Goal: Contribute content: Contribute content

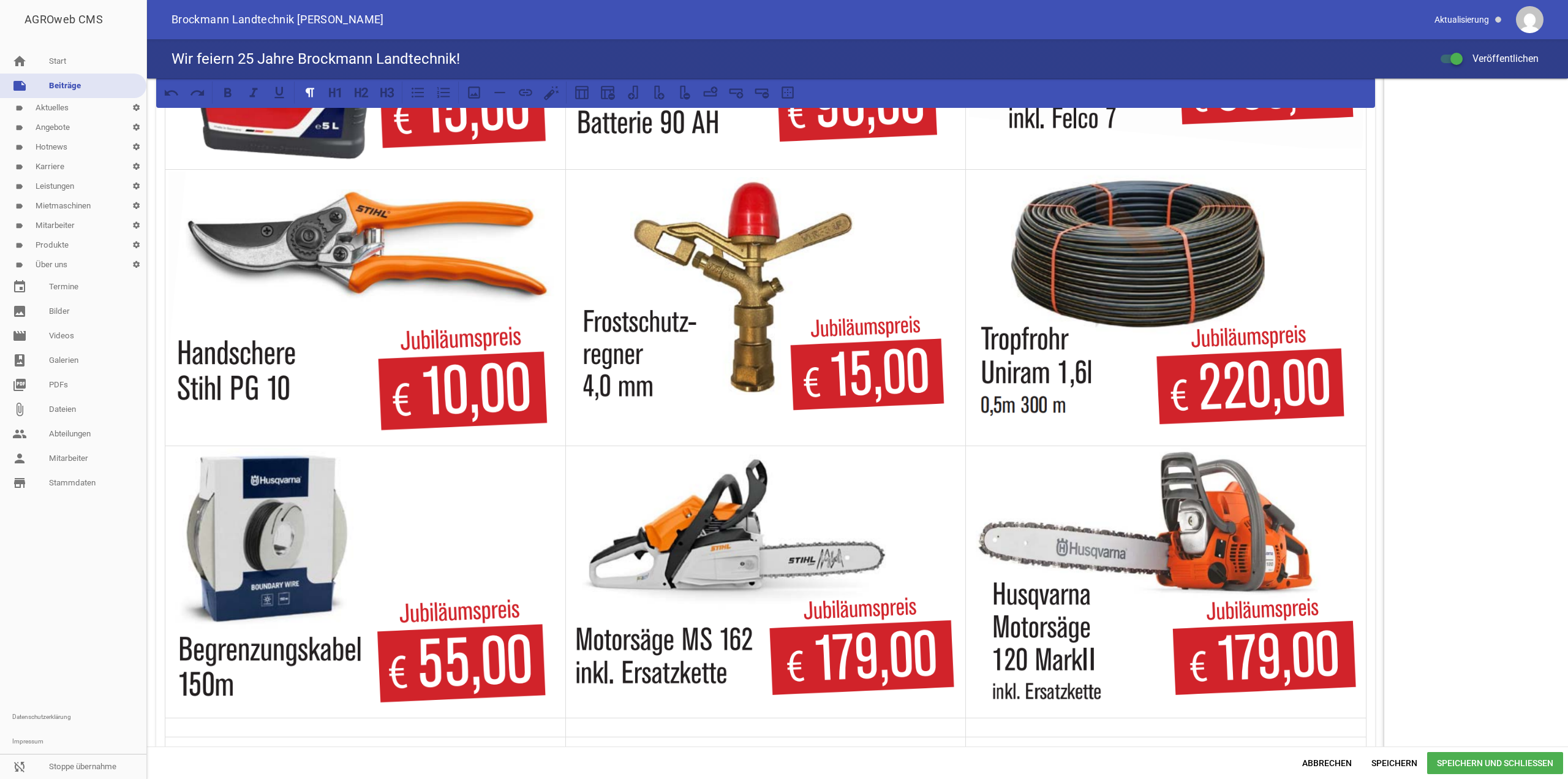
scroll to position [1103, 0]
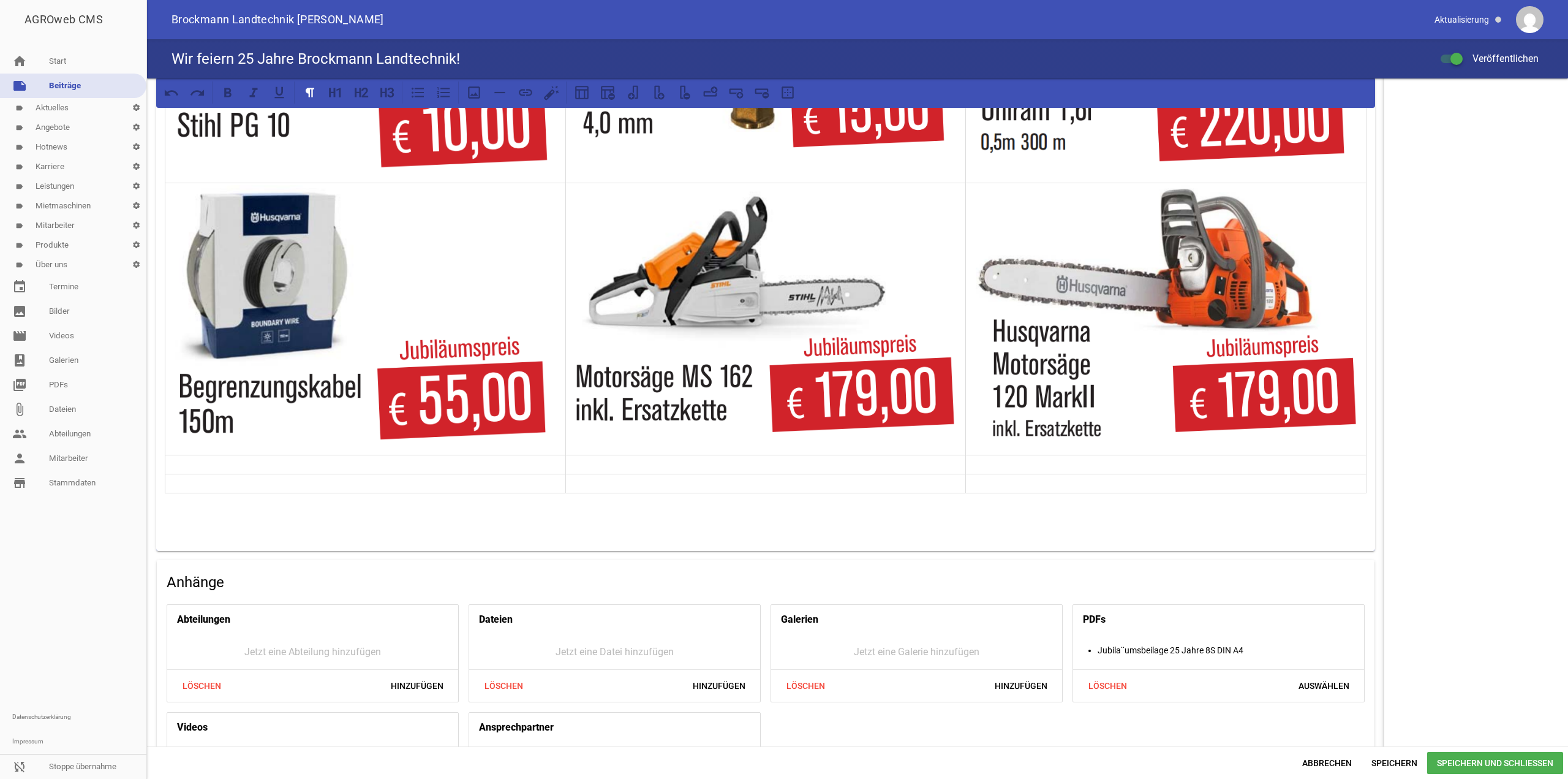
click at [421, 472] on p at bounding box center [365, 464] width 394 height 15
click at [481, 96] on icon at bounding box center [474, 92] width 16 height 16
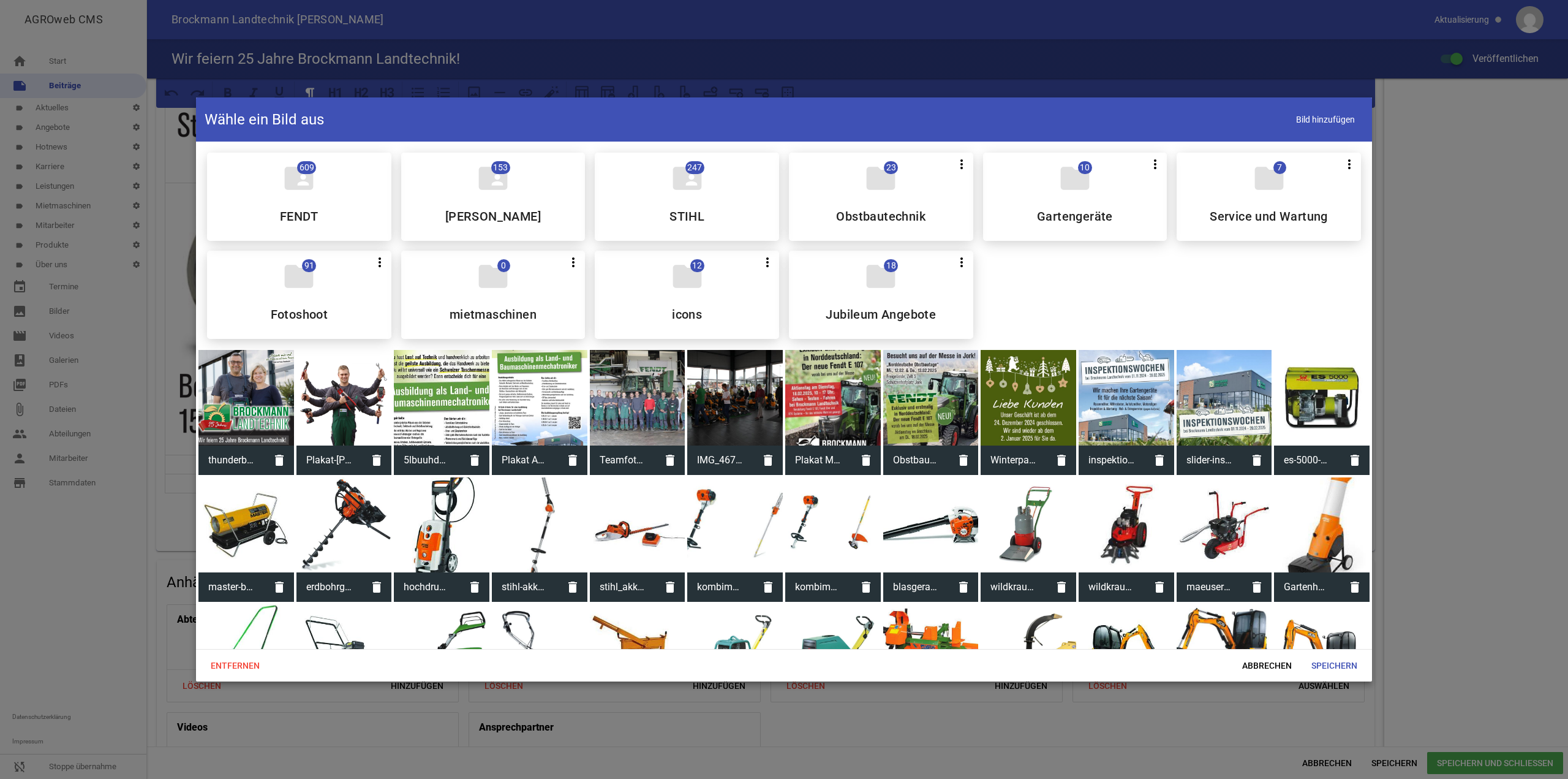
click at [844, 263] on div "folder 18 more_vert Teilen Bearbeiten Löschen Jubileum Angebote" at bounding box center [882, 295] width 184 height 88
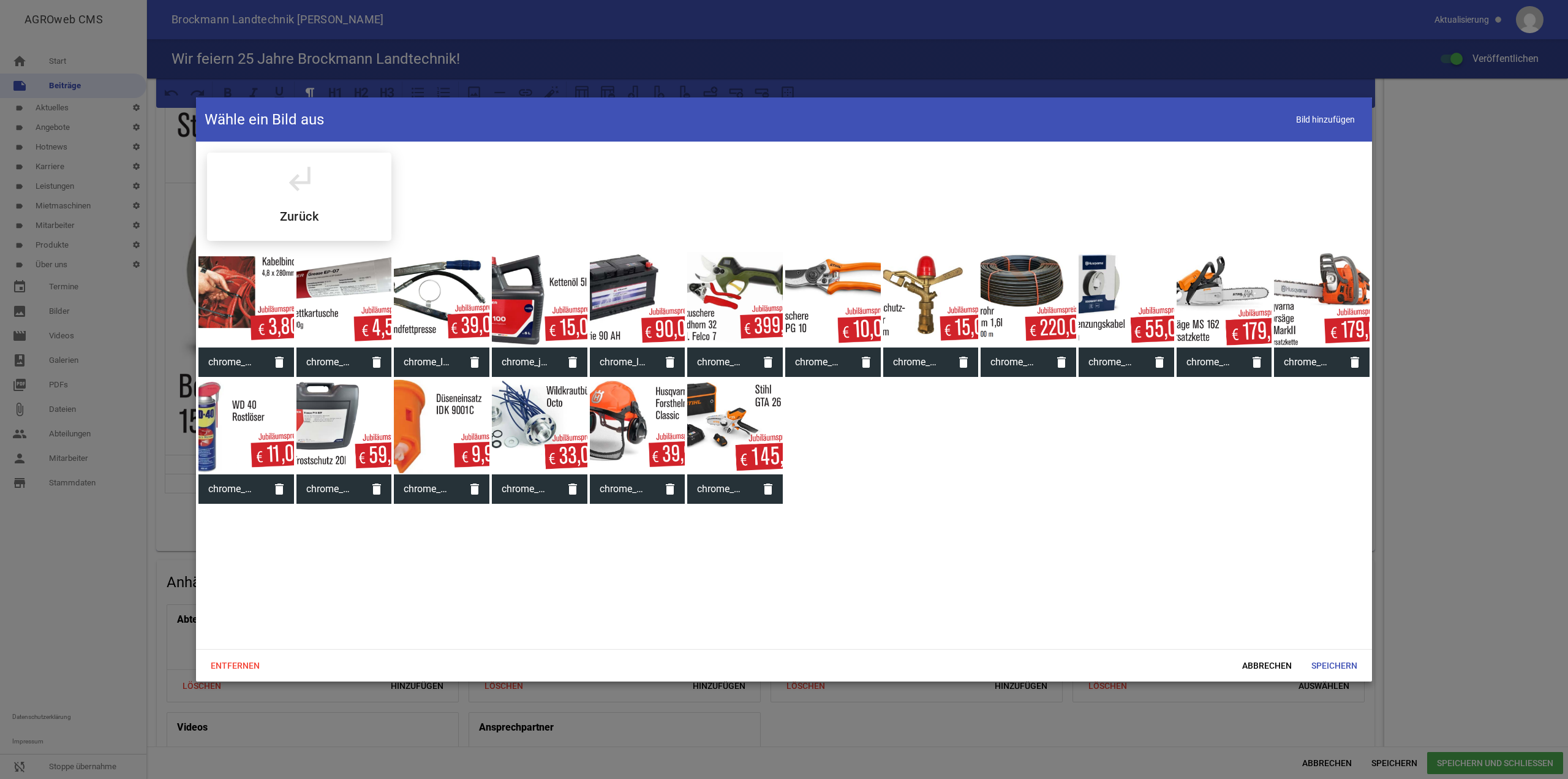
click at [237, 387] on div at bounding box center [247, 428] width 96 height 96
click at [1348, 667] on span "Speichern" at bounding box center [1335, 665] width 66 height 22
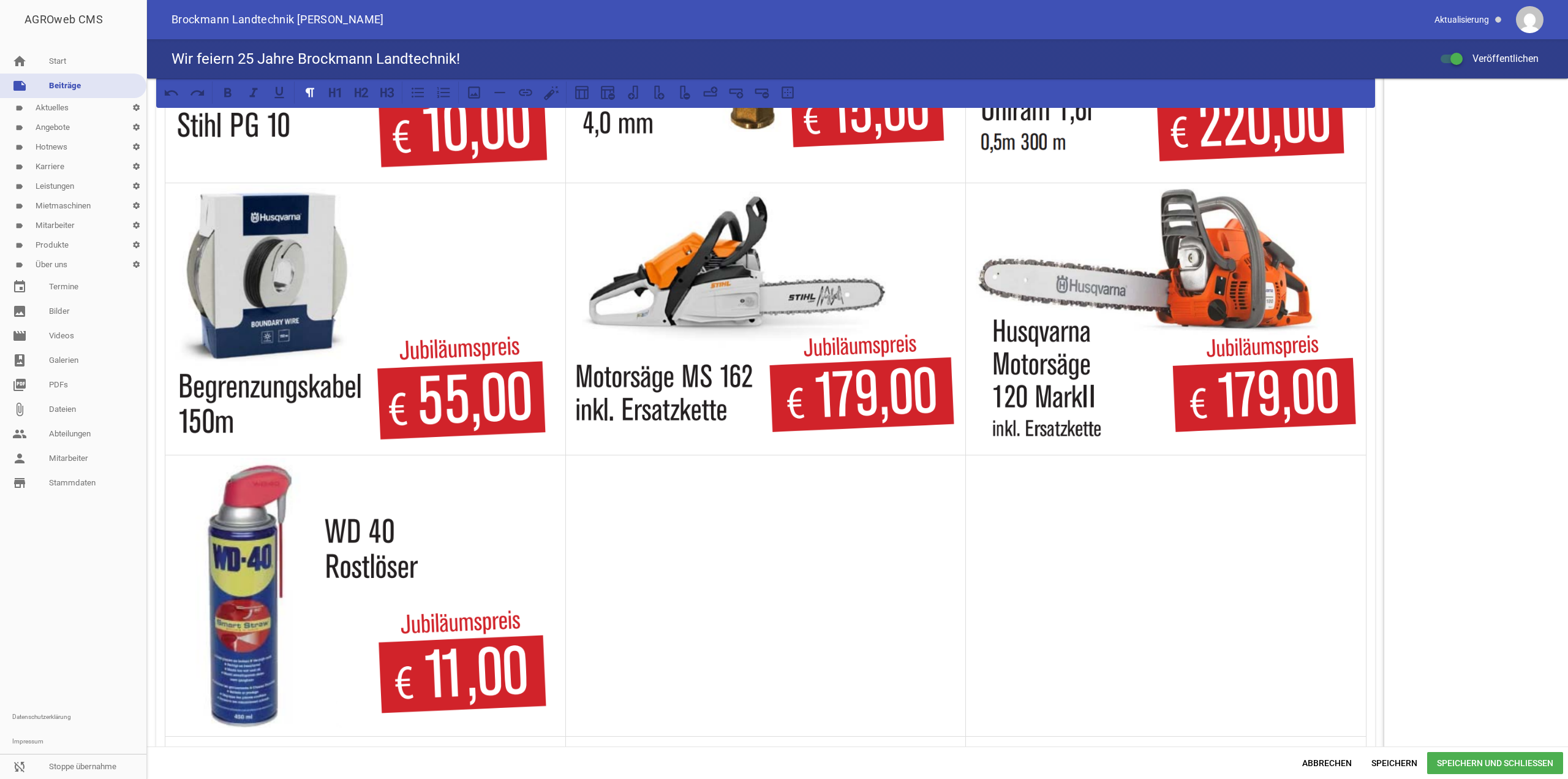
click at [673, 626] on td at bounding box center [766, 595] width 401 height 280
click at [478, 89] on icon at bounding box center [474, 92] width 16 height 16
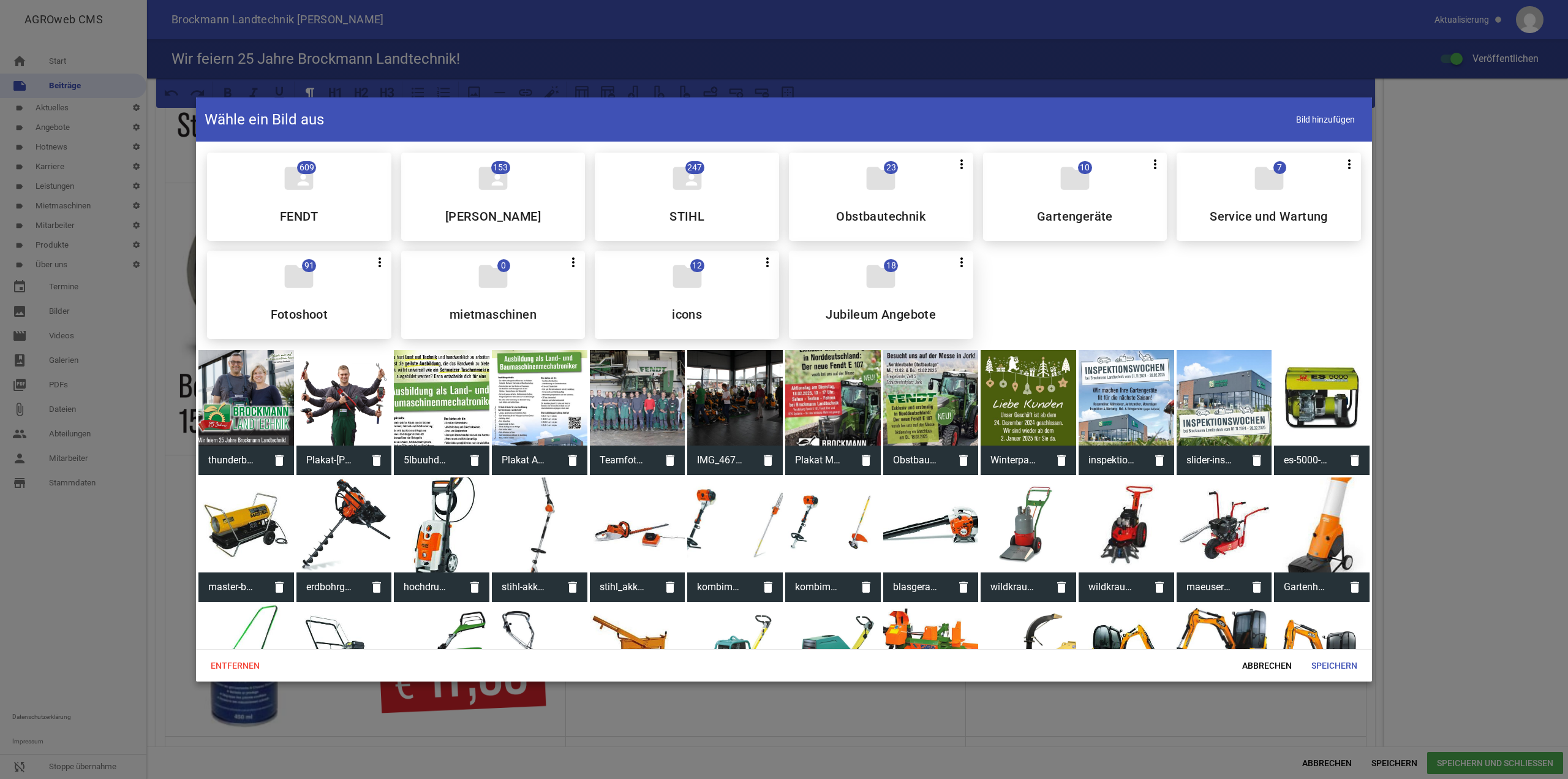
click at [865, 304] on div "folder 18 more_vert Teilen Bearbeiten Löschen Jubileum Angebote" at bounding box center [882, 295] width 184 height 88
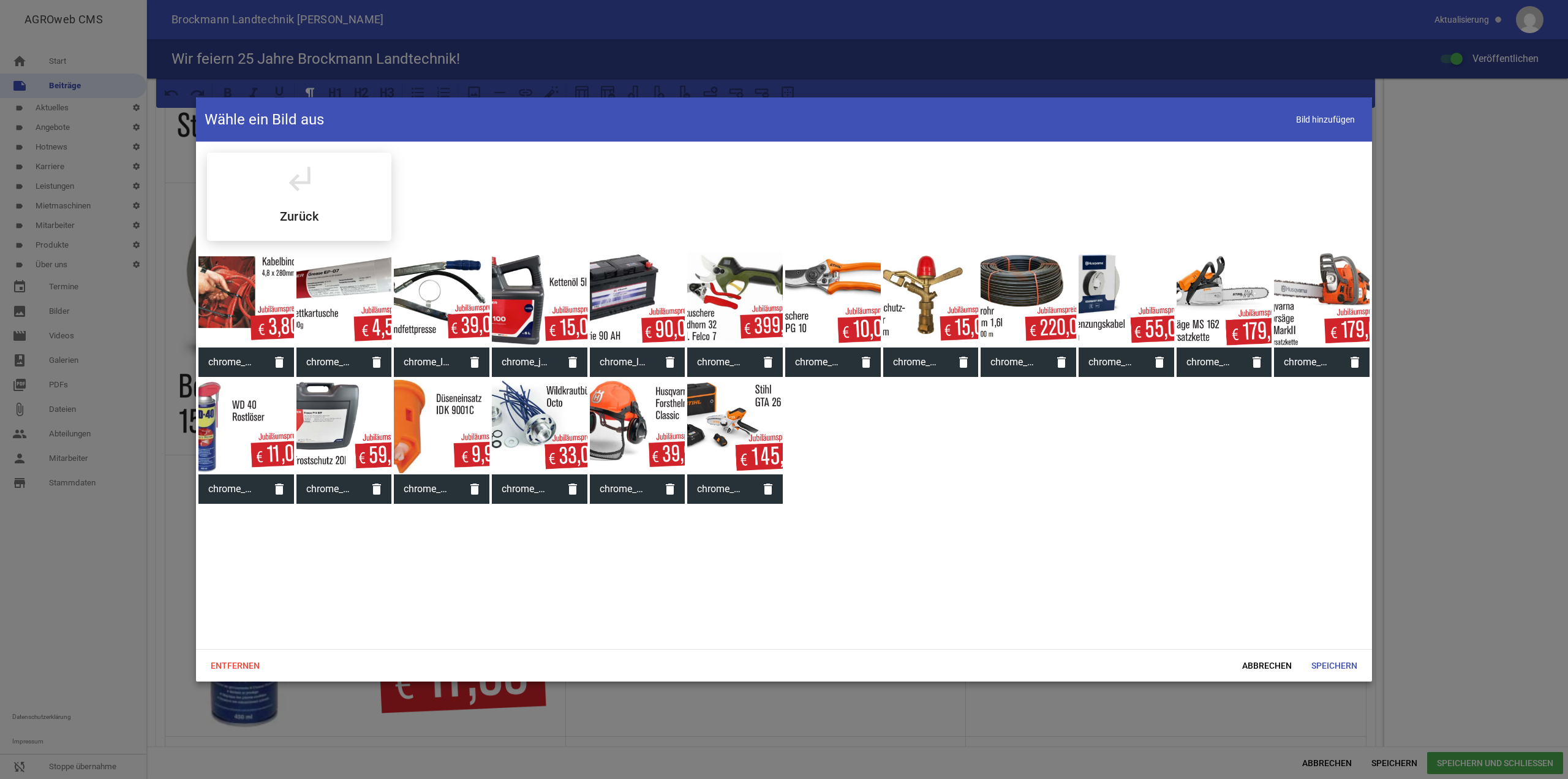
click at [353, 427] on div at bounding box center [344, 428] width 96 height 96
click at [1352, 683] on div at bounding box center [784, 390] width 1568 height 779
click at [1348, 673] on span "Speichern" at bounding box center [1335, 665] width 66 height 22
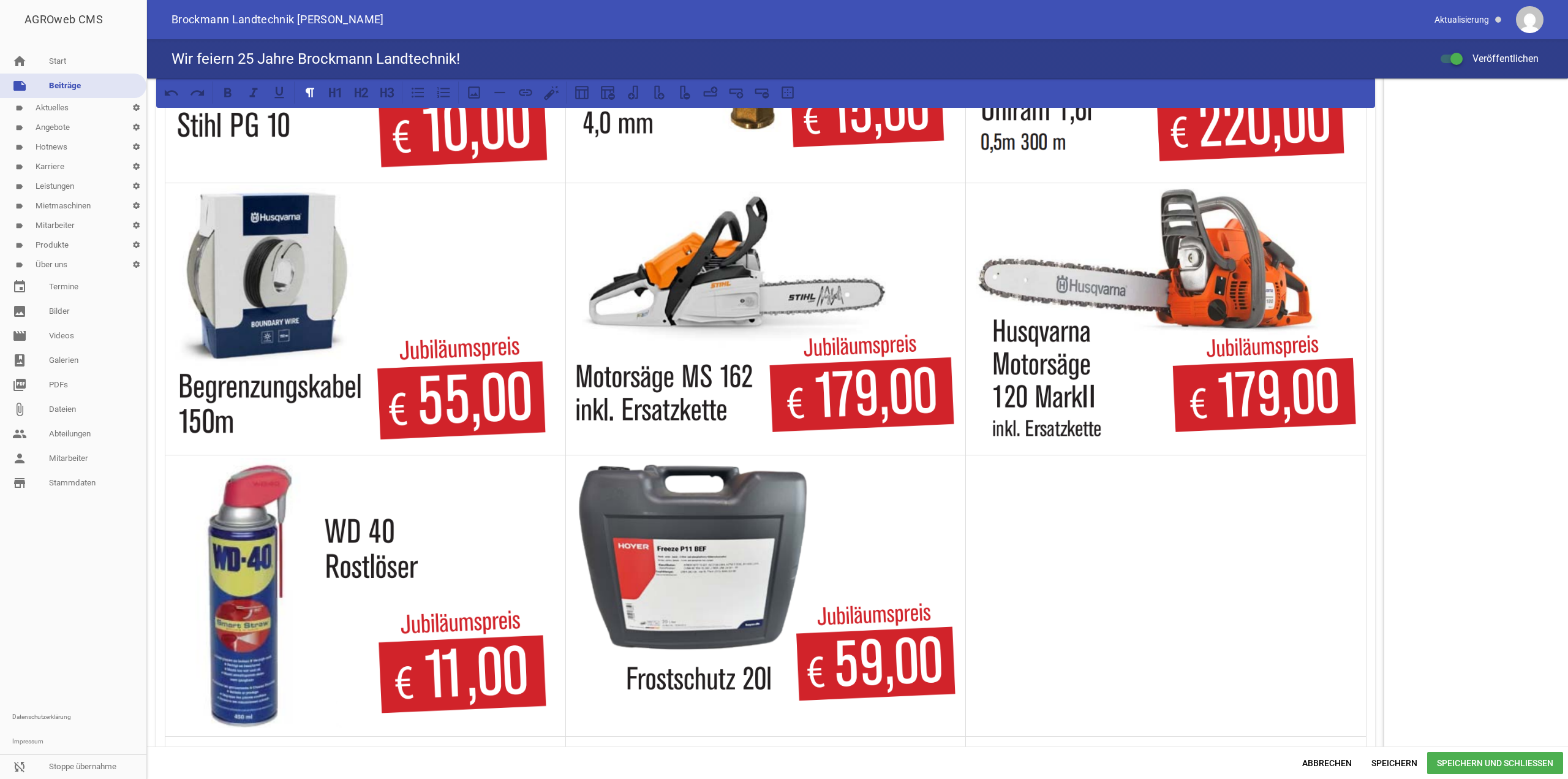
click at [1154, 658] on td at bounding box center [1166, 595] width 401 height 280
click at [482, 104] on div at bounding box center [765, 92] width 1219 height 31
click at [479, 96] on icon at bounding box center [474, 92] width 12 height 12
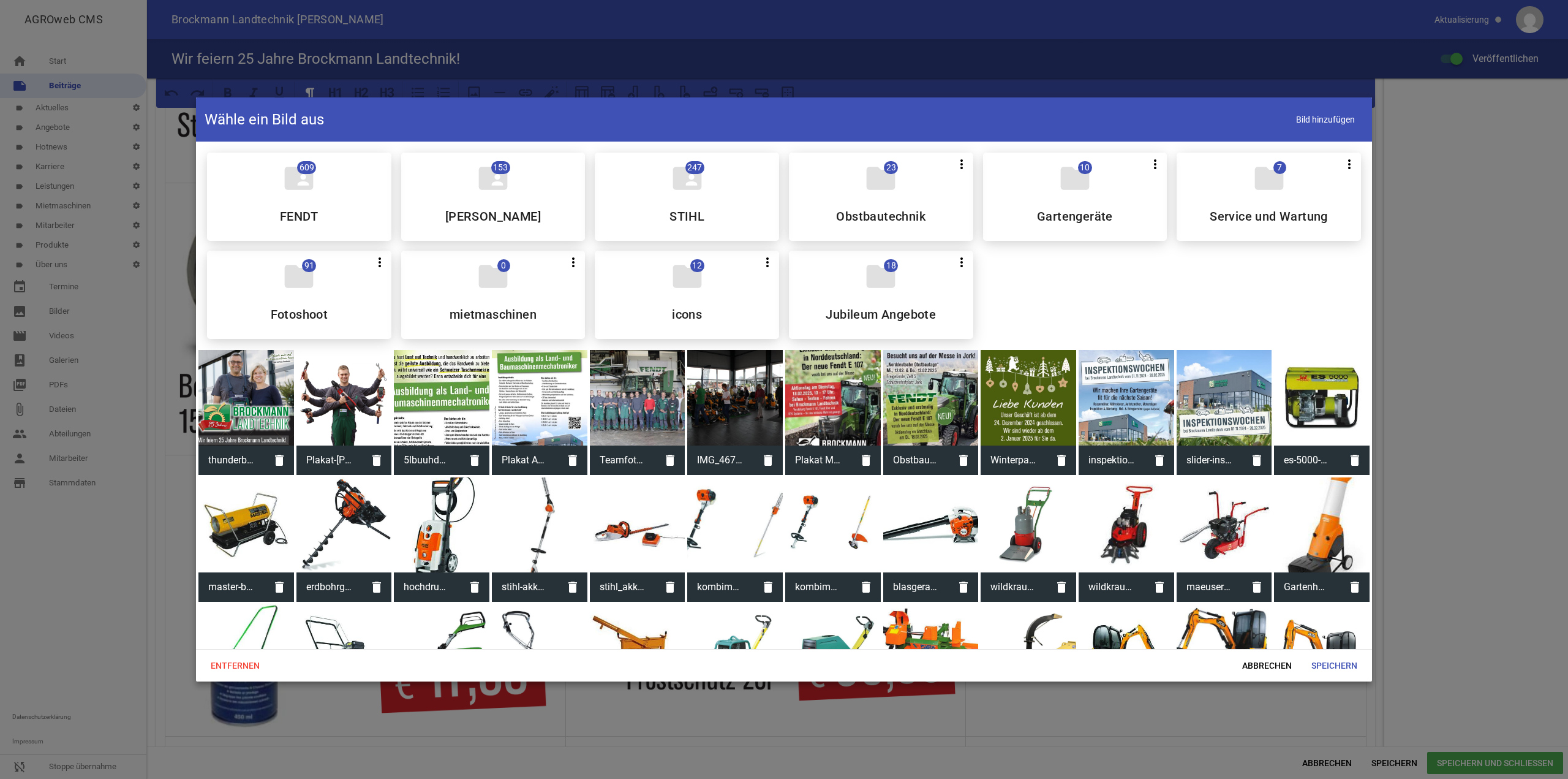
click at [840, 296] on div "folder 18 more_vert Teilen Bearbeiten Löschen Jubileum Angebote" at bounding box center [882, 295] width 184 height 88
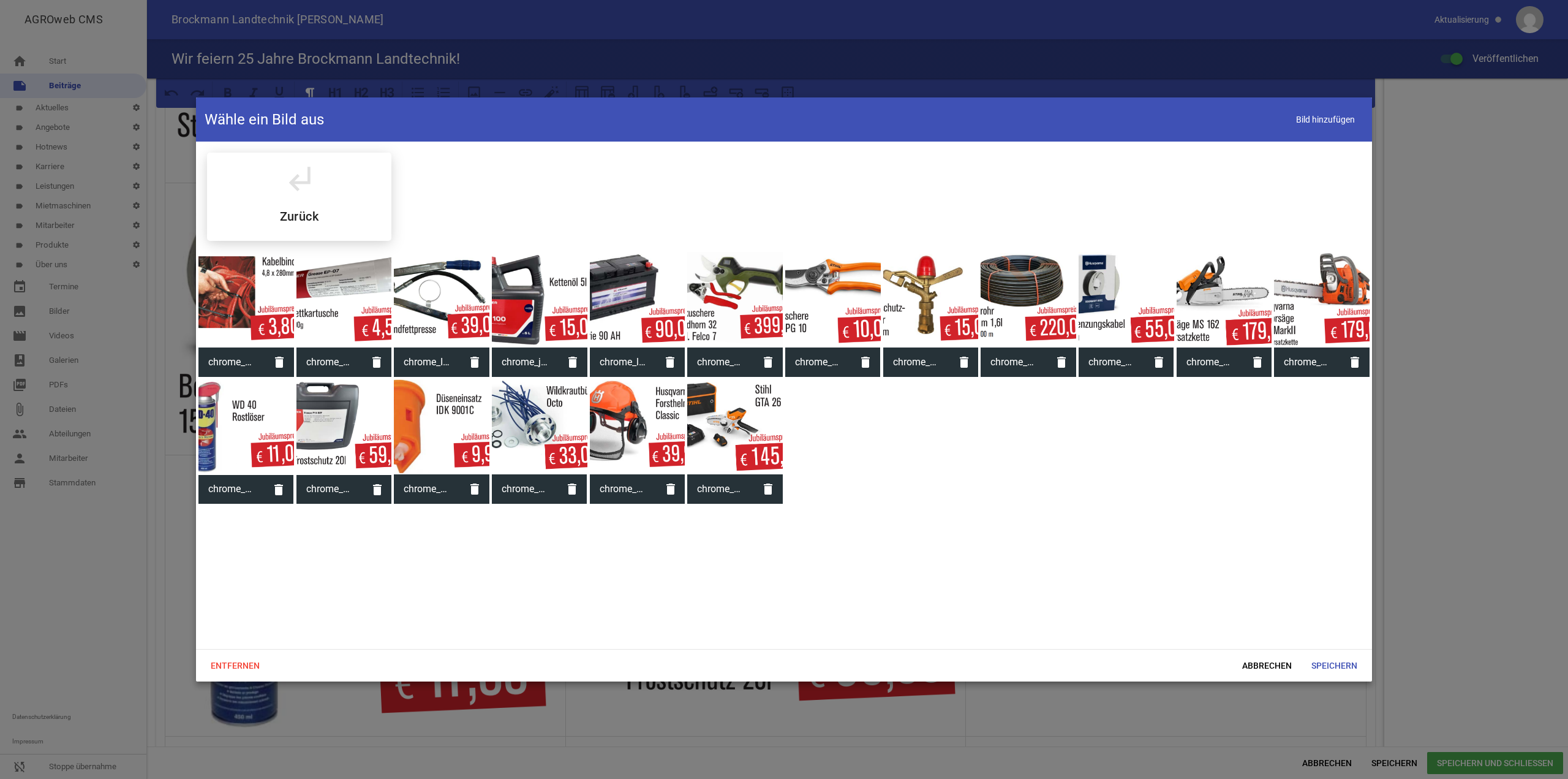
click at [460, 405] on div at bounding box center [442, 428] width 96 height 96
click at [1334, 663] on span "Speichern" at bounding box center [1335, 665] width 66 height 22
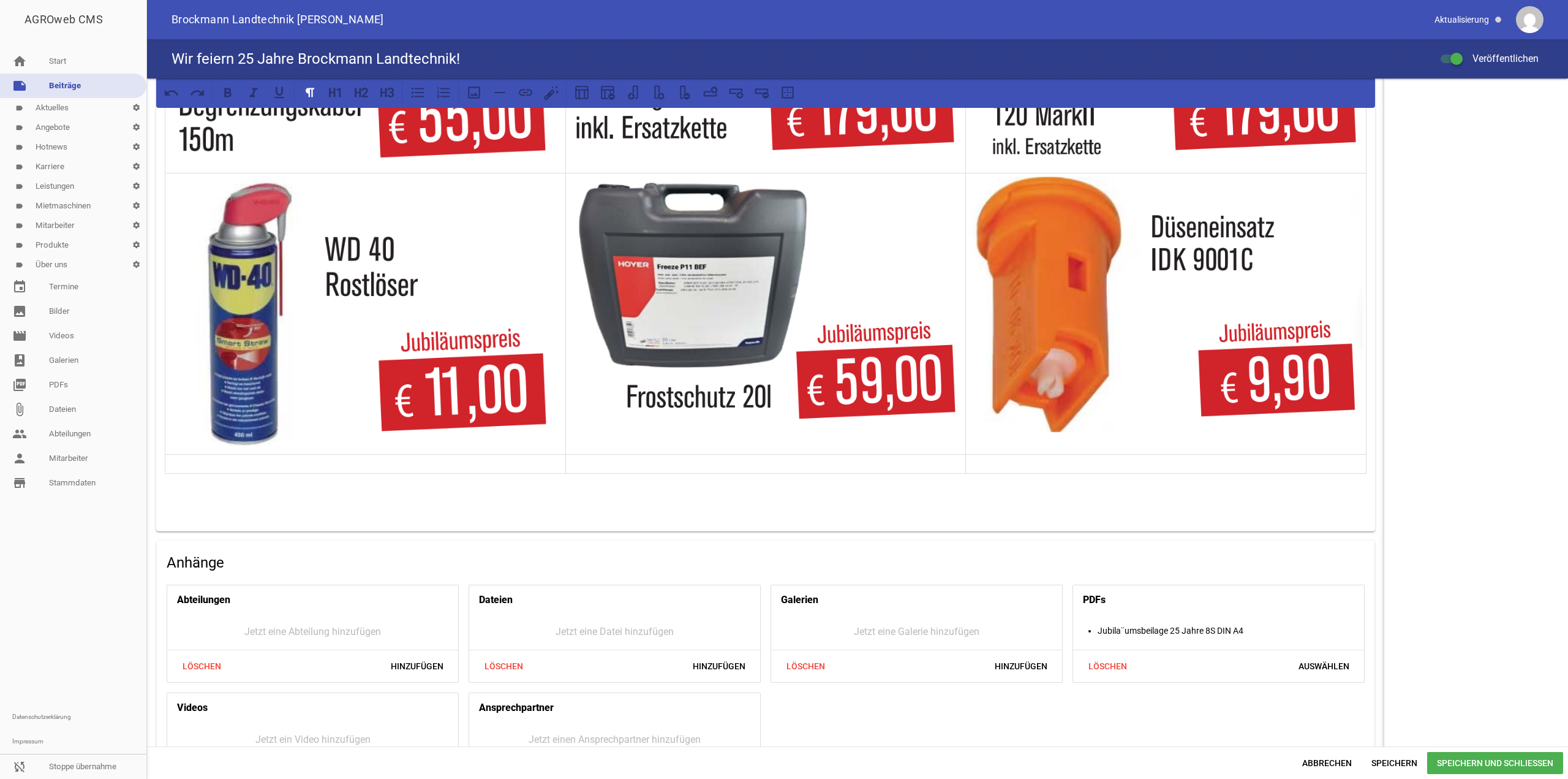
scroll to position [1452, 0]
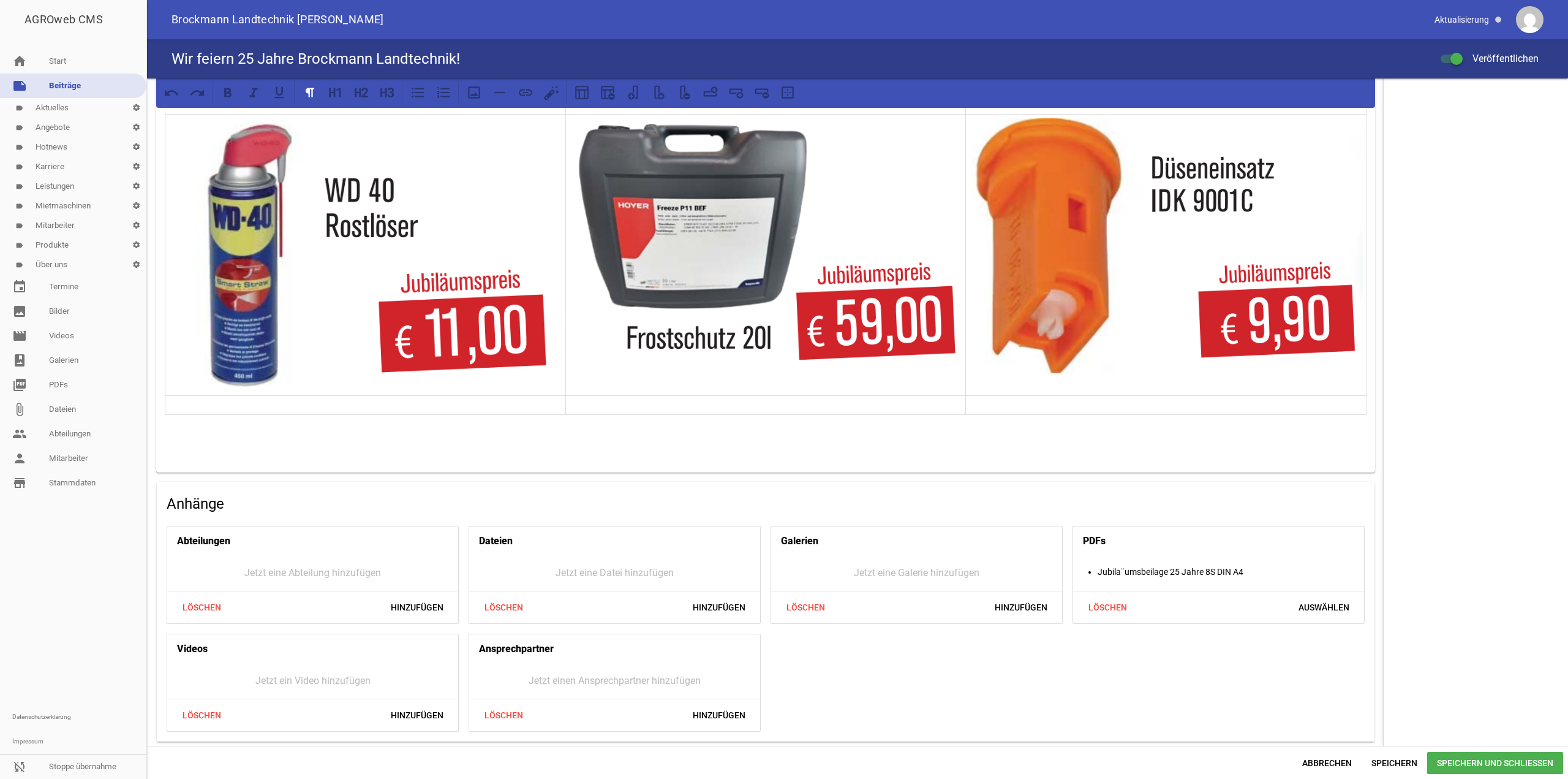
click at [470, 411] on p at bounding box center [365, 405] width 394 height 15
click at [1371, 771] on span "Speichern" at bounding box center [1395, 763] width 66 height 22
click at [485, 407] on p at bounding box center [365, 405] width 394 height 15
click at [474, 107] on div at bounding box center [765, 92] width 1219 height 31
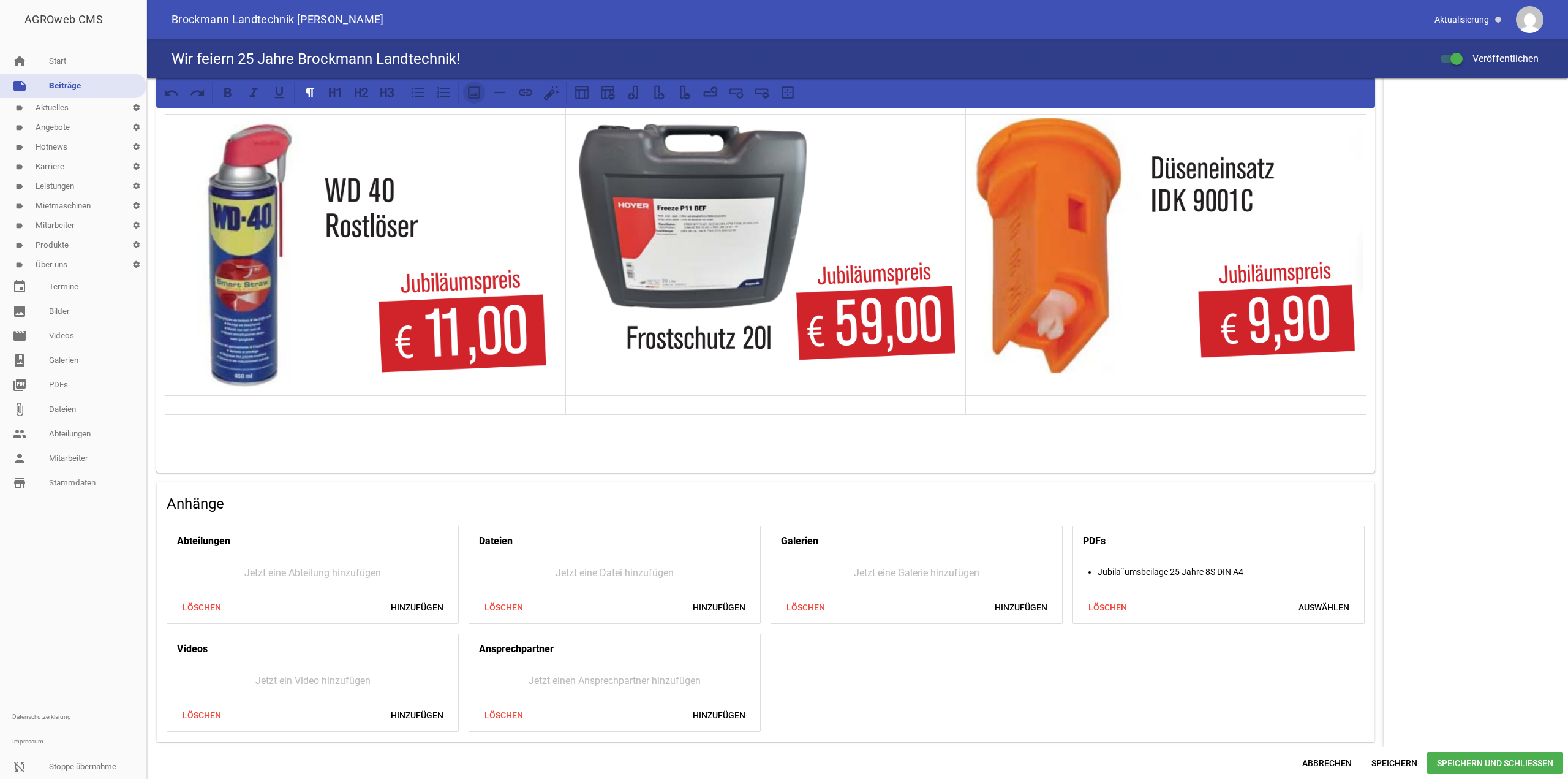
click at [478, 96] on icon at bounding box center [474, 92] width 12 height 12
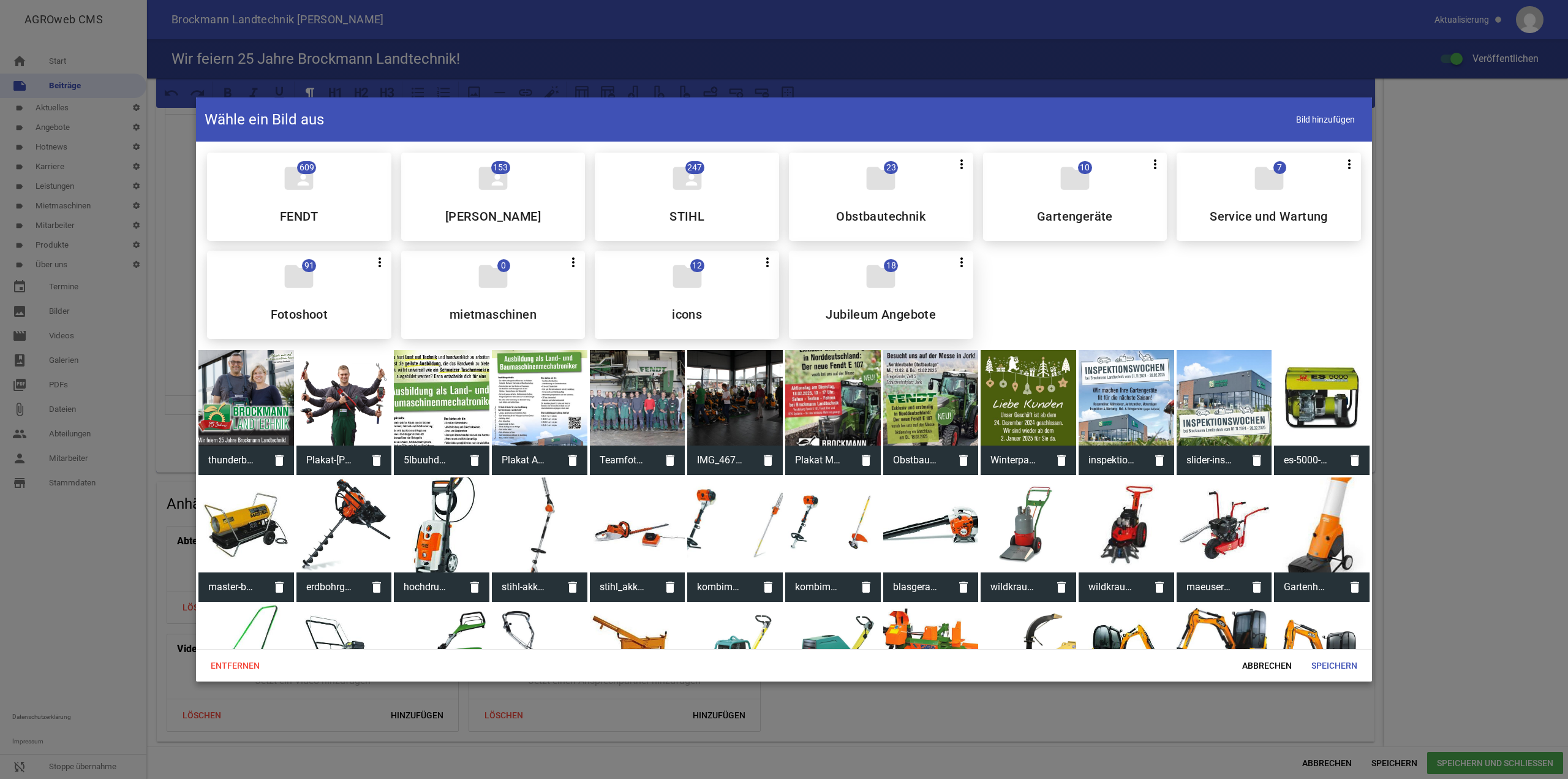
click at [884, 263] on span "18" at bounding box center [891, 265] width 14 height 13
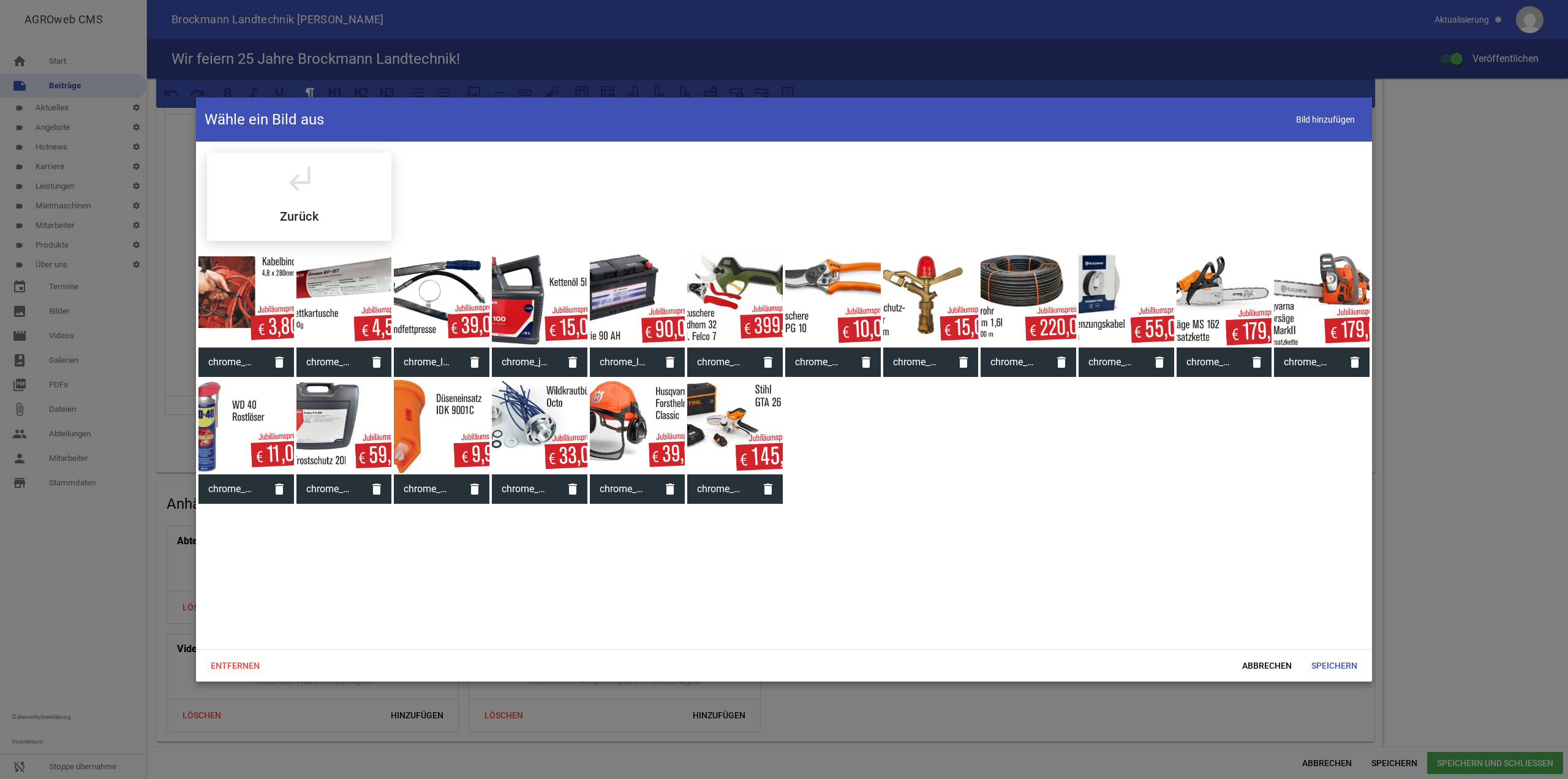
click at [514, 431] on div at bounding box center [540, 428] width 96 height 96
click at [1327, 665] on span "Speichern" at bounding box center [1335, 665] width 66 height 22
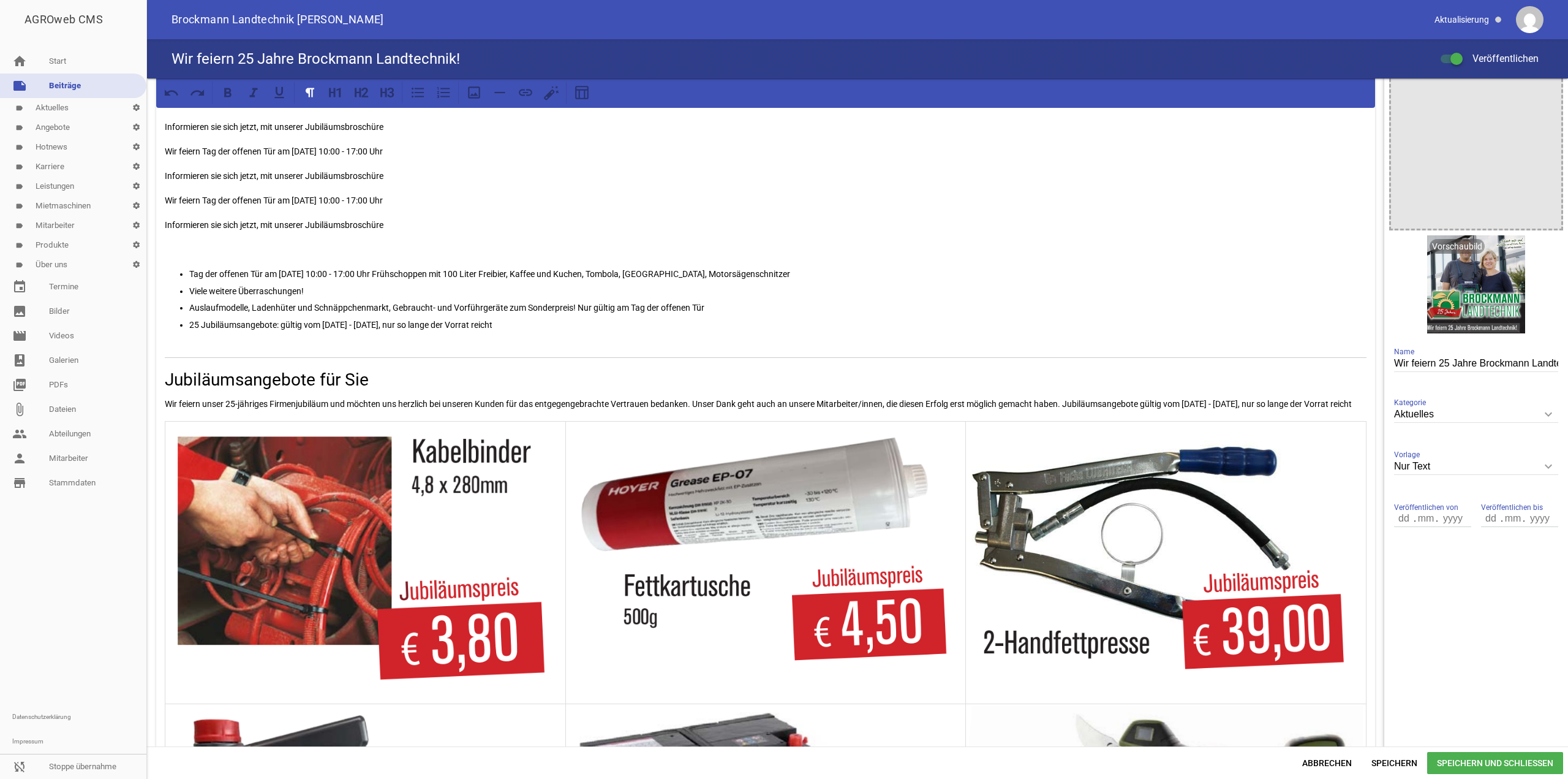
scroll to position [0, 0]
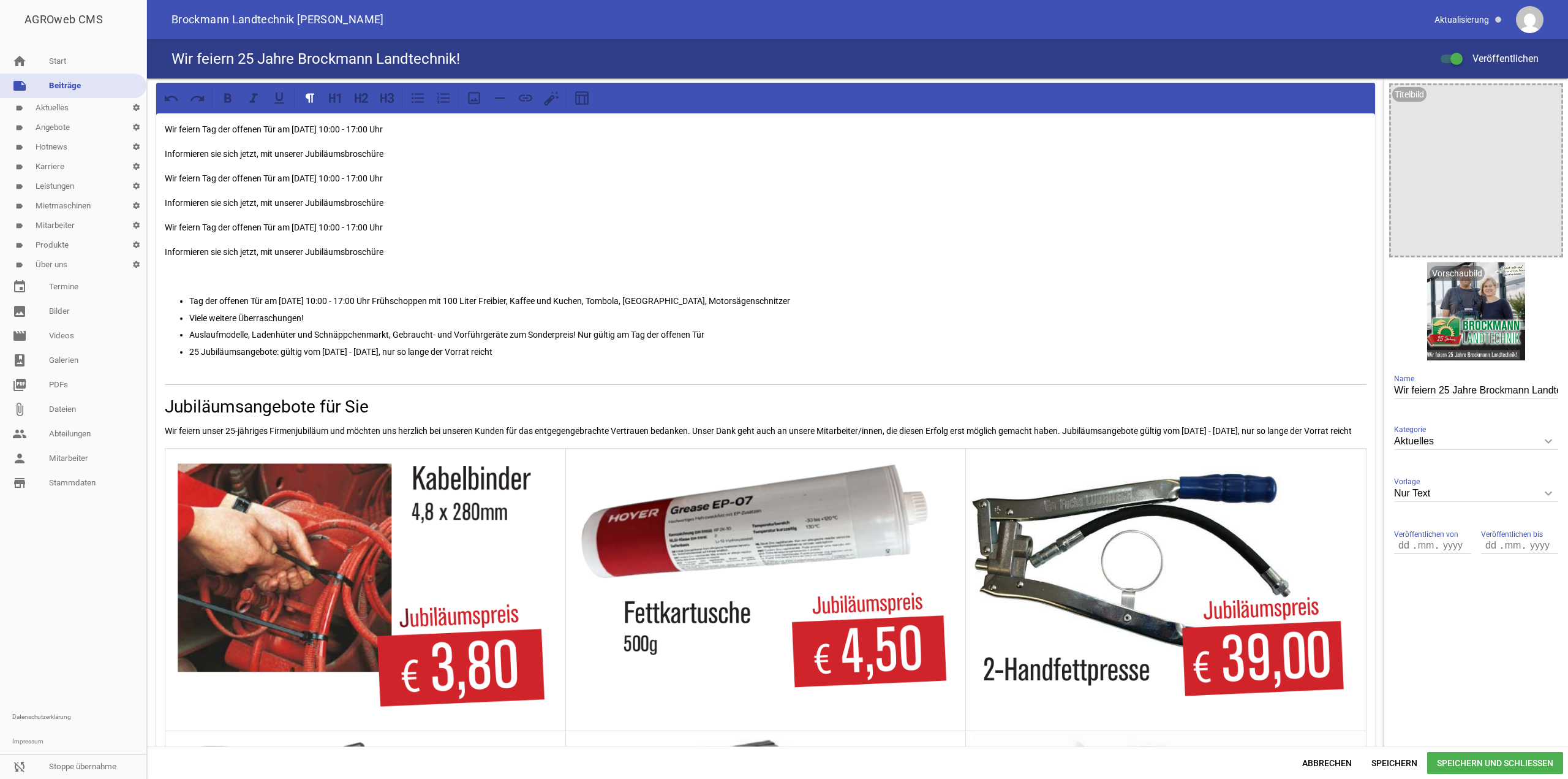
click at [280, 367] on p at bounding box center [778, 368] width 1178 height 15
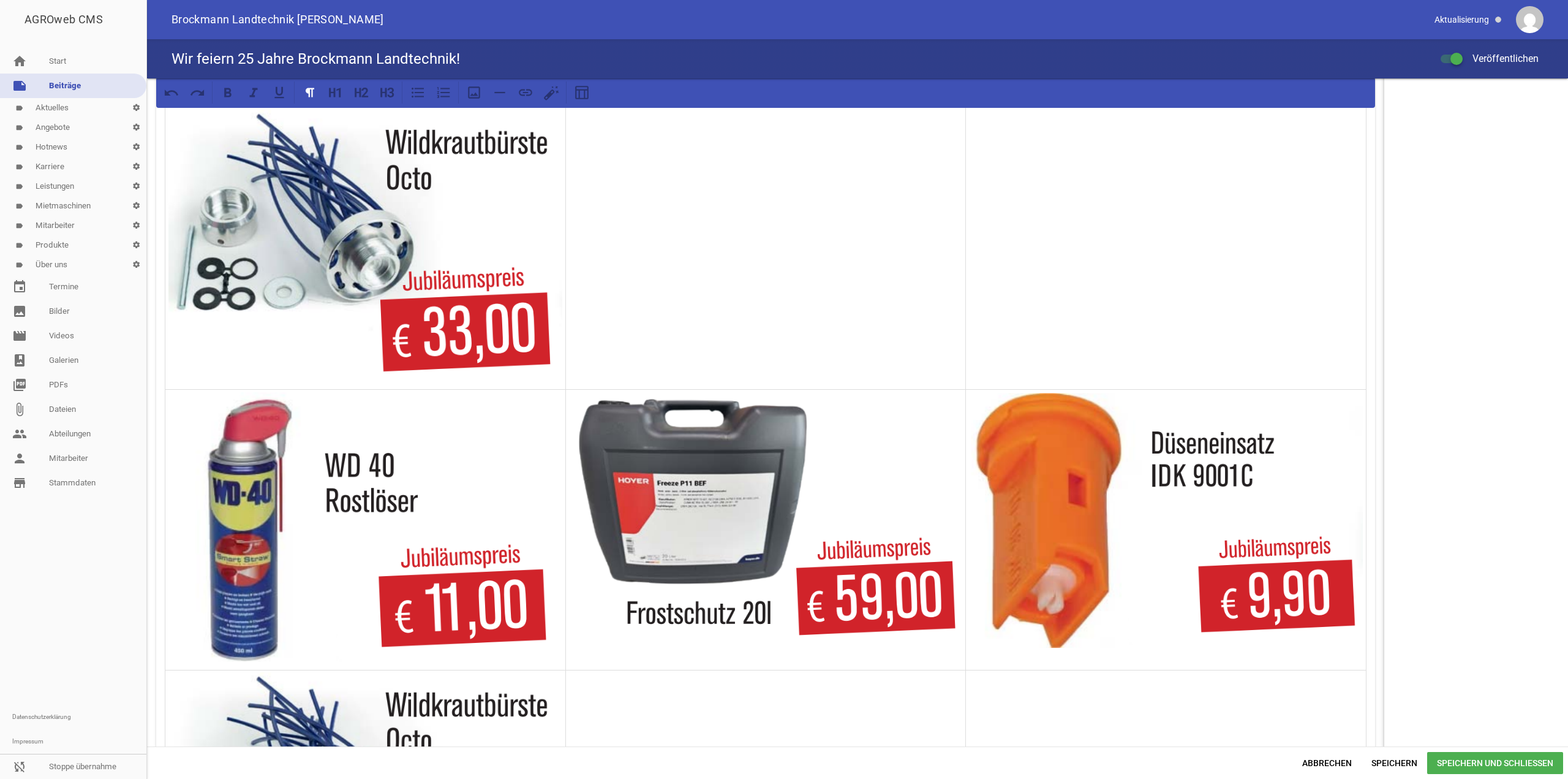
scroll to position [1471, 0]
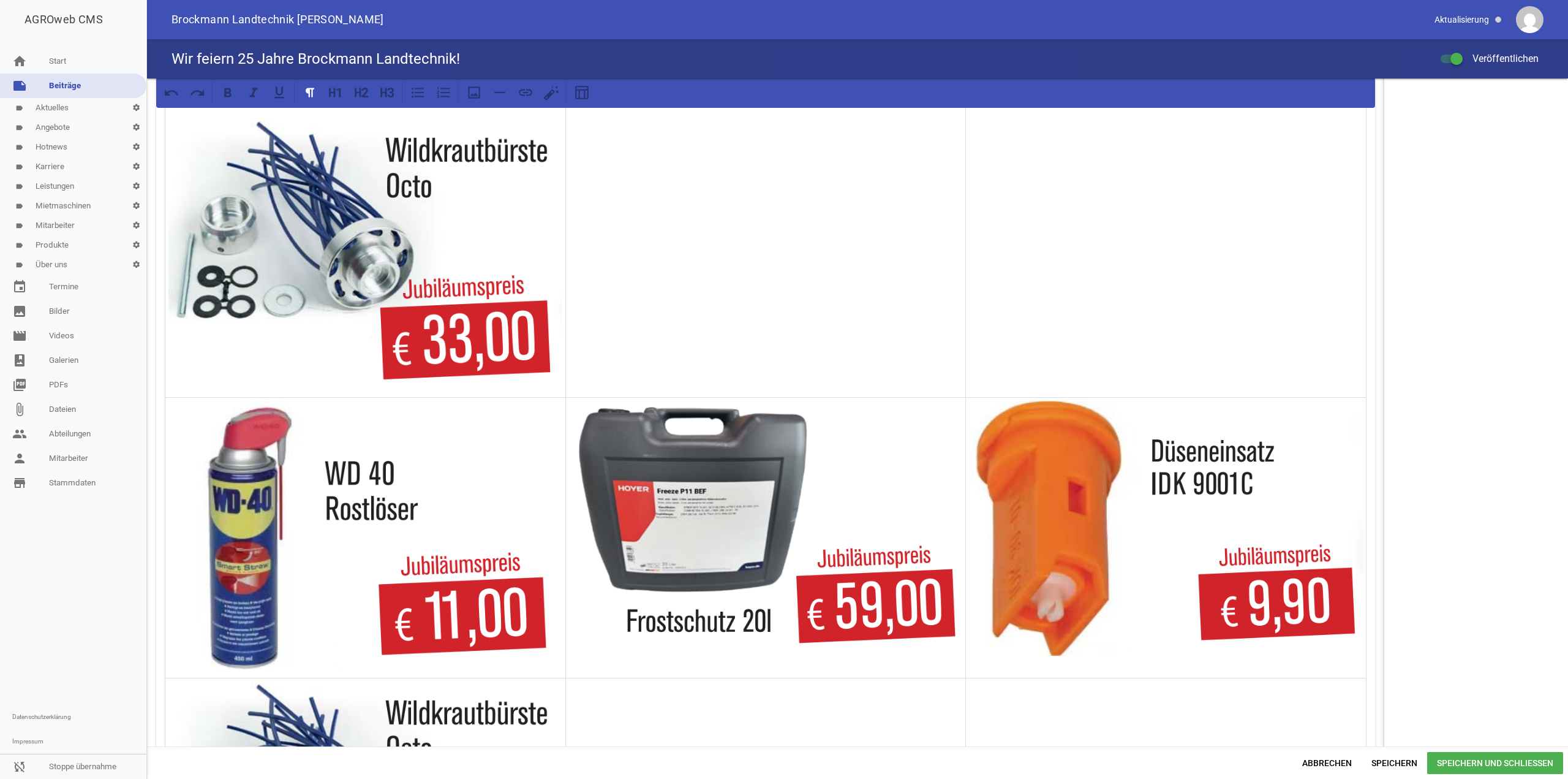
click at [328, 322] on img at bounding box center [365, 256] width 394 height 278
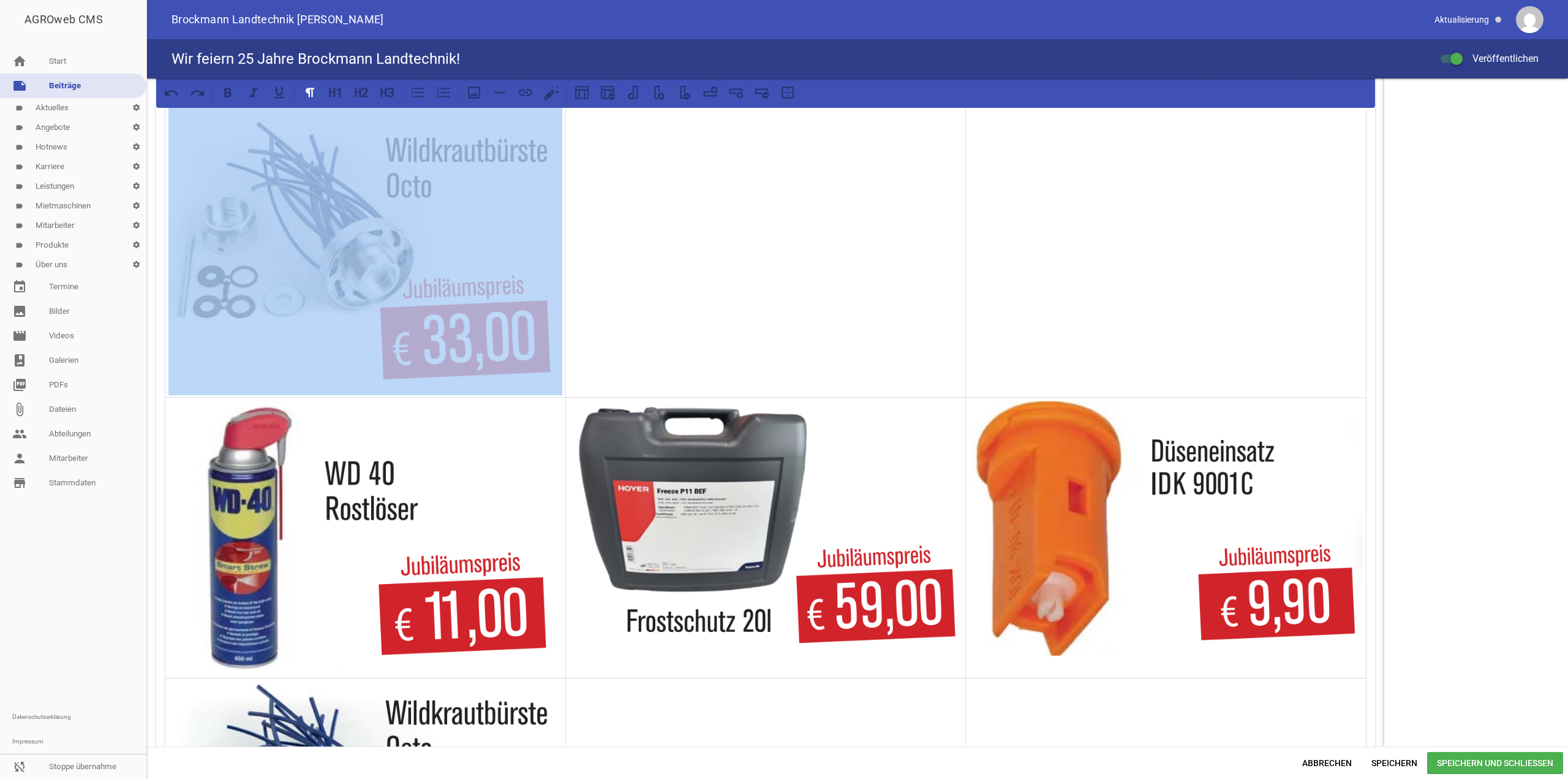
click at [317, 262] on img at bounding box center [365, 256] width 394 height 278
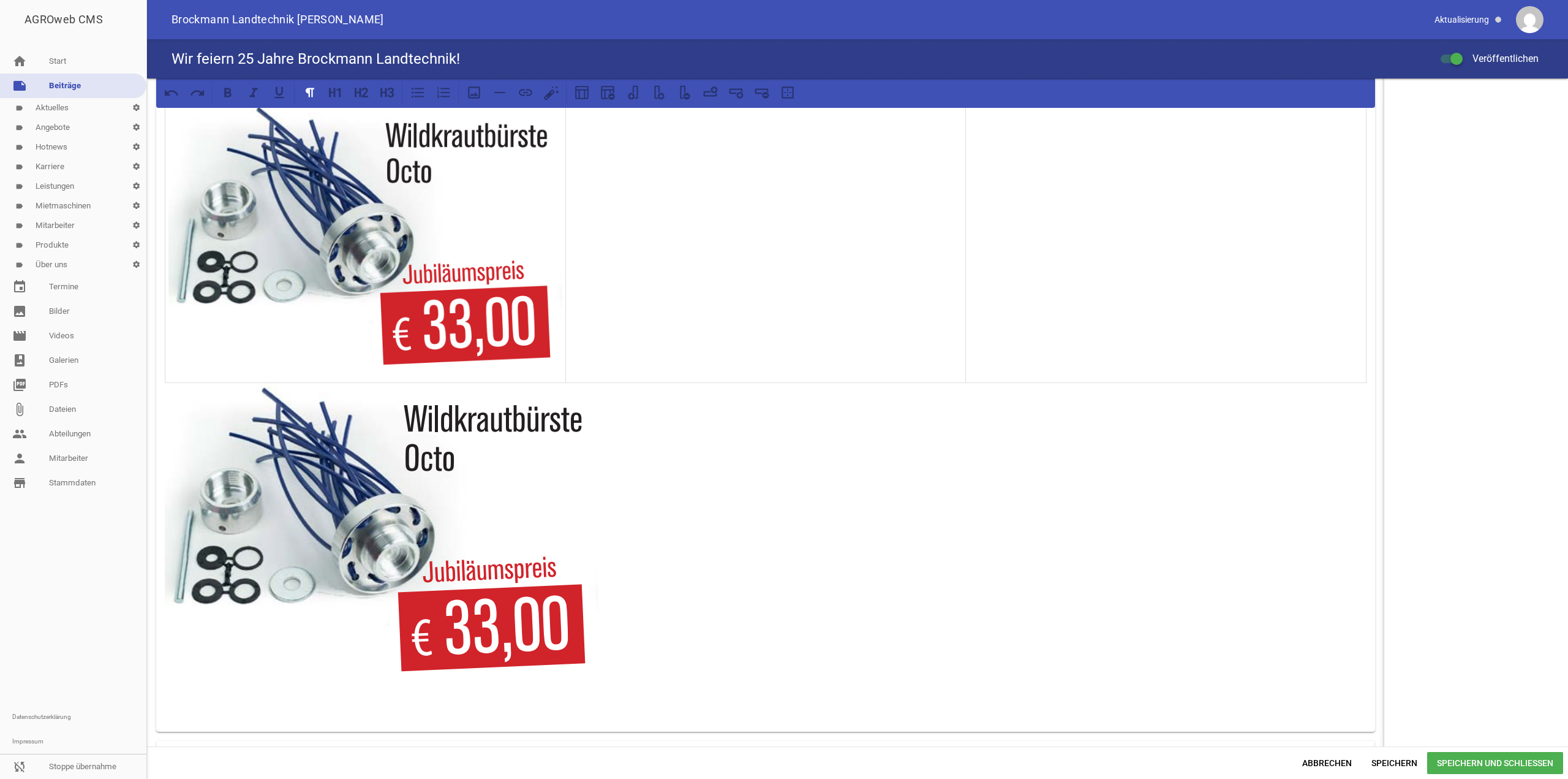
scroll to position [1801, 0]
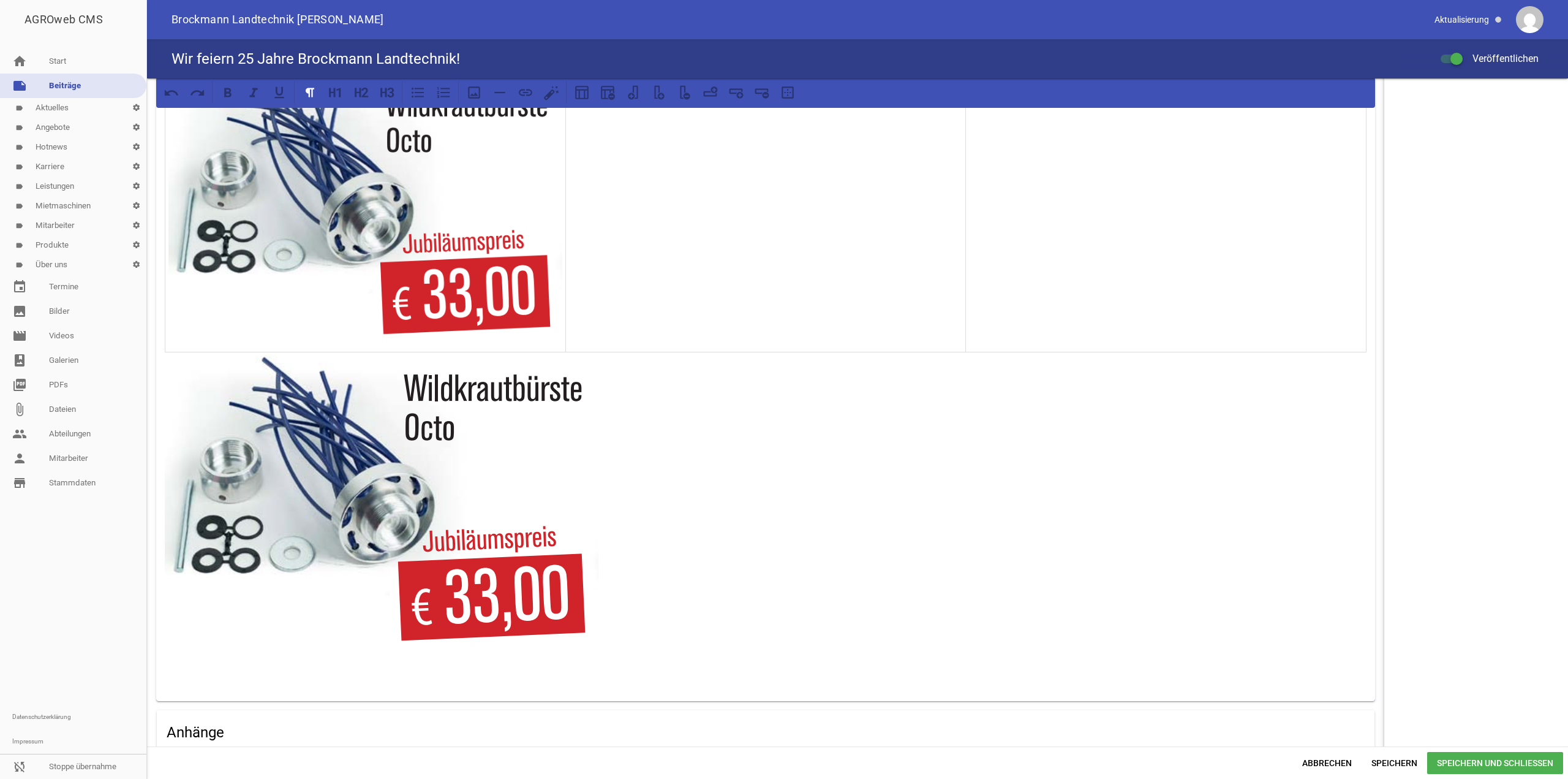
click at [505, 556] on img at bounding box center [381, 505] width 434 height 306
click at [624, 531] on p at bounding box center [765, 505] width 1202 height 306
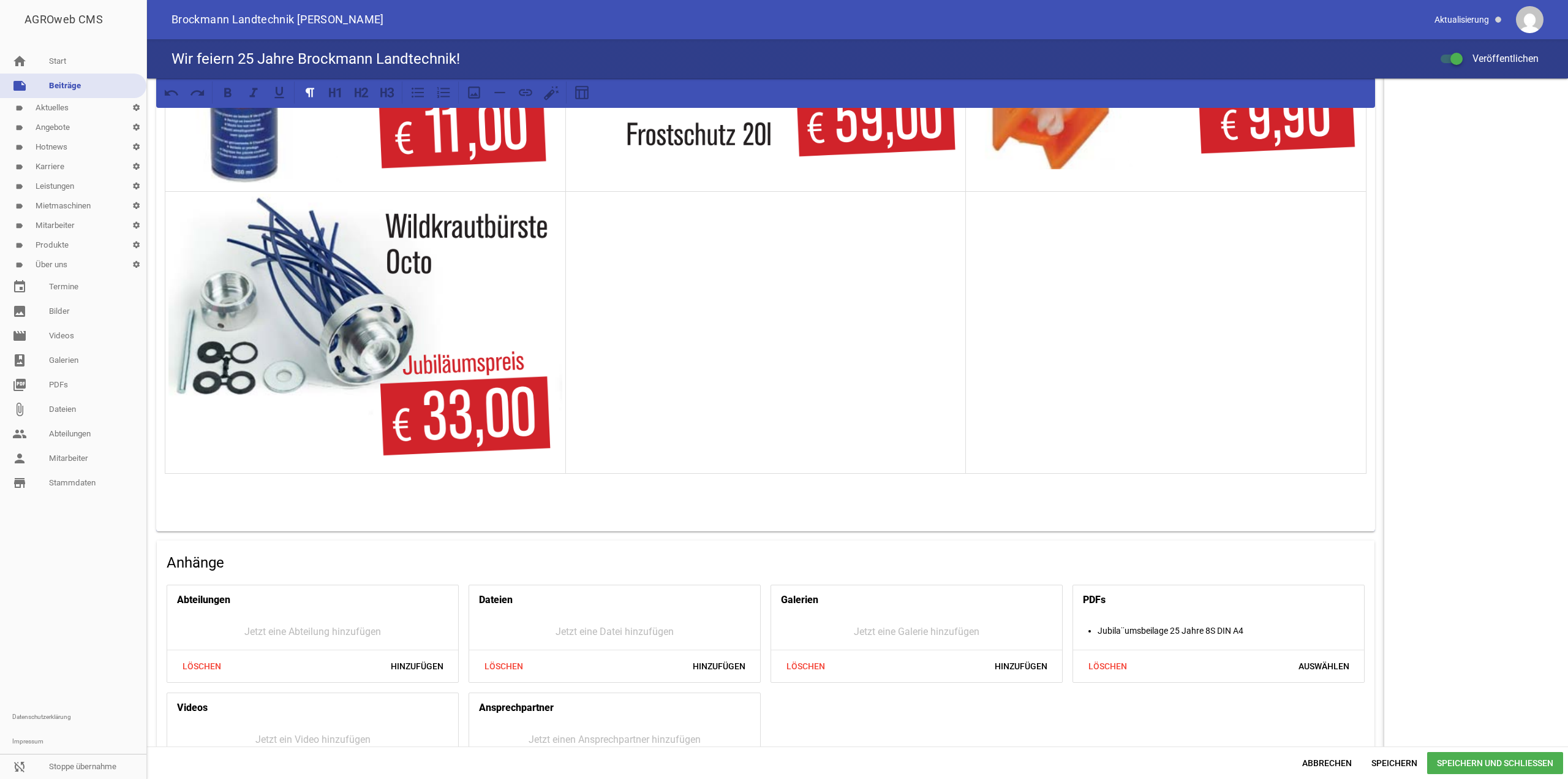
scroll to position [1622, 0]
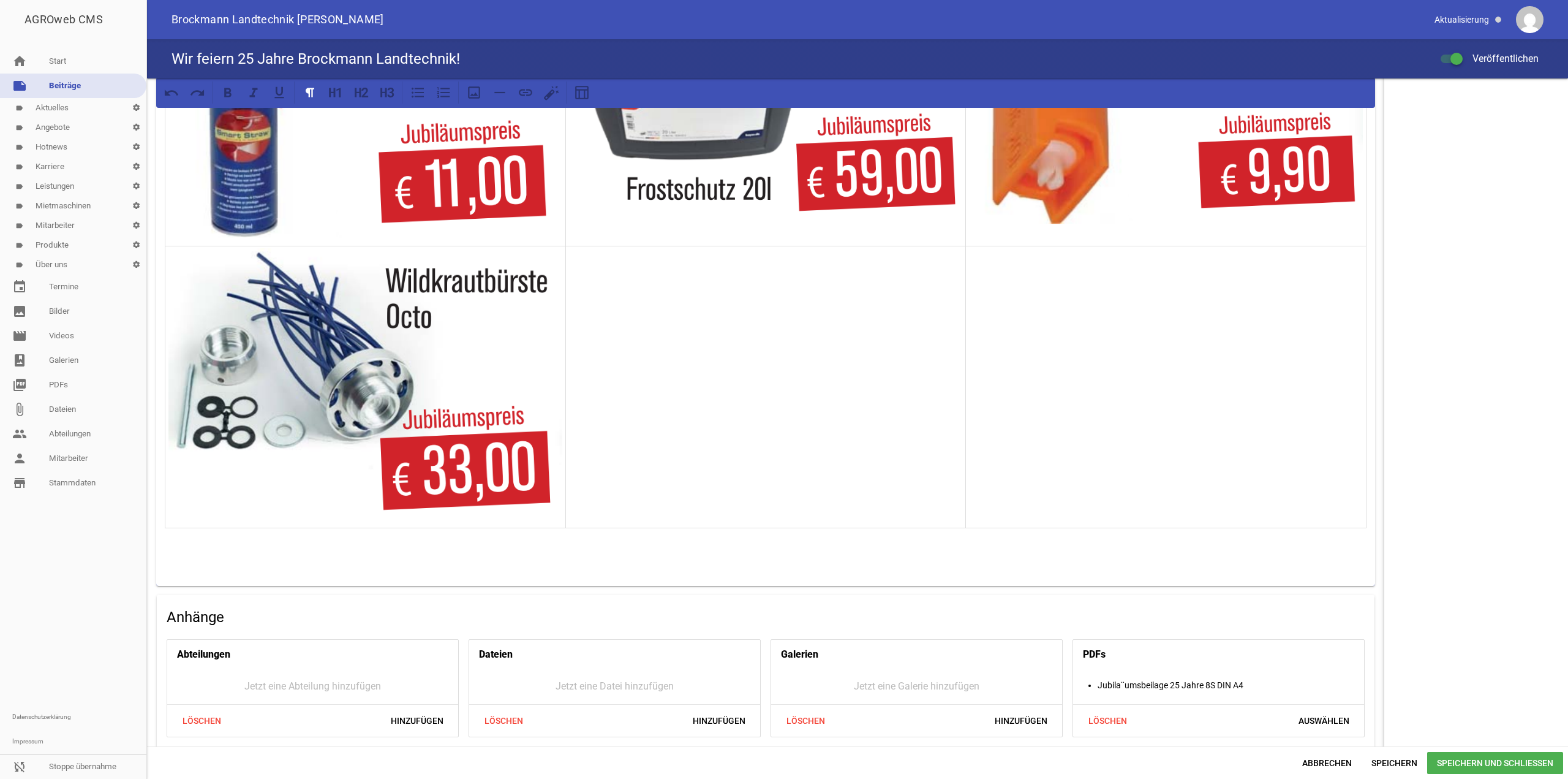
click at [652, 319] on td at bounding box center [766, 388] width 401 height 282
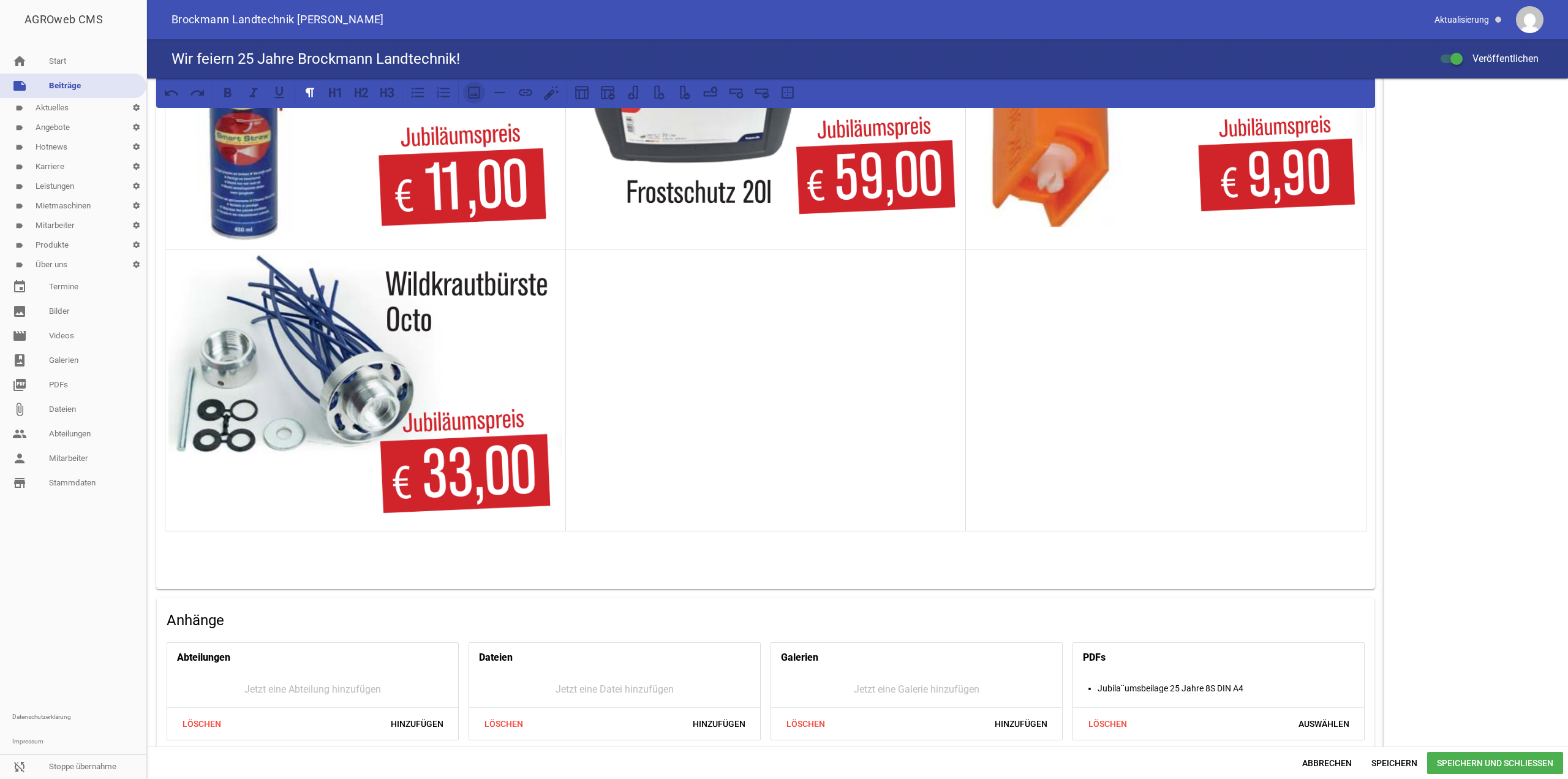
click at [481, 91] on icon at bounding box center [474, 92] width 16 height 16
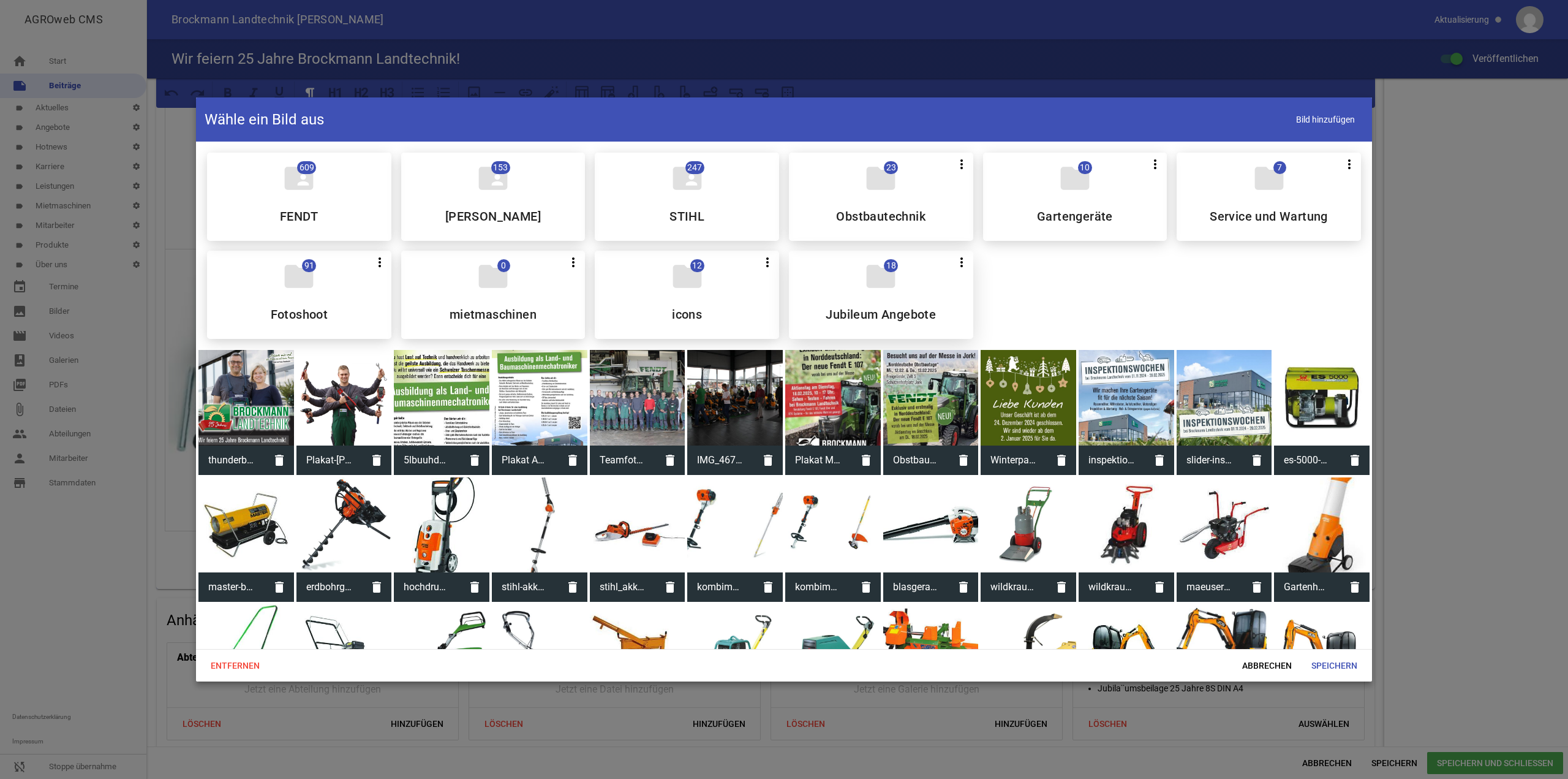
click at [893, 298] on div "folder 18 more_vert Teilen Bearbeiten Löschen Jubileum Angebote" at bounding box center [882, 295] width 184 height 88
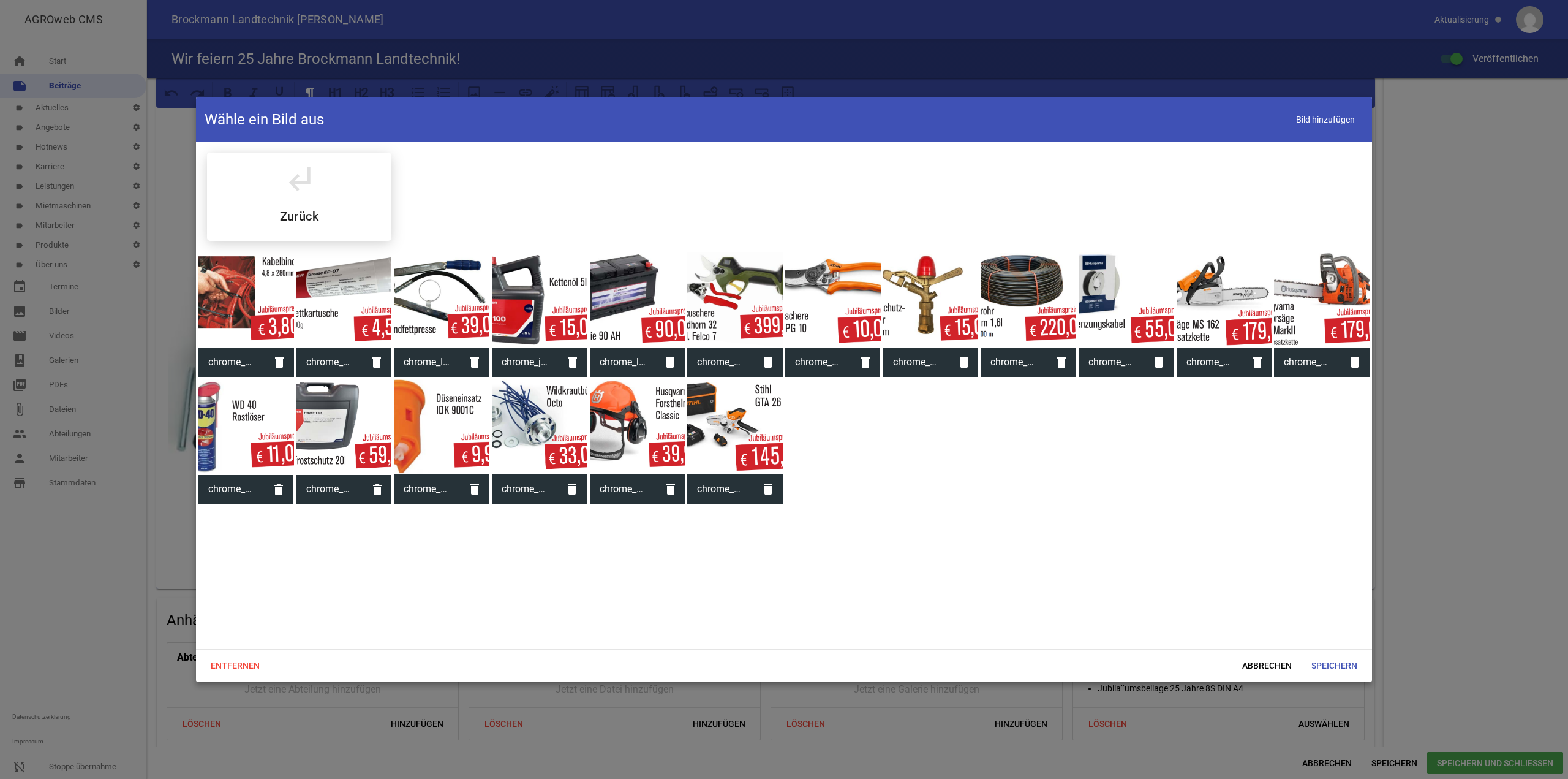
click at [657, 383] on div at bounding box center [638, 428] width 96 height 96
click at [719, 421] on div at bounding box center [735, 428] width 96 height 96
click at [628, 413] on div at bounding box center [638, 428] width 96 height 96
click at [1330, 665] on span "Speichern" at bounding box center [1335, 665] width 66 height 22
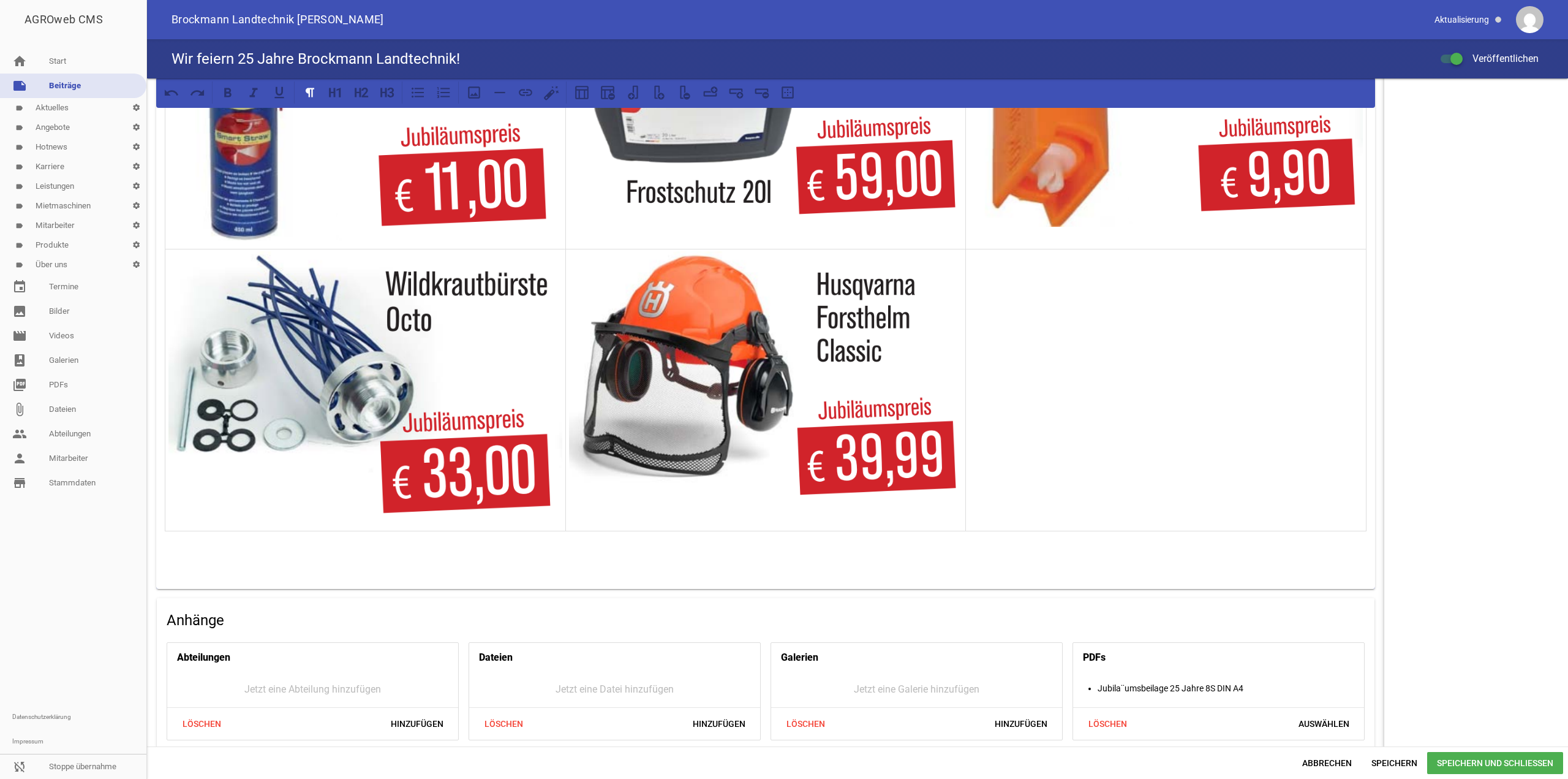
click at [1121, 429] on td at bounding box center [1166, 390] width 401 height 282
click at [473, 87] on icon at bounding box center [474, 92] width 12 height 12
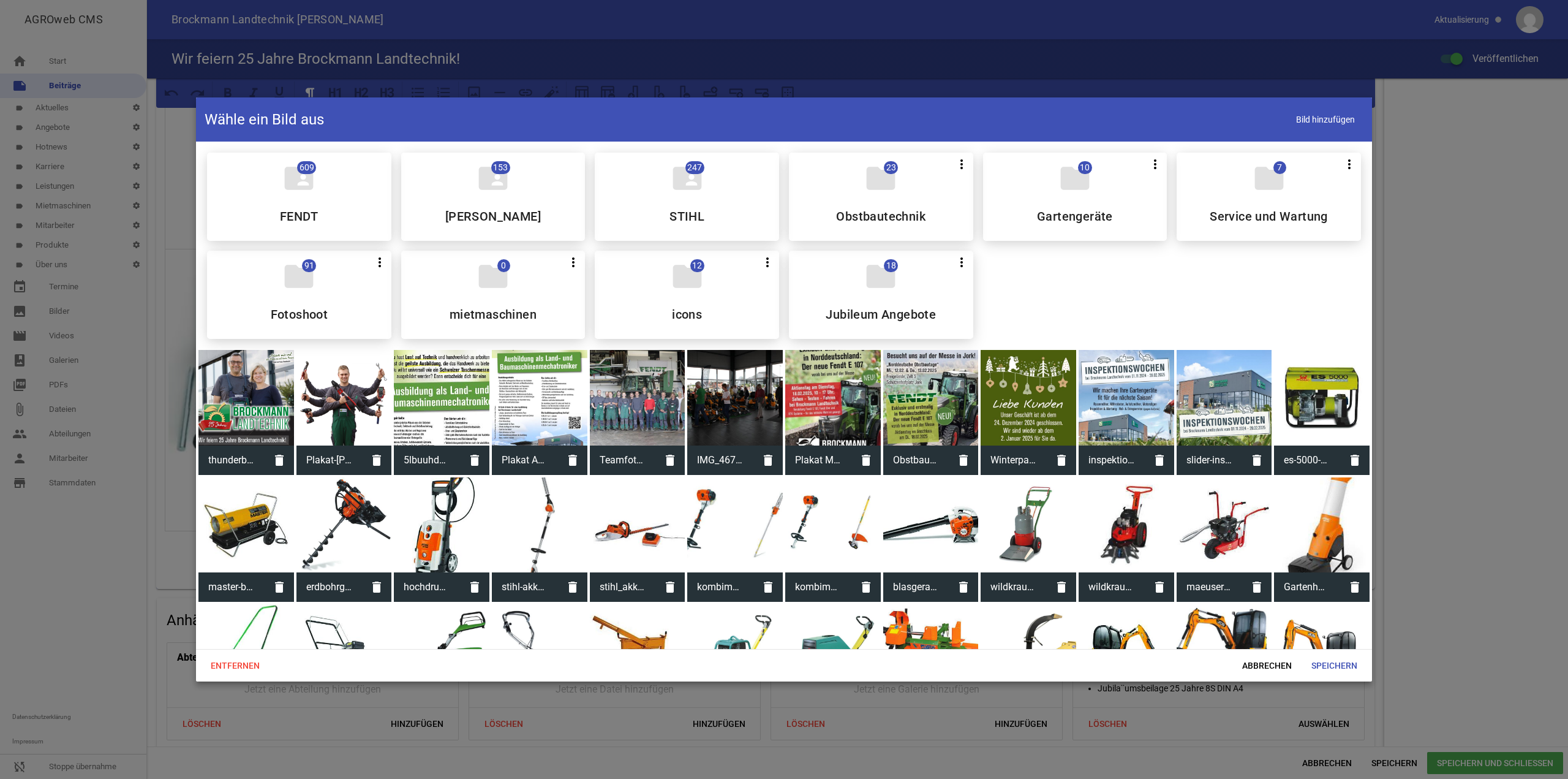
click at [864, 290] on icon "folder" at bounding box center [881, 276] width 35 height 35
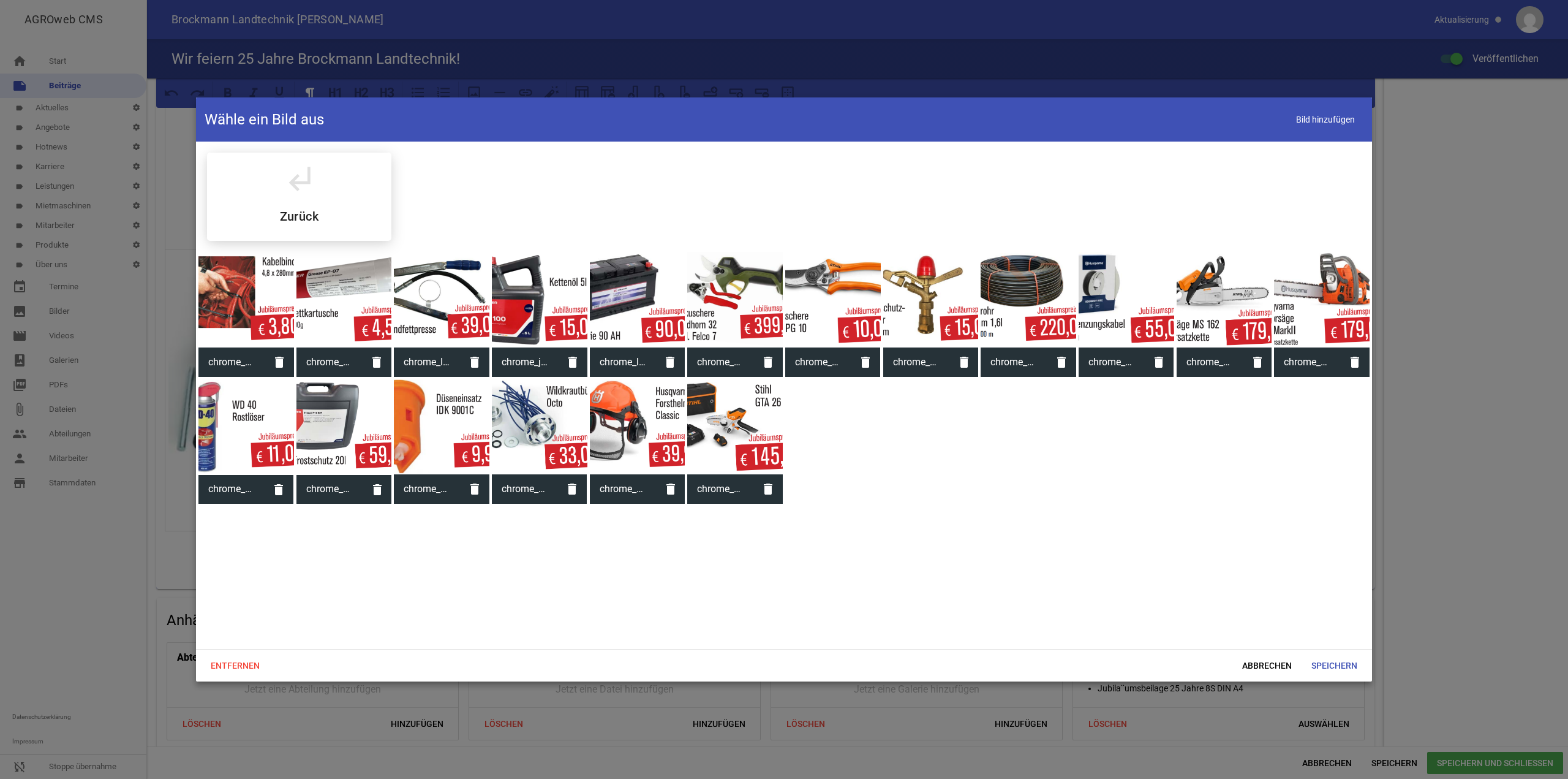
click at [744, 423] on div at bounding box center [735, 428] width 96 height 96
click at [1360, 673] on span "Speichern" at bounding box center [1335, 665] width 66 height 22
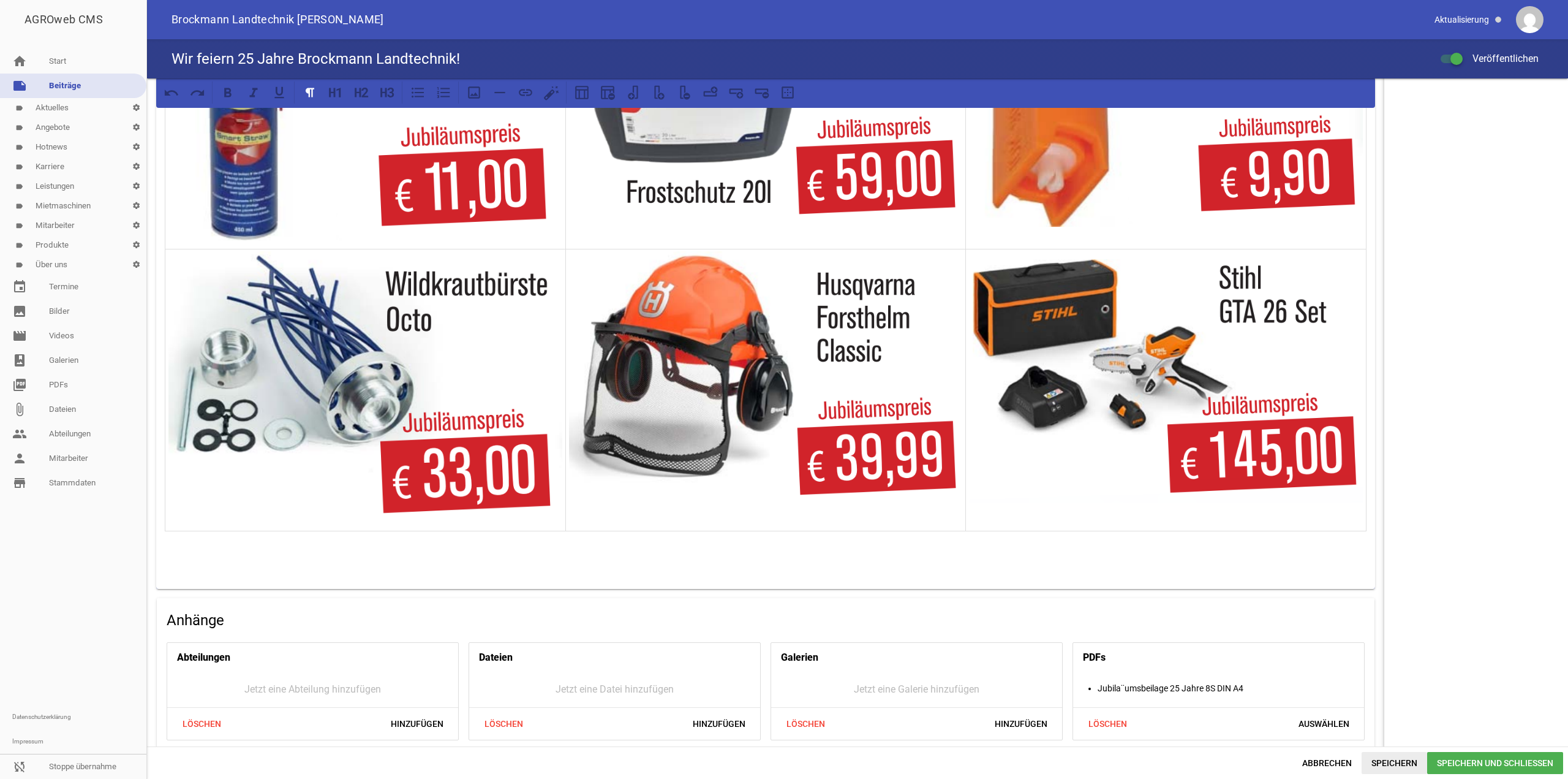
click at [1399, 761] on span "Speichern" at bounding box center [1395, 763] width 66 height 22
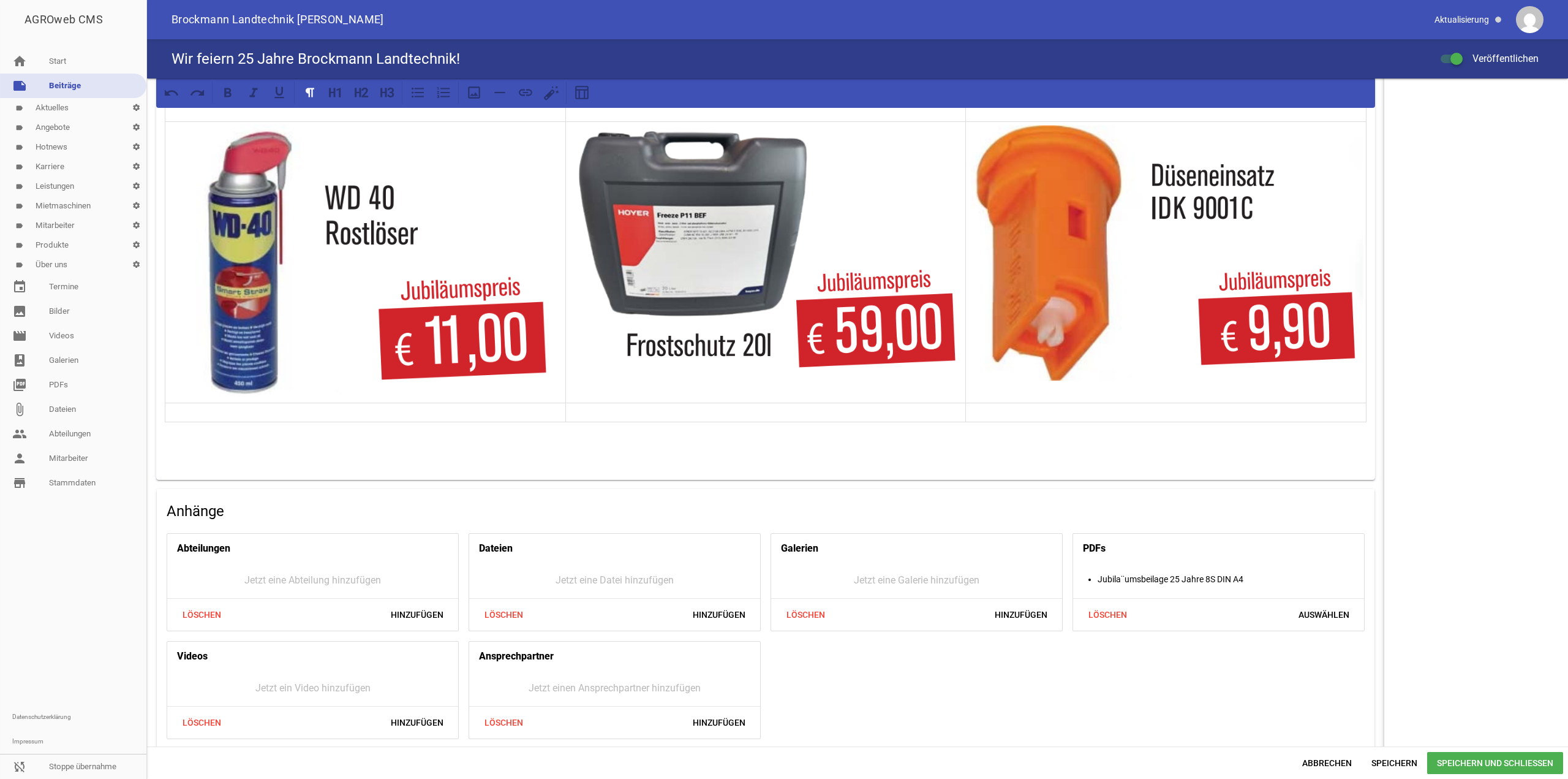
scroll to position [1452, 0]
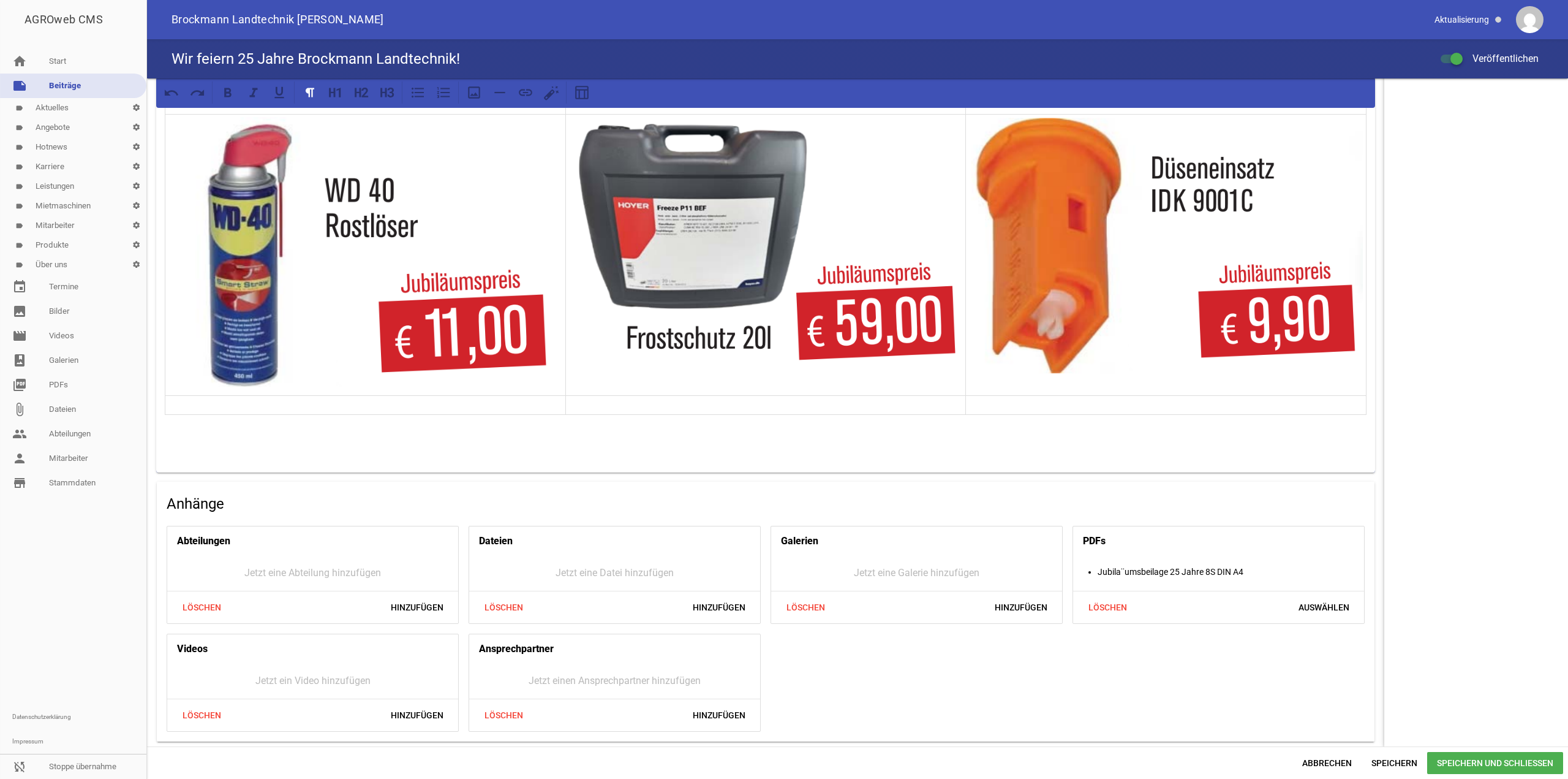
click at [399, 404] on p at bounding box center [365, 405] width 394 height 15
click at [476, 90] on icon at bounding box center [474, 92] width 16 height 16
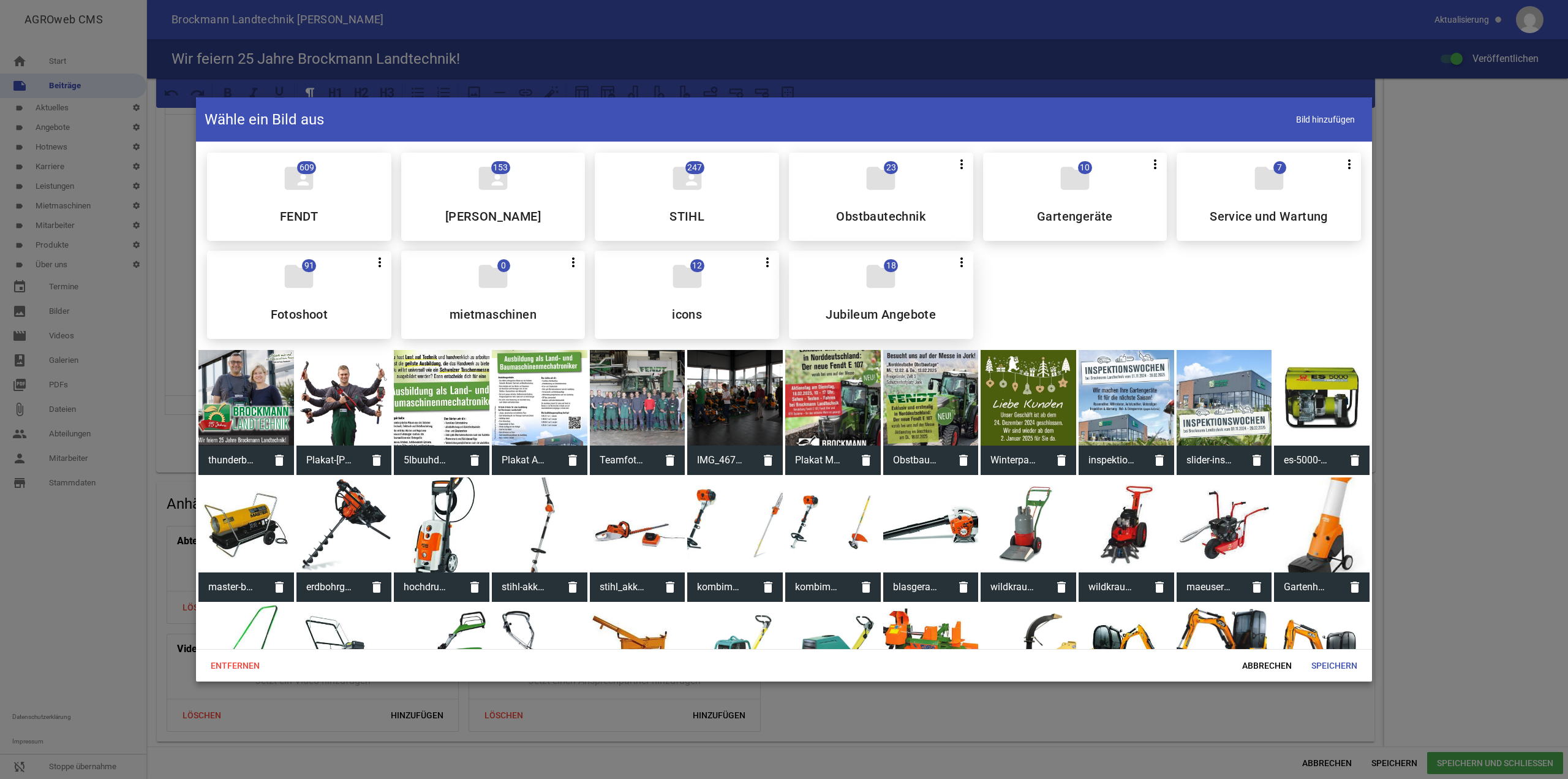
click at [847, 267] on div "folder 18 more_vert Teilen Bearbeiten Löschen Jubileum Angebote" at bounding box center [882, 295] width 184 height 88
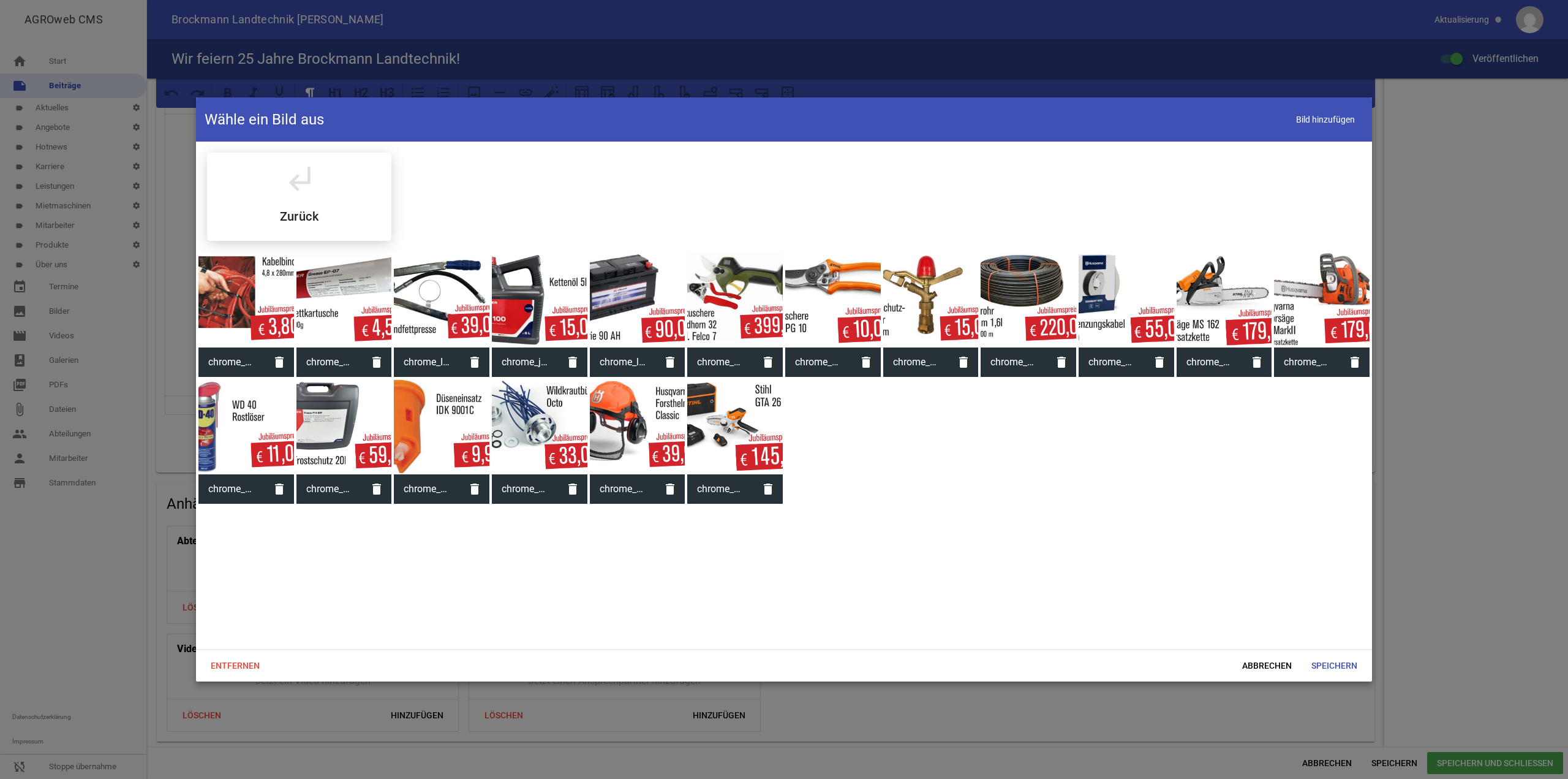
click at [561, 405] on div at bounding box center [540, 428] width 96 height 96
click at [1344, 663] on span "Speichern" at bounding box center [1335, 665] width 66 height 22
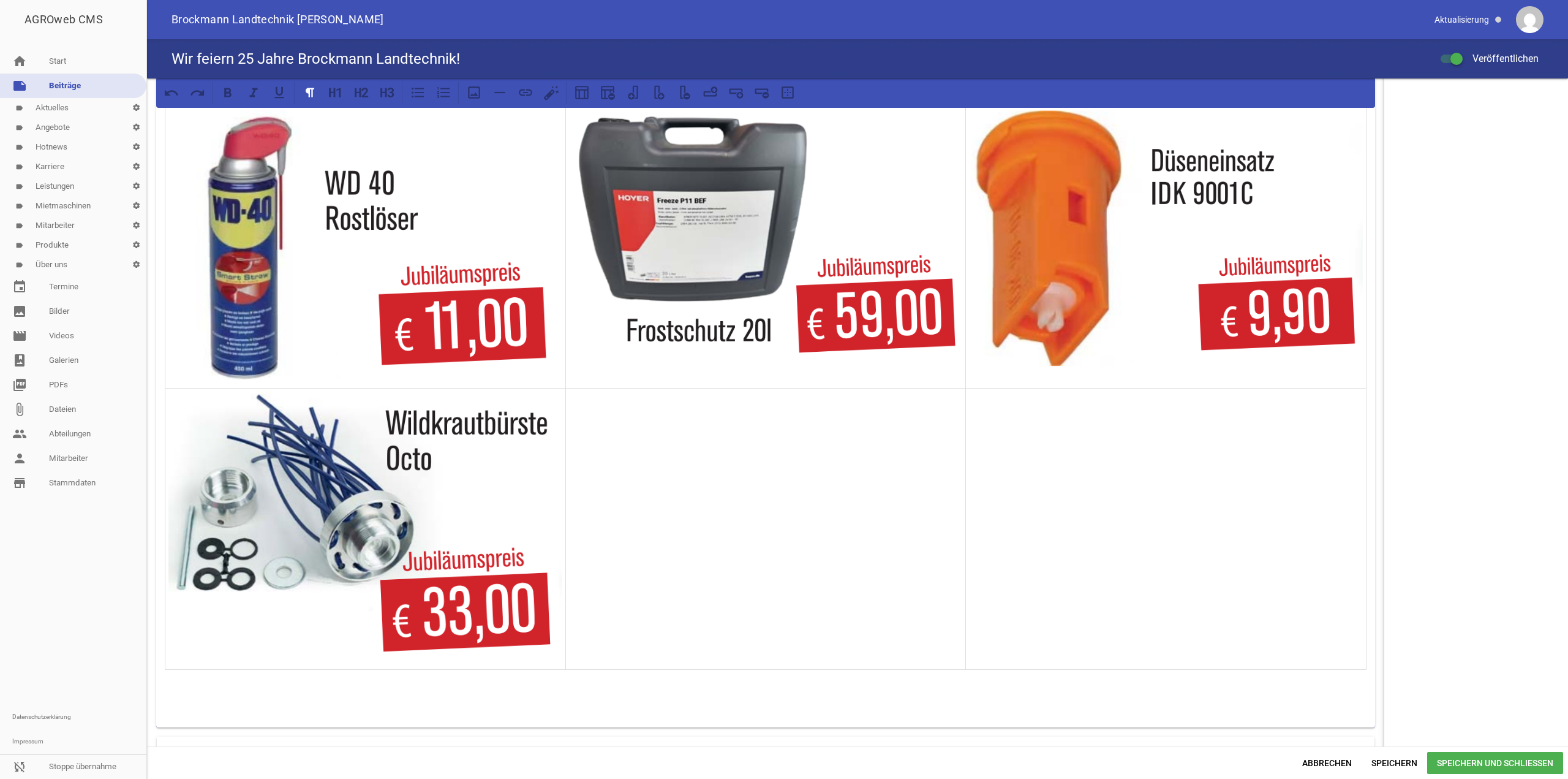
click at [690, 468] on td at bounding box center [766, 529] width 401 height 282
click at [481, 103] on div at bounding box center [514, 92] width 104 height 22
click at [481, 90] on icon at bounding box center [474, 92] width 16 height 16
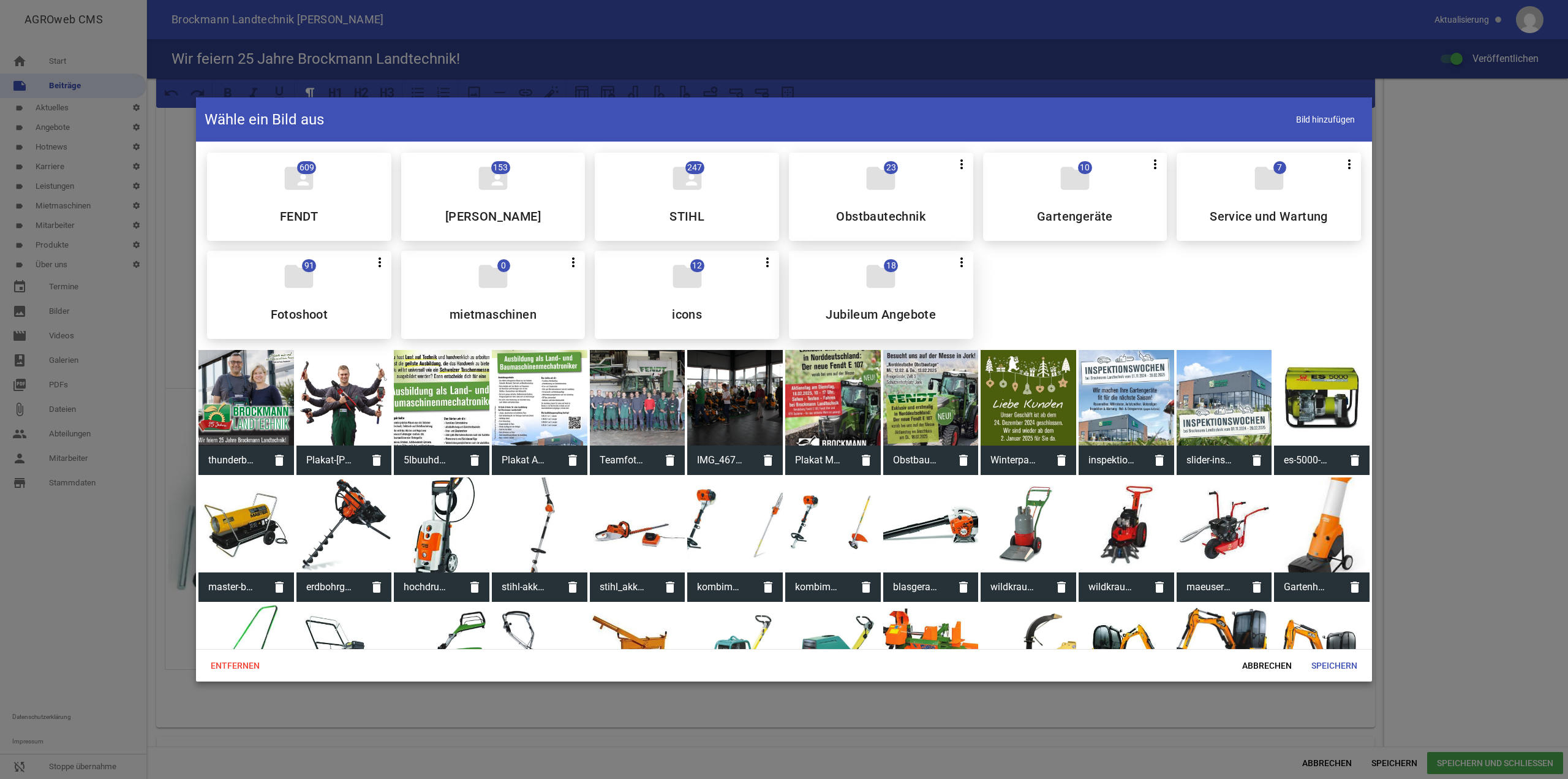
click at [858, 267] on div "folder 18 more_vert Teilen Bearbeiten Löschen Jubileum Angebote" at bounding box center [882, 295] width 184 height 88
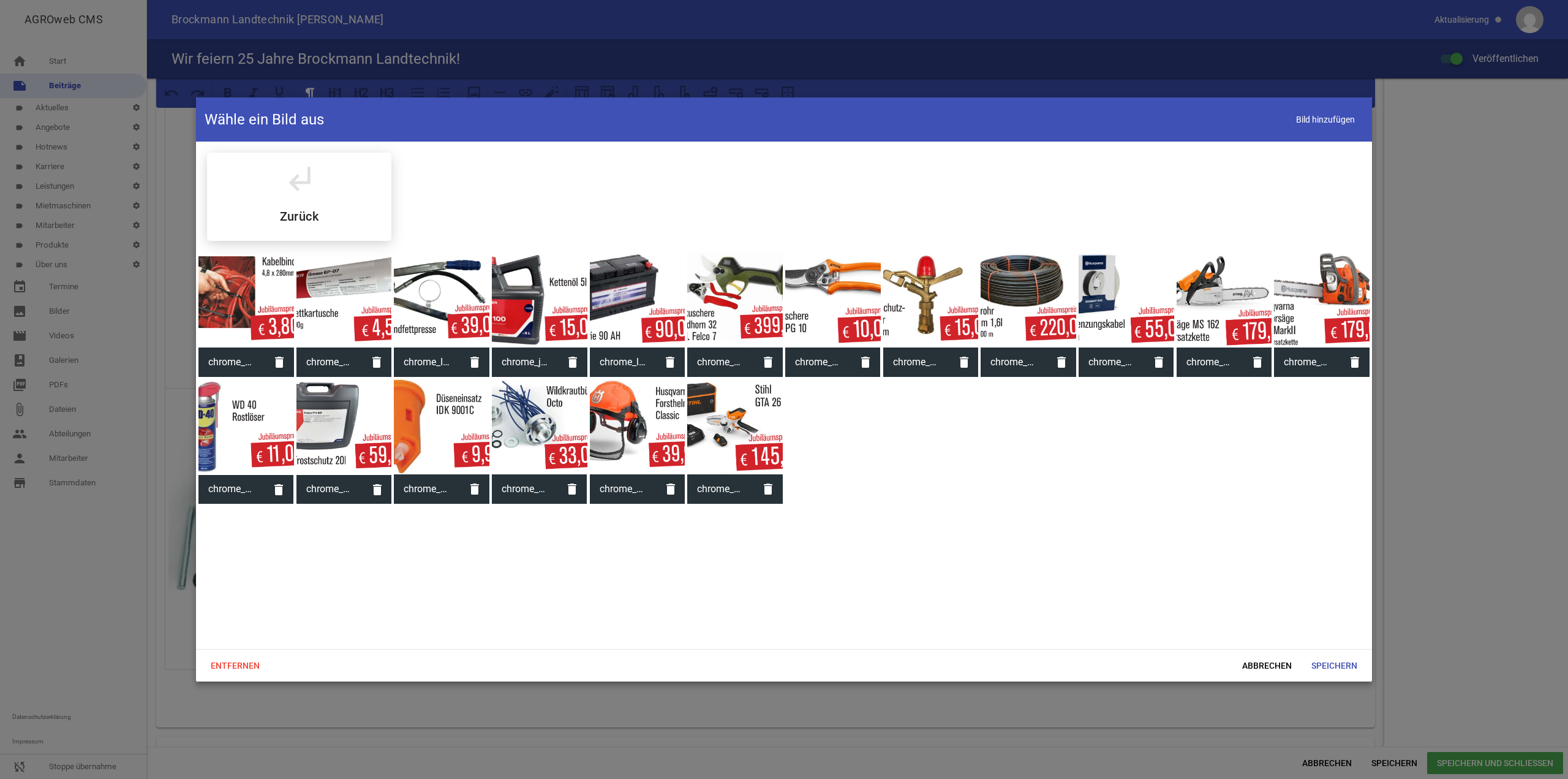
click at [645, 435] on div at bounding box center [638, 428] width 96 height 96
click at [1351, 665] on span "Speichern" at bounding box center [1335, 665] width 66 height 22
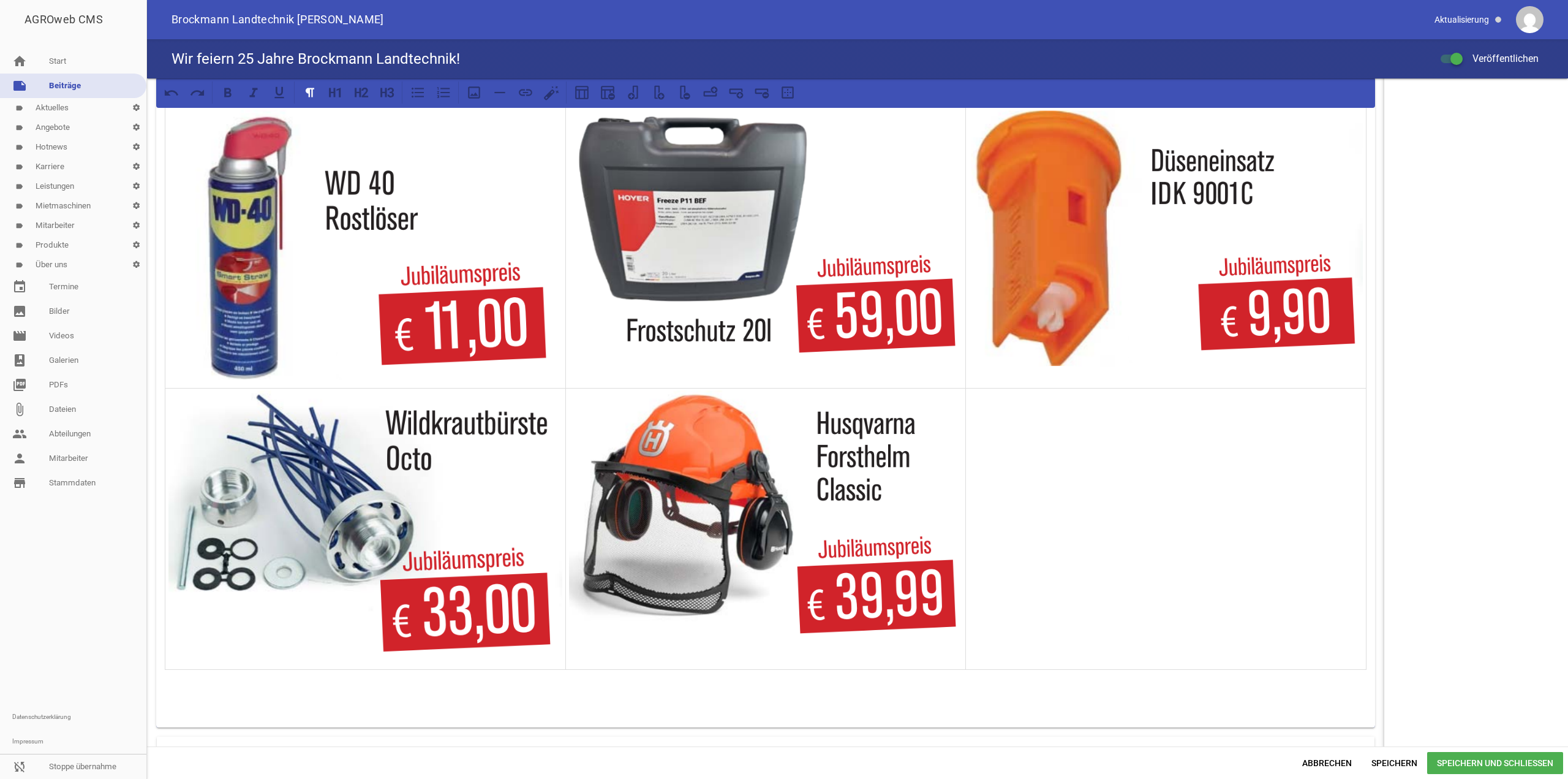
click at [1407, 756] on div "AGROweb CMS home Start note Beiträge label Aktuelles settings label Angebote se…" at bounding box center [784, 390] width 1568 height 779
click at [1414, 764] on span "Speichern" at bounding box center [1395, 763] width 66 height 22
click at [1202, 593] on td at bounding box center [1166, 529] width 401 height 282
click at [478, 94] on icon at bounding box center [474, 92] width 16 height 16
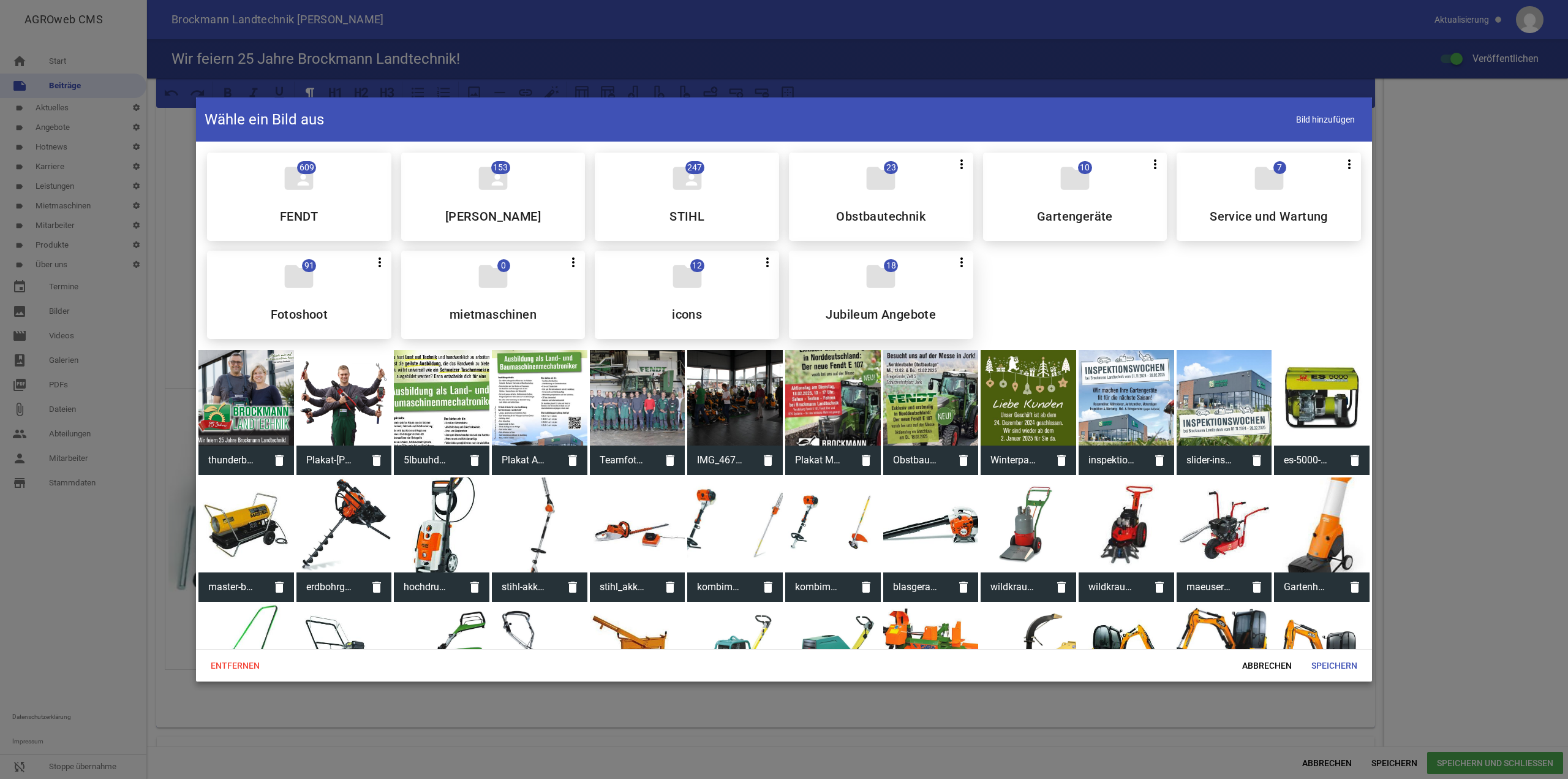
click at [838, 288] on div "folder 18 more_vert Teilen Bearbeiten Löschen Jubileum Angebote" at bounding box center [882, 295] width 184 height 88
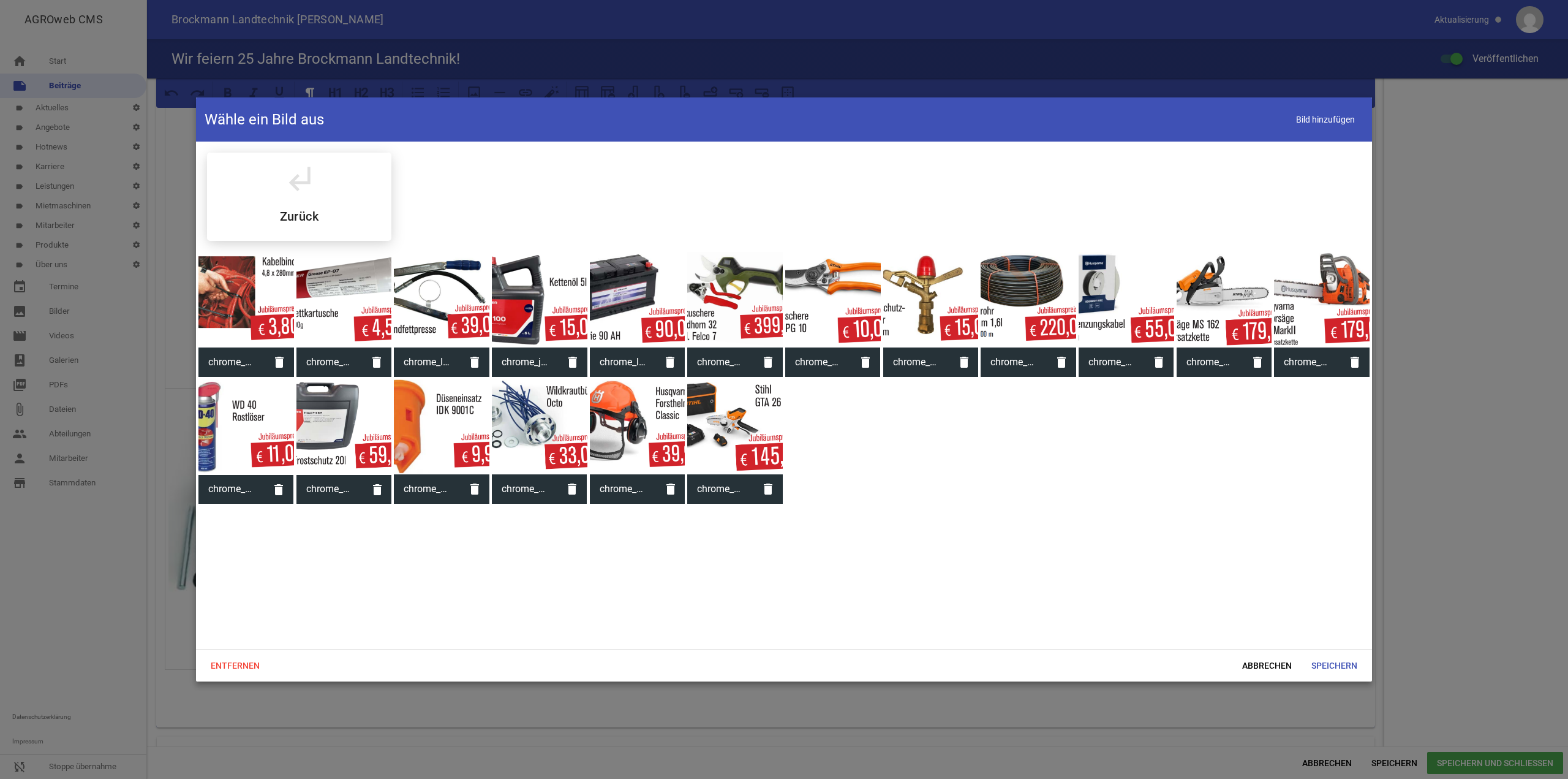
click at [765, 444] on div at bounding box center [735, 428] width 96 height 96
click at [1365, 673] on span "Speichern" at bounding box center [1335, 665] width 66 height 22
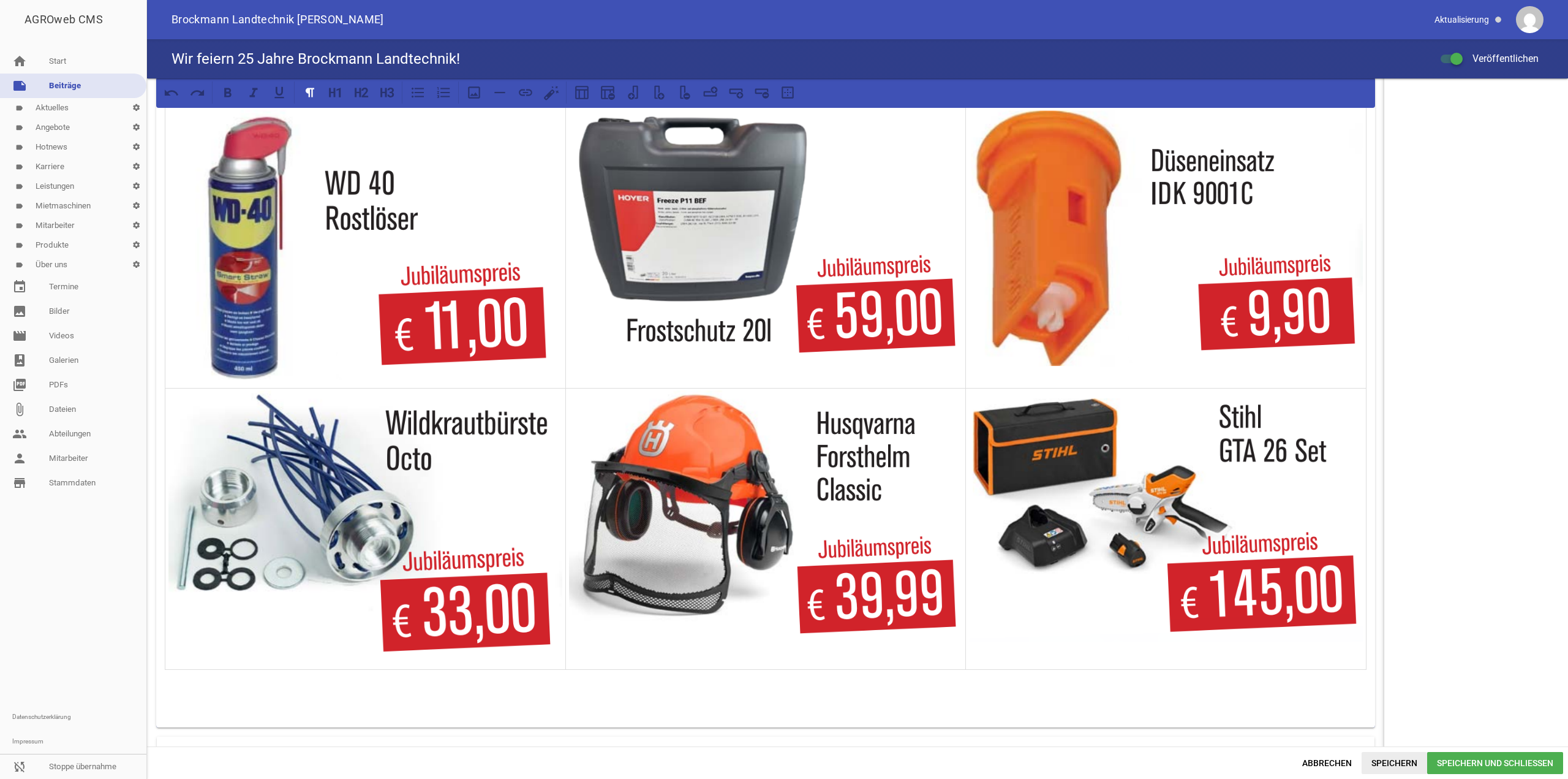
click at [1399, 757] on span "Speichern" at bounding box center [1395, 763] width 66 height 22
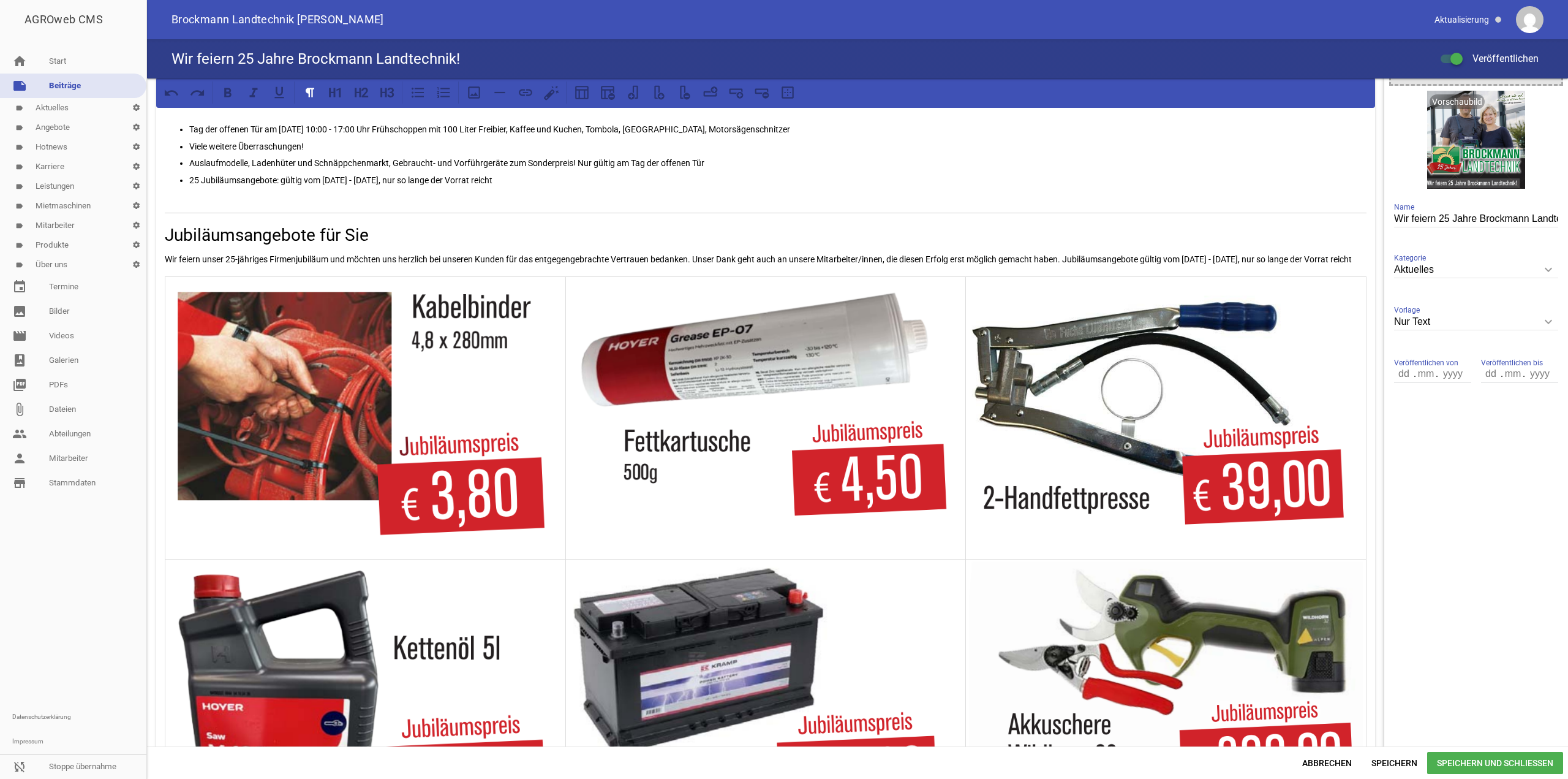
scroll to position [164, 0]
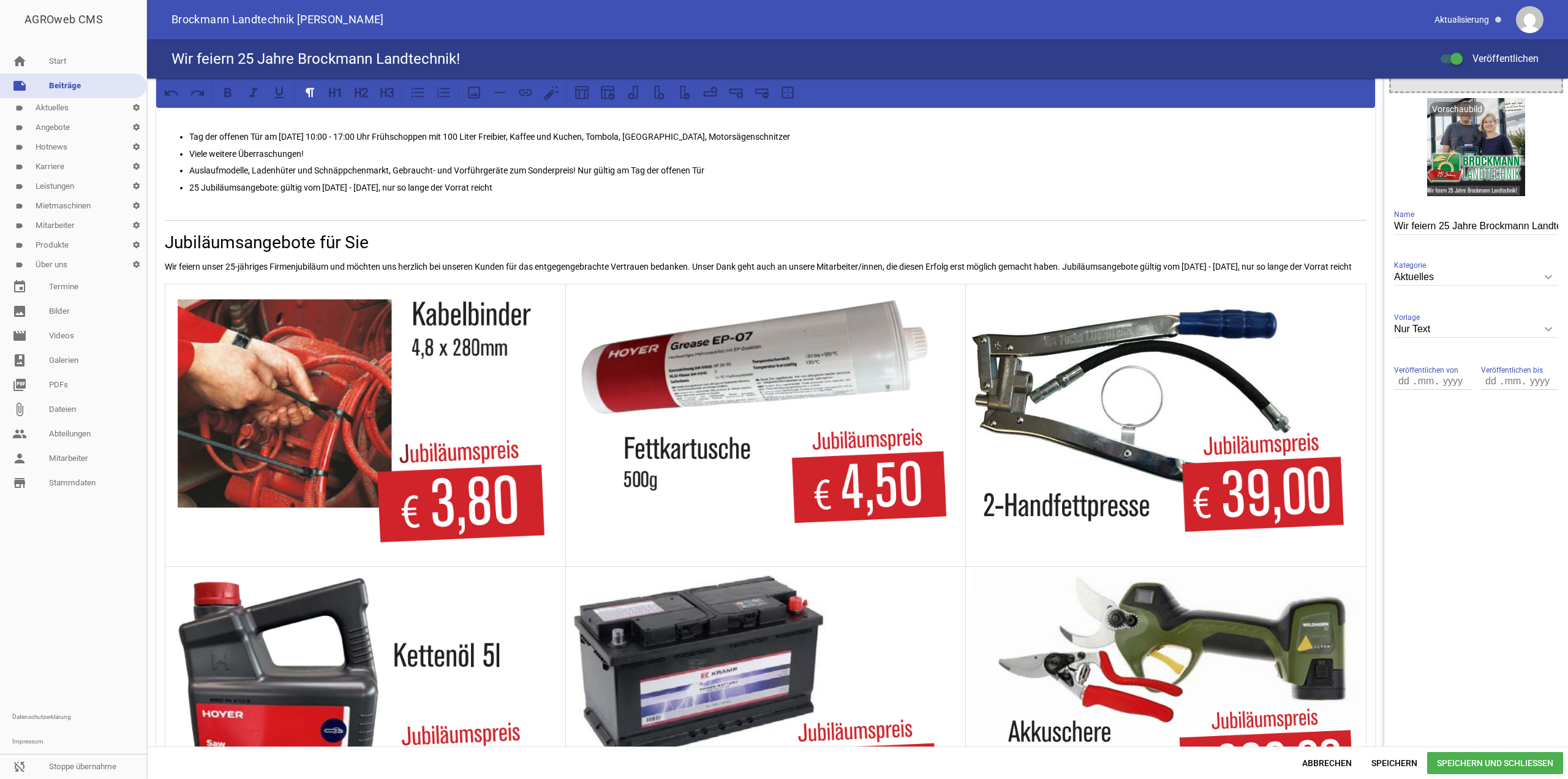
click at [177, 316] on img at bounding box center [365, 426] width 394 height 279
click at [172, 316] on img at bounding box center [365, 426] width 394 height 279
click at [176, 323] on img at bounding box center [365, 426] width 394 height 279
click at [489, 322] on img at bounding box center [365, 426] width 394 height 279
click at [566, 356] on td at bounding box center [766, 425] width 401 height 282
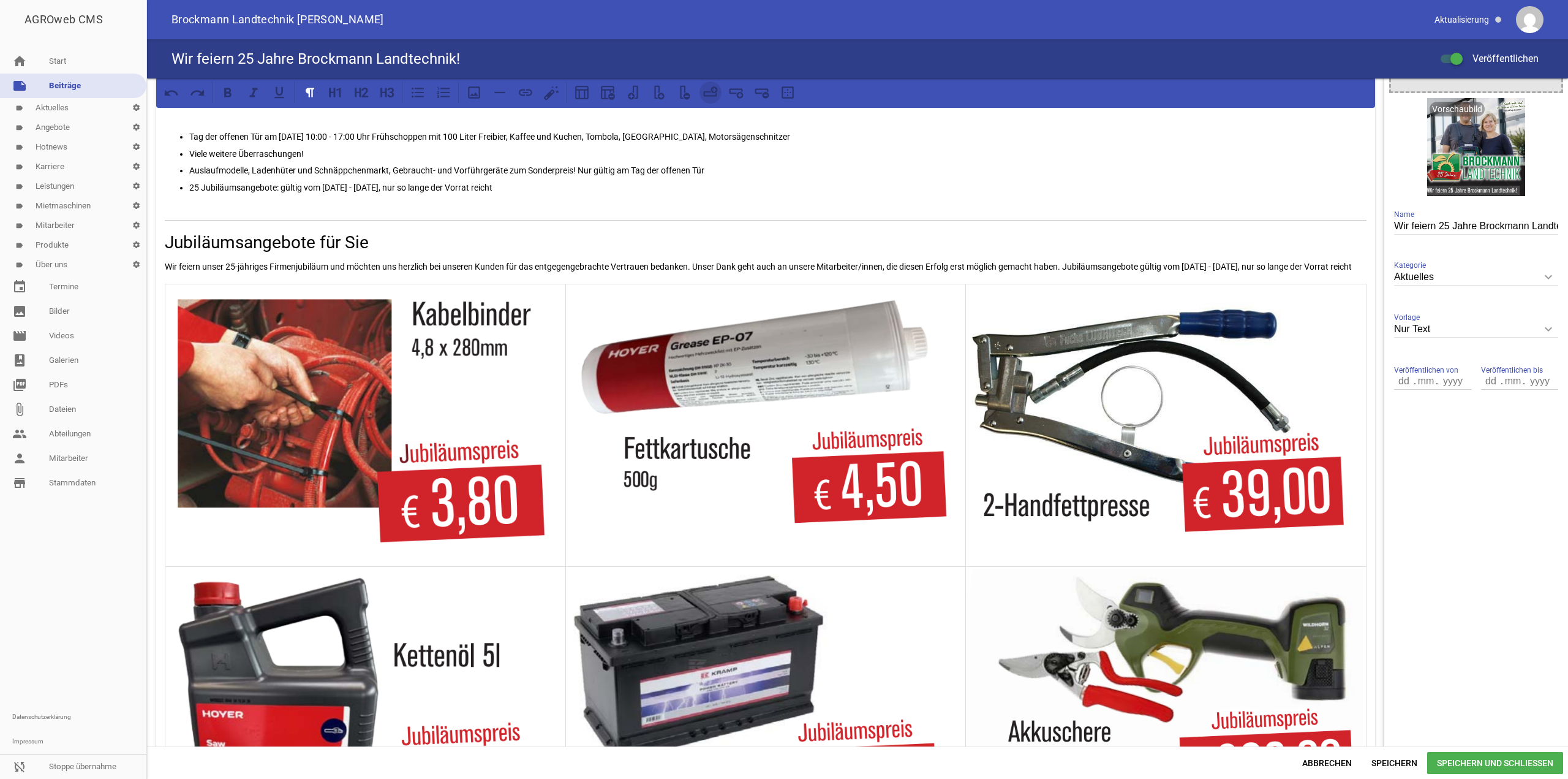
click at [706, 93] on icon at bounding box center [710, 92] width 16 height 16
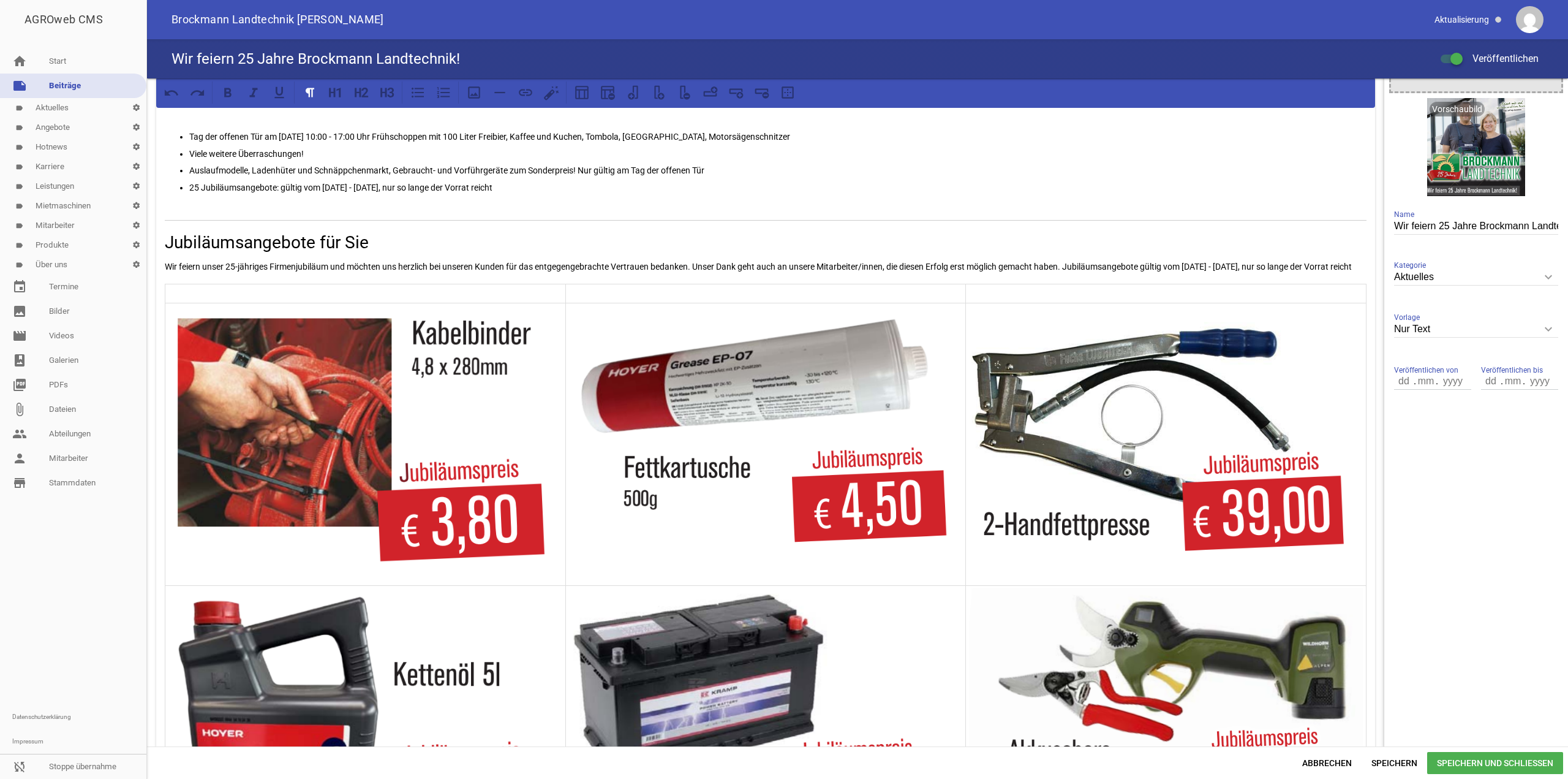
click at [357, 301] on p at bounding box center [365, 294] width 394 height 15
click at [473, 91] on icon at bounding box center [474, 92] width 16 height 16
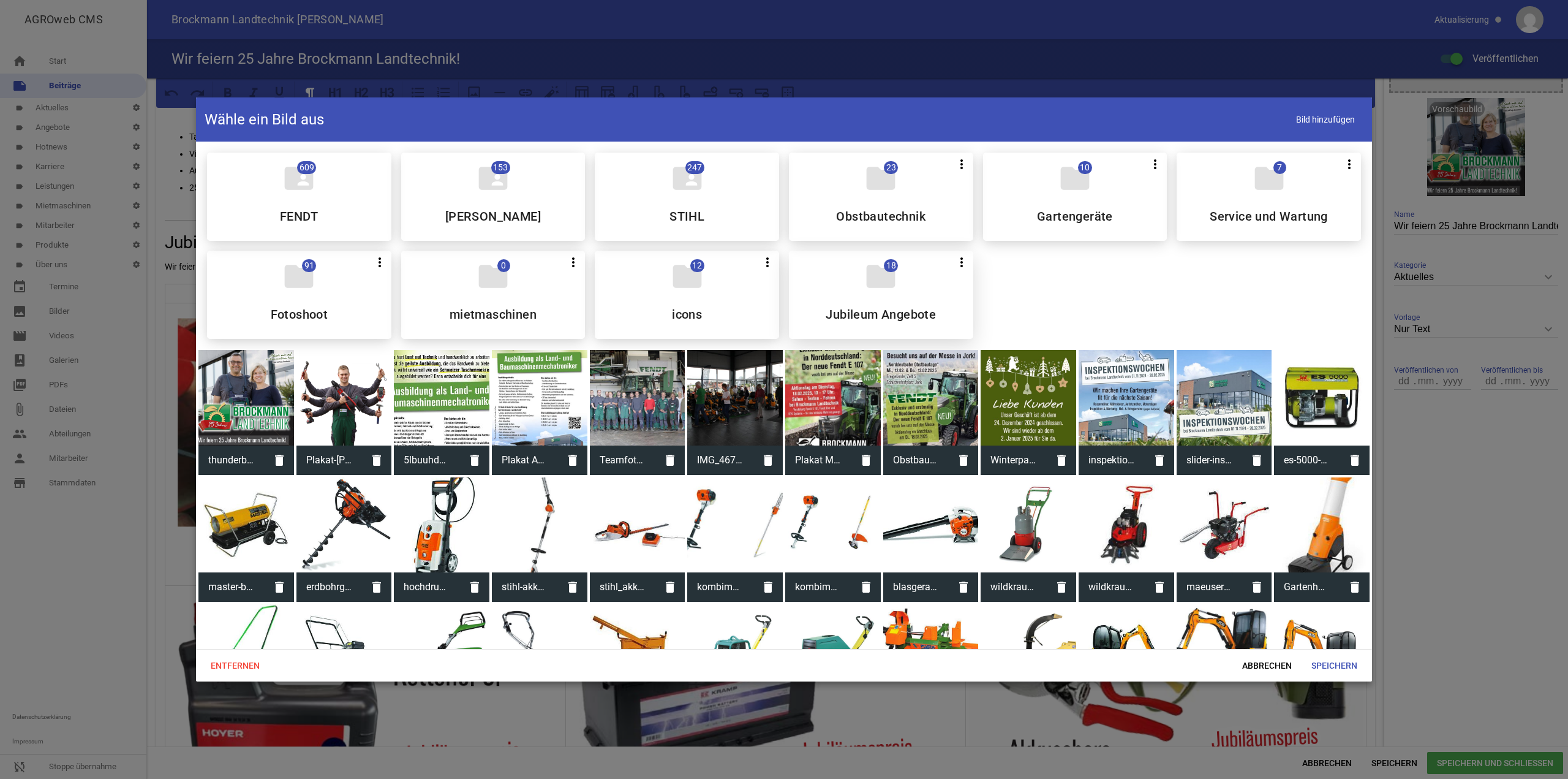
click at [880, 316] on h5 "Jubileum Angebote" at bounding box center [881, 314] width 110 height 12
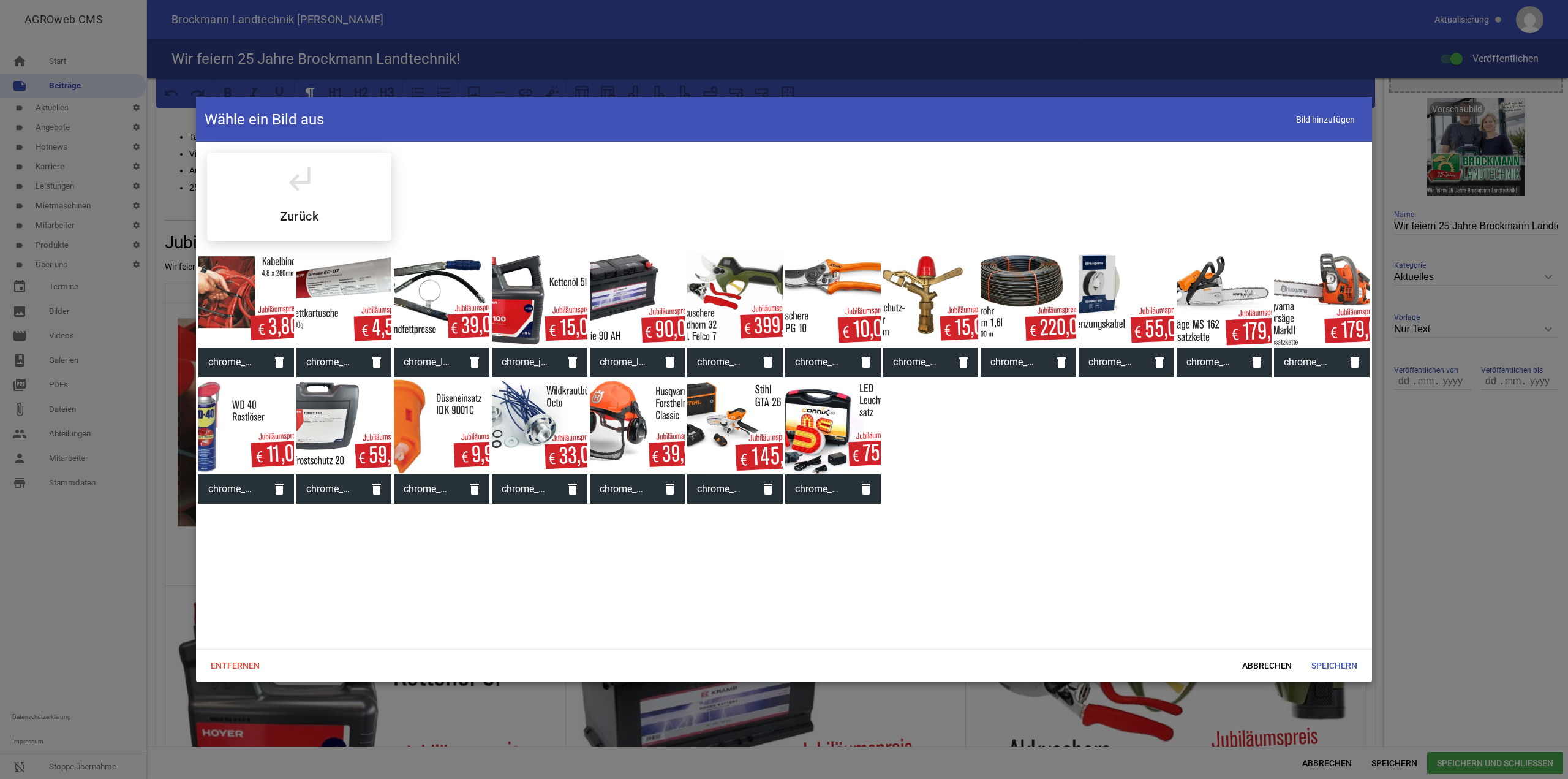
click at [829, 435] on div at bounding box center [834, 428] width 96 height 96
click at [1331, 659] on span "Speichern" at bounding box center [1335, 665] width 66 height 22
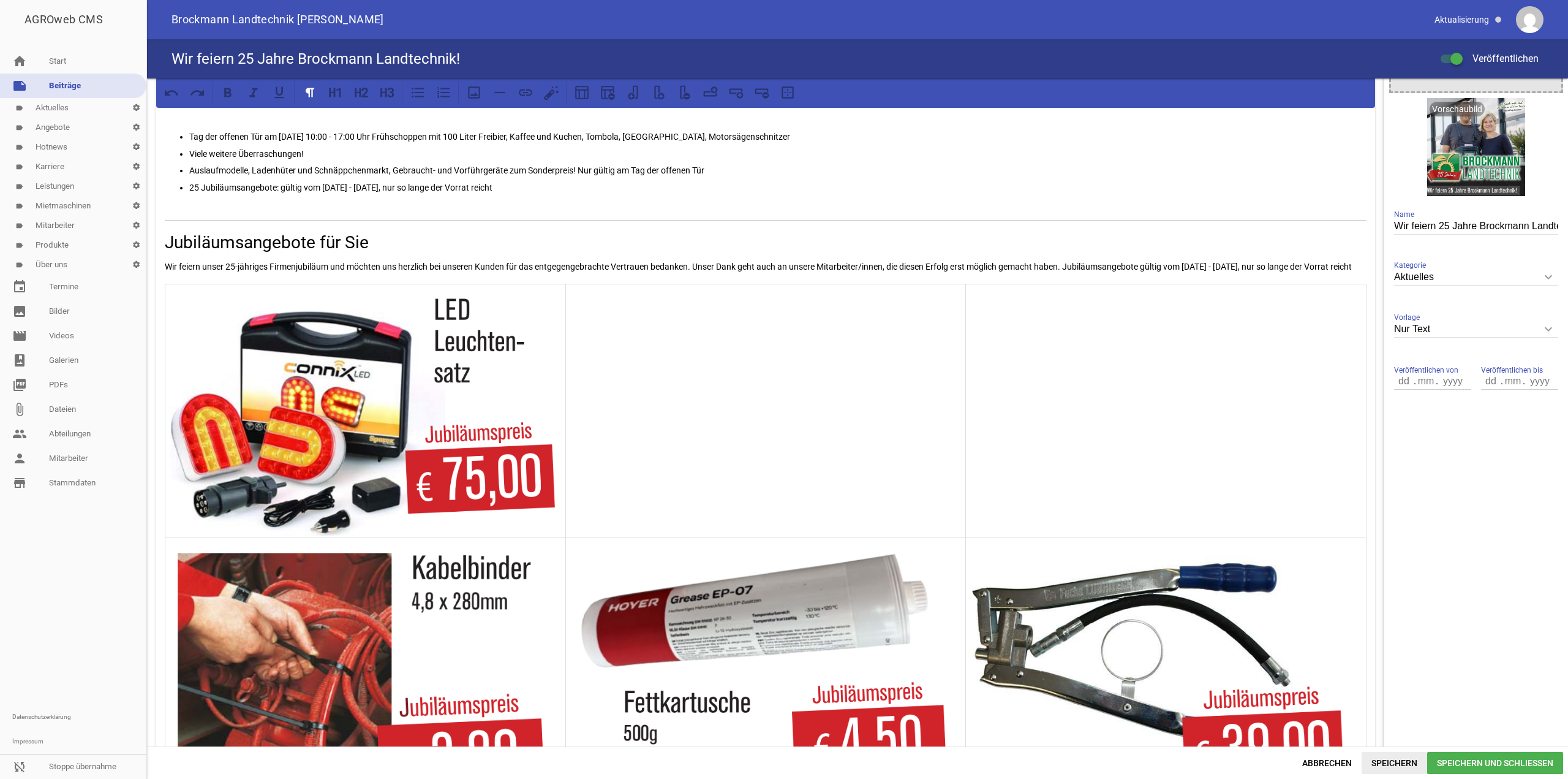
click at [1386, 762] on span "Speichern" at bounding box center [1395, 763] width 66 height 22
click at [788, 416] on td at bounding box center [766, 411] width 401 height 254
click at [483, 90] on button at bounding box center [474, 92] width 22 height 22
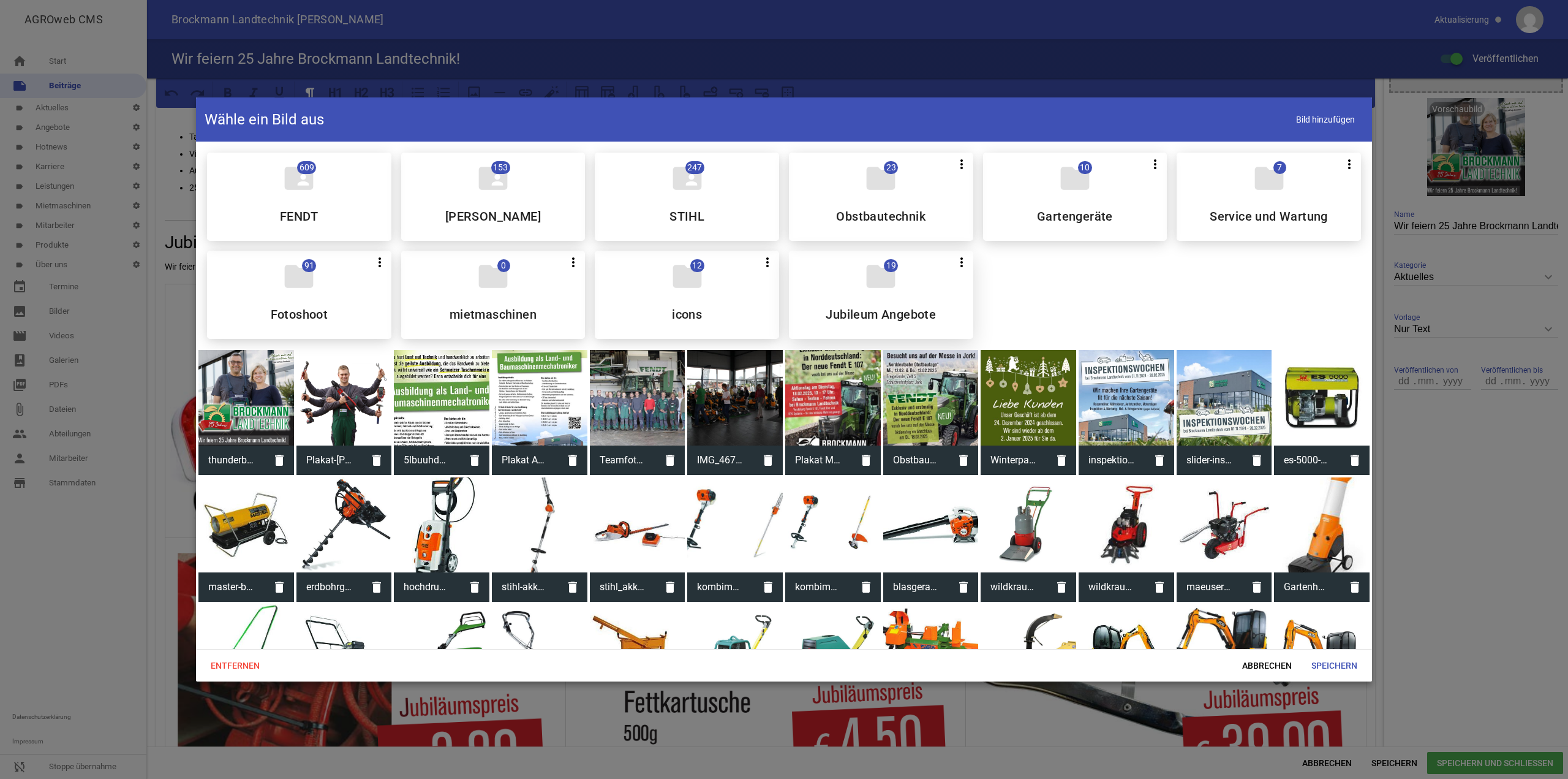
click at [951, 304] on div "folder 19 more_vert Teilen Bearbeiten Löschen Jubileum Angebote" at bounding box center [882, 295] width 184 height 88
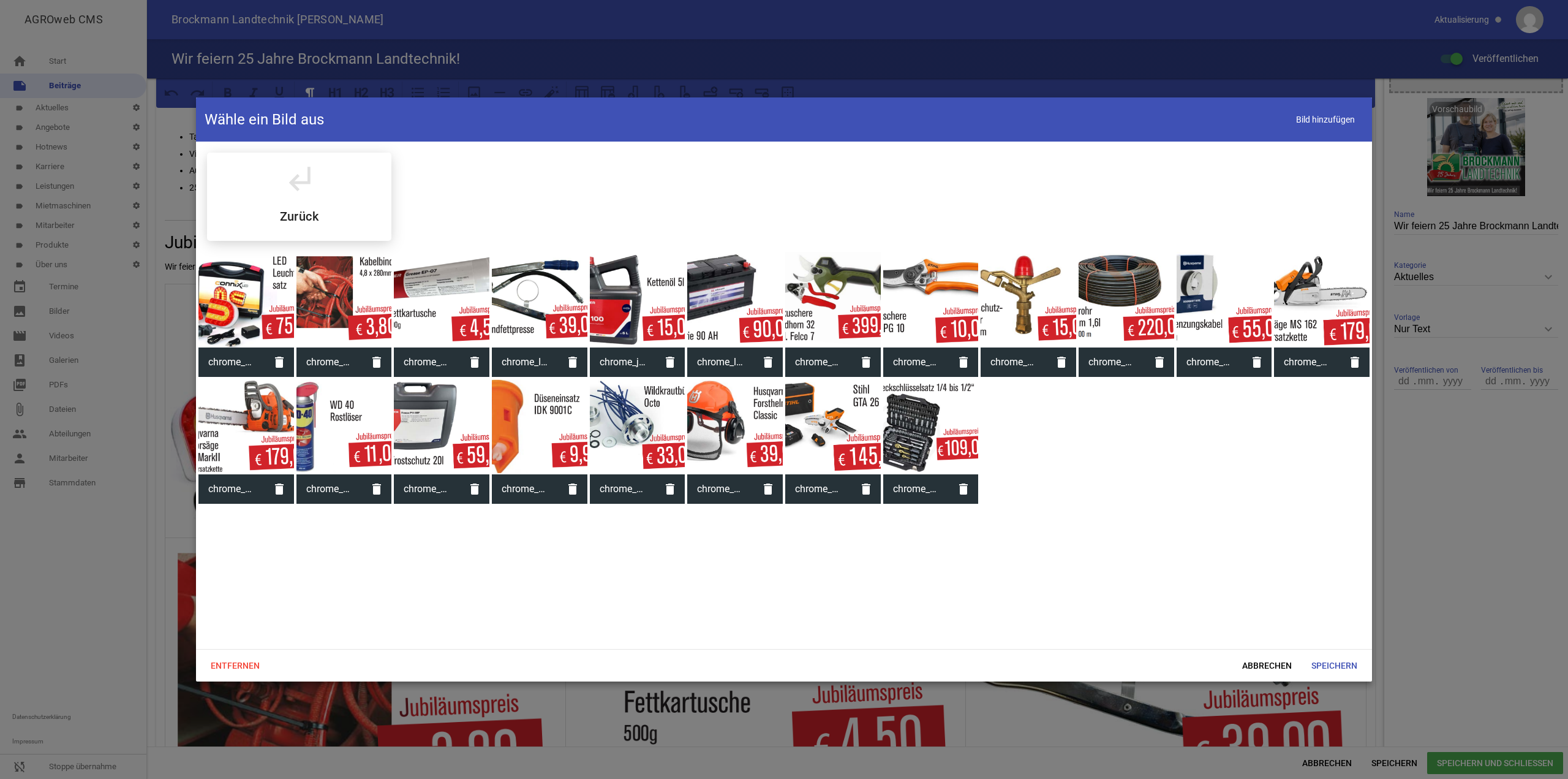
click at [937, 415] on div at bounding box center [931, 428] width 96 height 96
click at [1334, 662] on span "Speichern" at bounding box center [1335, 665] width 66 height 22
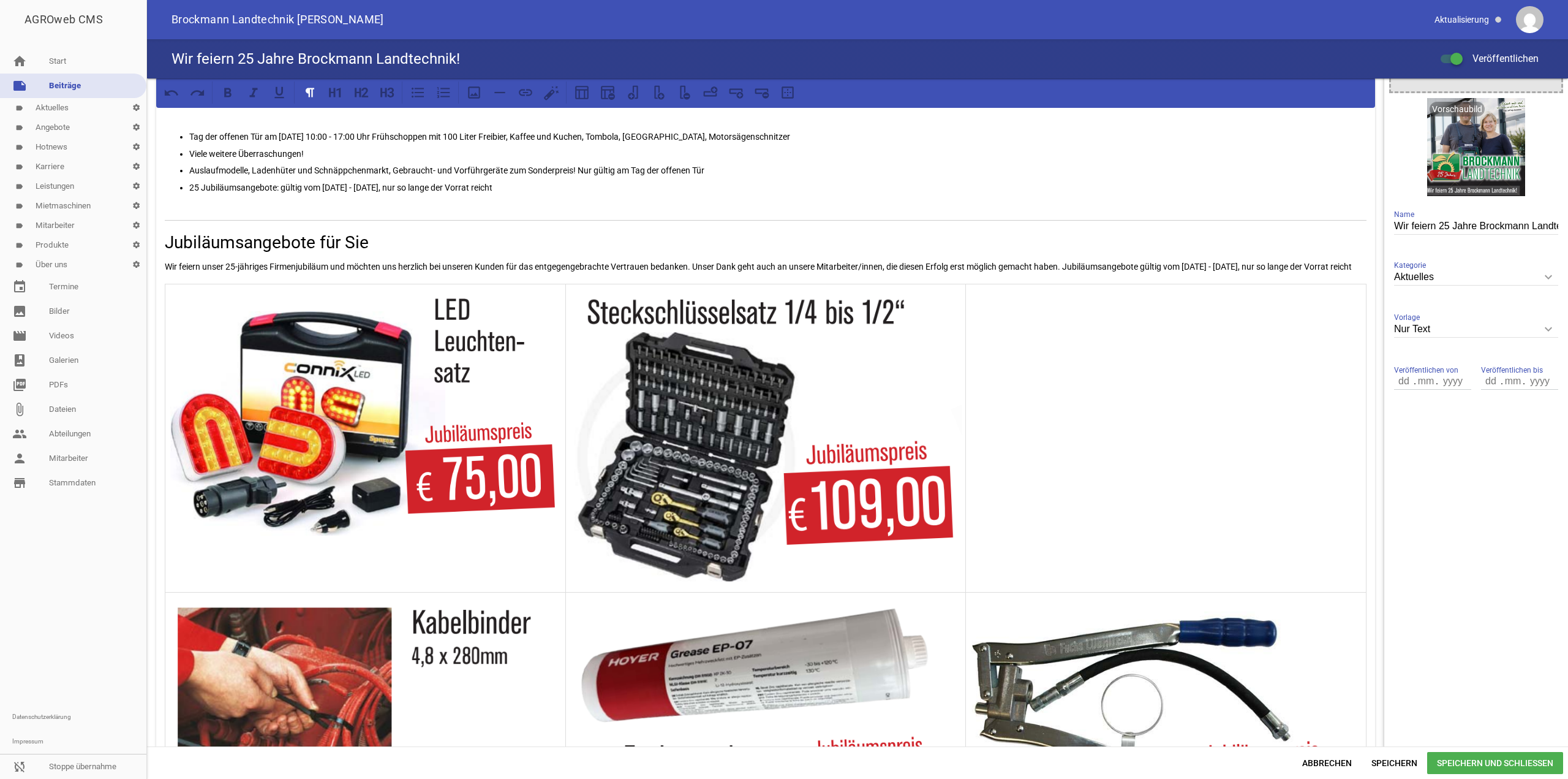
click at [1088, 336] on td at bounding box center [1166, 437] width 401 height 308
click at [476, 101] on button at bounding box center [474, 92] width 22 height 22
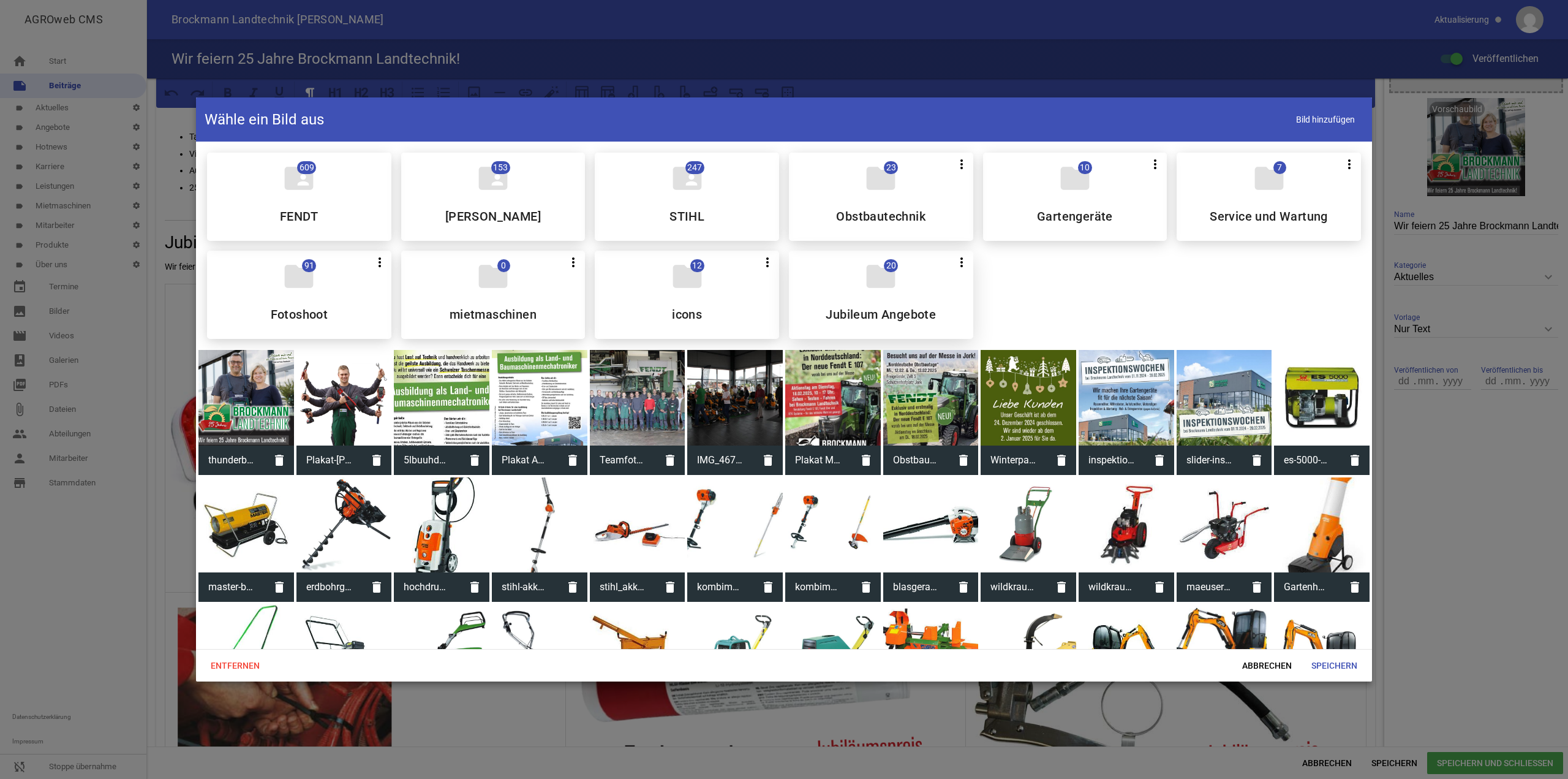
click at [909, 289] on div "folder 20 more_vert Teilen Bearbeiten Löschen Jubileum Angebote" at bounding box center [882, 295] width 184 height 88
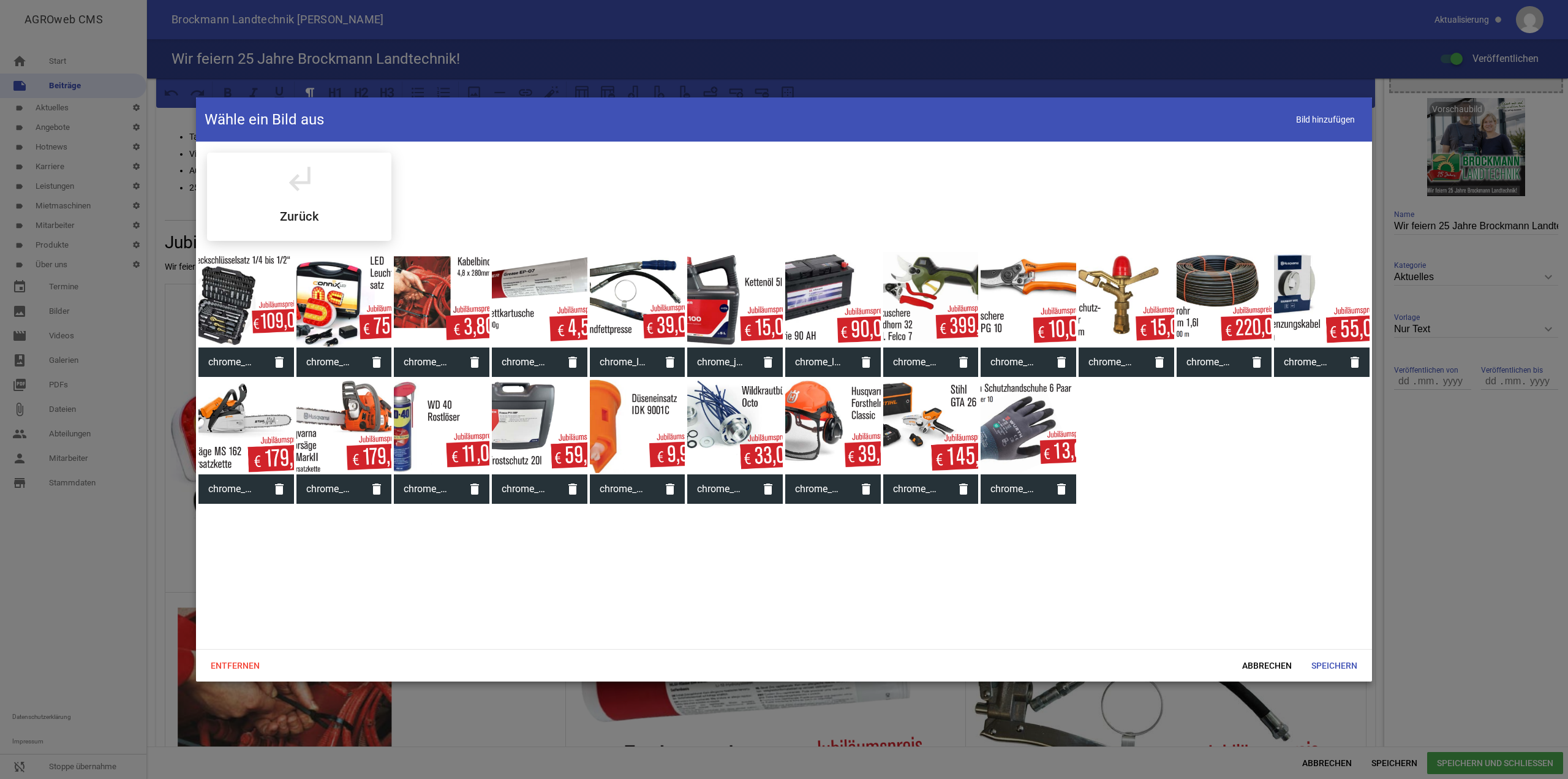
click at [1047, 440] on div at bounding box center [1029, 428] width 96 height 96
click at [1361, 665] on span "Speichern" at bounding box center [1335, 665] width 66 height 22
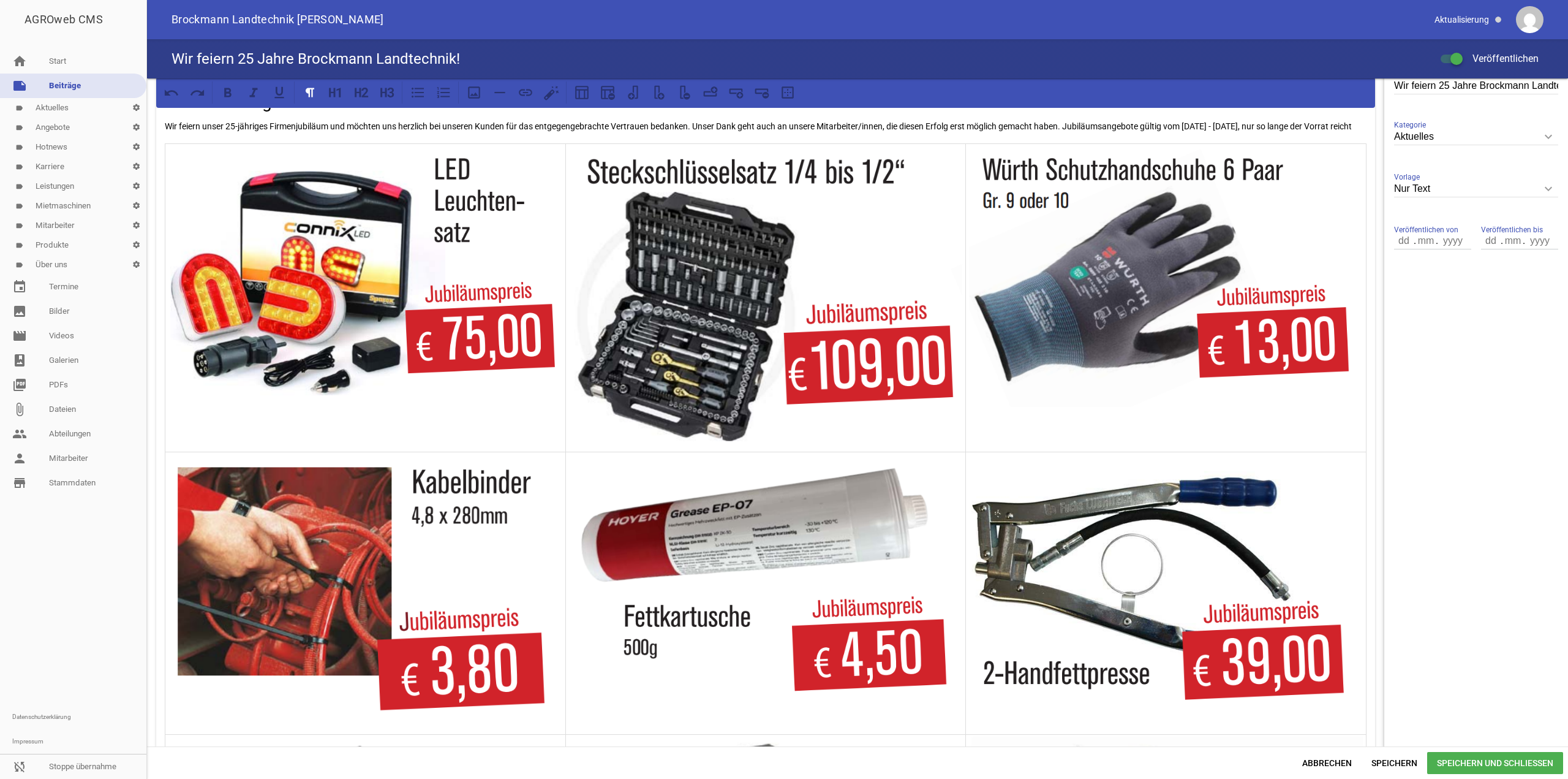
scroll to position [306, 0]
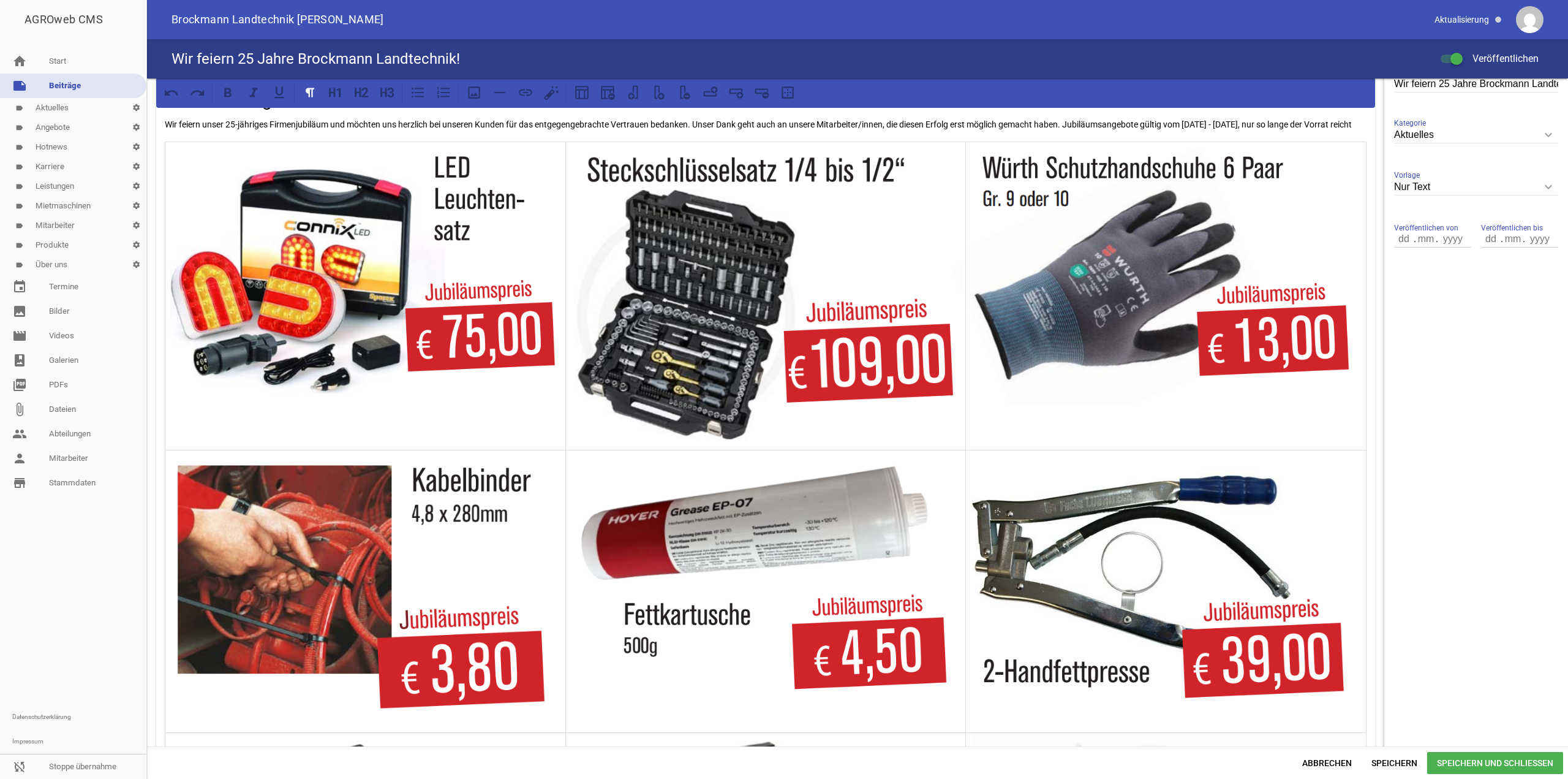
click at [1306, 397] on img at bounding box center [1166, 274] width 394 height 261
click at [740, 98] on icon at bounding box center [736, 92] width 16 height 16
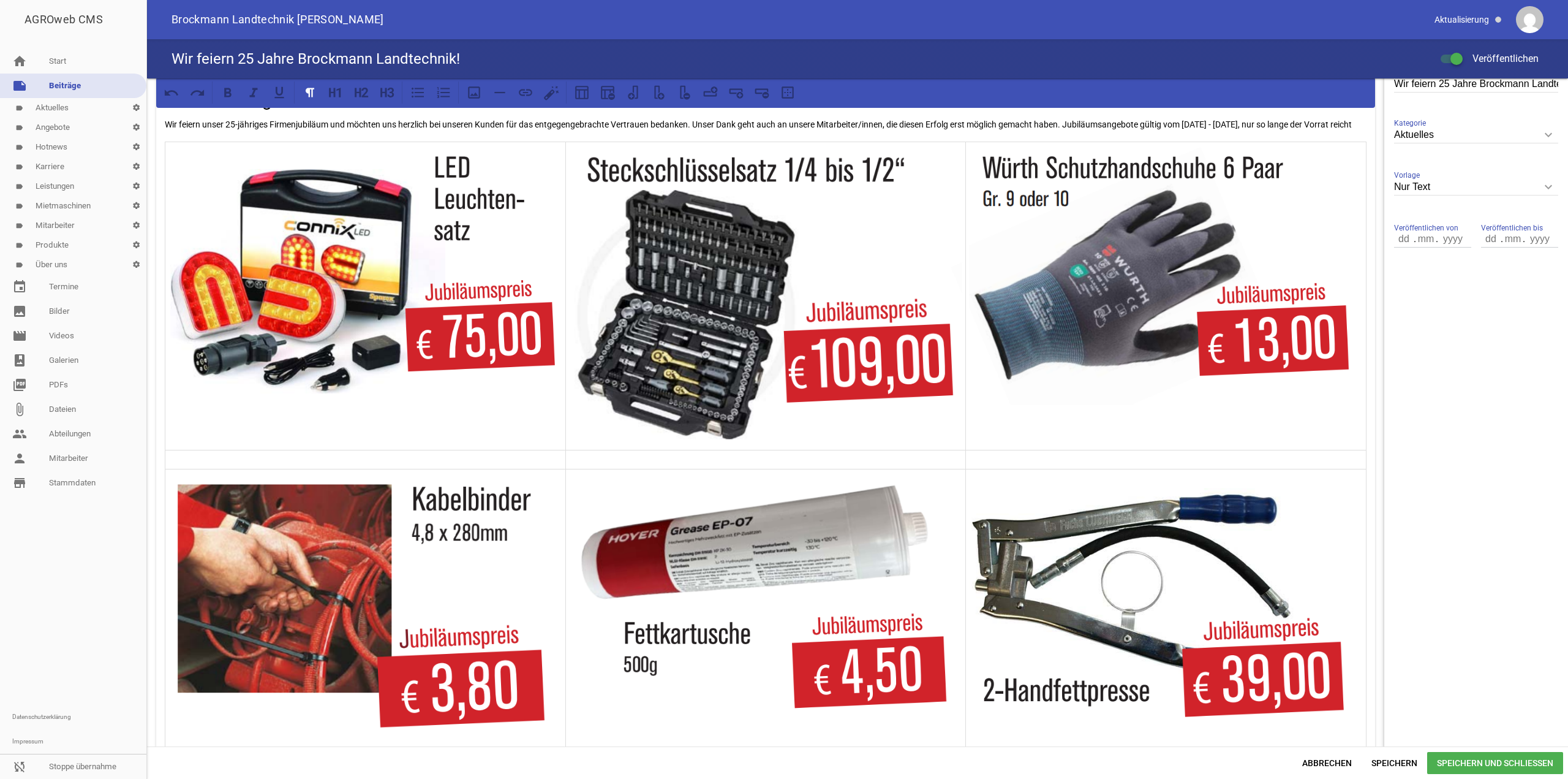
click at [294, 467] on p at bounding box center [365, 460] width 394 height 15
click at [479, 86] on icon at bounding box center [474, 92] width 16 height 16
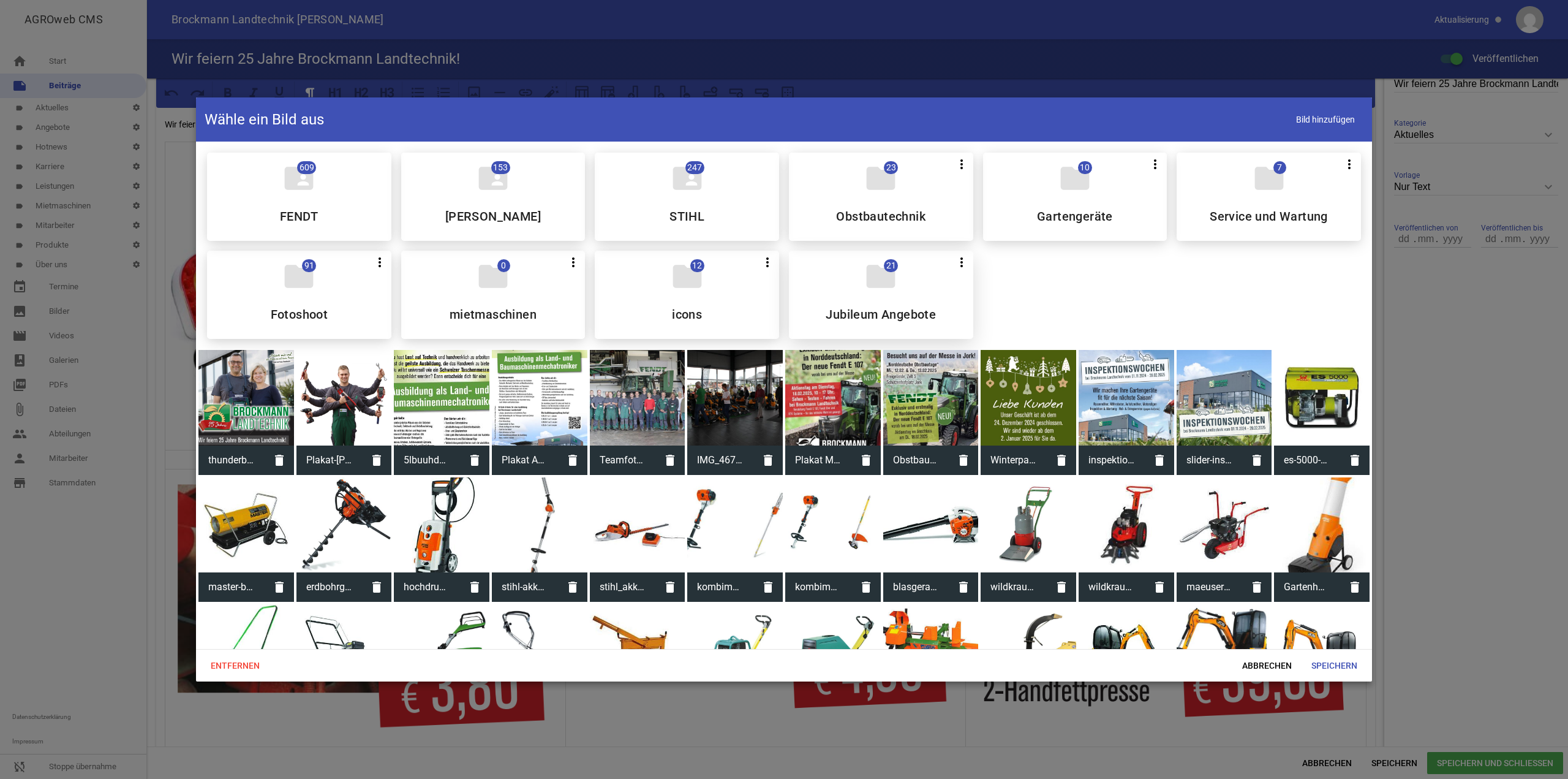
click at [822, 301] on div "folder 21 more_vert Teilen Bearbeiten Löschen Jubileum Angebote" at bounding box center [882, 295] width 184 height 88
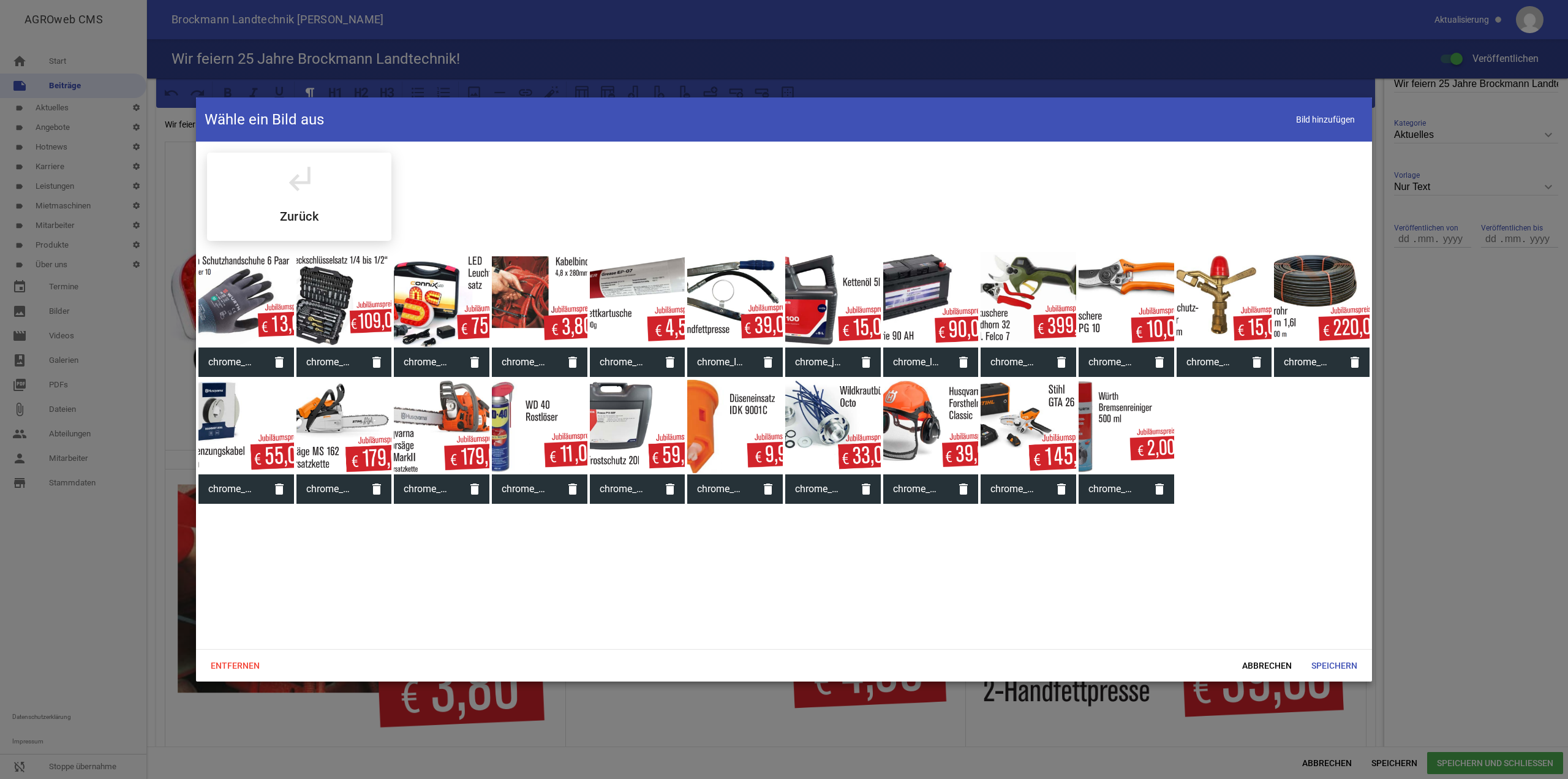
drag, startPoint x: 1114, startPoint y: 428, endPoint x: 1180, endPoint y: 467, distance: 76.7
click at [1115, 427] on div at bounding box center [1126, 428] width 96 height 96
click at [1325, 662] on span "Speichern" at bounding box center [1335, 665] width 66 height 22
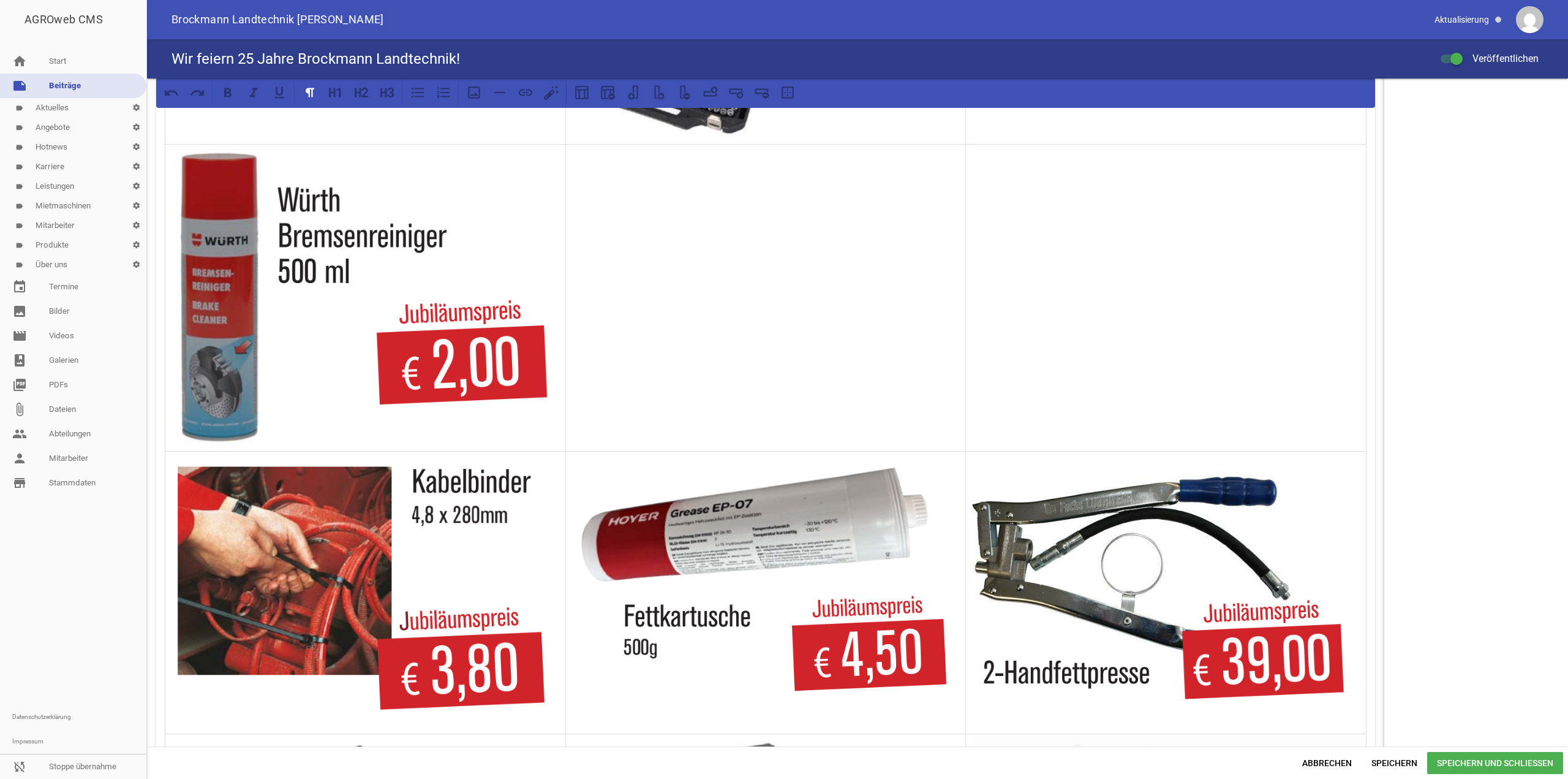
scroll to position [613, 0]
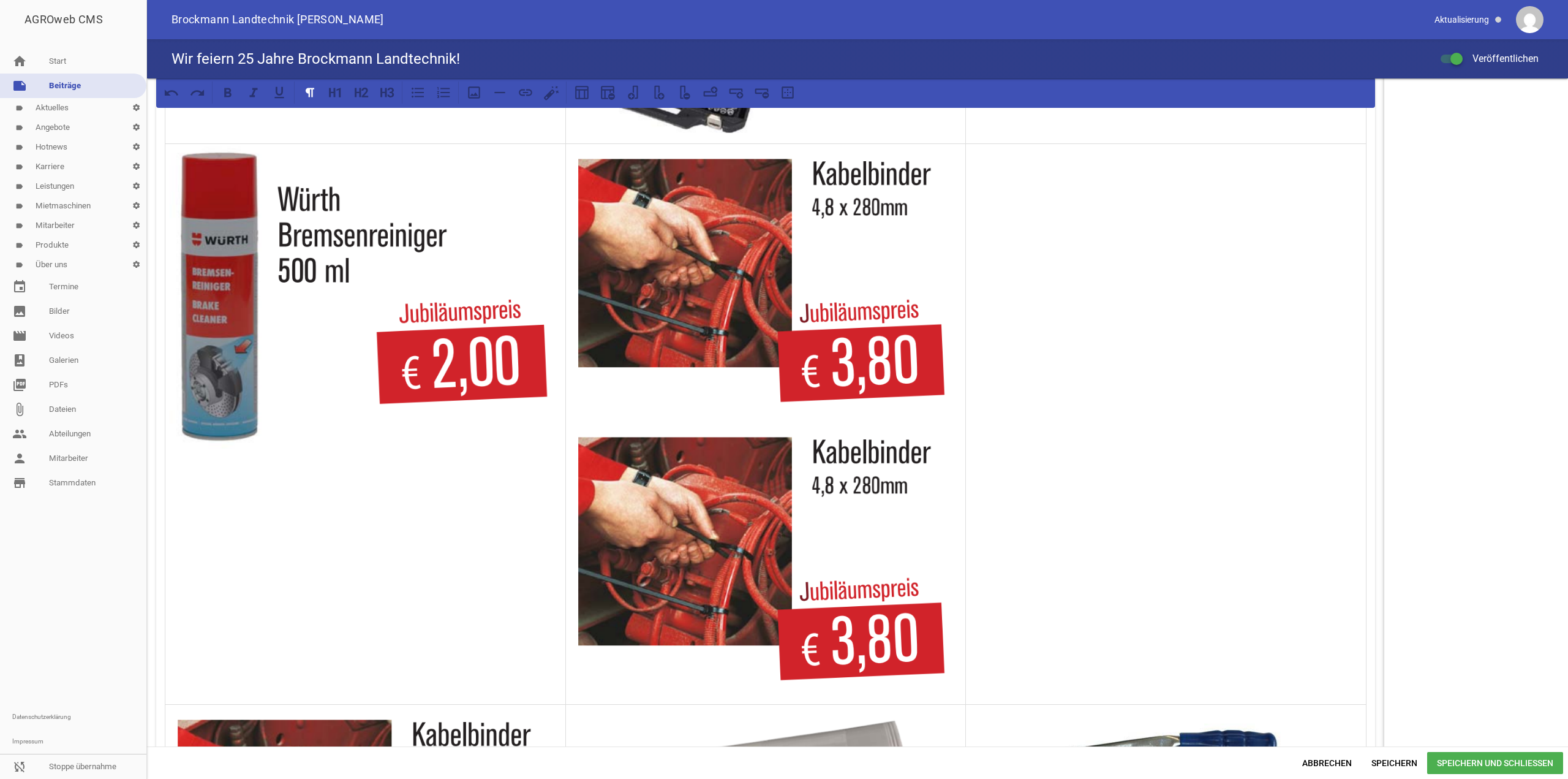
click at [673, 510] on img at bounding box center [766, 563] width 394 height 279
click at [704, 541] on img at bounding box center [766, 563] width 394 height 279
click at [821, 554] on img at bounding box center [766, 563] width 394 height 279
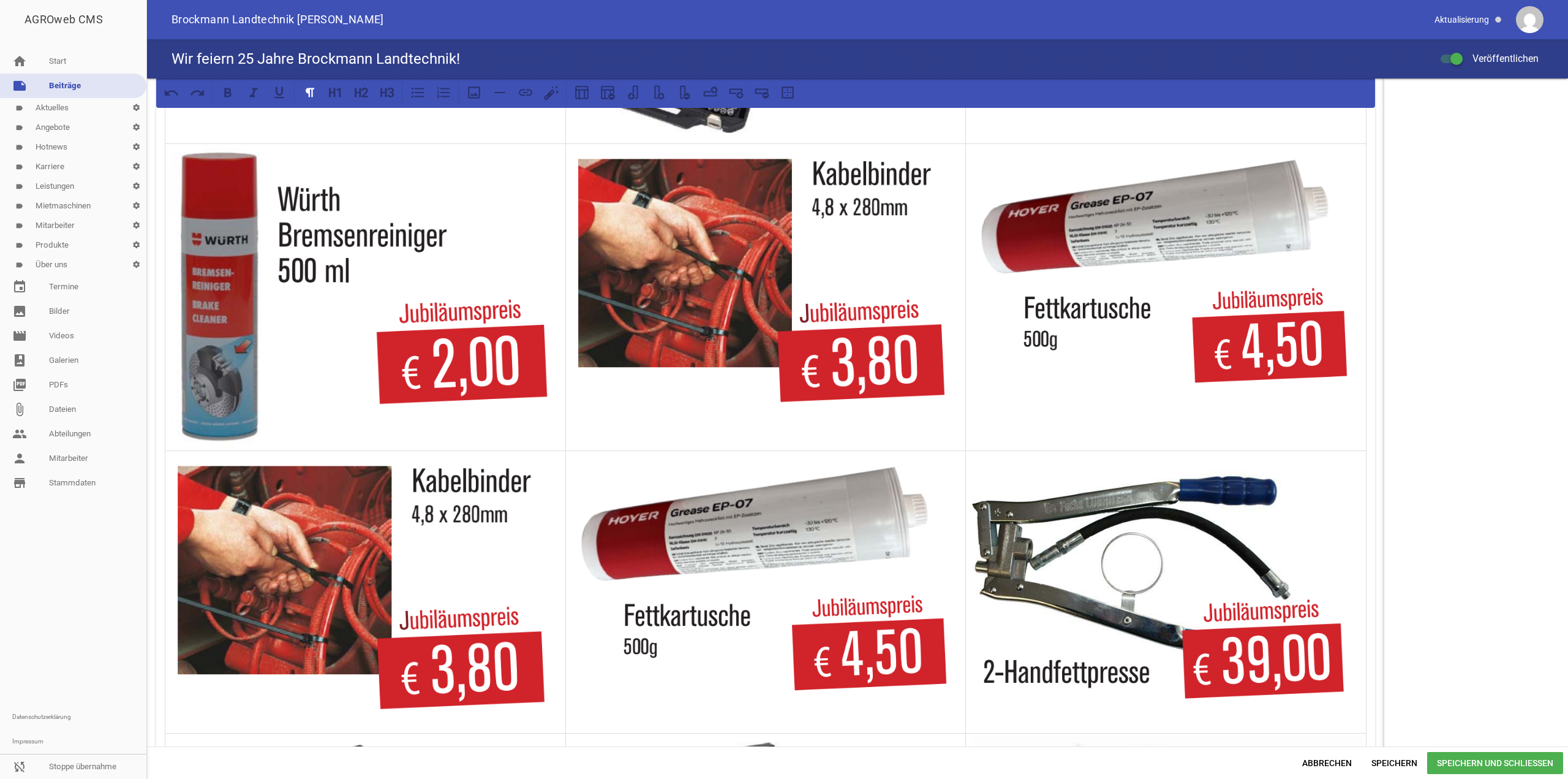
click at [770, 538] on img at bounding box center [766, 579] width 394 height 255
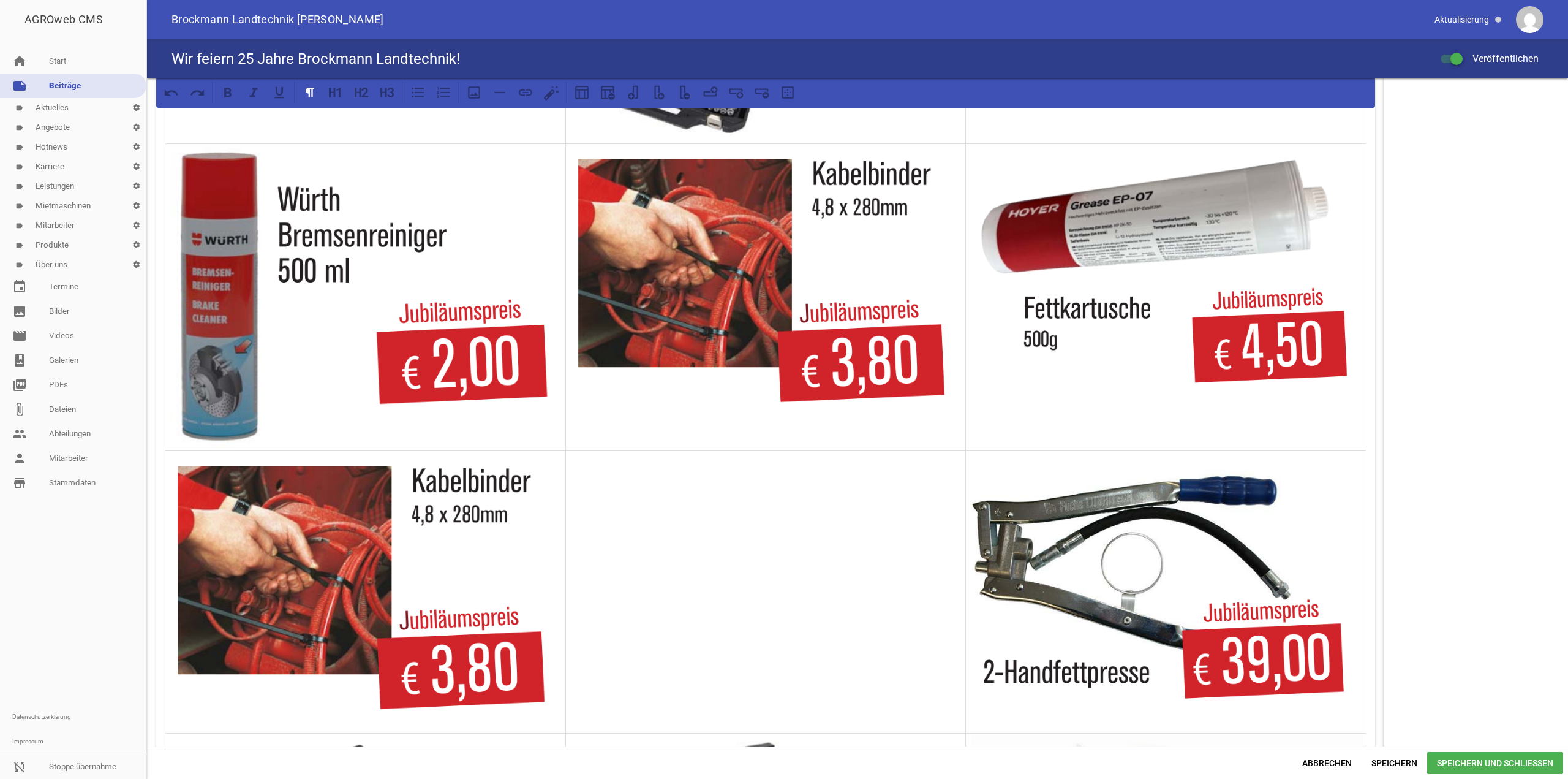
click at [407, 547] on img at bounding box center [365, 592] width 394 height 279
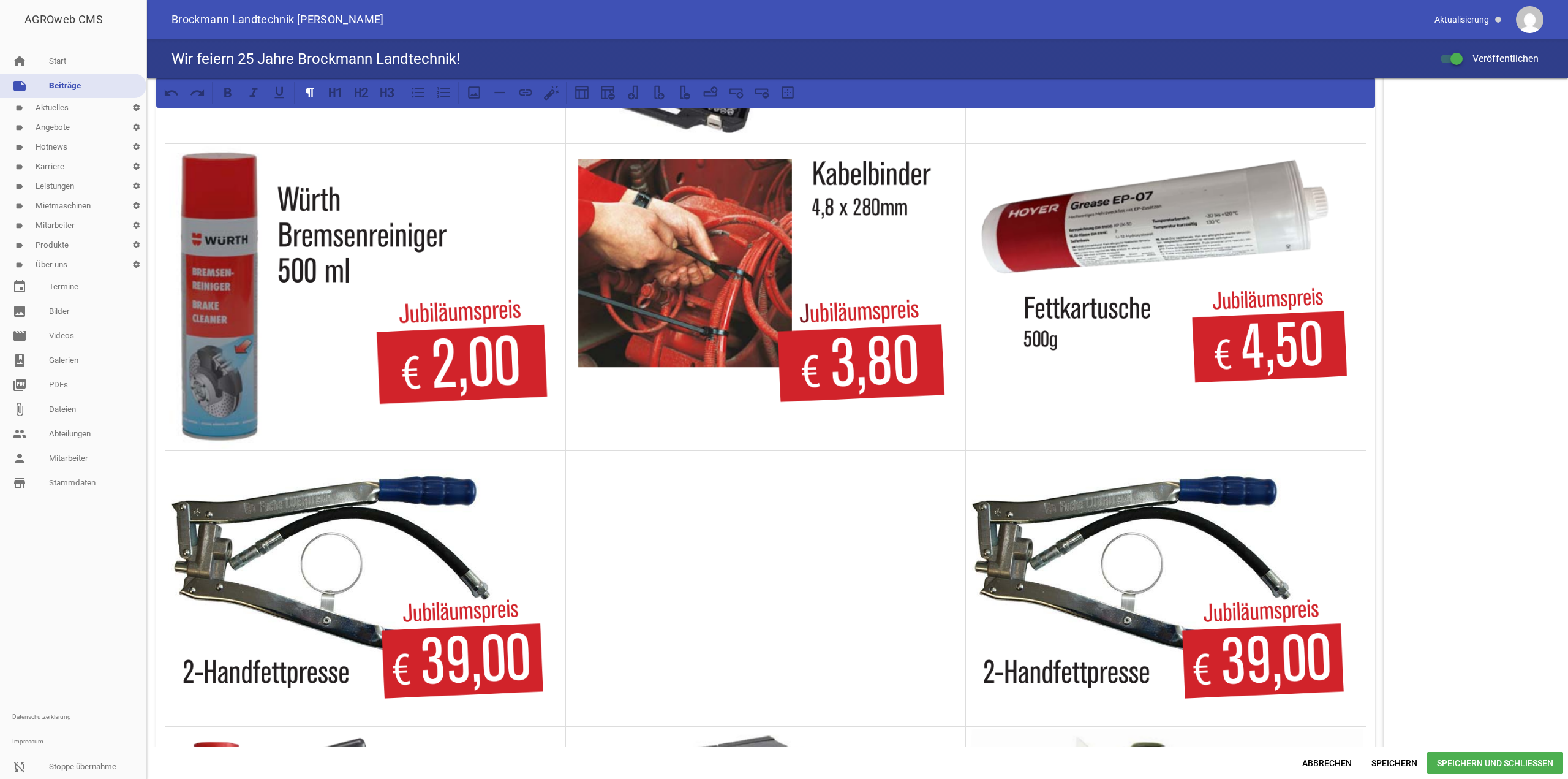
click at [1163, 566] on img at bounding box center [1166, 588] width 394 height 271
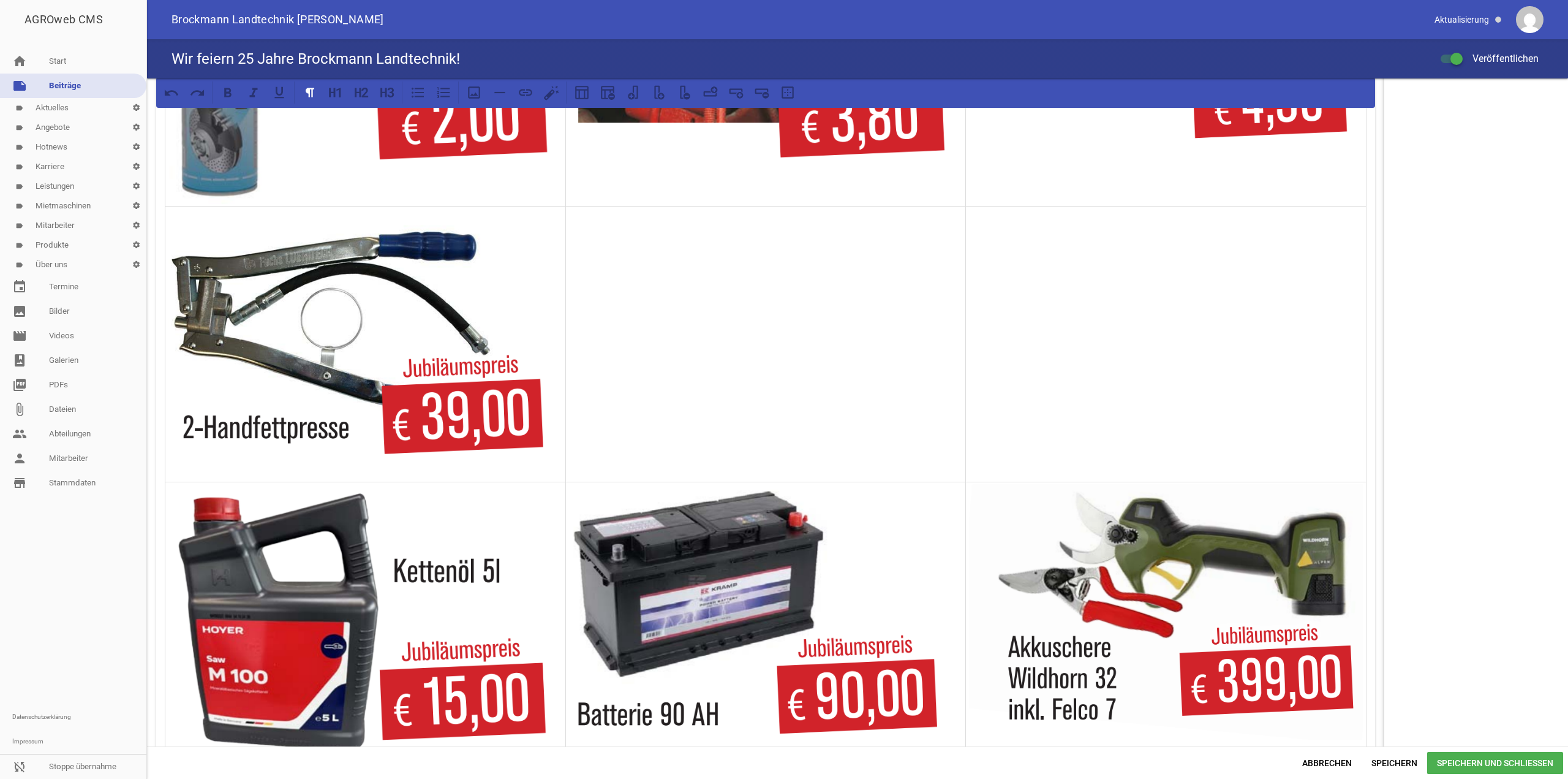
scroll to position [858, 0]
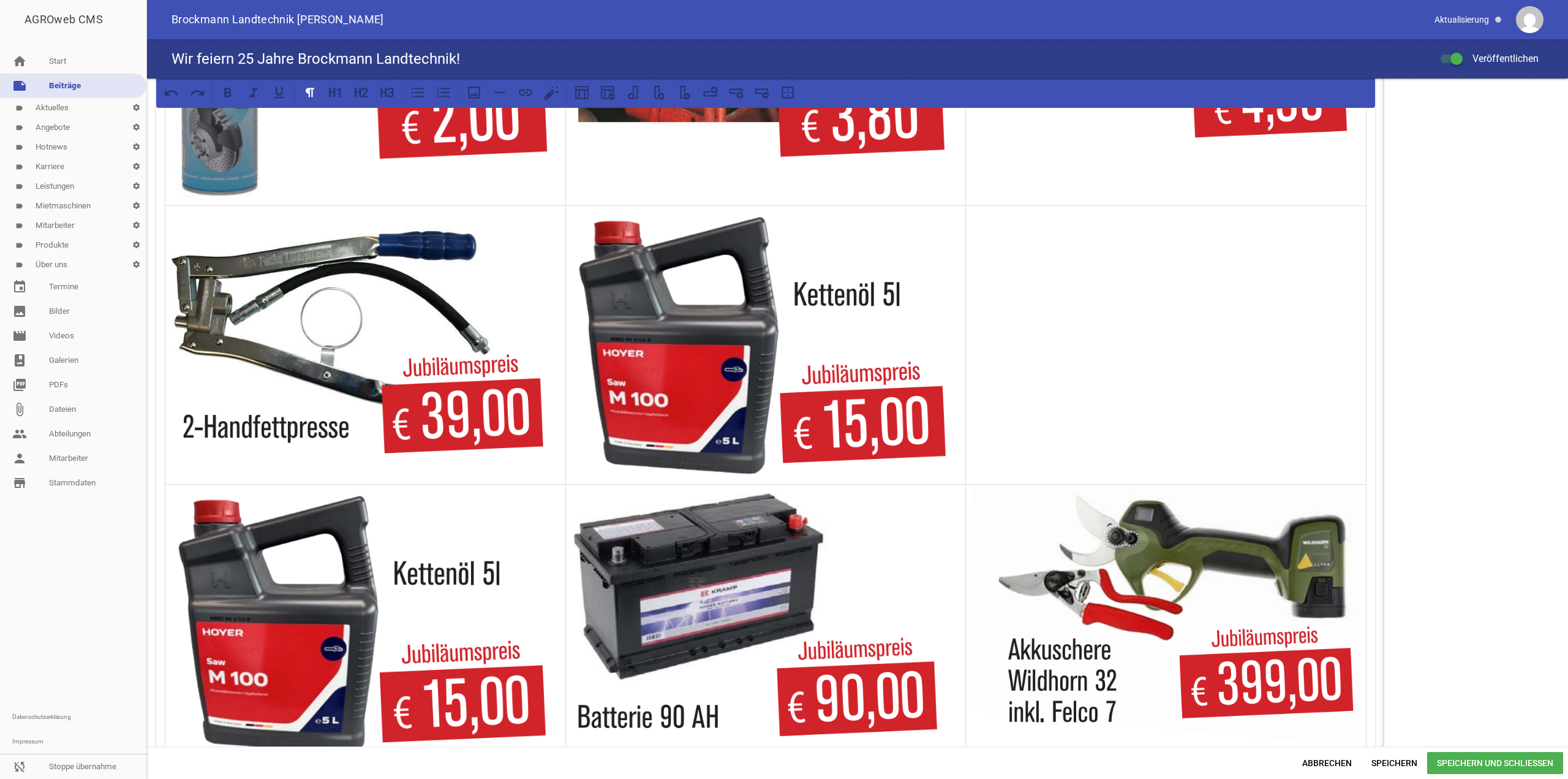
click at [406, 597] on img at bounding box center [365, 624] width 394 height 275
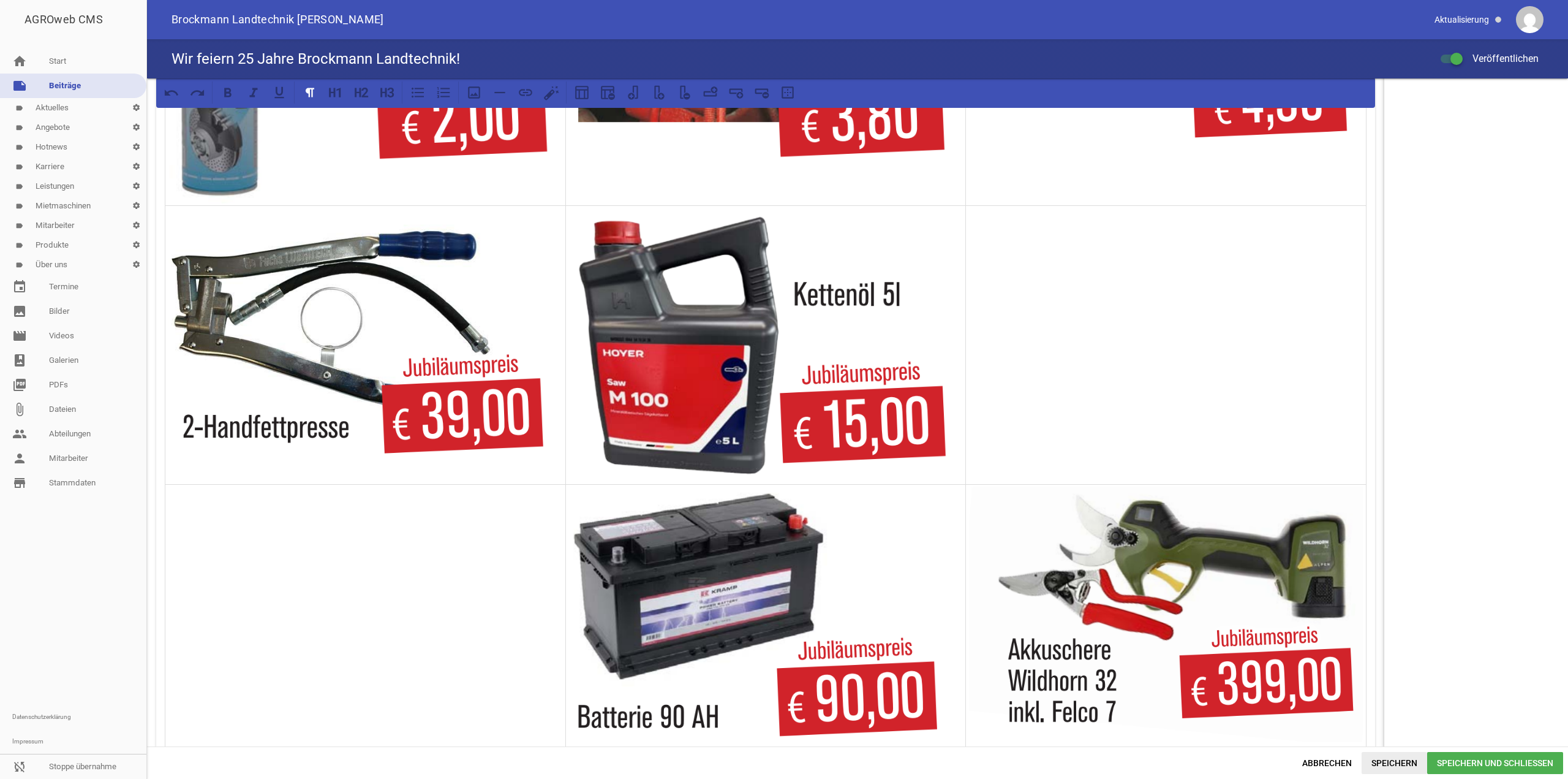
click at [1378, 762] on span "Speichern" at bounding box center [1395, 763] width 66 height 22
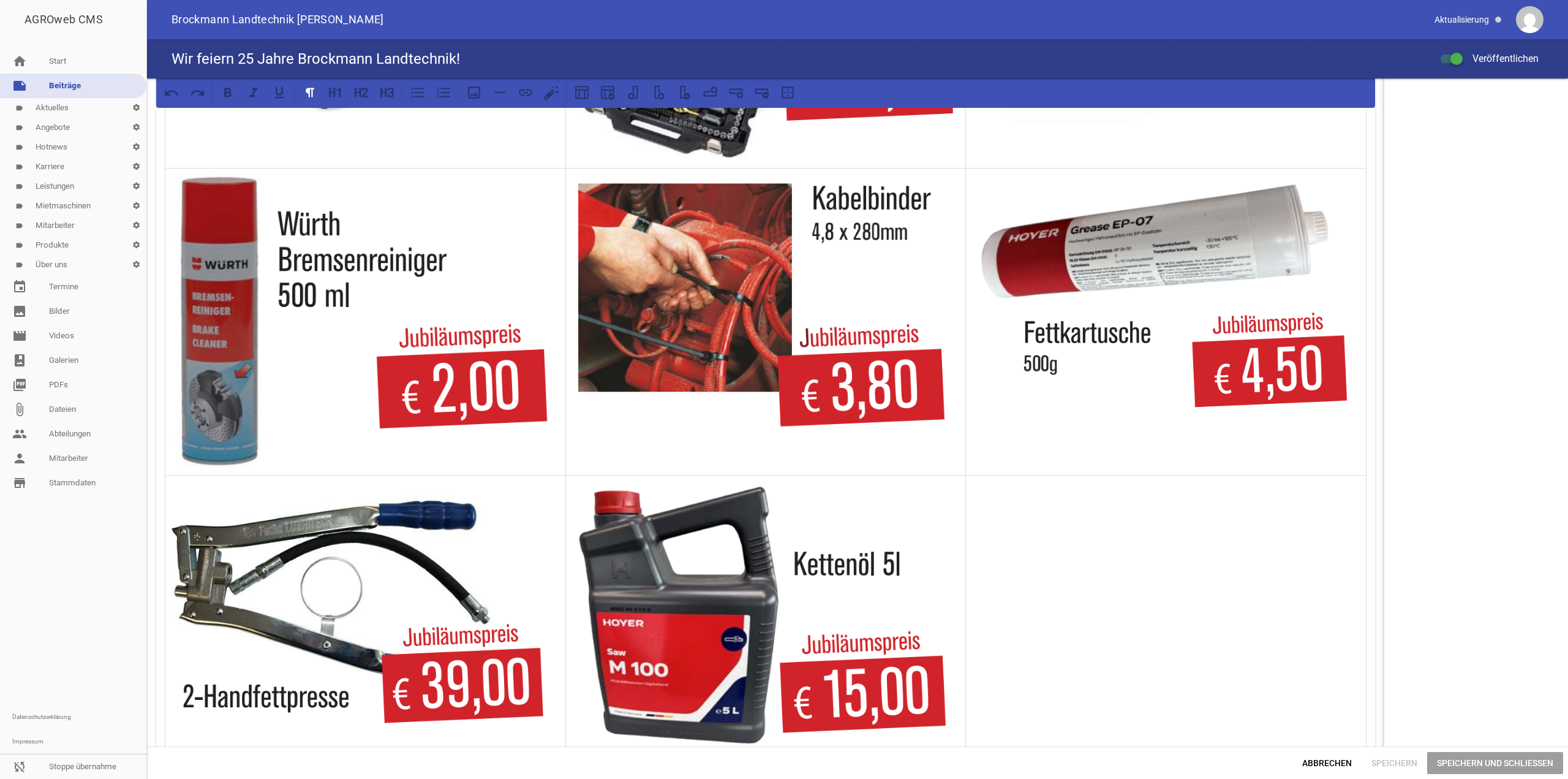
scroll to position [552, 0]
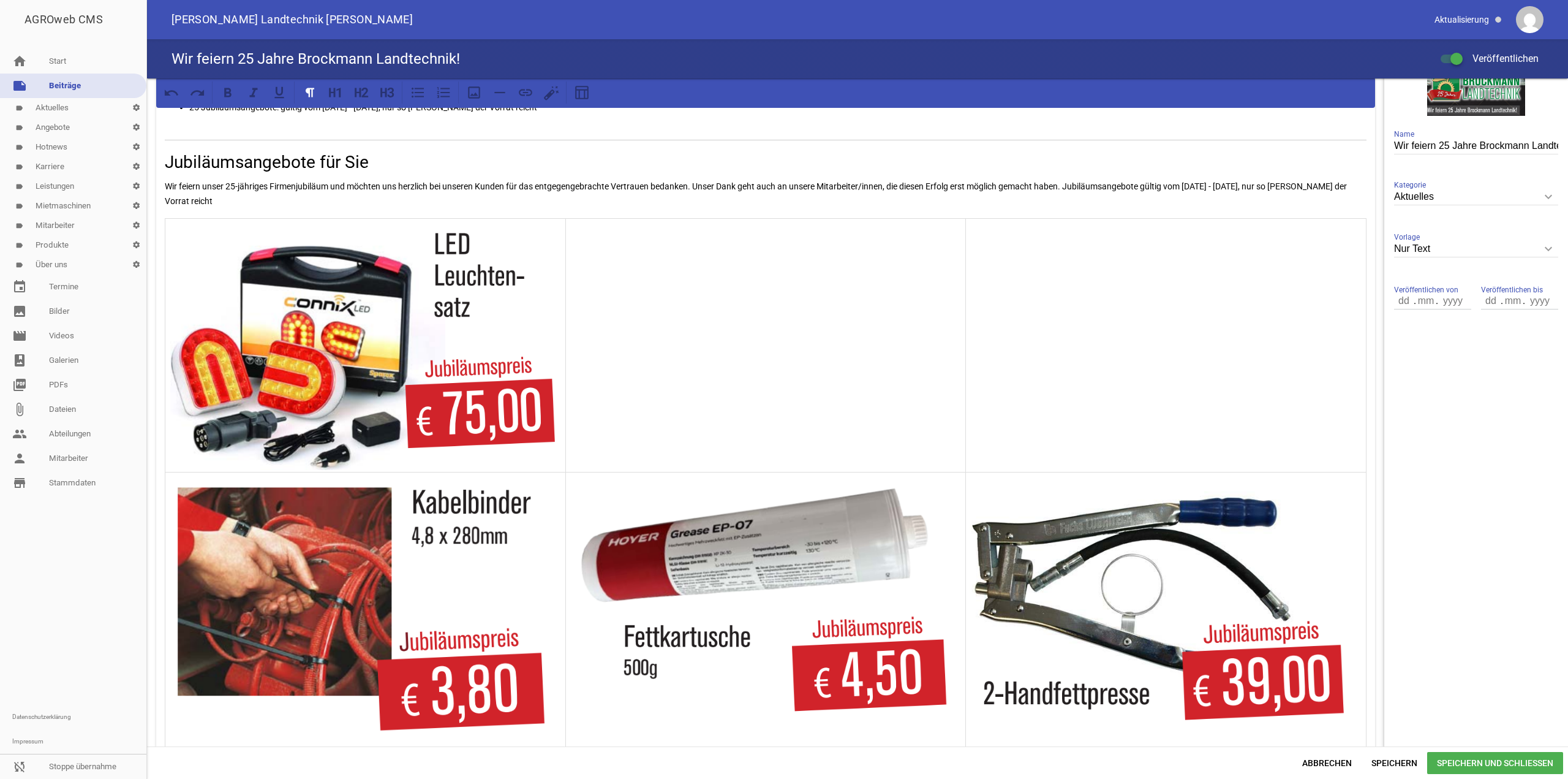
scroll to position [306, 0]
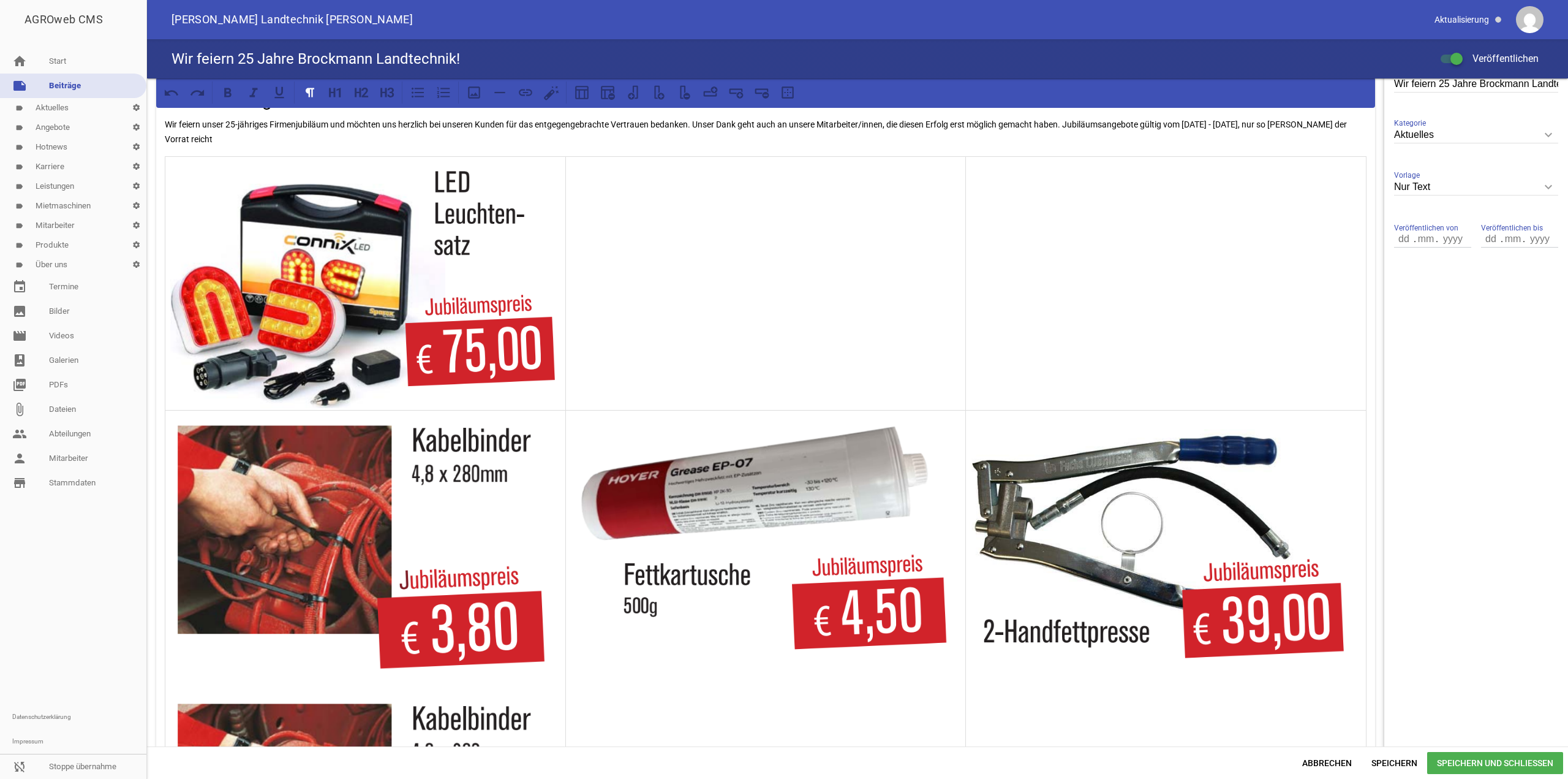
click at [667, 256] on td at bounding box center [766, 283] width 401 height 254
click at [472, 95] on icon at bounding box center [474, 92] width 12 height 12
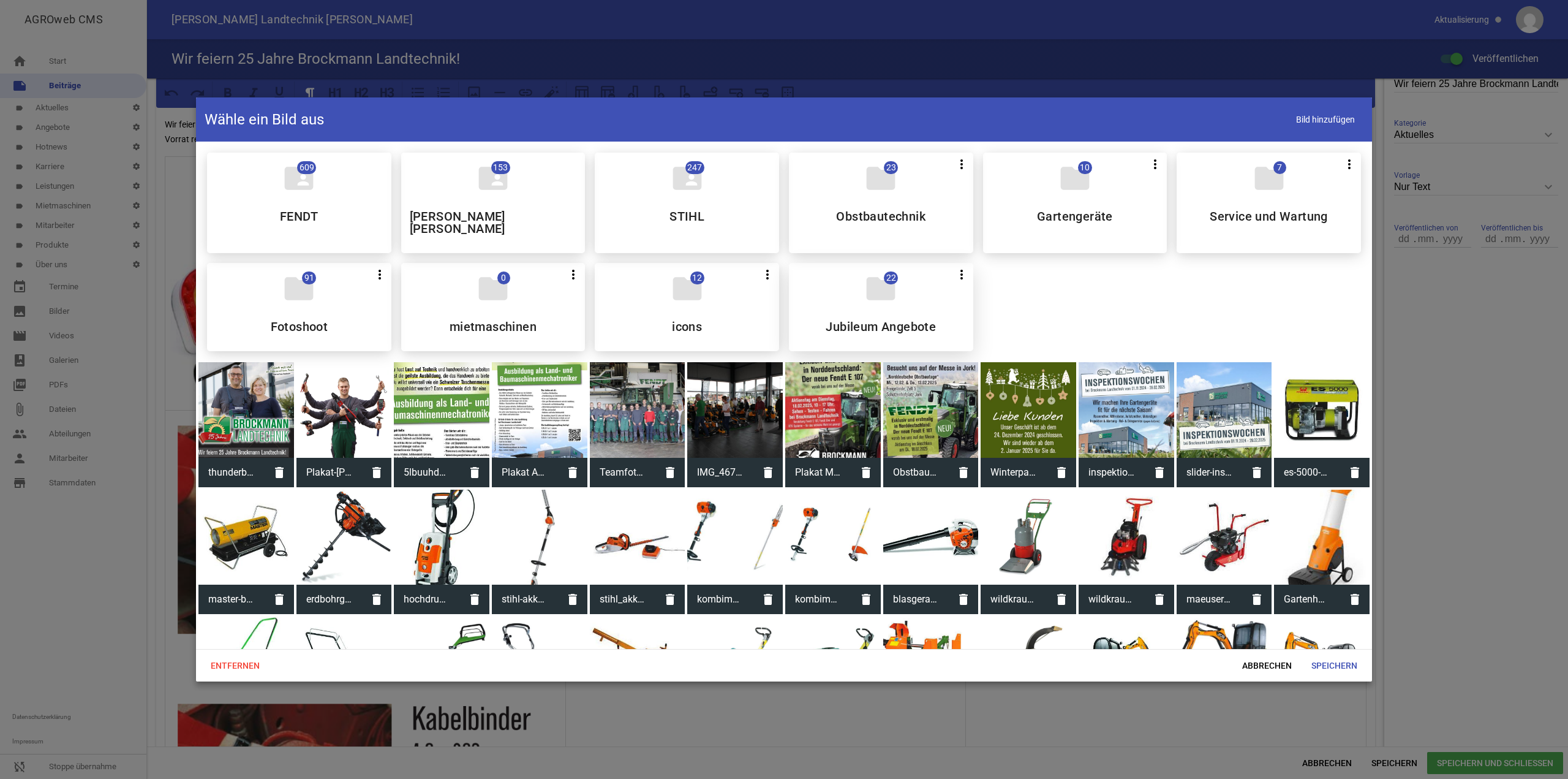
click at [822, 292] on div "folder 22 more_vert Teilen Bearbeiten Löschen Jubileum Angebote" at bounding box center [882, 306] width 184 height 88
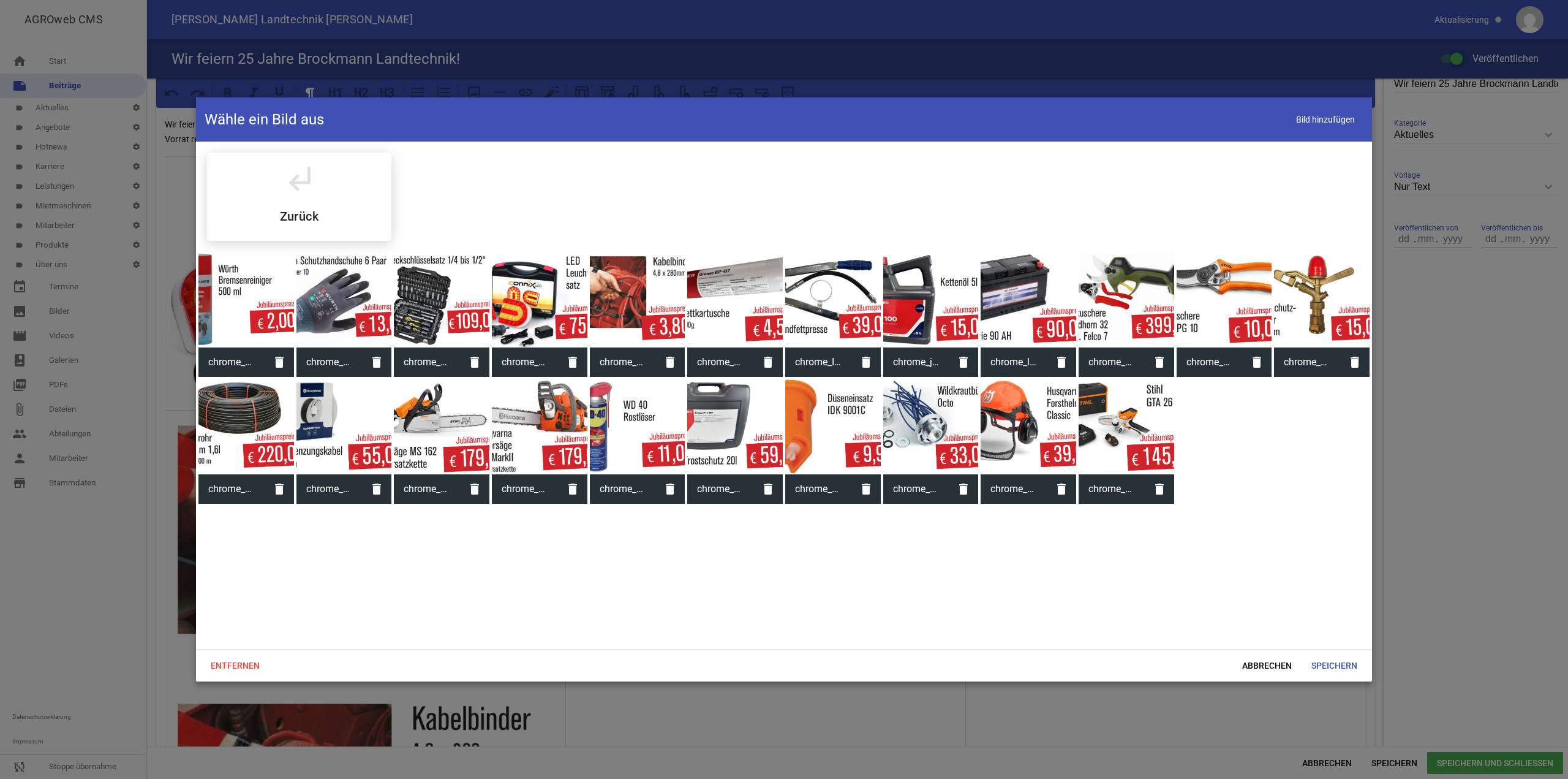
click at [415, 303] on div at bounding box center [442, 300] width 96 height 96
click at [1327, 666] on span "Speichern" at bounding box center [1335, 665] width 66 height 22
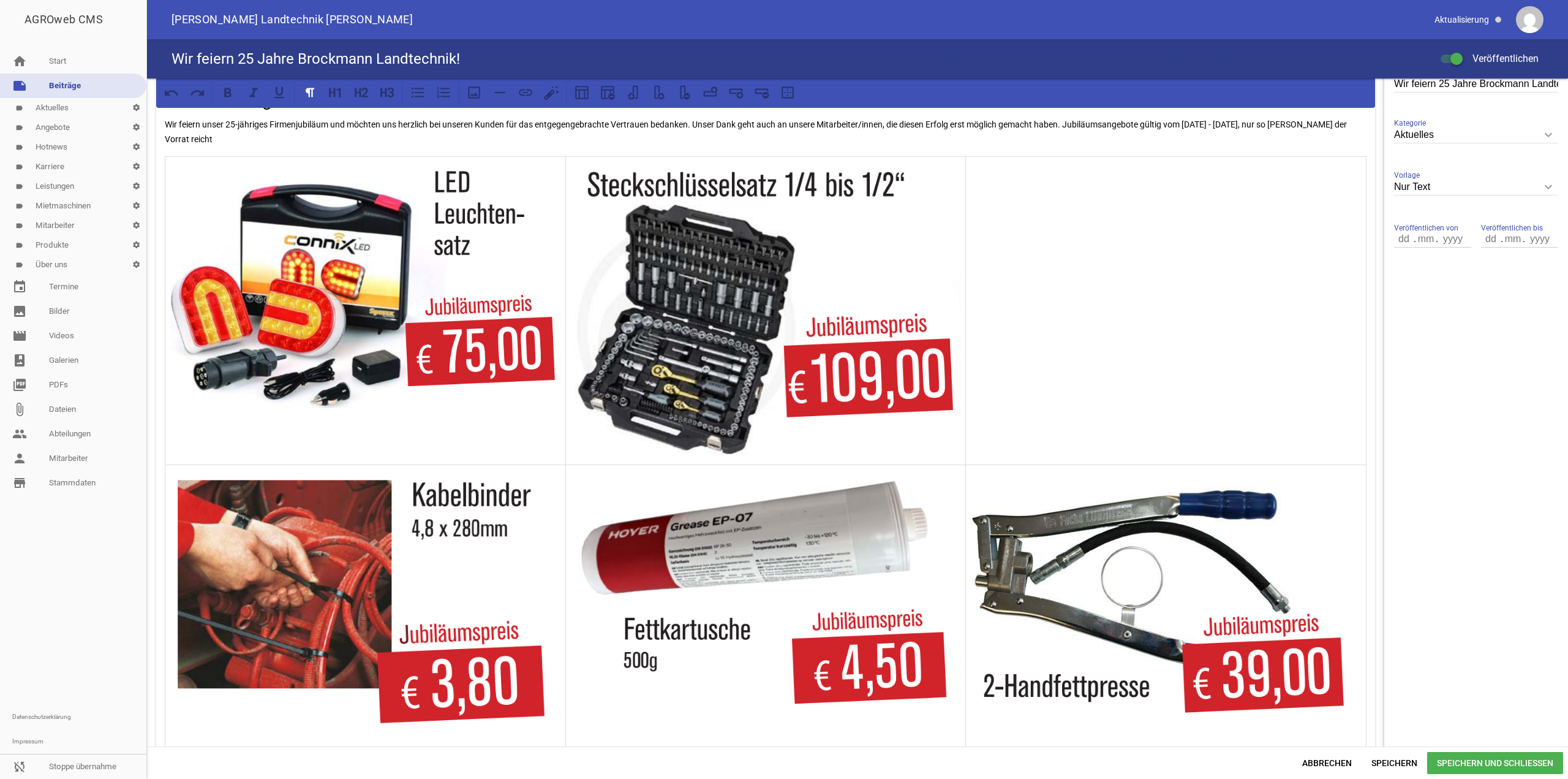
click at [1060, 304] on td at bounding box center [1166, 310] width 401 height 308
click at [475, 103] on button at bounding box center [474, 92] width 22 height 22
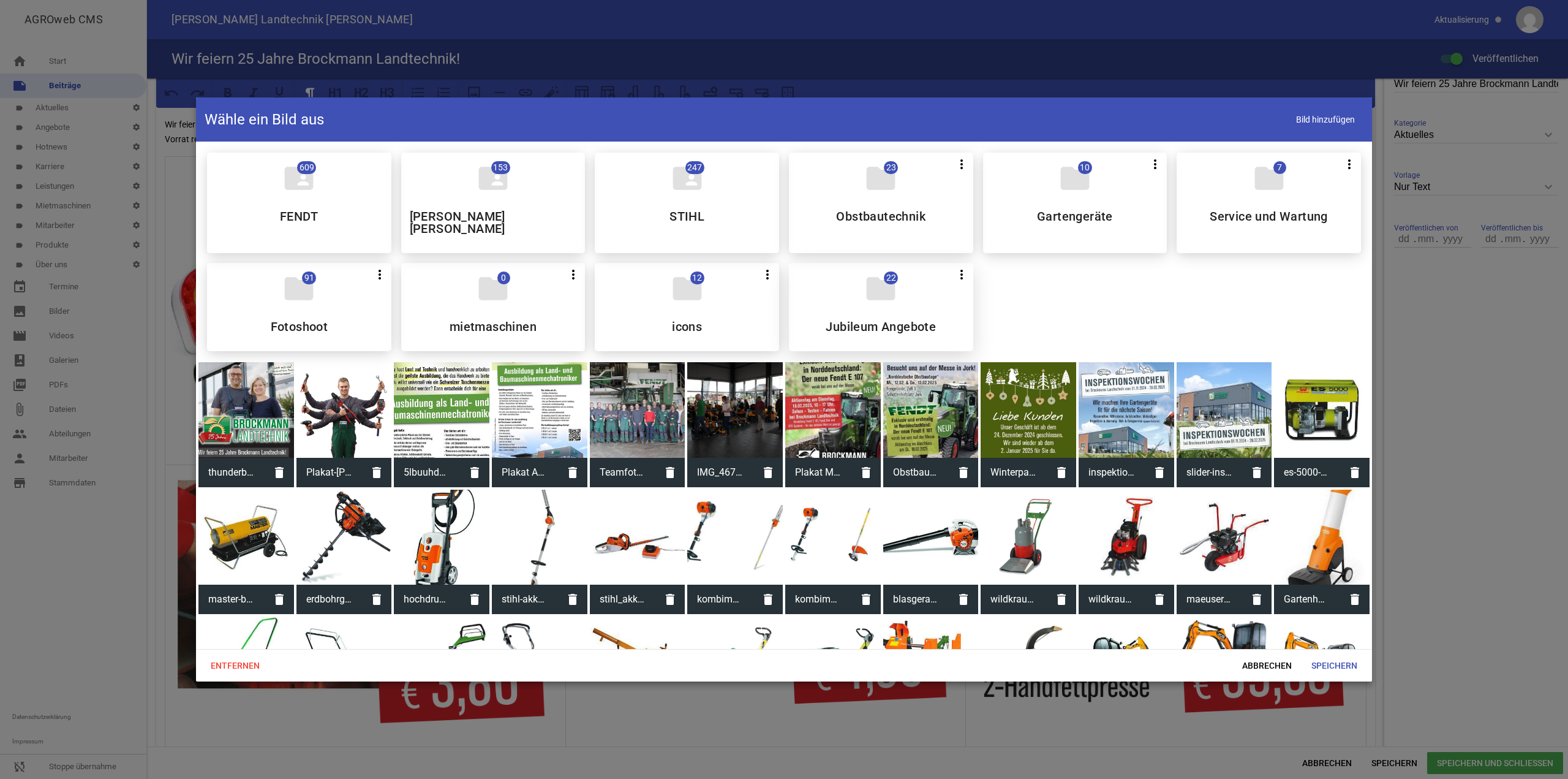
click at [875, 287] on icon "folder" at bounding box center [881, 288] width 35 height 35
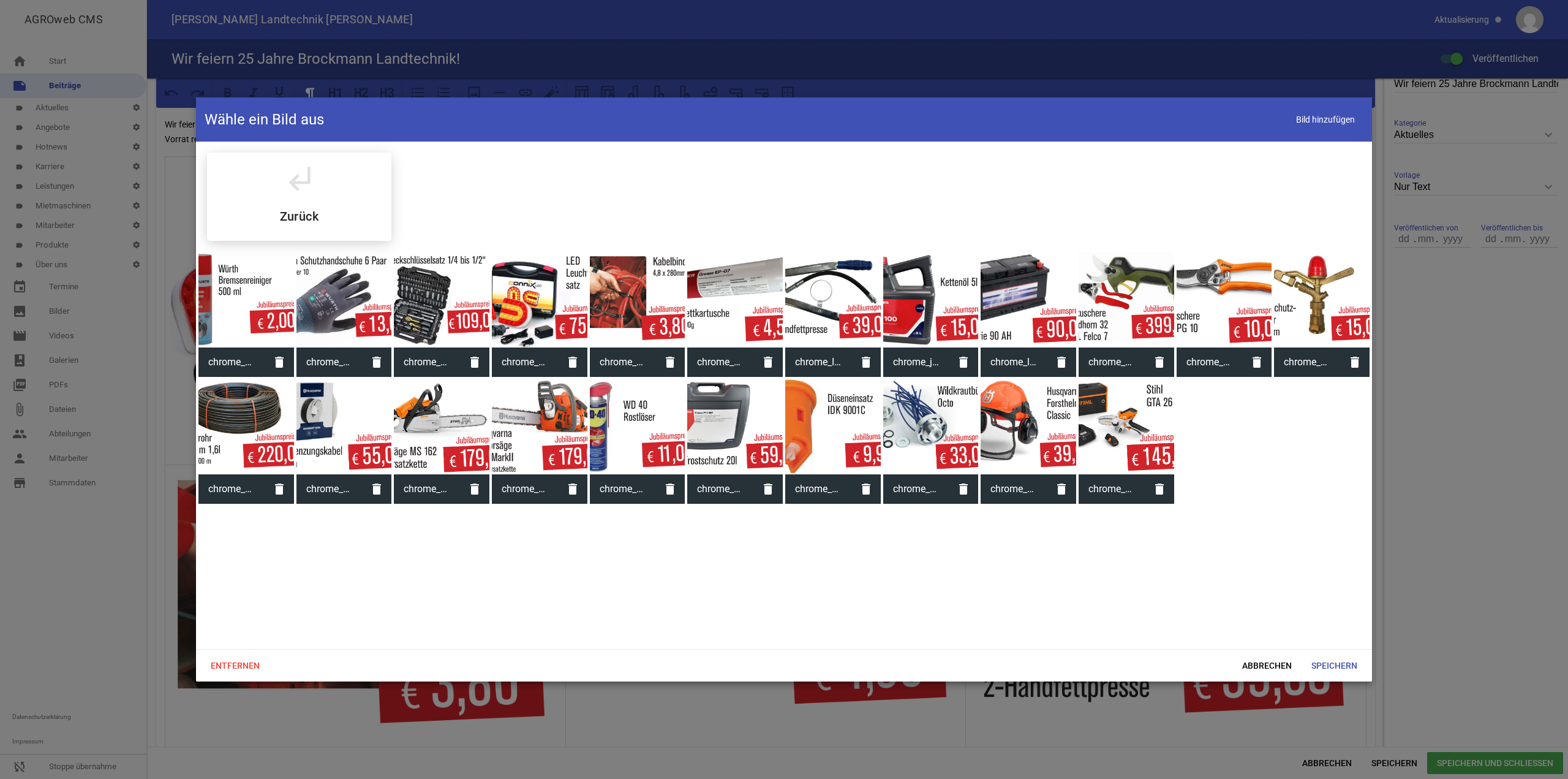
click at [325, 295] on div at bounding box center [344, 300] width 96 height 96
click at [1346, 659] on span "Speichern" at bounding box center [1335, 665] width 66 height 22
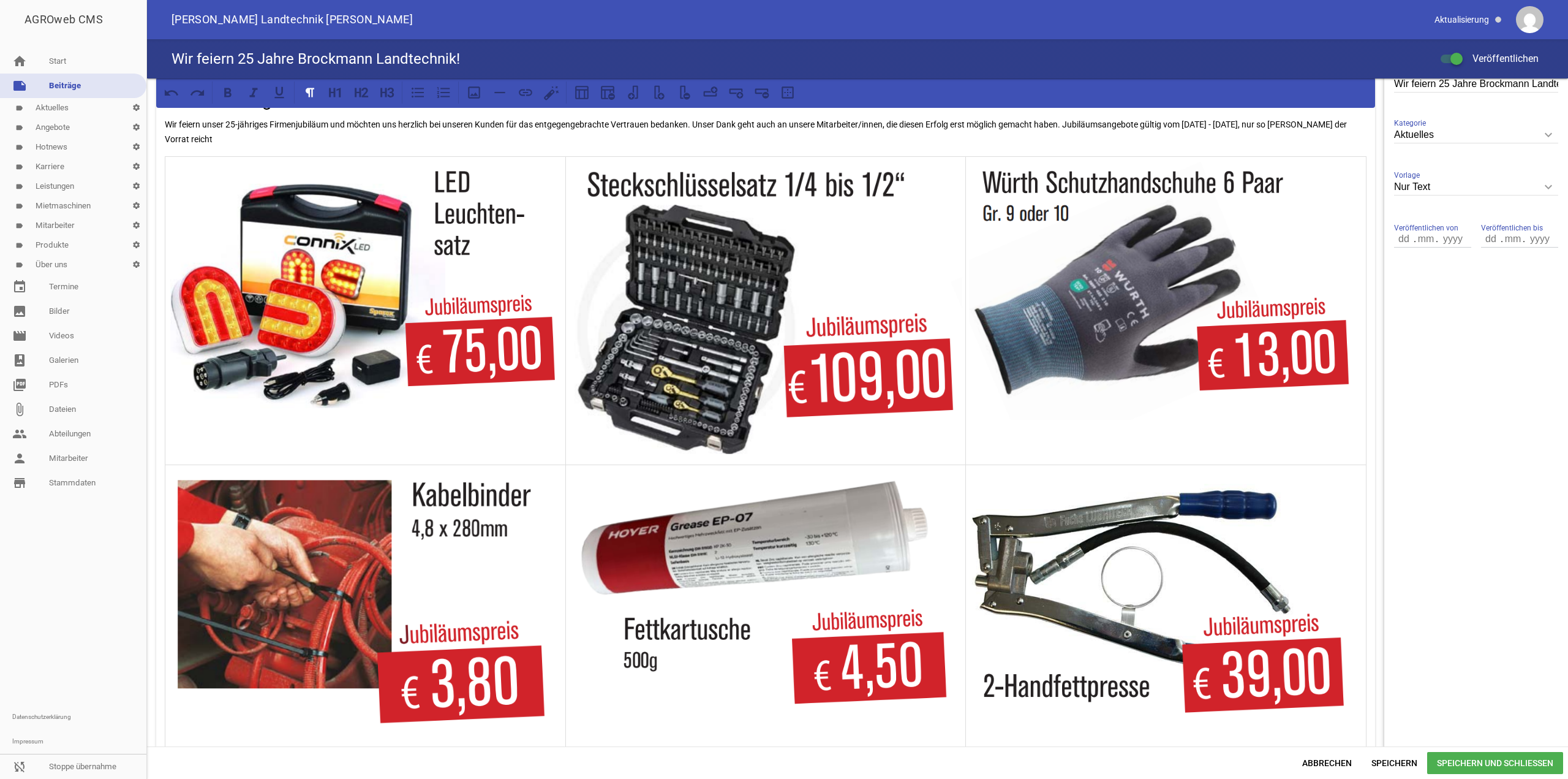
click at [1384, 762] on span "Speichern" at bounding box center [1395, 763] width 66 height 22
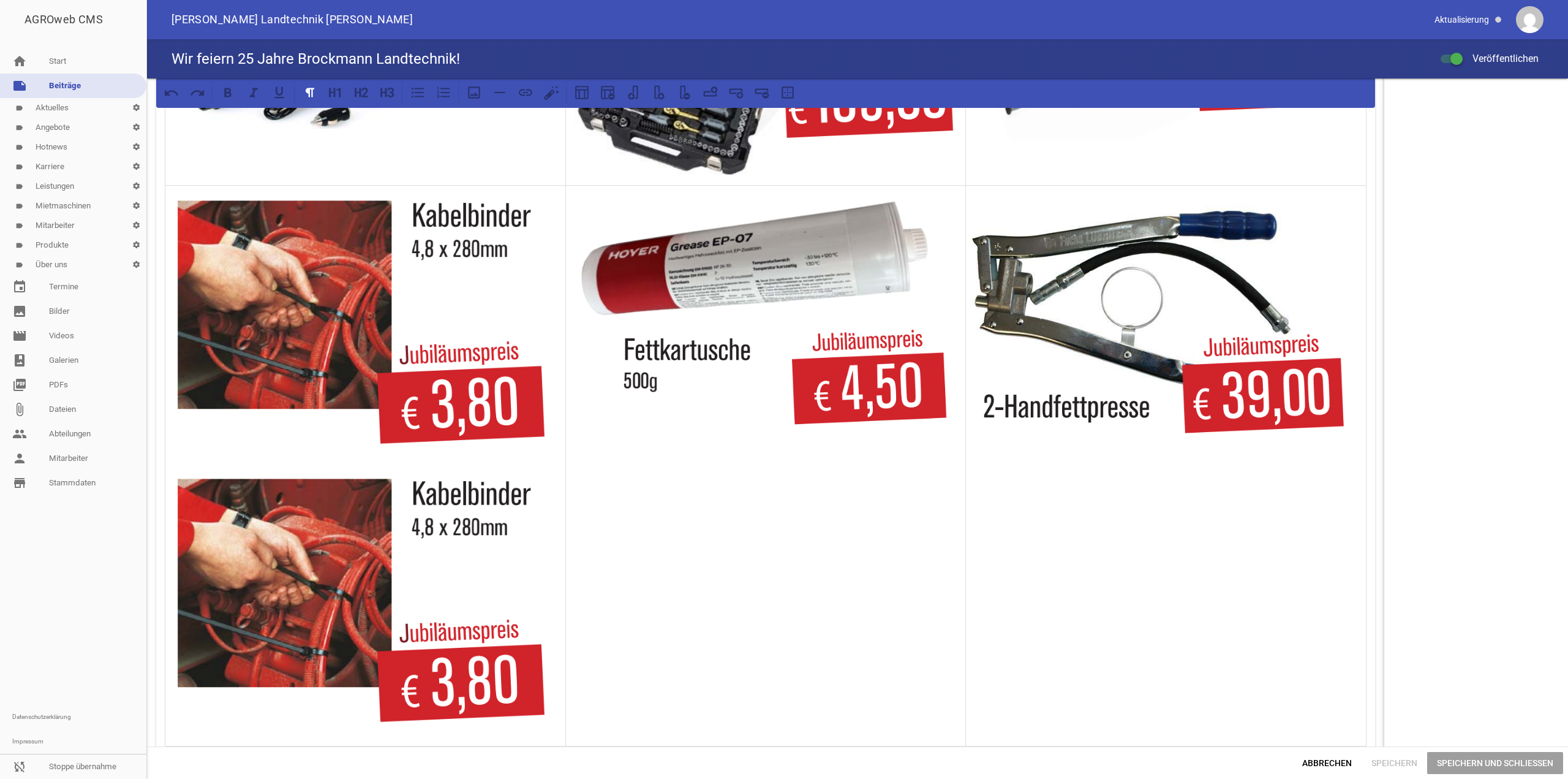
scroll to position [613, 0]
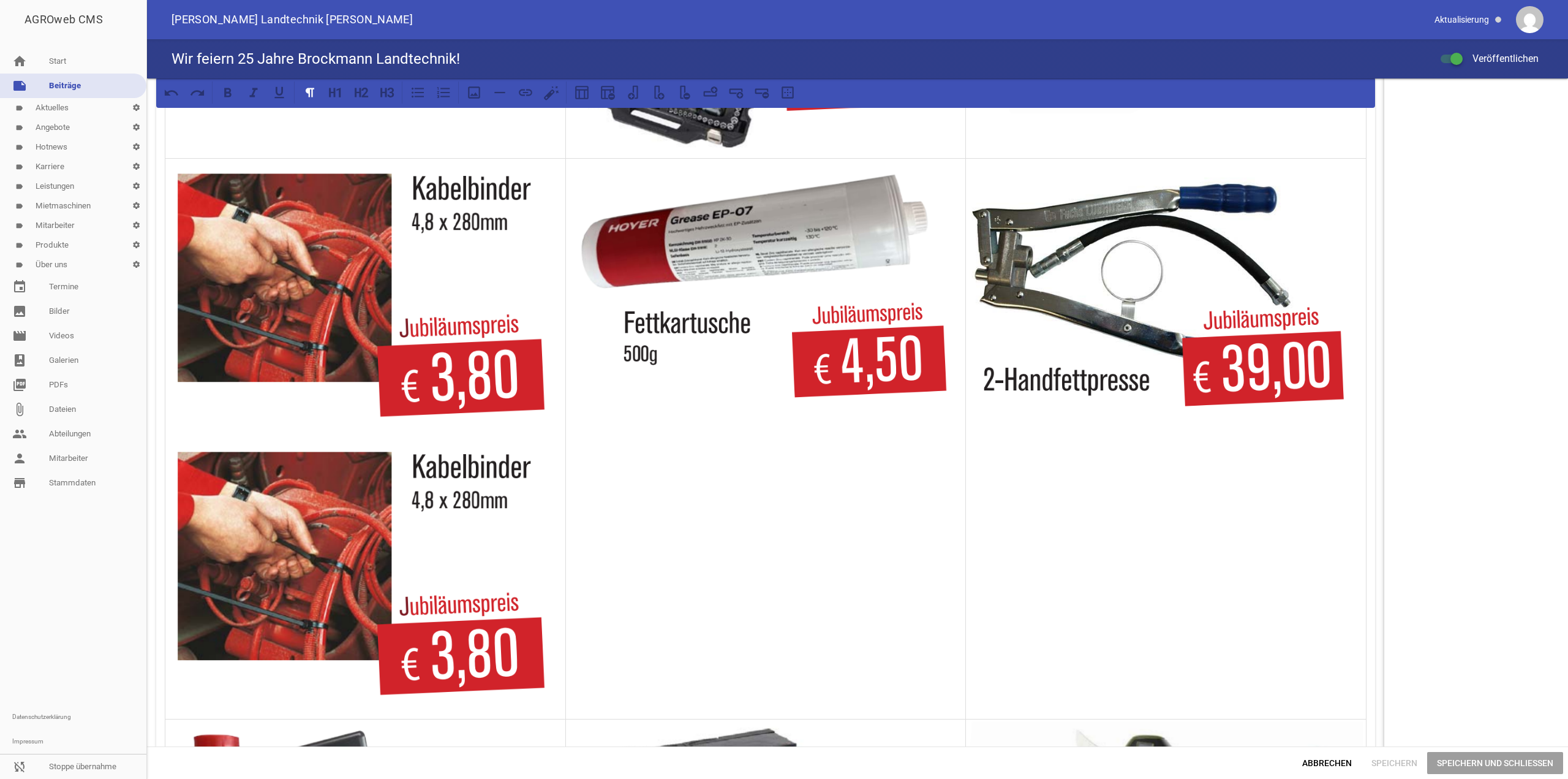
click at [333, 554] on img at bounding box center [365, 578] width 394 height 279
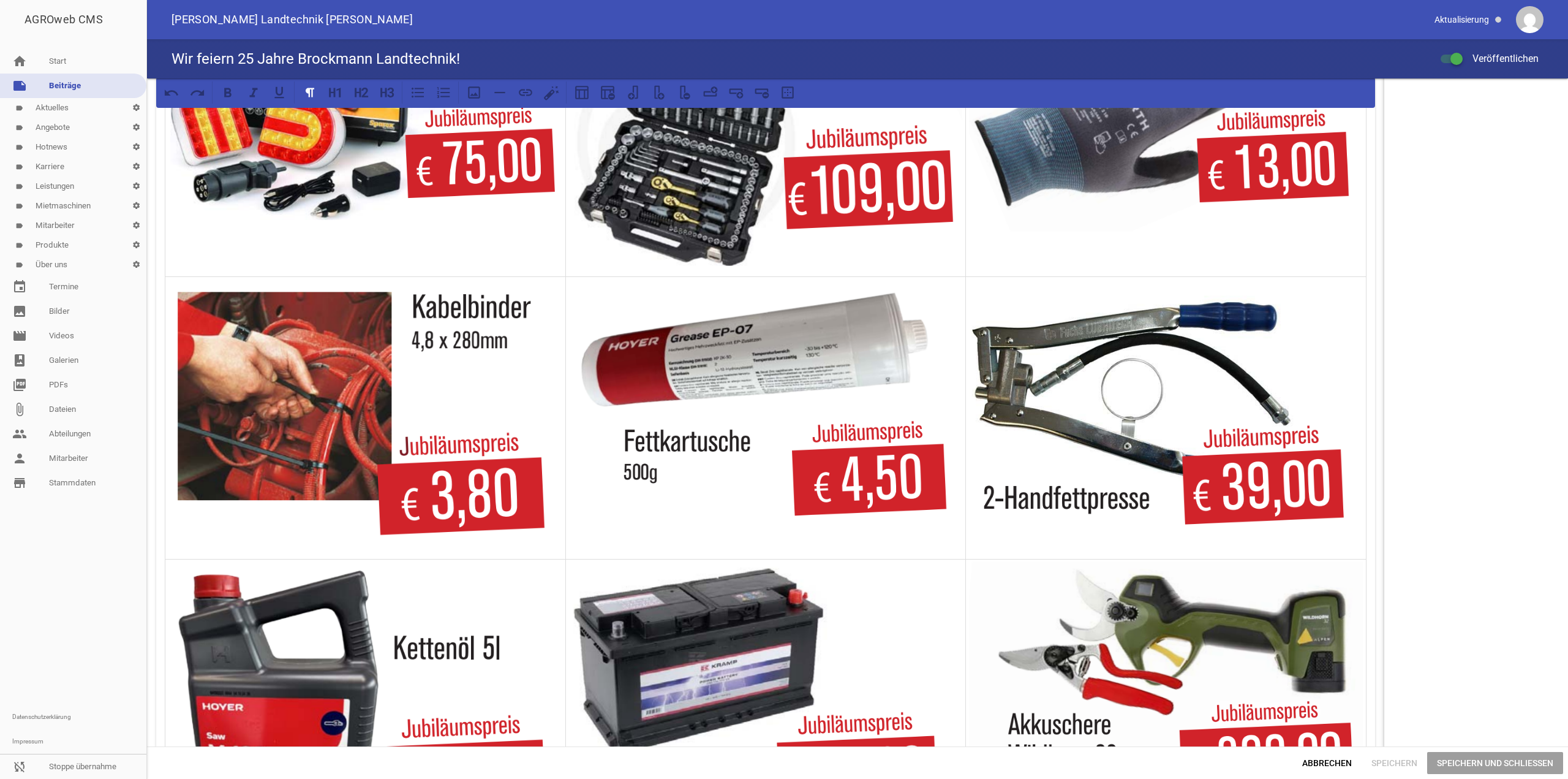
scroll to position [491, 0]
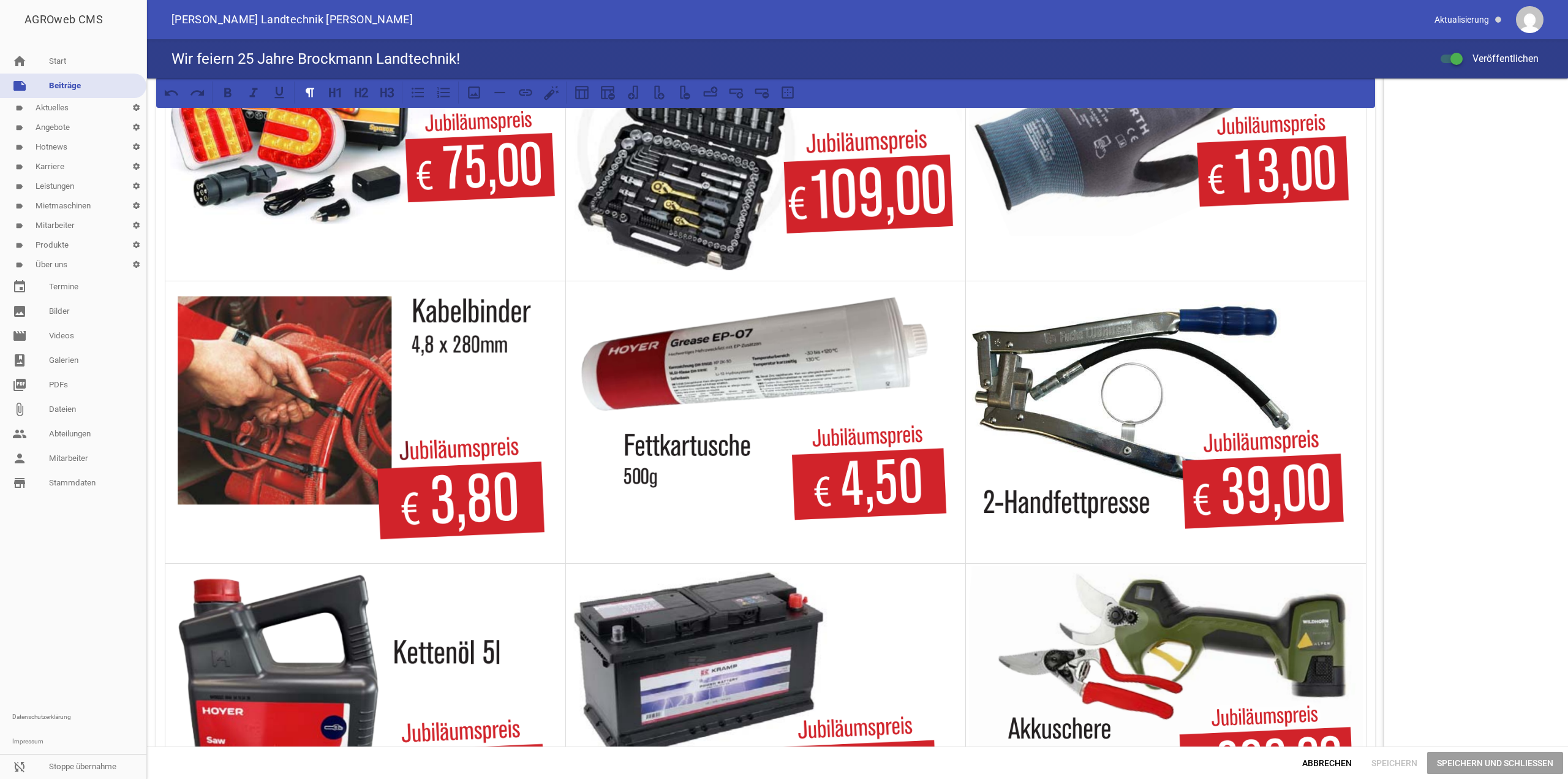
click at [176, 287] on img at bounding box center [365, 422] width 394 height 279
click at [471, 89] on icon at bounding box center [474, 92] width 16 height 16
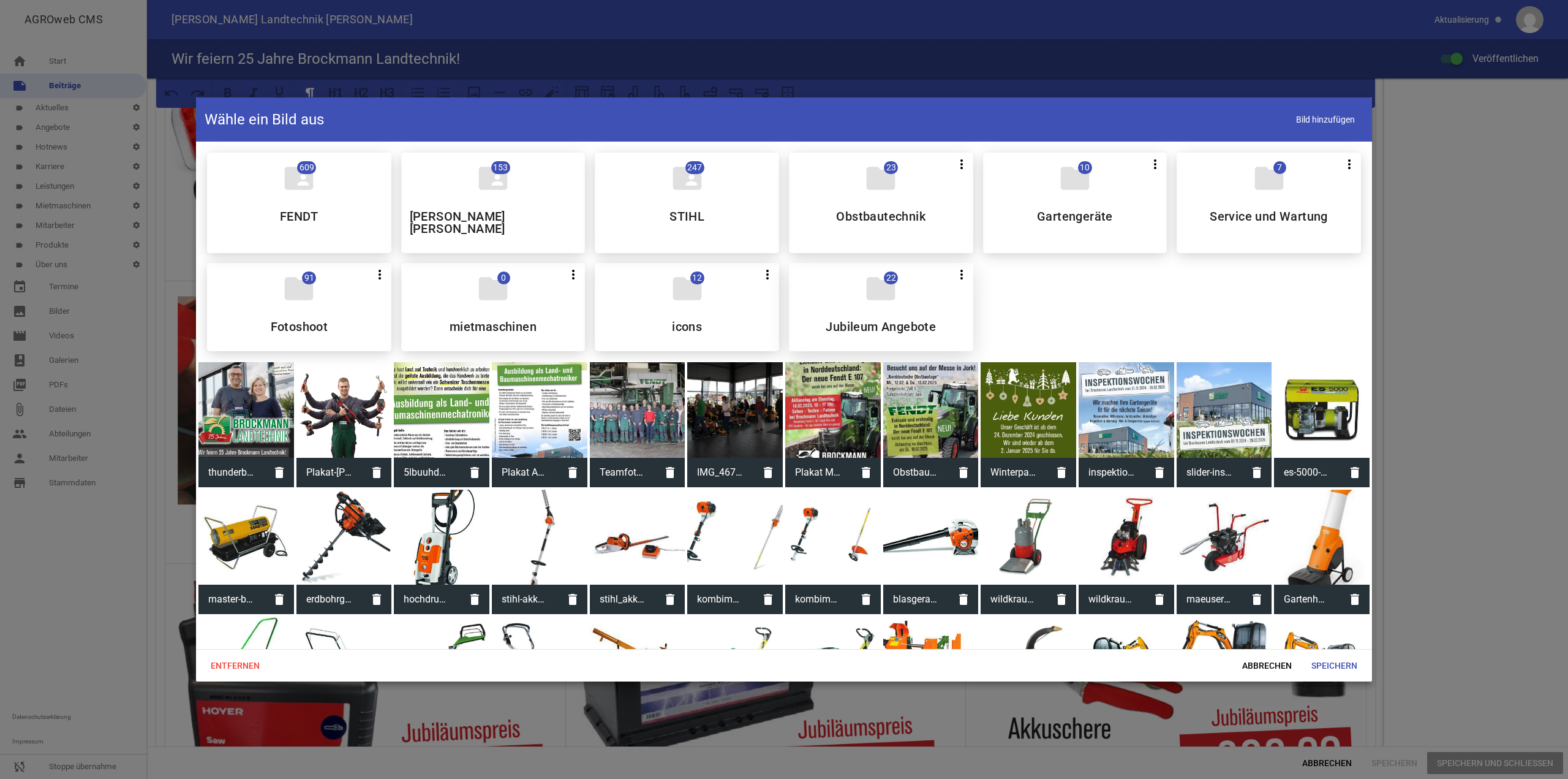
click at [864, 271] on icon "folder" at bounding box center [881, 288] width 35 height 35
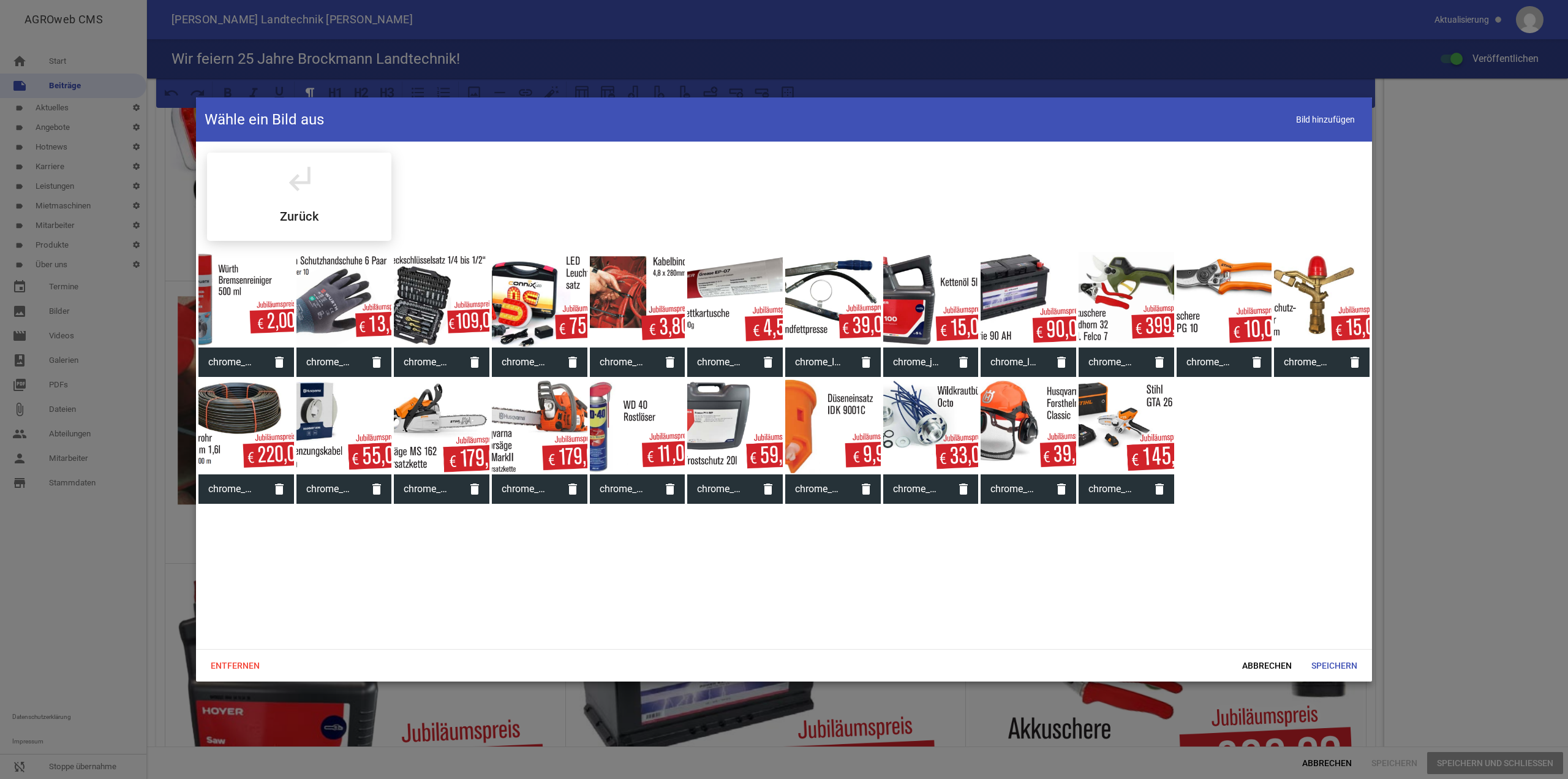
click at [262, 303] on div at bounding box center [247, 300] width 96 height 96
click at [1349, 665] on span "Speichern" at bounding box center [1335, 665] width 66 height 22
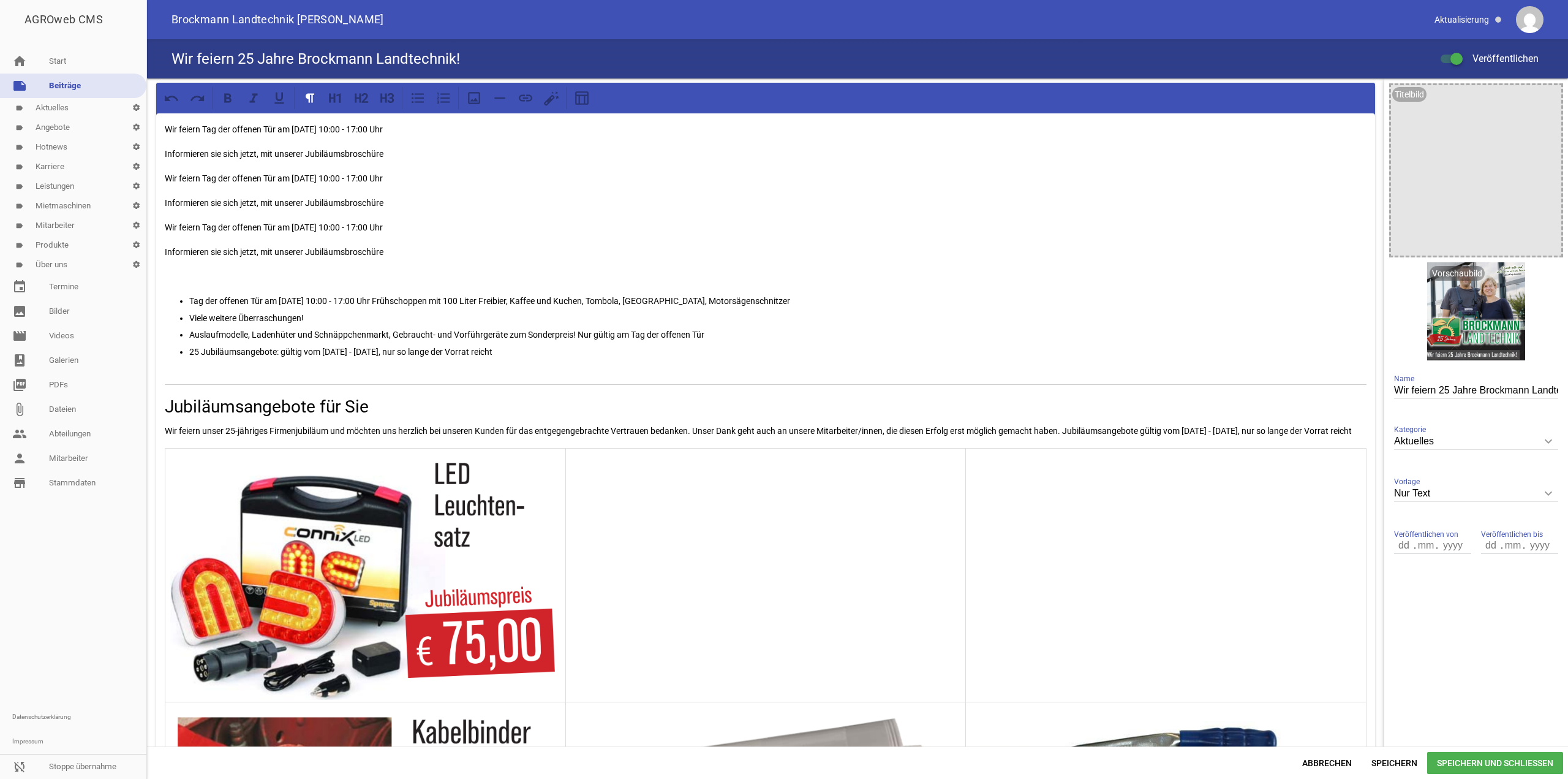
click at [843, 563] on td at bounding box center [766, 575] width 401 height 254
click at [479, 100] on icon at bounding box center [474, 98] width 12 height 12
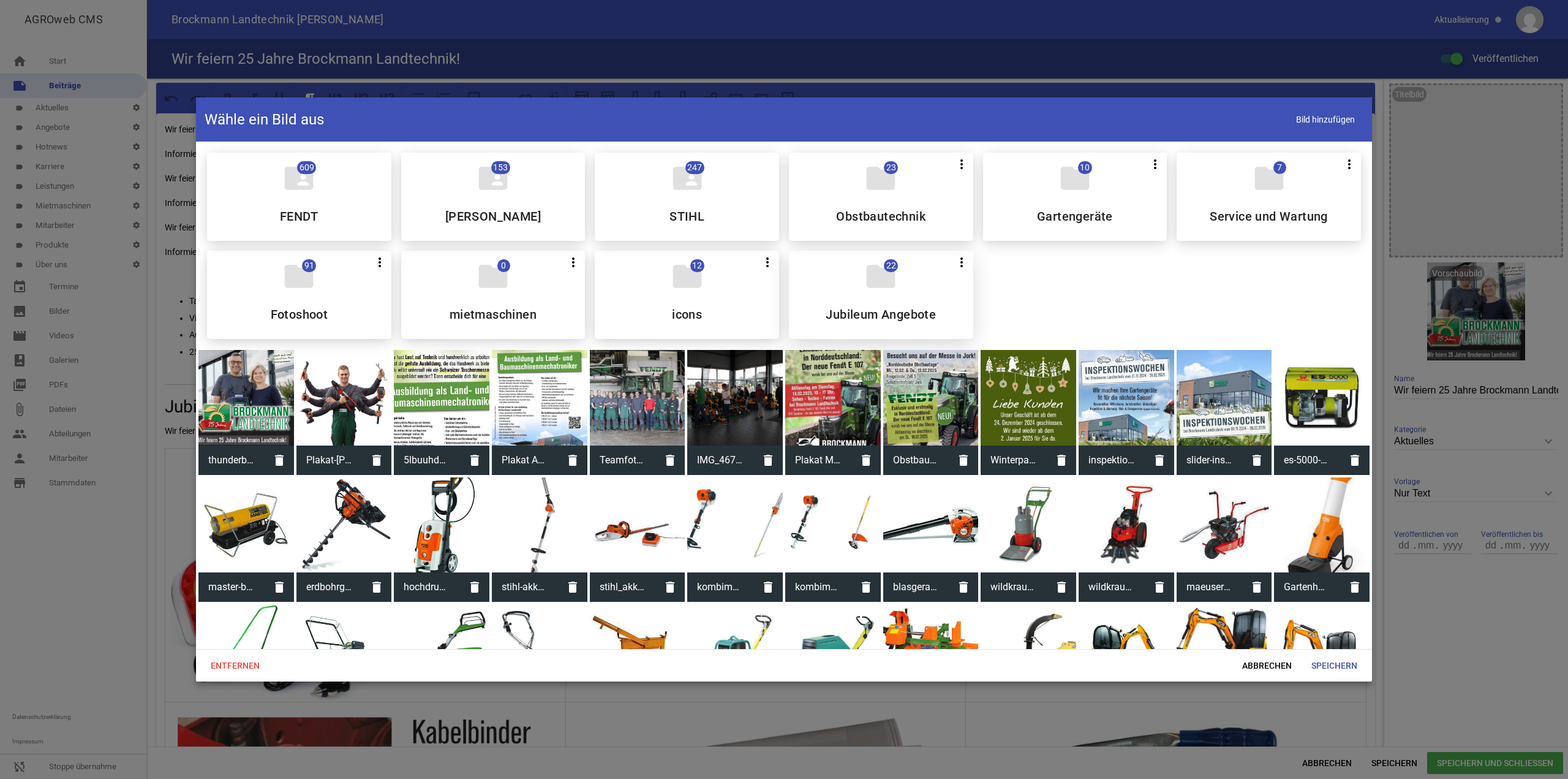
click at [919, 291] on div "folder 22 more_vert Teilen Bearbeiten Löschen Jubileum Angebote" at bounding box center [882, 295] width 184 height 88
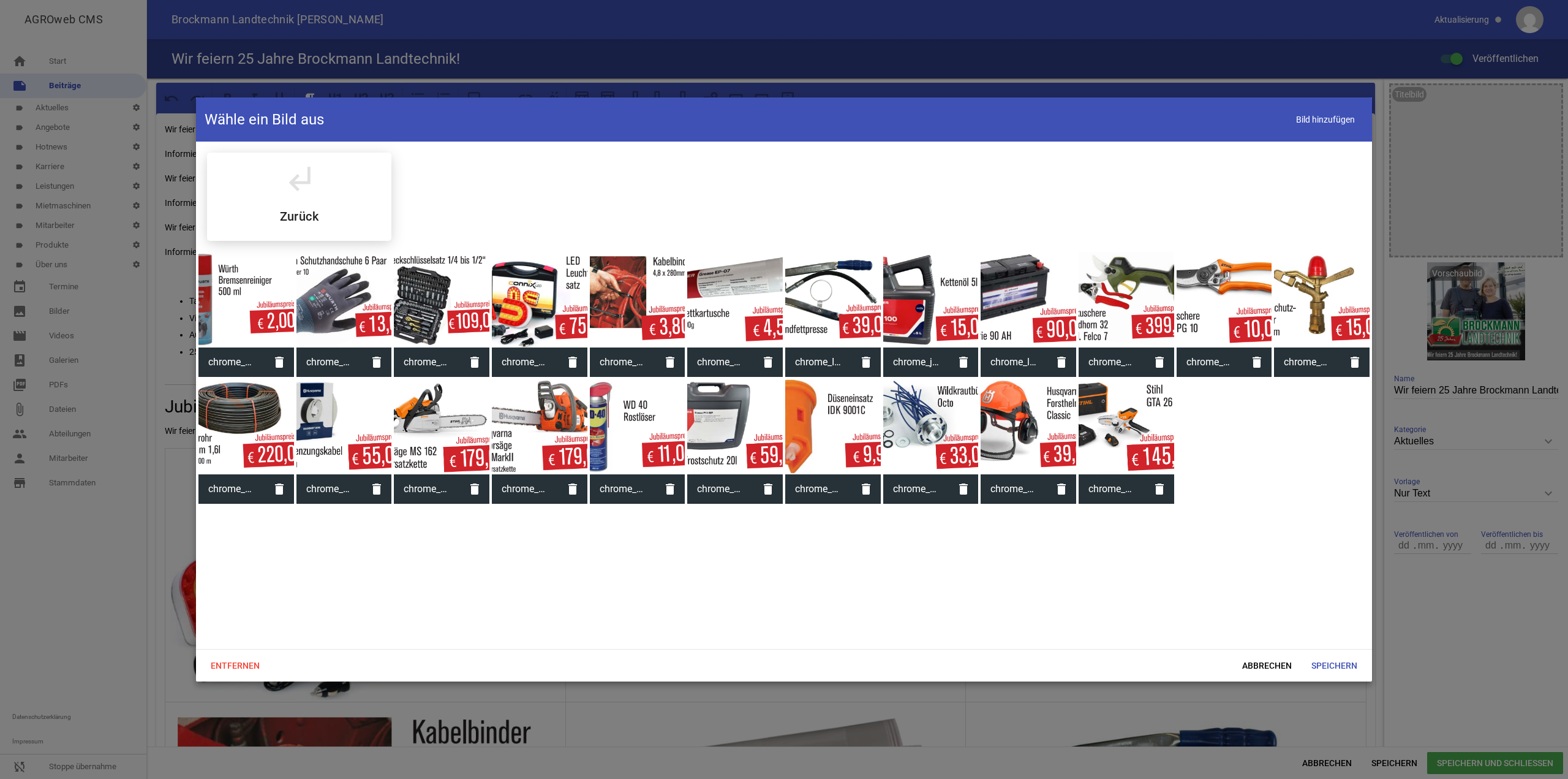
click at [463, 281] on div at bounding box center [442, 300] width 96 height 96
click at [1357, 665] on span "Speichern" at bounding box center [1335, 665] width 66 height 22
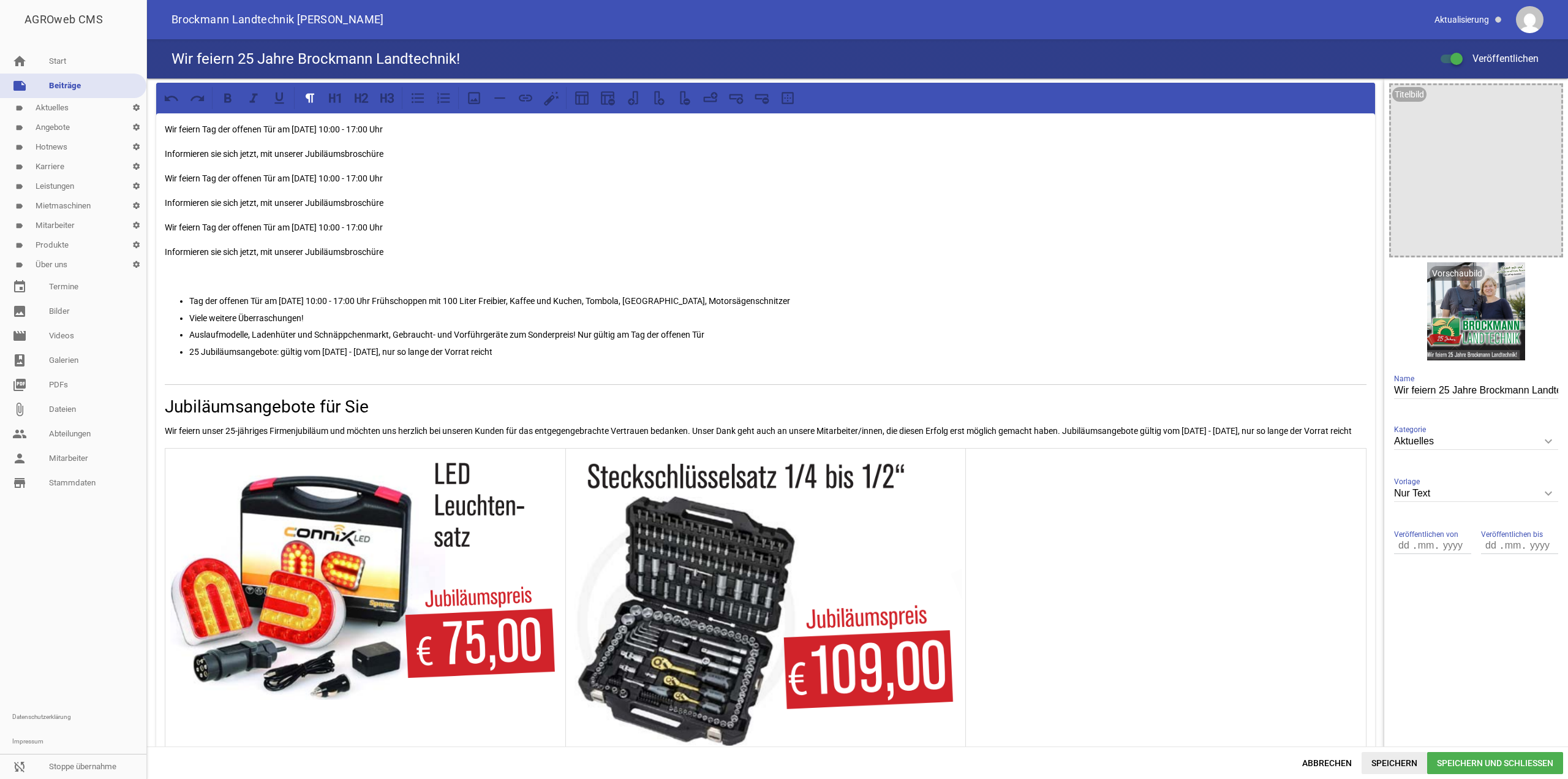
click at [1400, 756] on span "Speichern" at bounding box center [1395, 763] width 66 height 22
click at [1194, 620] on td at bounding box center [1166, 602] width 401 height 308
click at [479, 88] on button at bounding box center [474, 98] width 22 height 22
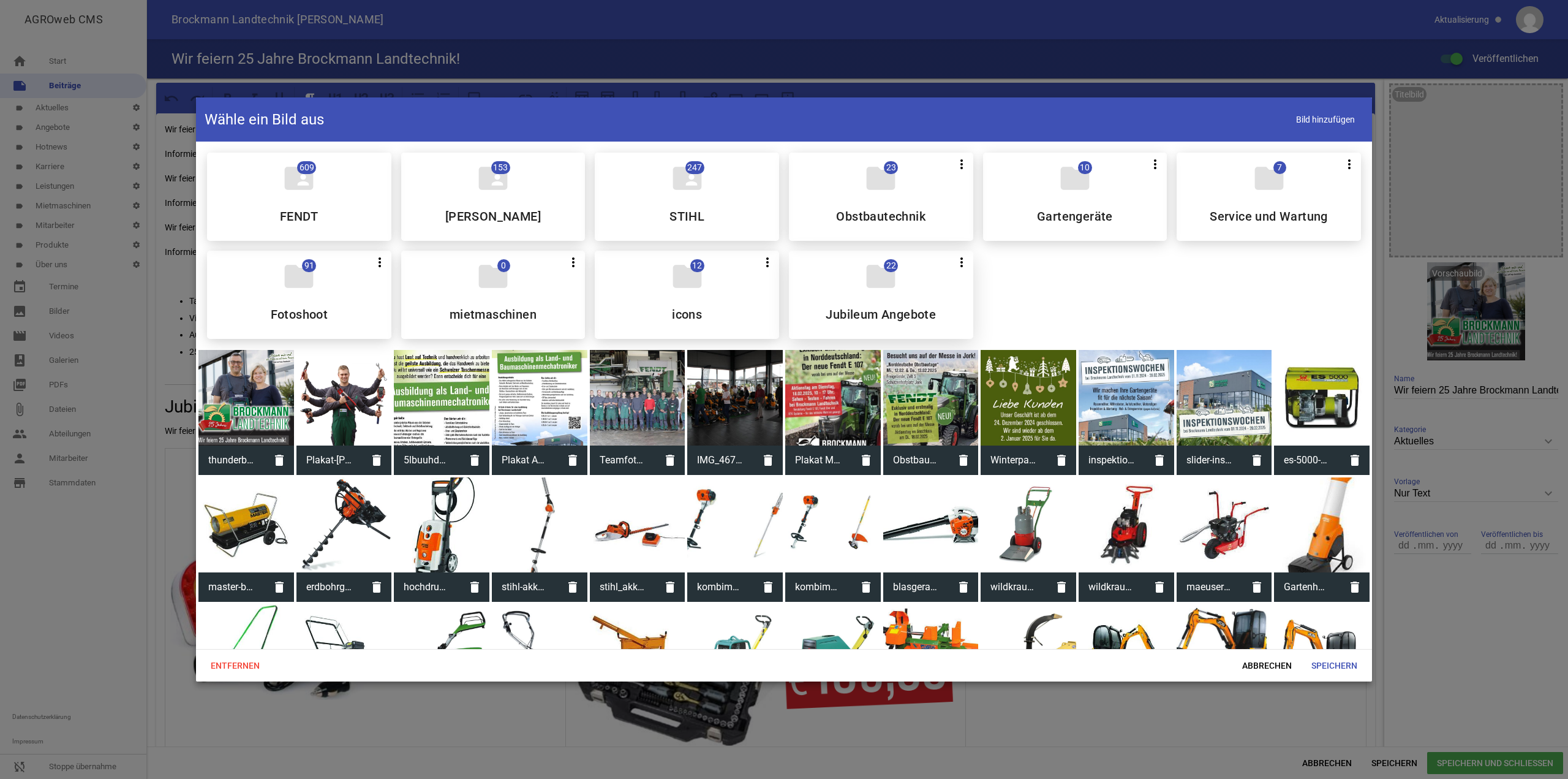
click at [835, 303] on div "folder 22 more_vert Teilen Bearbeiten Löschen Jubileum Angebote" at bounding box center [882, 295] width 184 height 88
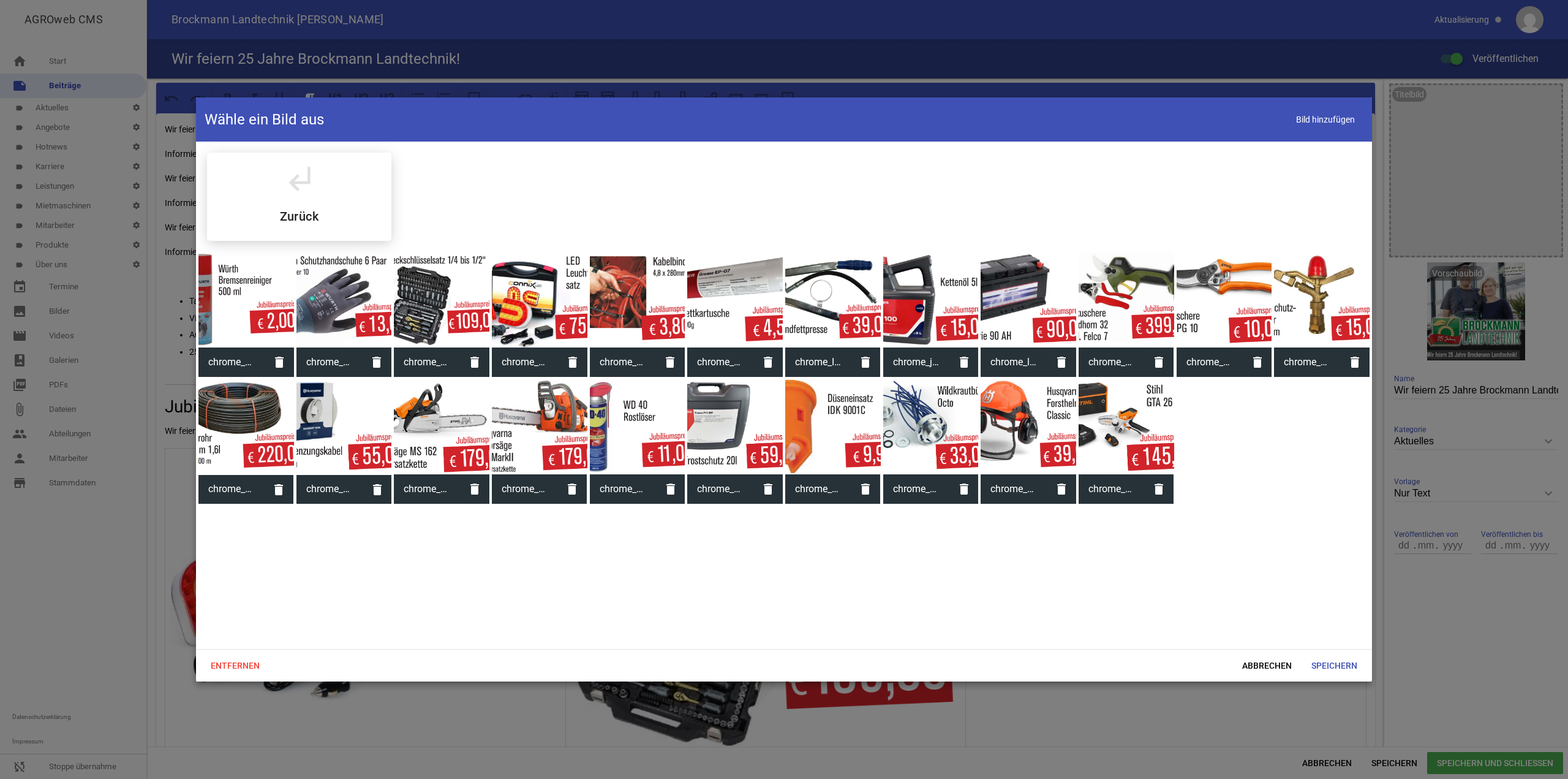
click at [343, 295] on div at bounding box center [344, 300] width 96 height 96
click at [1334, 673] on span "Speichern" at bounding box center [1335, 665] width 66 height 22
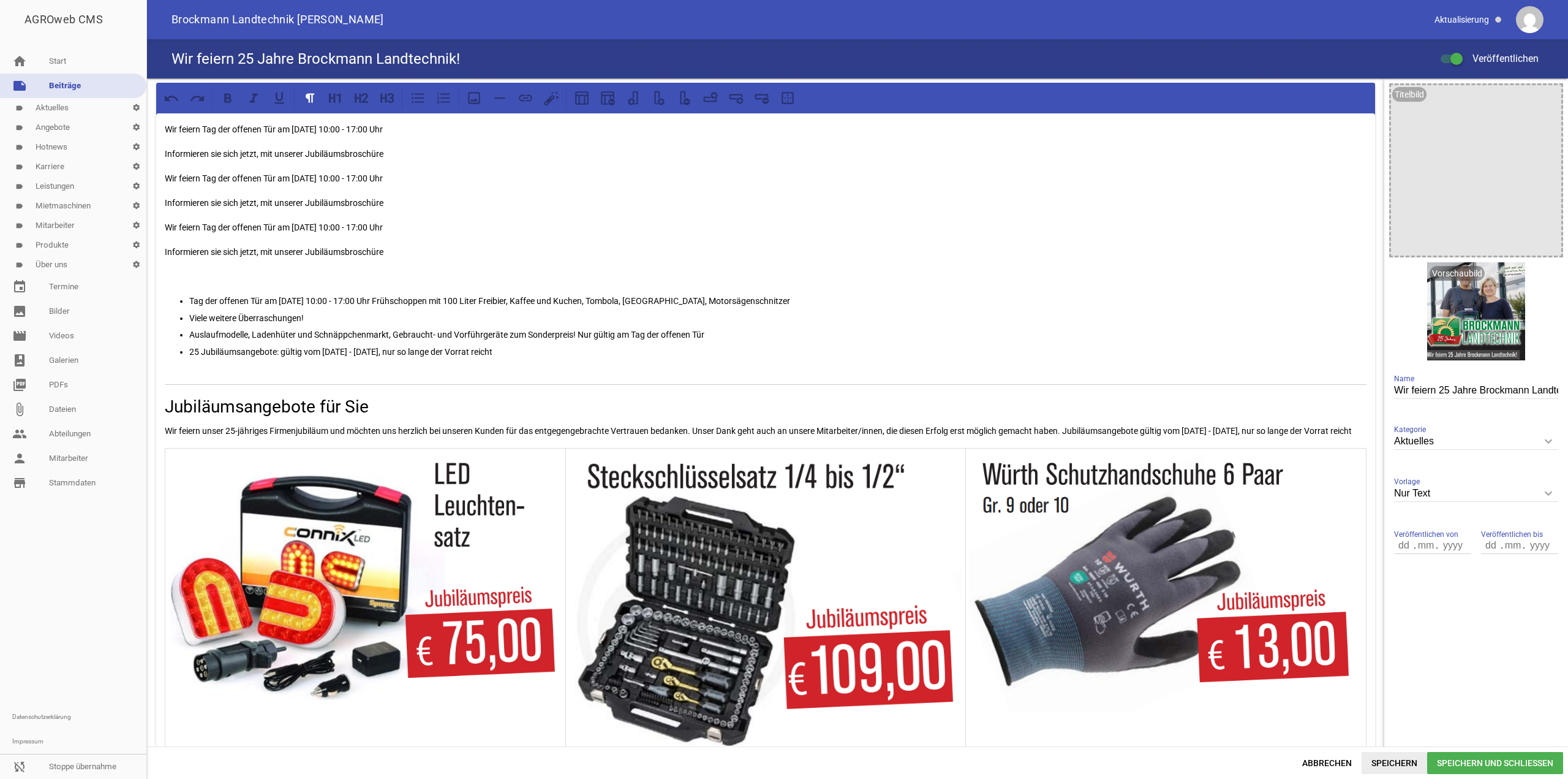
click at [1408, 762] on span "Speichern" at bounding box center [1395, 763] width 66 height 22
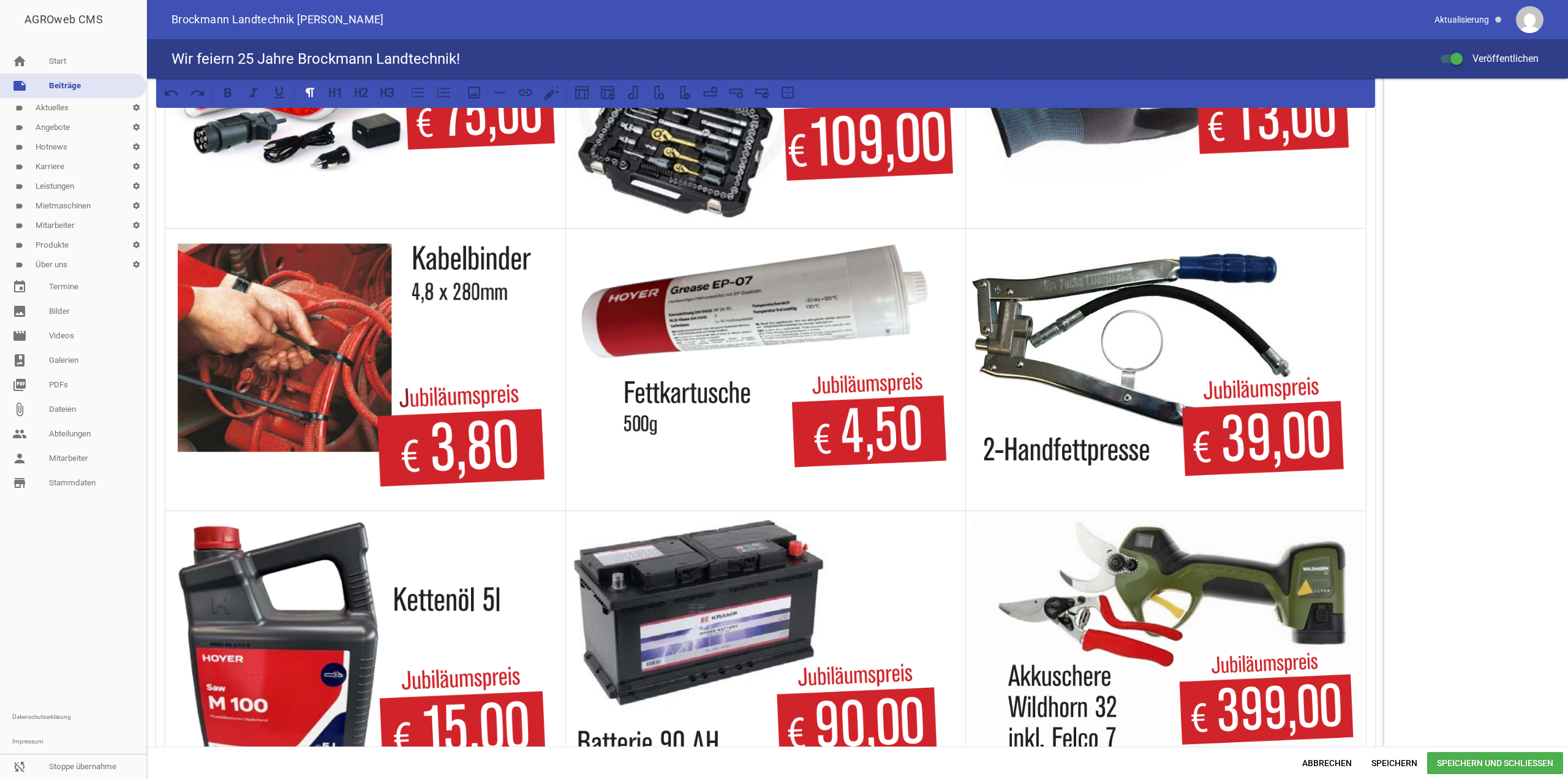
scroll to position [552, 0]
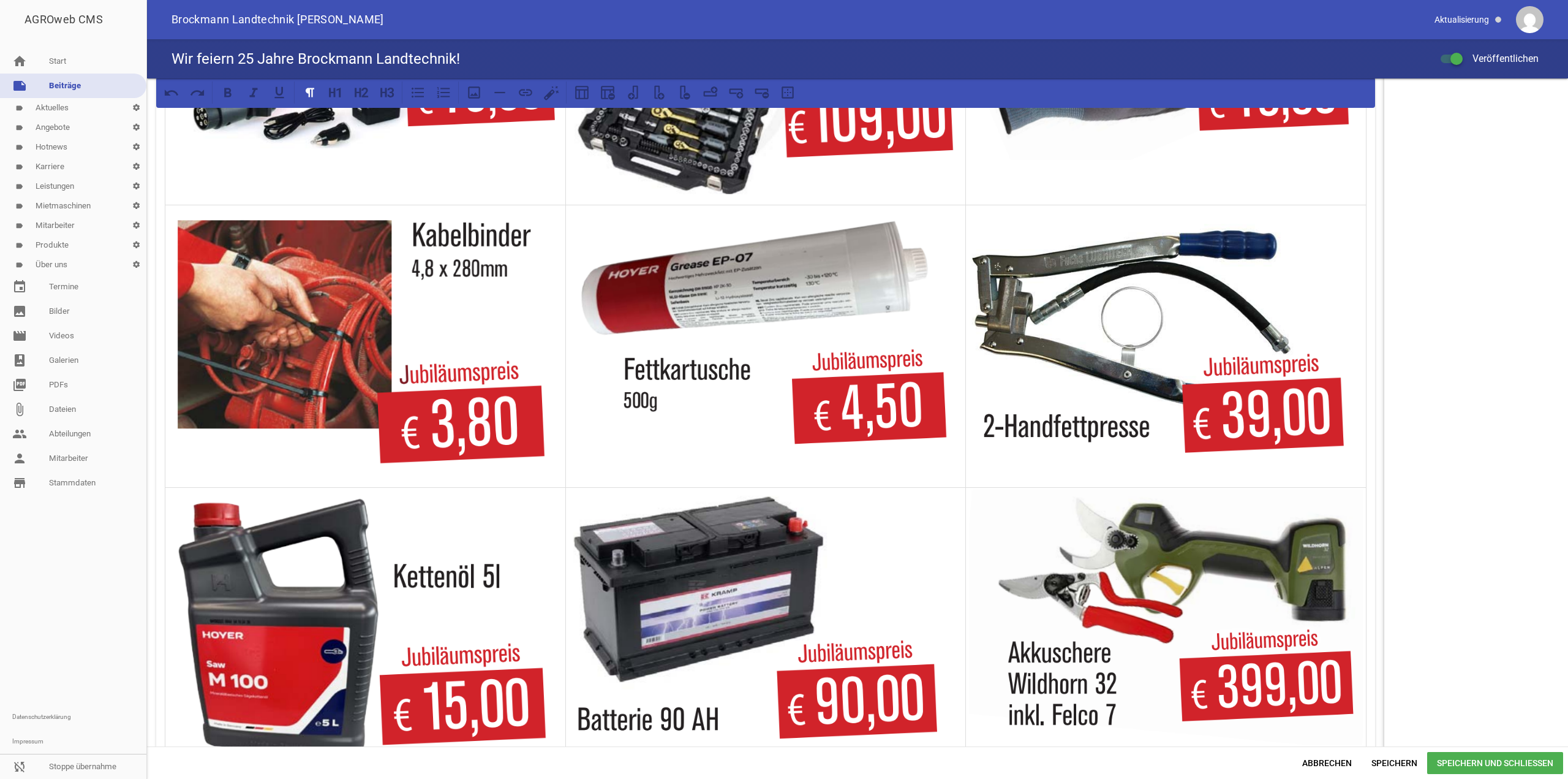
click at [358, 429] on img at bounding box center [365, 346] width 394 height 279
click at [473, 94] on icon at bounding box center [474, 92] width 16 height 16
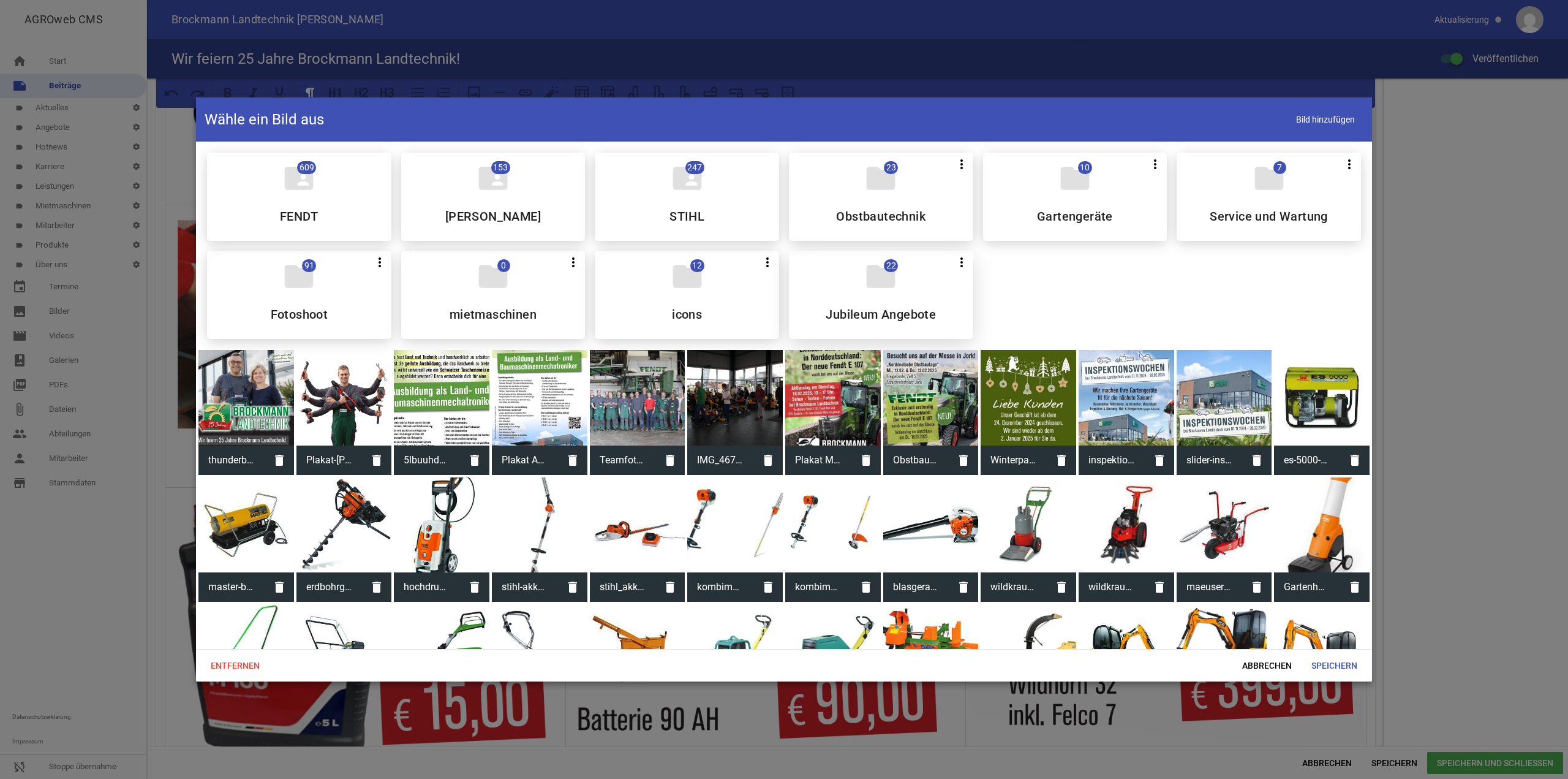
click at [835, 296] on div "folder 22 more_vert Teilen Bearbeiten Löschen Jubileum Angebote" at bounding box center [882, 295] width 184 height 88
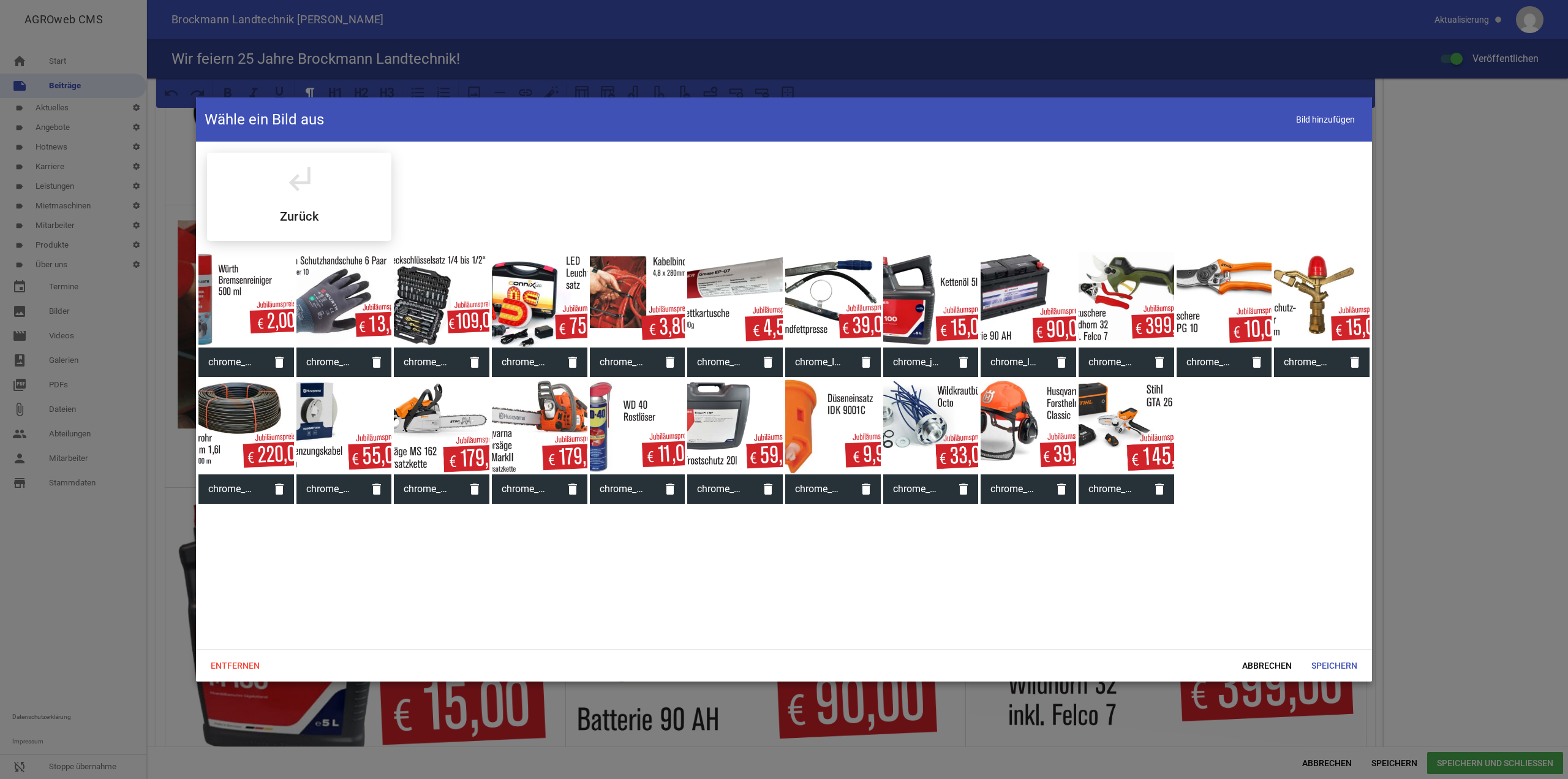
click at [237, 301] on div at bounding box center [247, 300] width 96 height 96
click at [1334, 661] on span "Speichern" at bounding box center [1335, 665] width 66 height 22
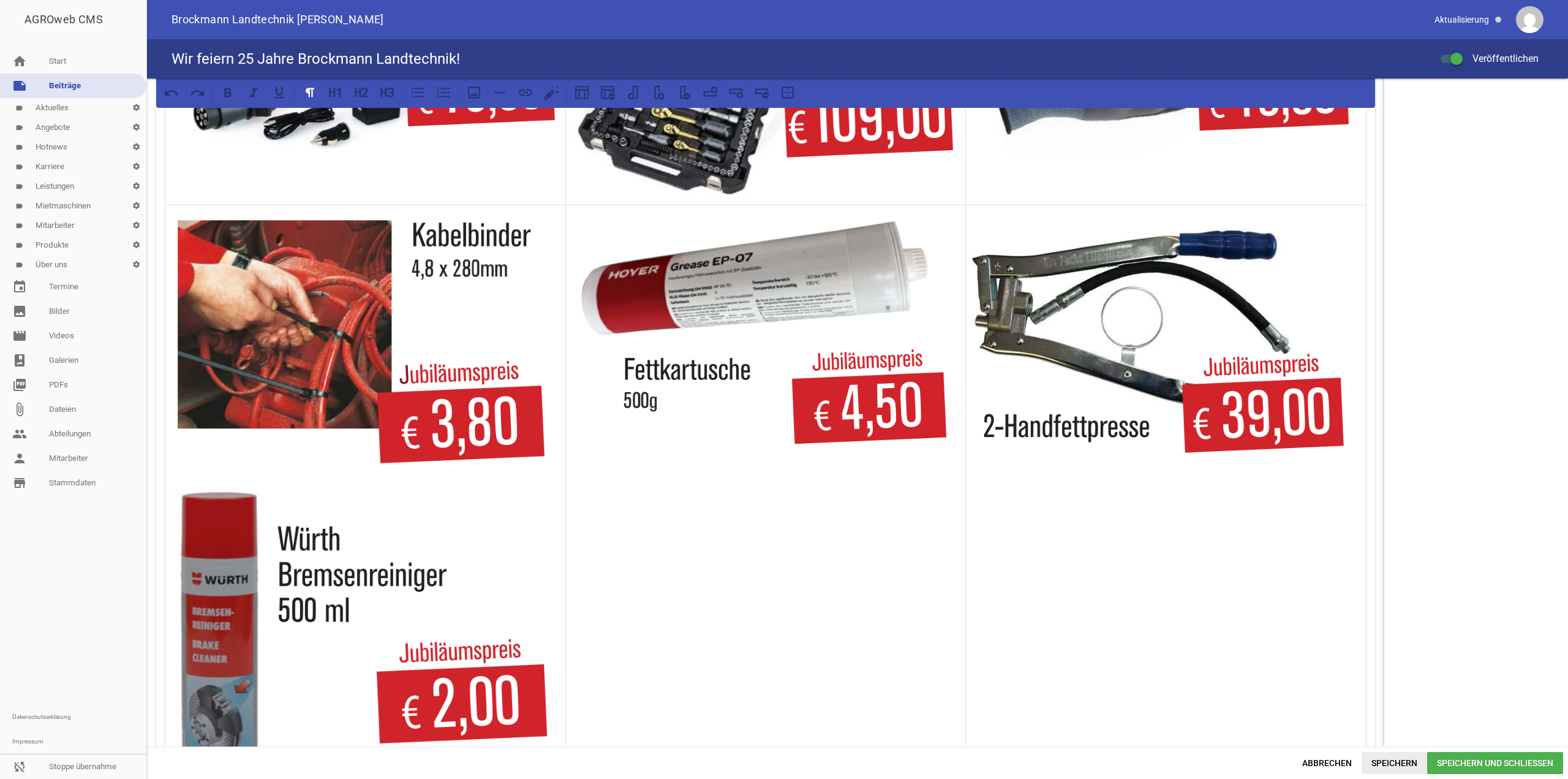
click at [1410, 767] on span "Speichern" at bounding box center [1395, 763] width 66 height 22
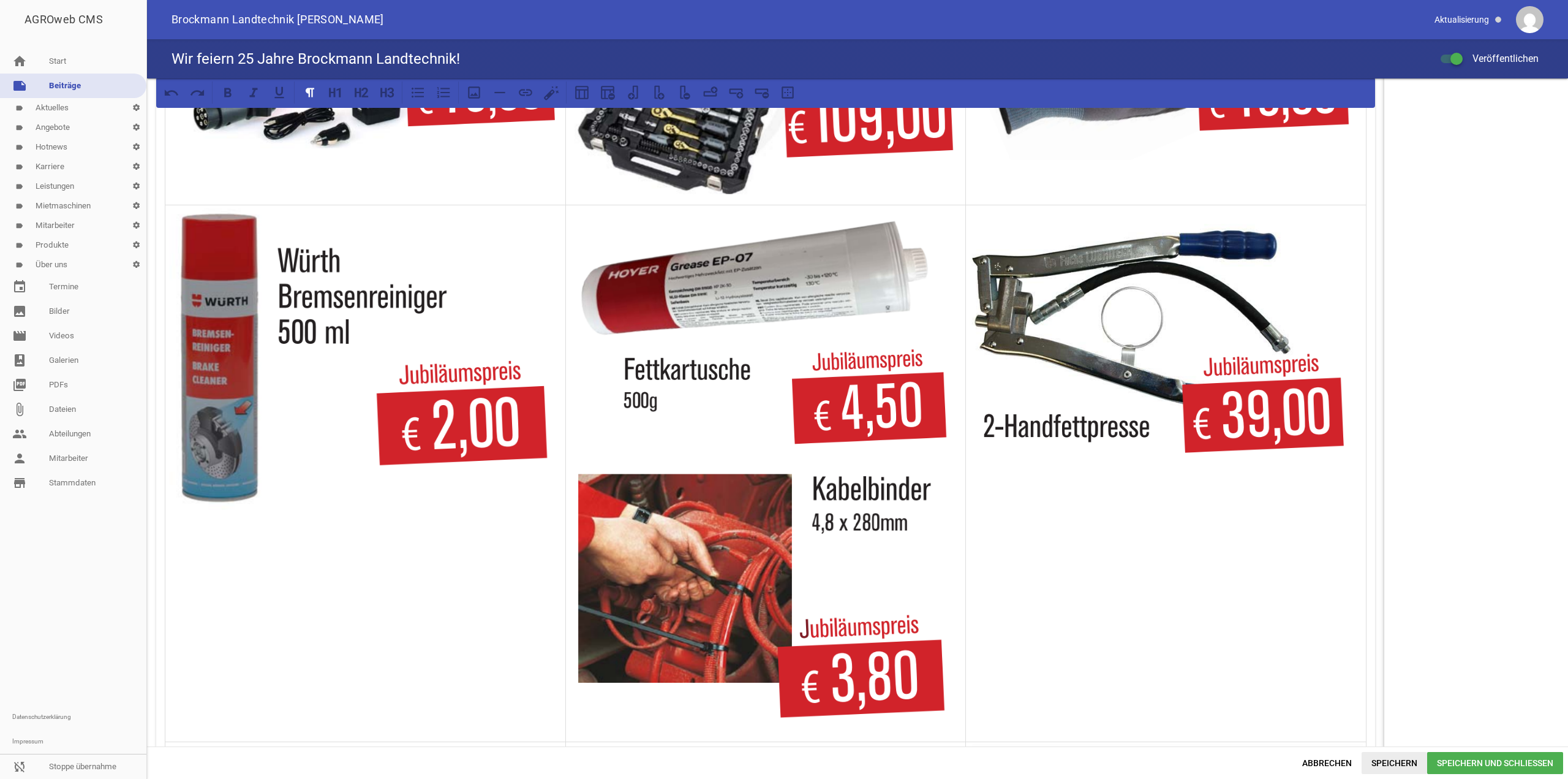
click at [1396, 768] on span "Speichern" at bounding box center [1395, 763] width 66 height 22
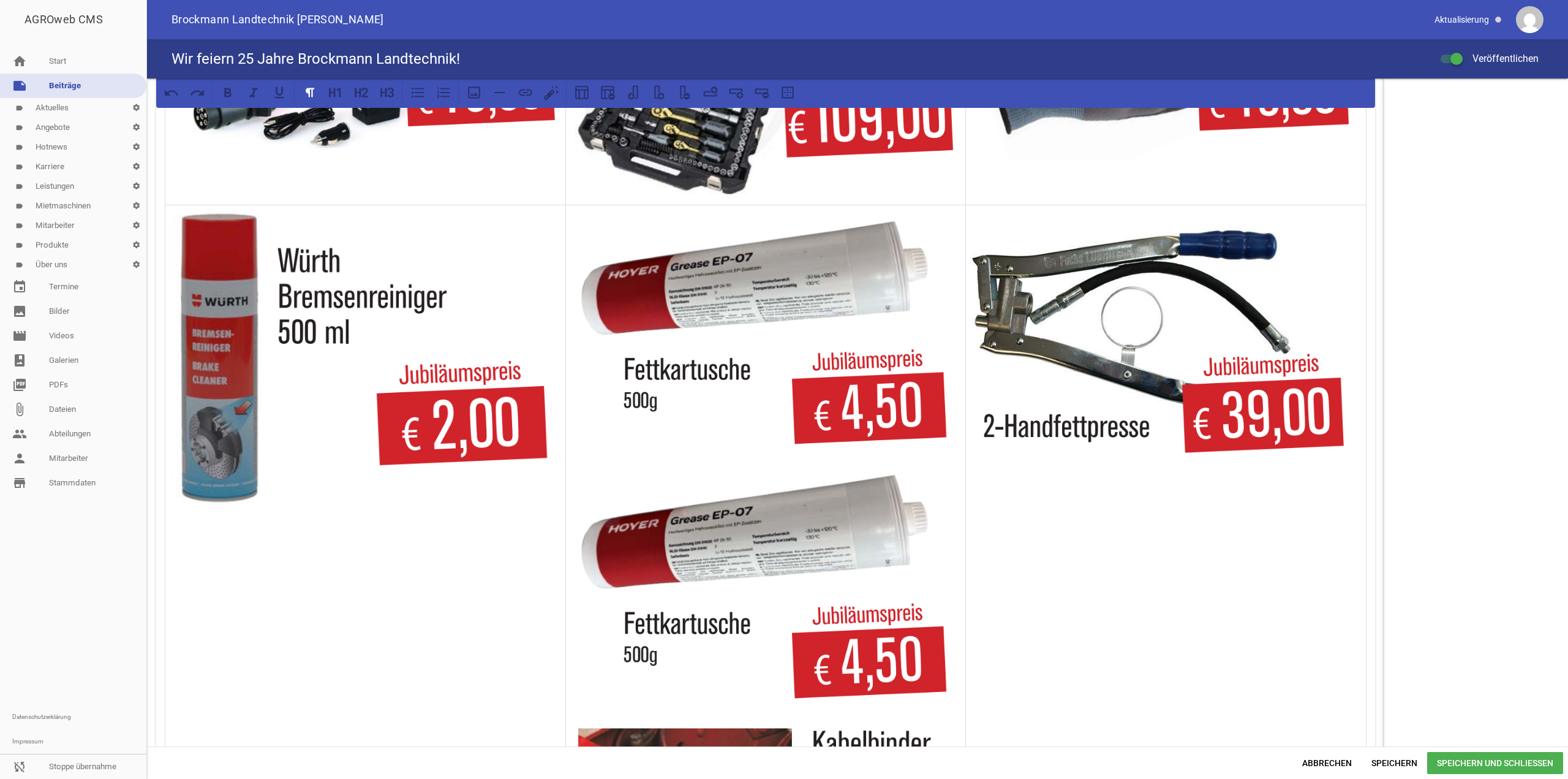
click at [796, 352] on img at bounding box center [766, 334] width 394 height 255
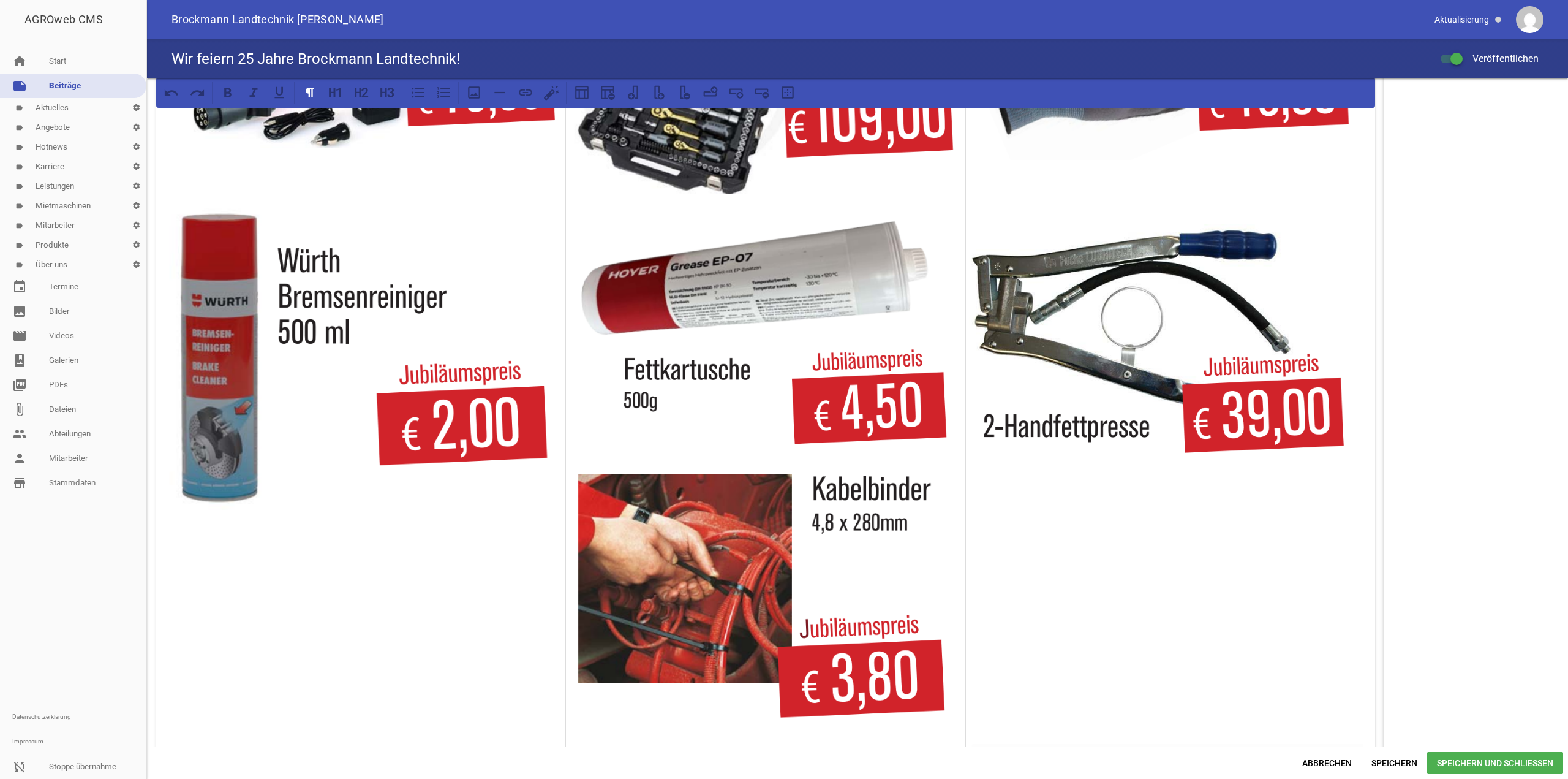
click at [780, 342] on img at bounding box center [766, 334] width 394 height 255
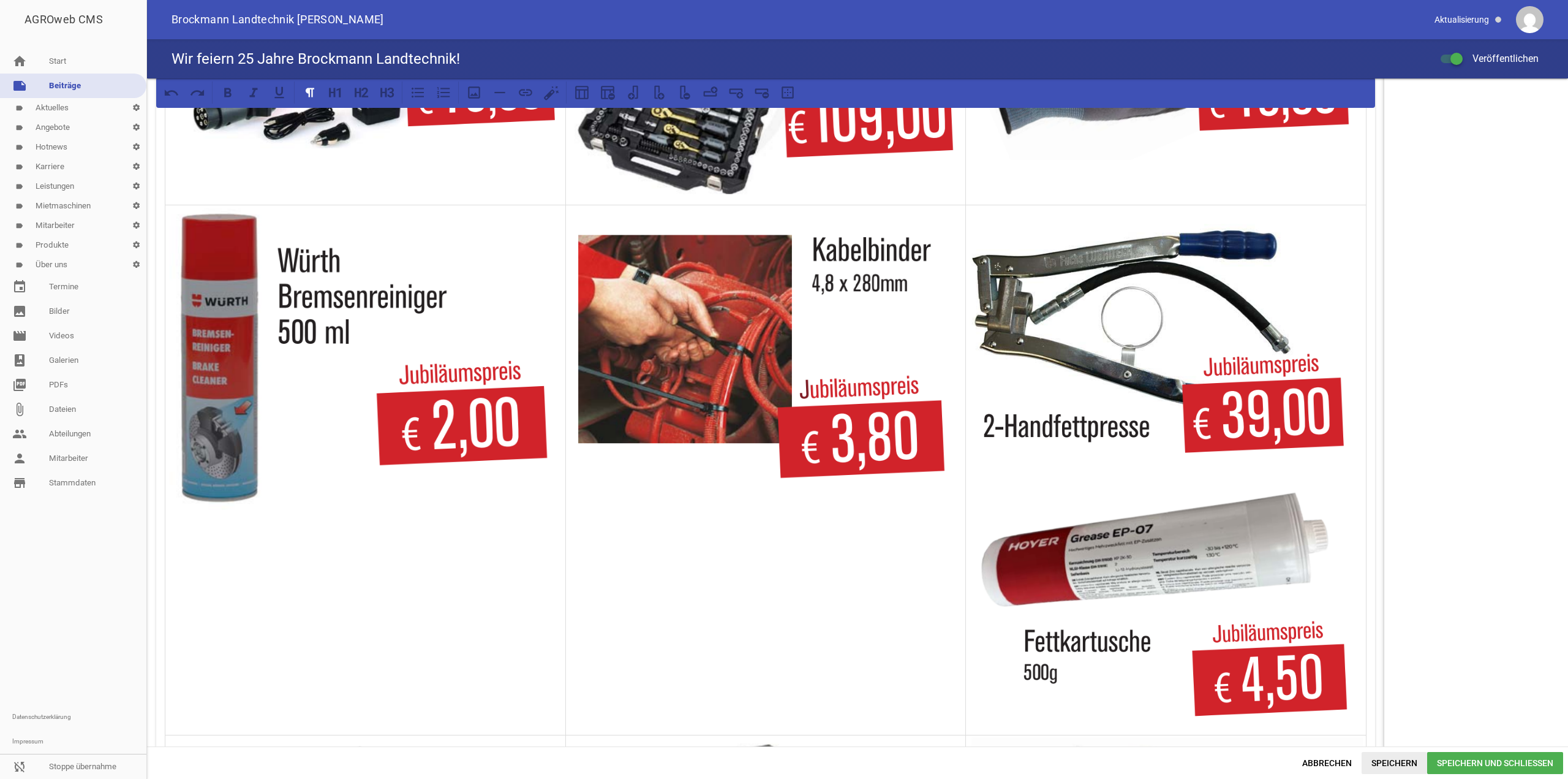
click at [1399, 766] on span "Speichern" at bounding box center [1395, 763] width 66 height 22
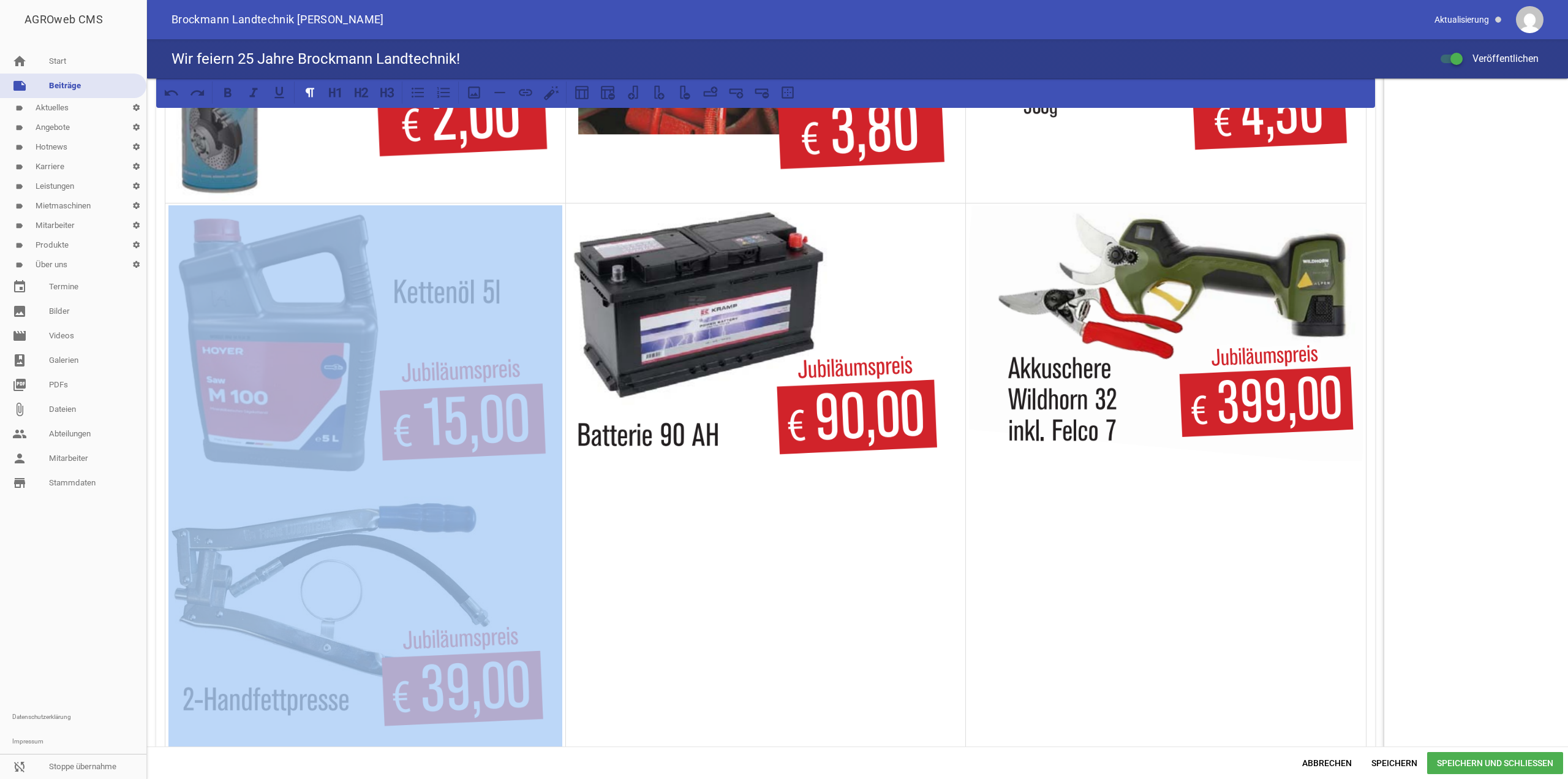
scroll to position [874, 0]
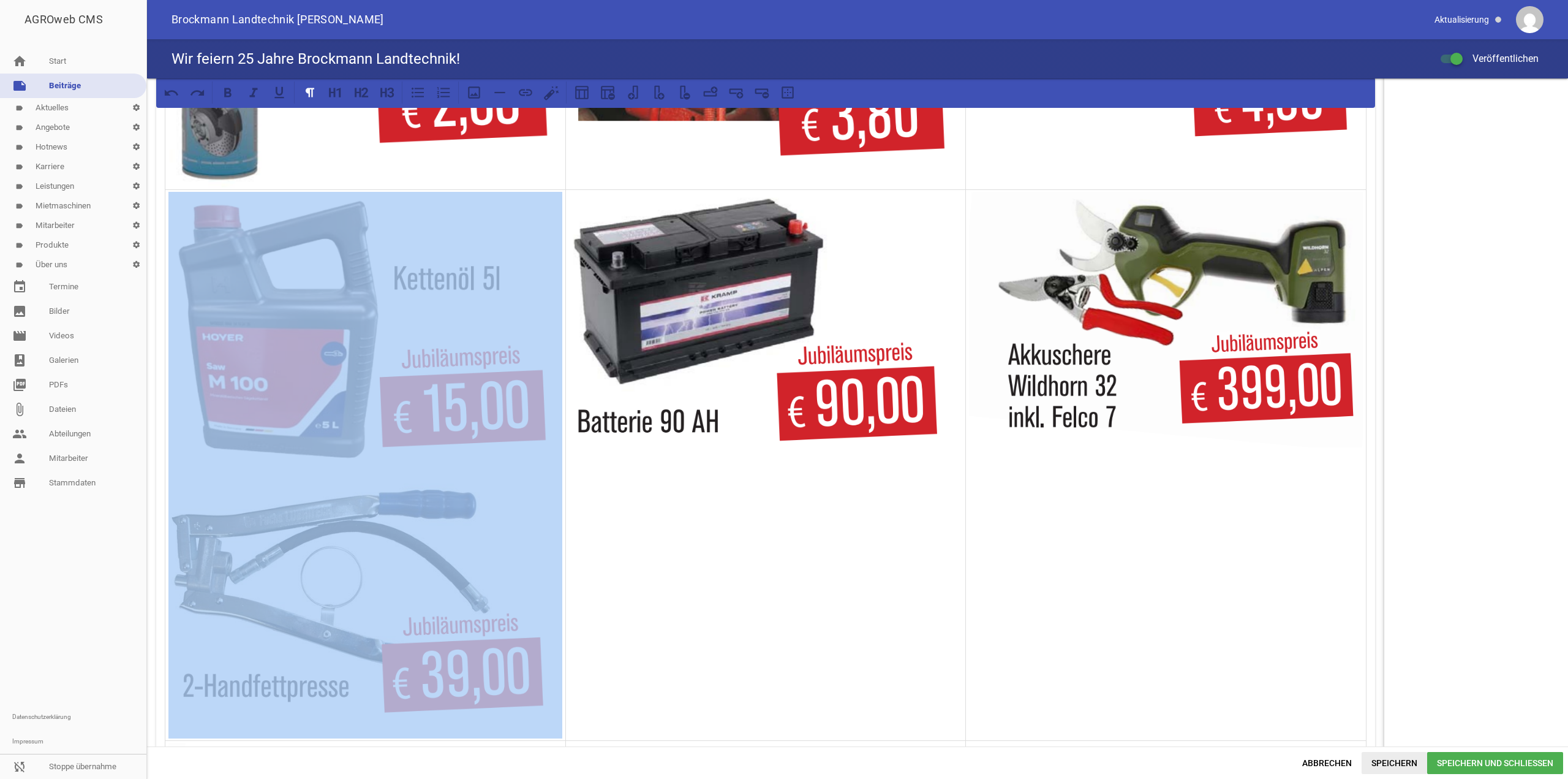
click at [1392, 762] on span "Speichern" at bounding box center [1395, 763] width 66 height 22
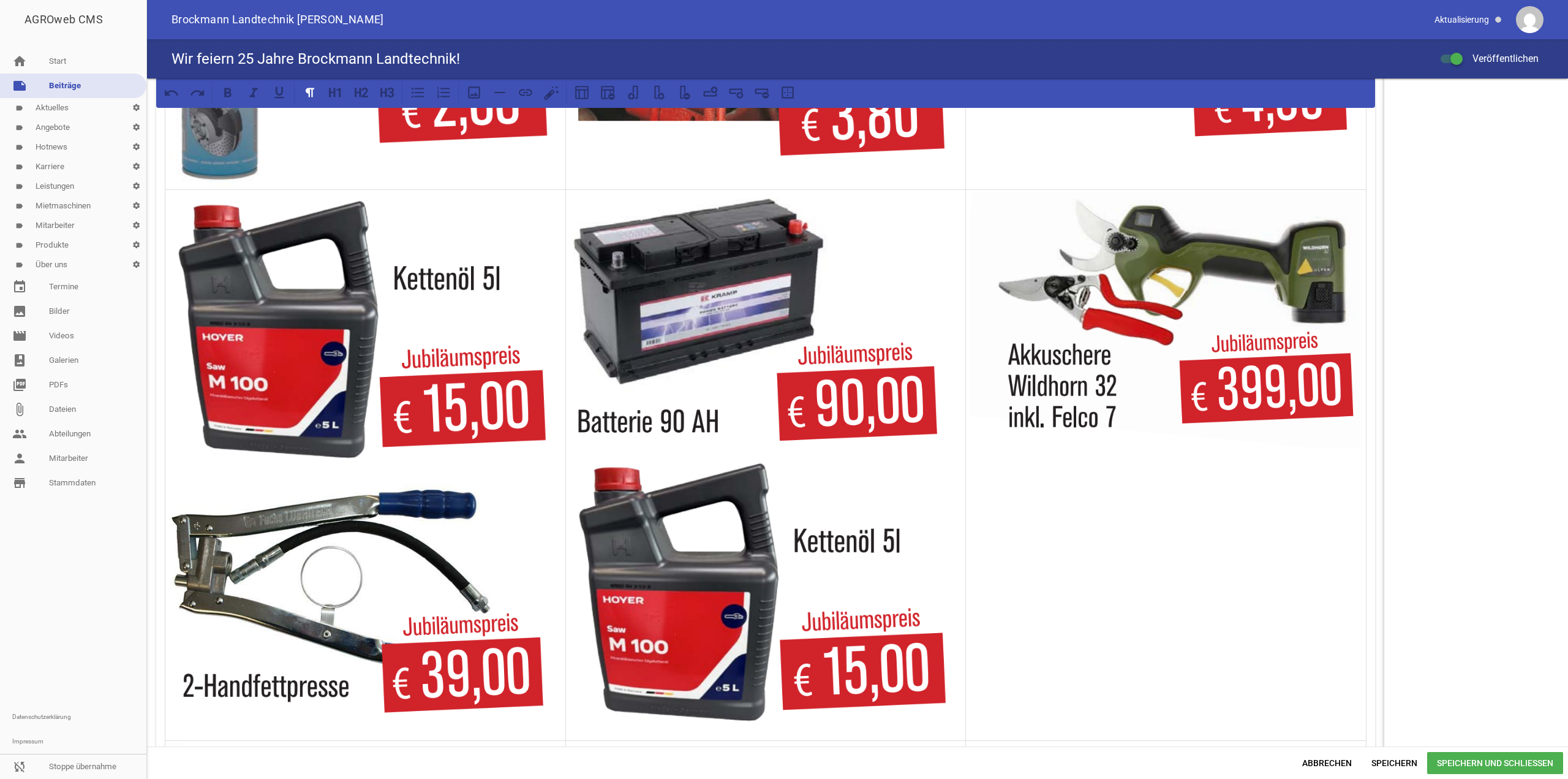
click at [354, 369] on img at bounding box center [365, 329] width 394 height 275
click at [794, 555] on img at bounding box center [766, 592] width 394 height 275
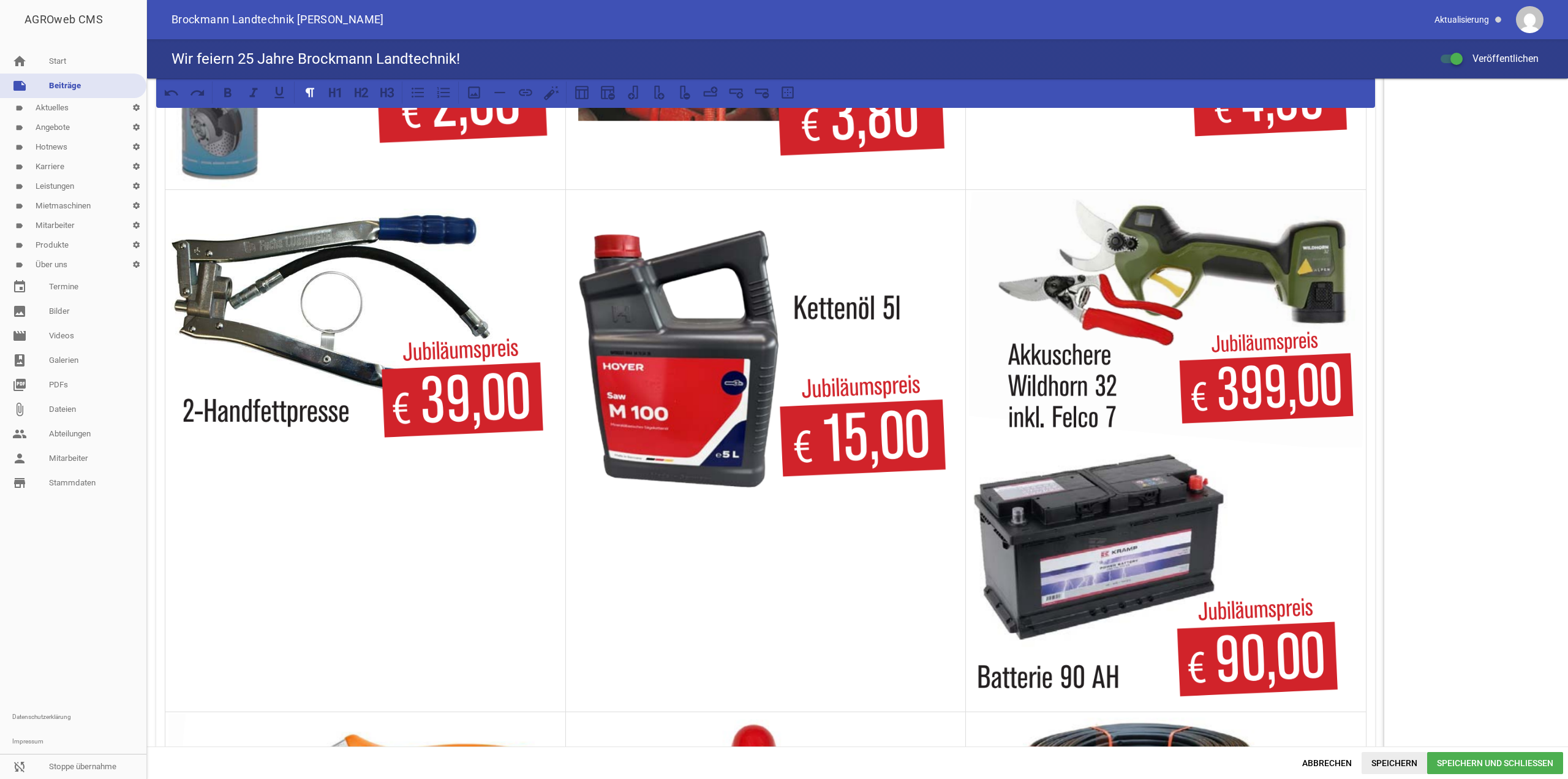
click at [1401, 766] on span "Speichern" at bounding box center [1395, 763] width 66 height 22
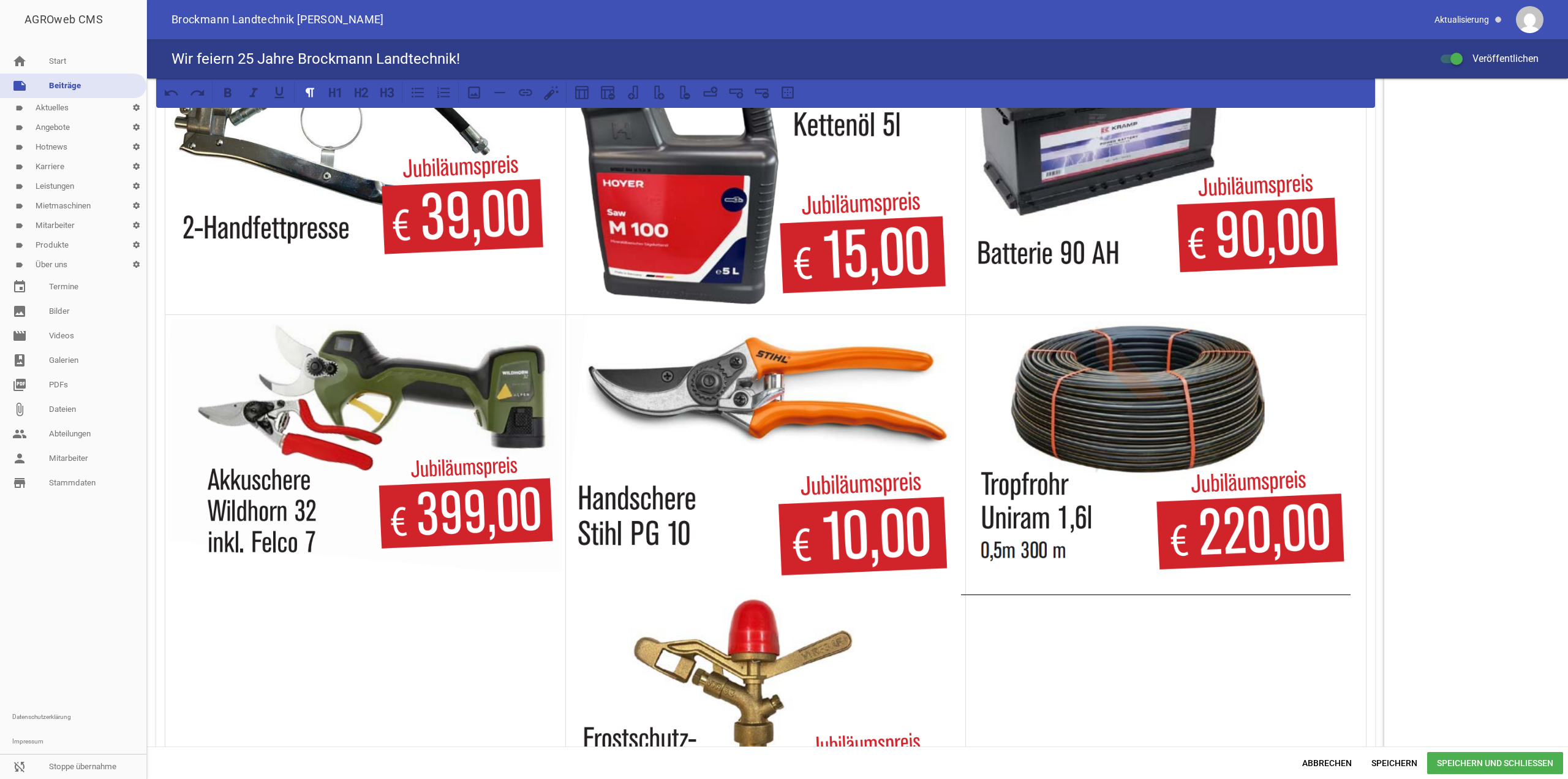
scroll to position [1058, 0]
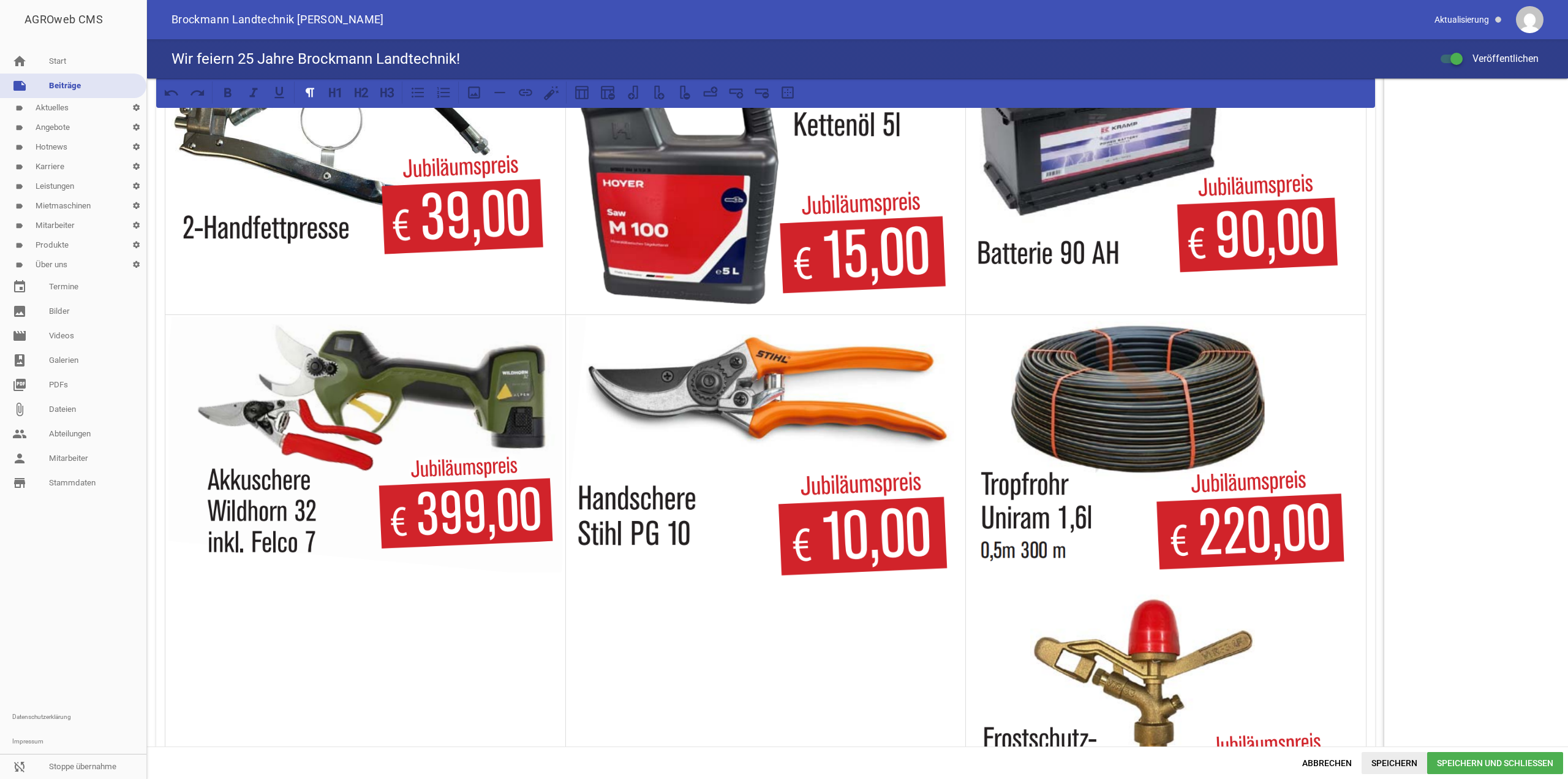
click at [1406, 762] on span "Speichern" at bounding box center [1395, 763] width 66 height 22
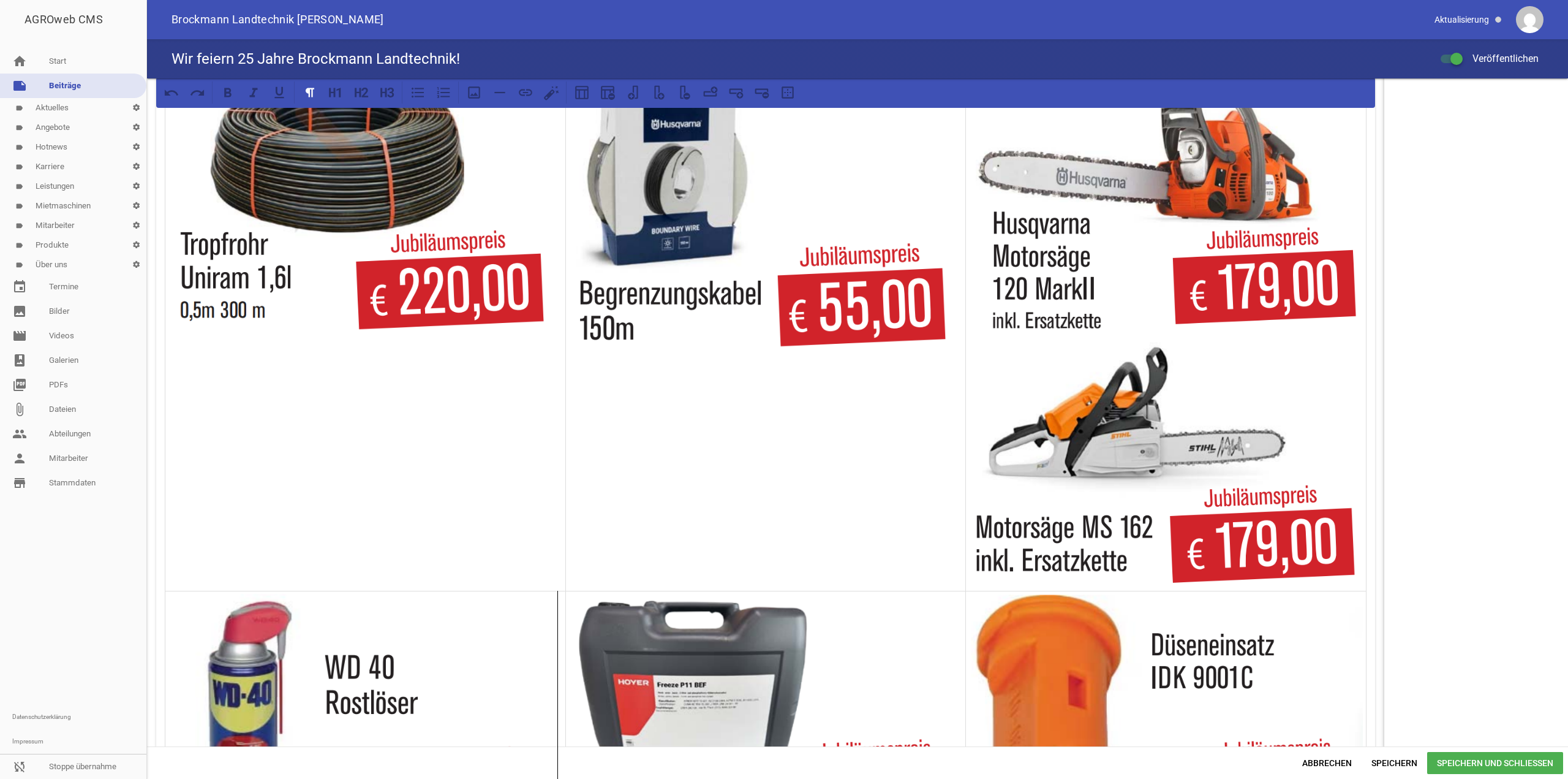
scroll to position [1591, 0]
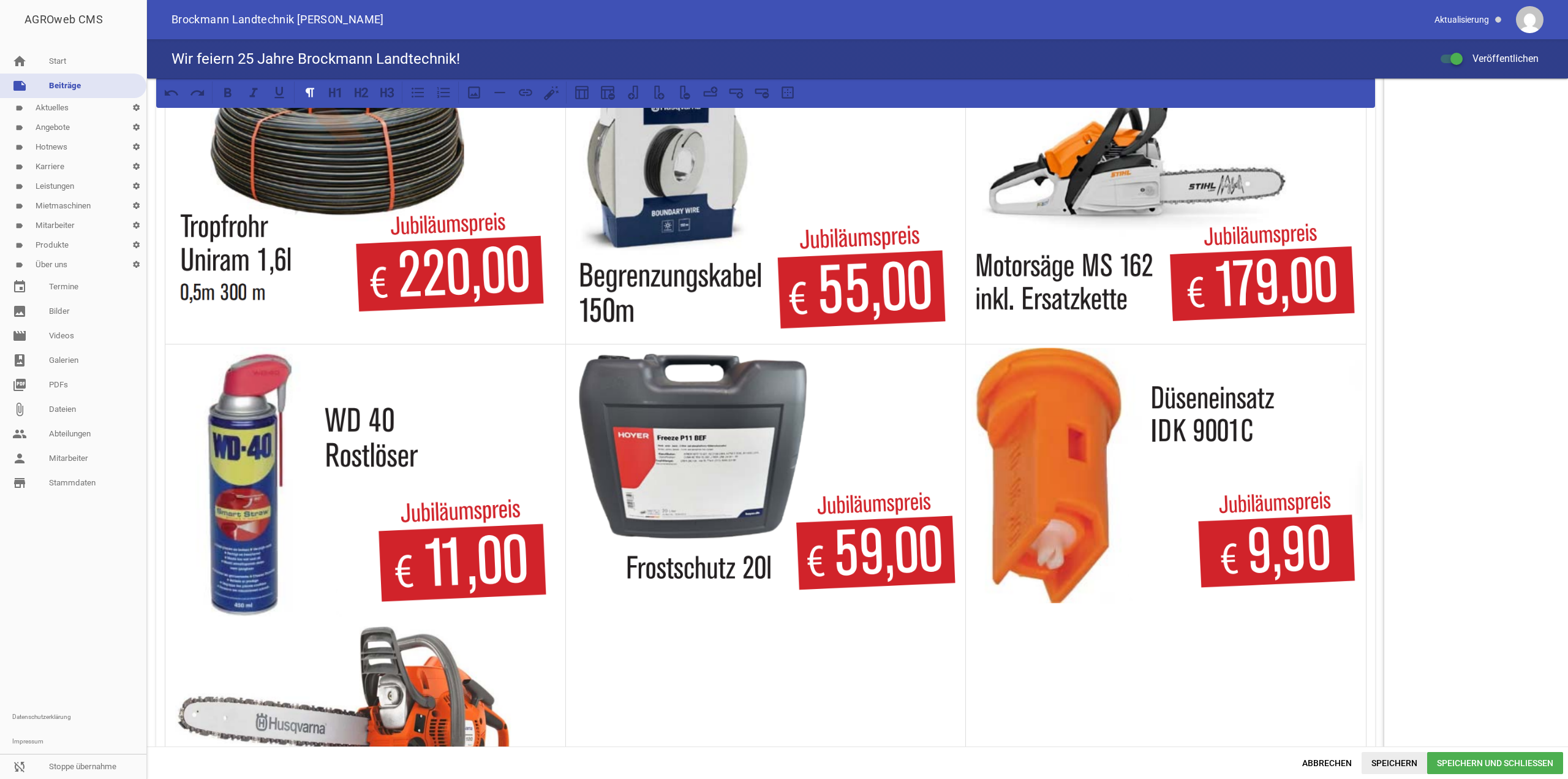
click at [1376, 761] on span "Speichern" at bounding box center [1395, 763] width 66 height 22
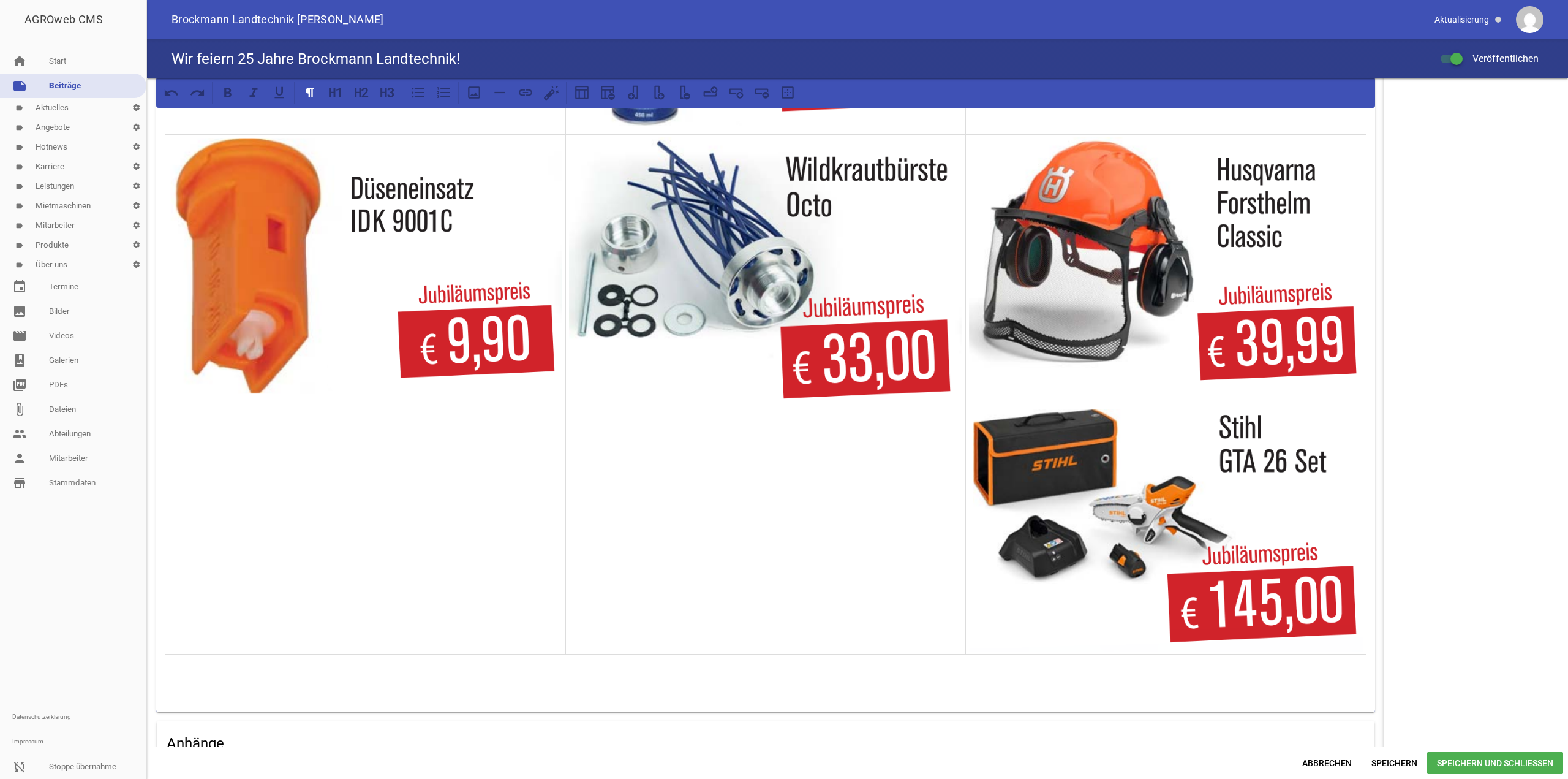
scroll to position [2094, 0]
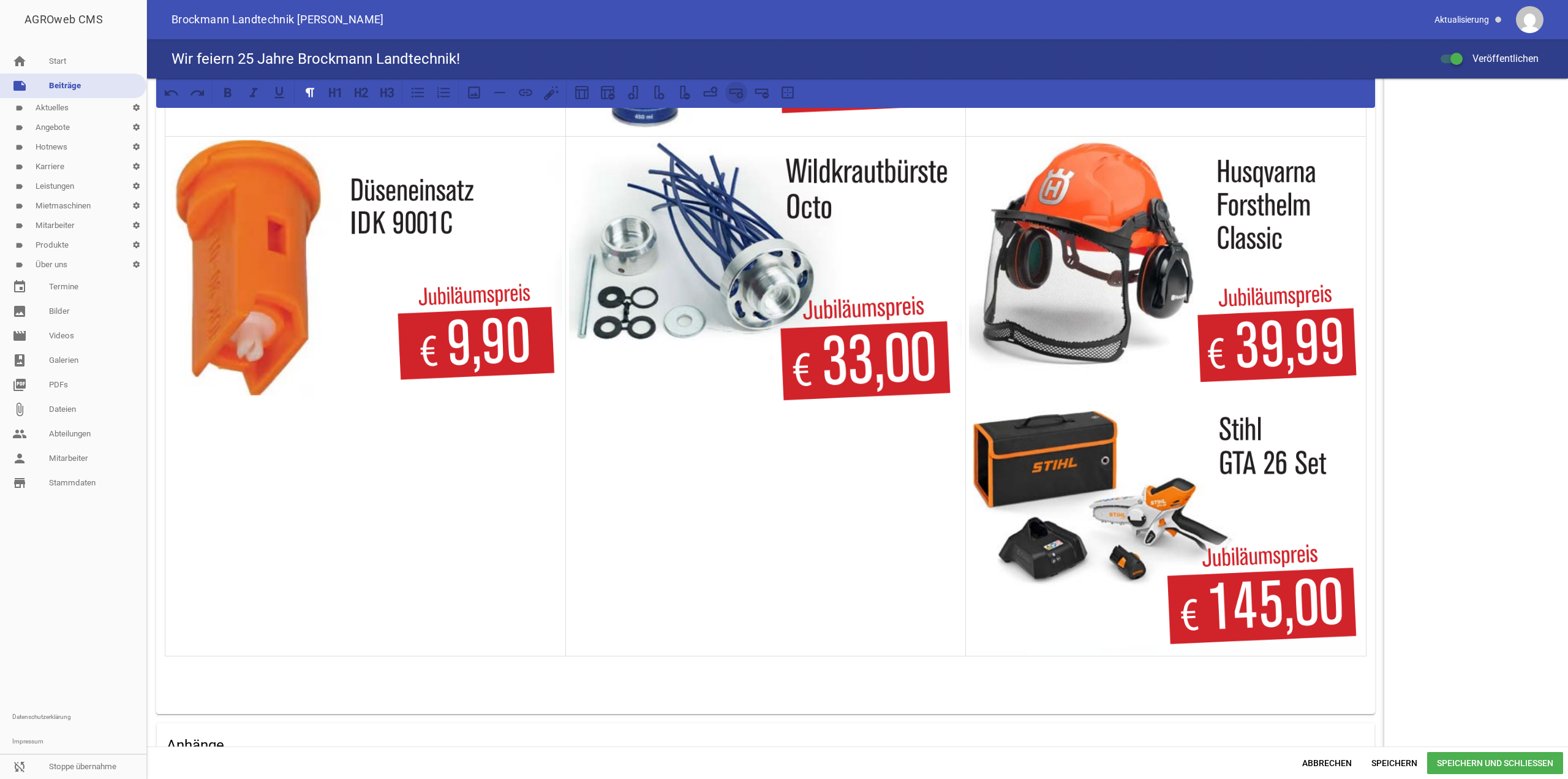
click at [741, 96] on icon at bounding box center [736, 92] width 16 height 16
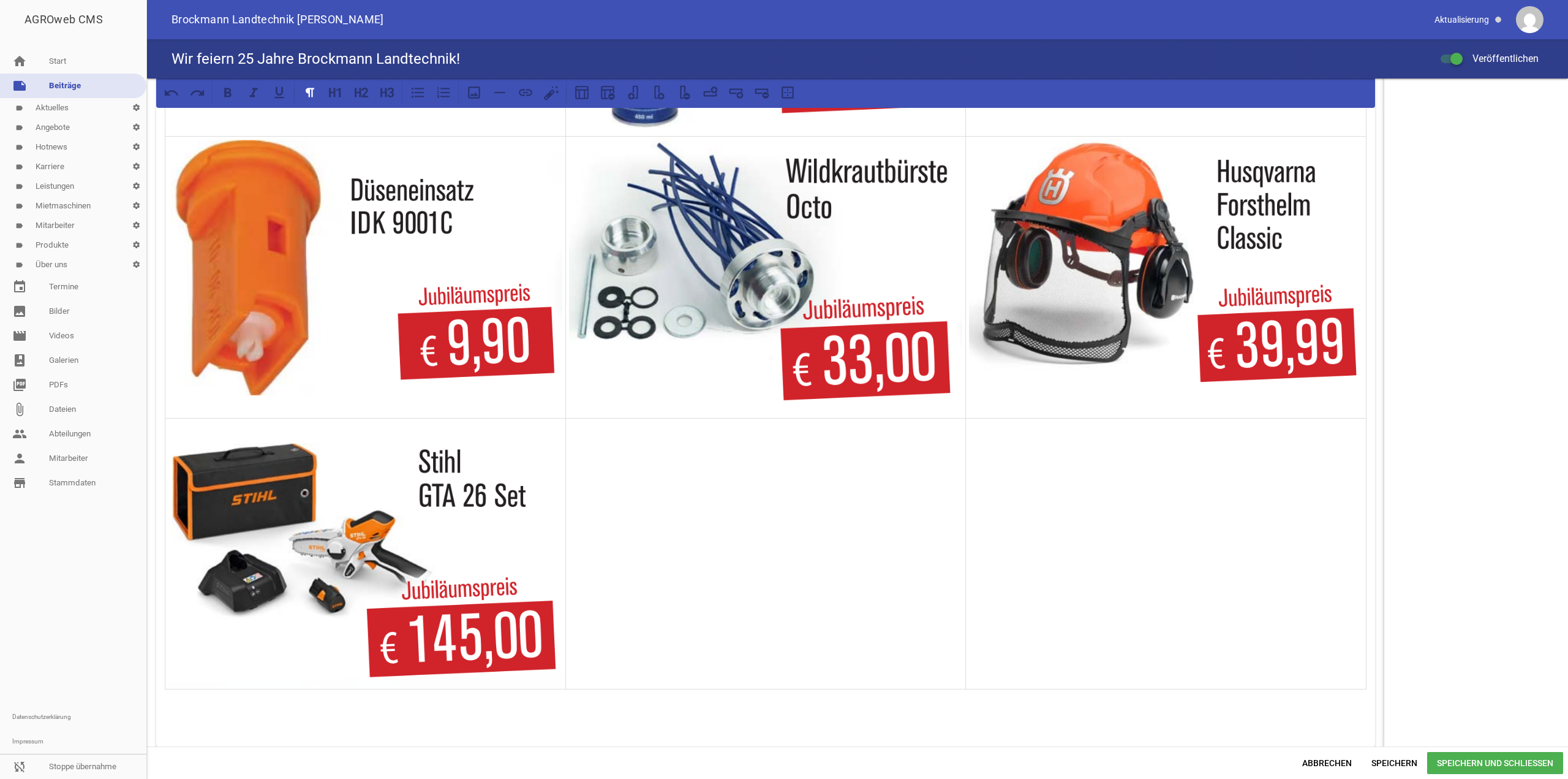
click at [172, 431] on p at bounding box center [365, 428] width 394 height 15
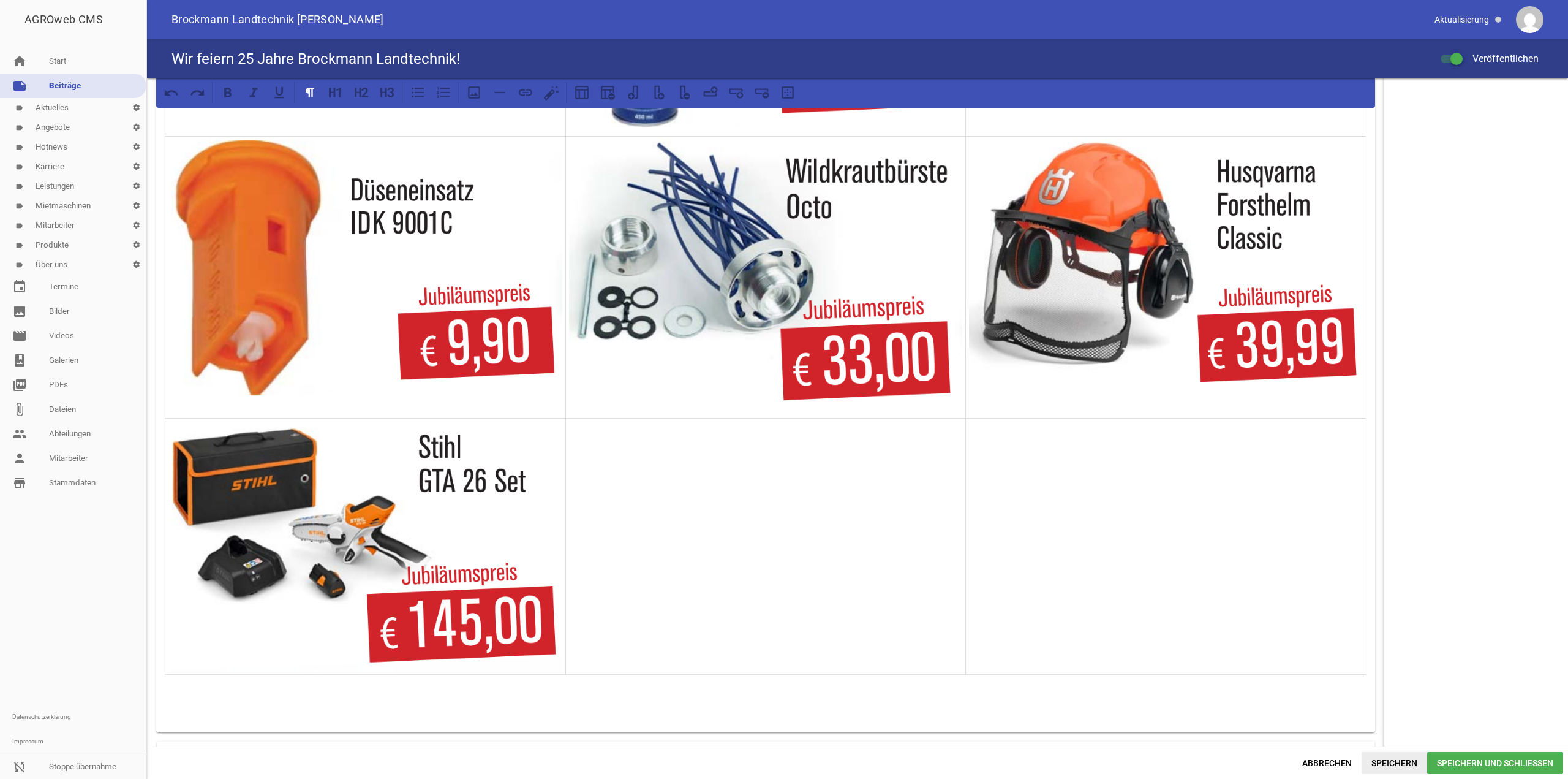
click at [1399, 771] on span "Speichern" at bounding box center [1395, 763] width 66 height 22
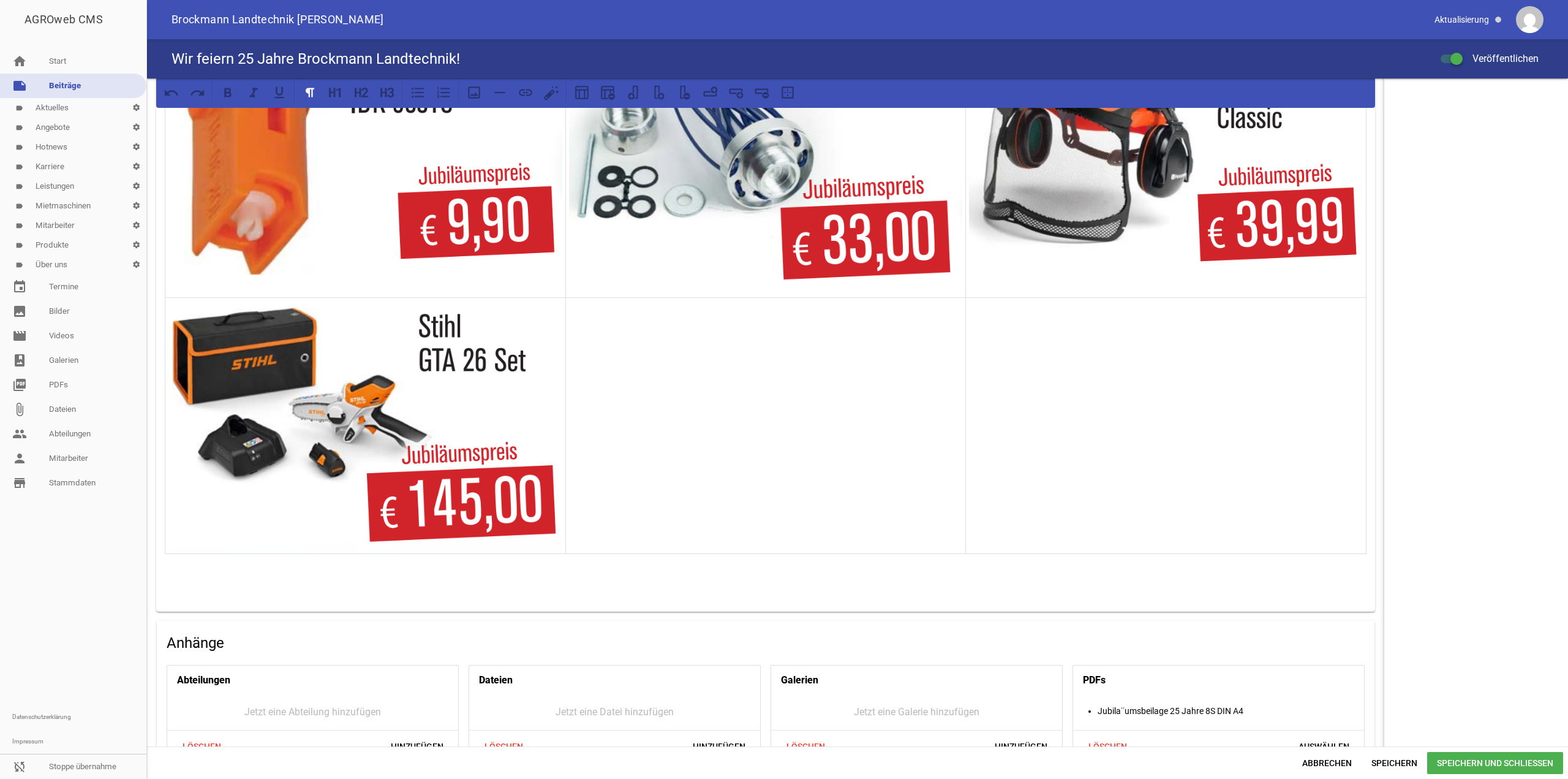
scroll to position [2340, 0]
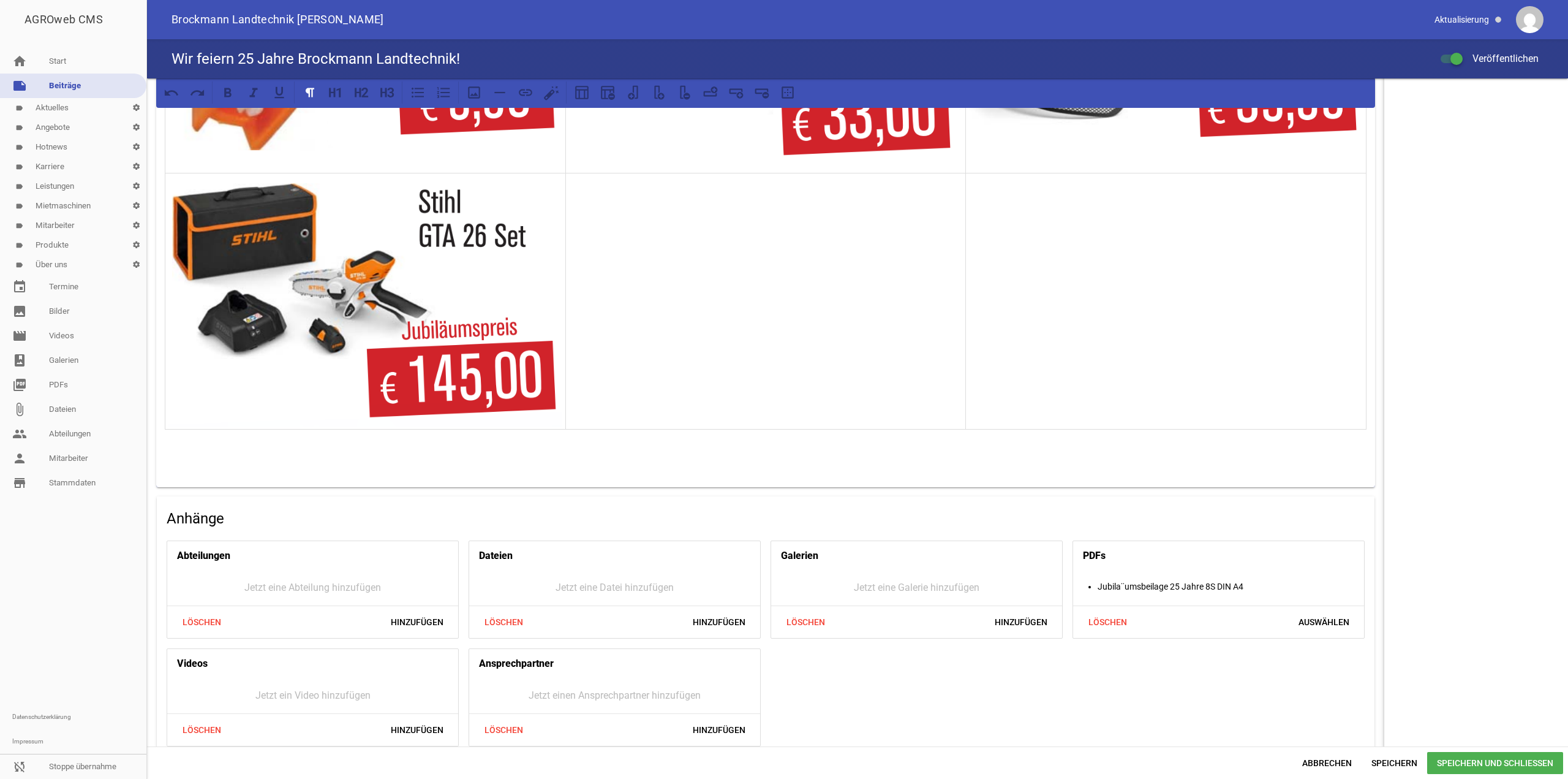
click at [492, 468] on p at bounding box center [765, 461] width 1202 height 15
click at [329, 461] on p at bounding box center [765, 461] width 1202 height 15
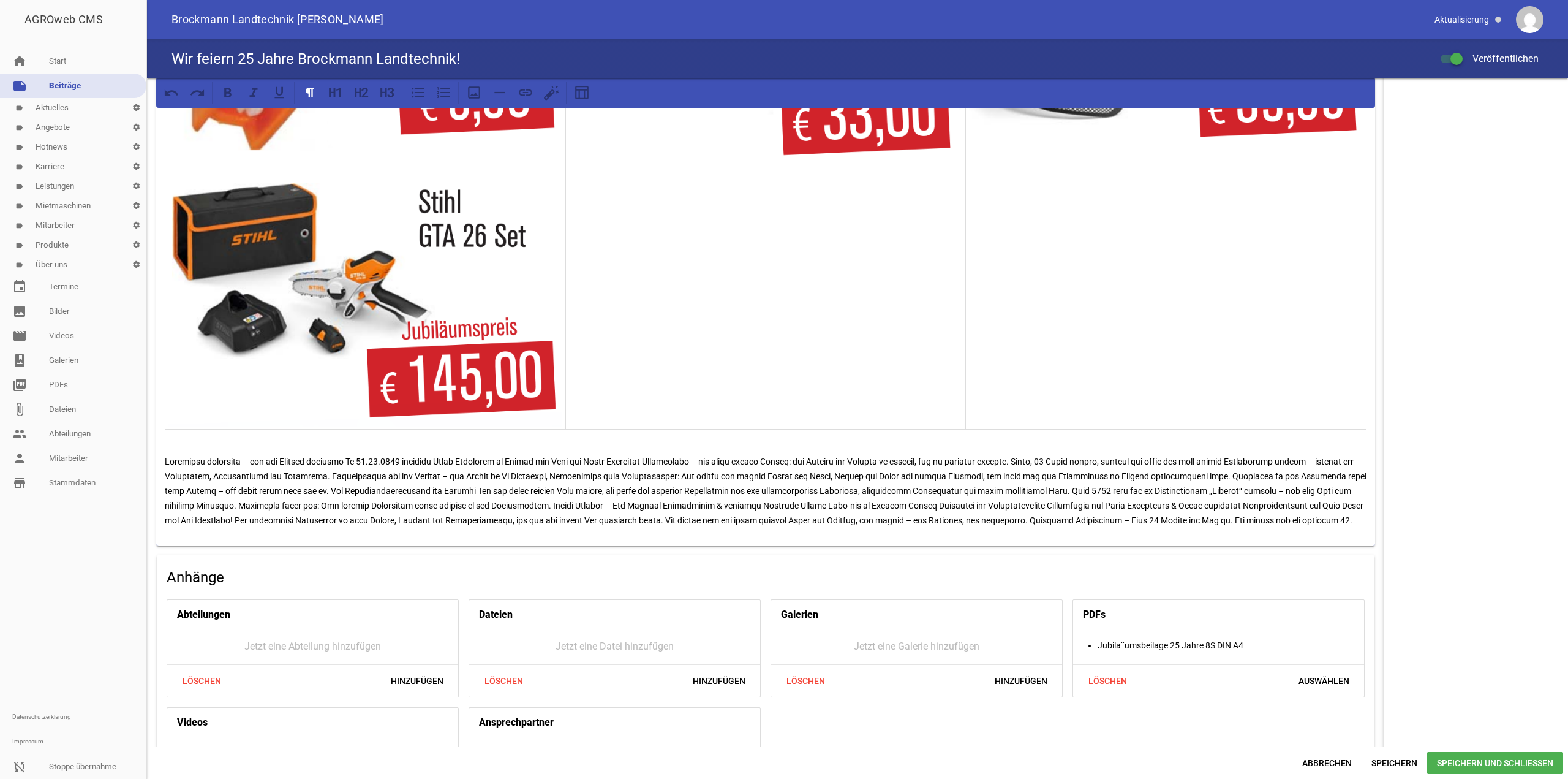
click at [370, 500] on p at bounding box center [765, 491] width 1202 height 74
click at [355, 463] on p at bounding box center [765, 491] width 1202 height 74
drag, startPoint x: 357, startPoint y: 463, endPoint x: 146, endPoint y: 465, distance: 211.0
click at [146, 465] on div "AGROweb CMS home Start note Beiträge label Aktuelles settings label Angebote se…" at bounding box center [784, 390] width 1568 height 779
drag, startPoint x: 216, startPoint y: 92, endPoint x: 227, endPoint y: 92, distance: 11.0
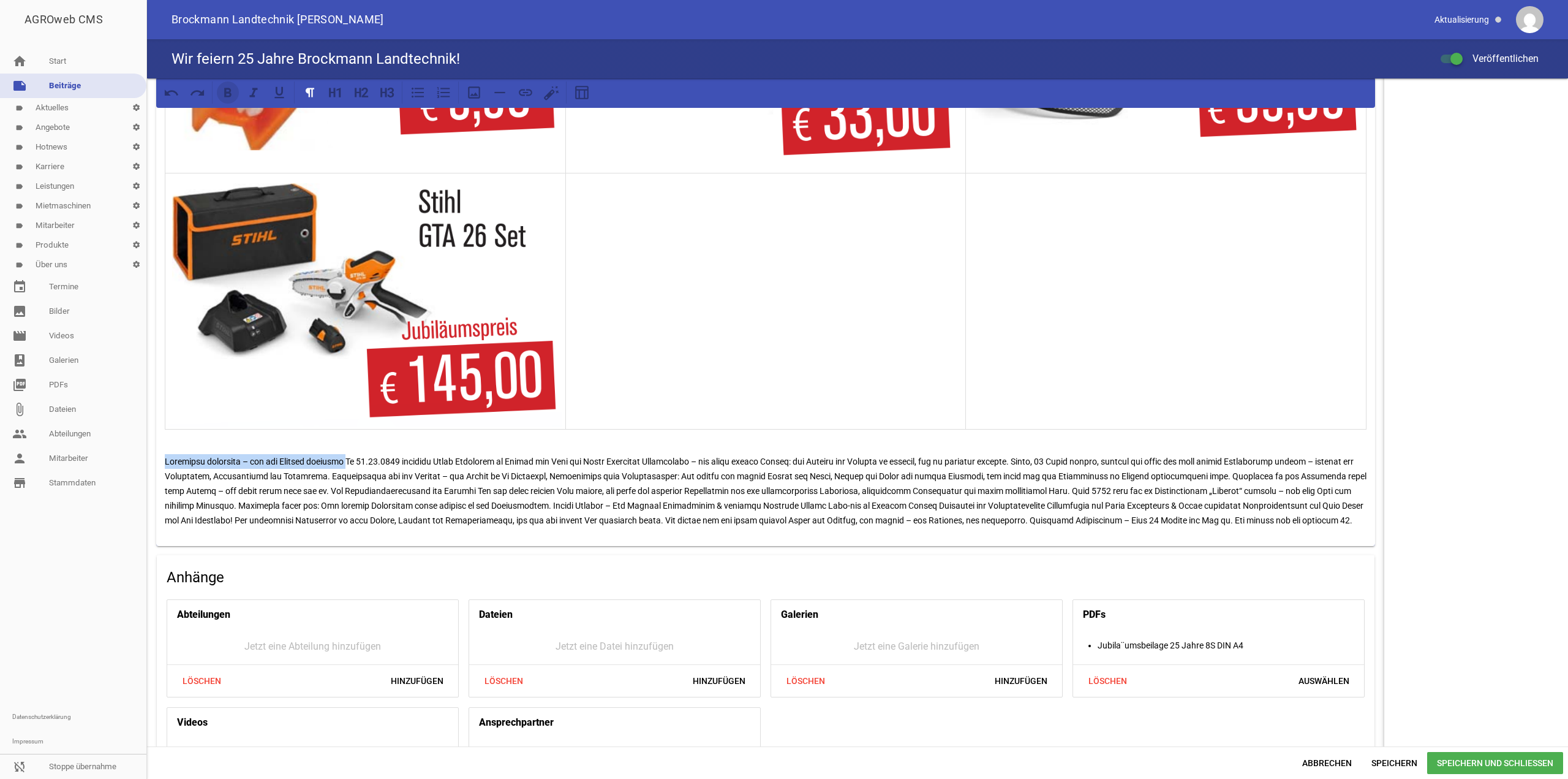
click at [227, 92] on div at bounding box center [765, 92] width 1211 height 22
click at [227, 92] on icon at bounding box center [228, 92] width 7 height 9
click at [361, 466] on p "Gemeinsam gewachsen – für die Zukunft gerüstet" at bounding box center [765, 491] width 1202 height 74
drag, startPoint x: 357, startPoint y: 463, endPoint x: 126, endPoint y: 459, distance: 231.0
click at [126, 459] on div "AGROweb CMS home Start note Beiträge label Aktuelles settings label Angebote se…" at bounding box center [784, 390] width 1568 height 779
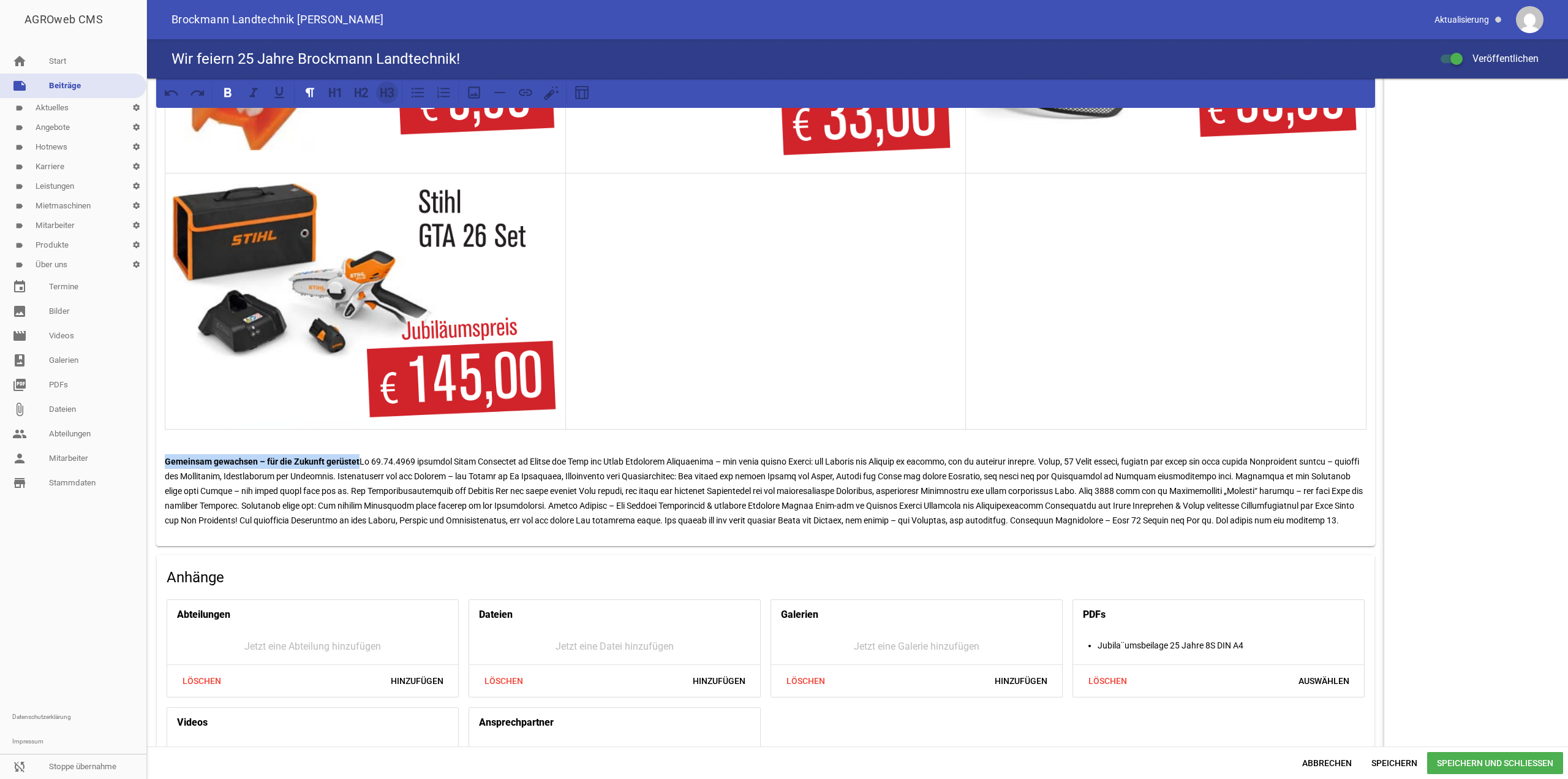
click at [389, 95] on icon at bounding box center [388, 92] width 16 height 16
click at [365, 462] on p "Gemeinsam gewachsen – für die Zukunft gerüstet" at bounding box center [765, 491] width 1202 height 74
click at [360, 462] on p "Gemeinsam gewachsen – für die Zukunft gerüstet" at bounding box center [765, 491] width 1202 height 74
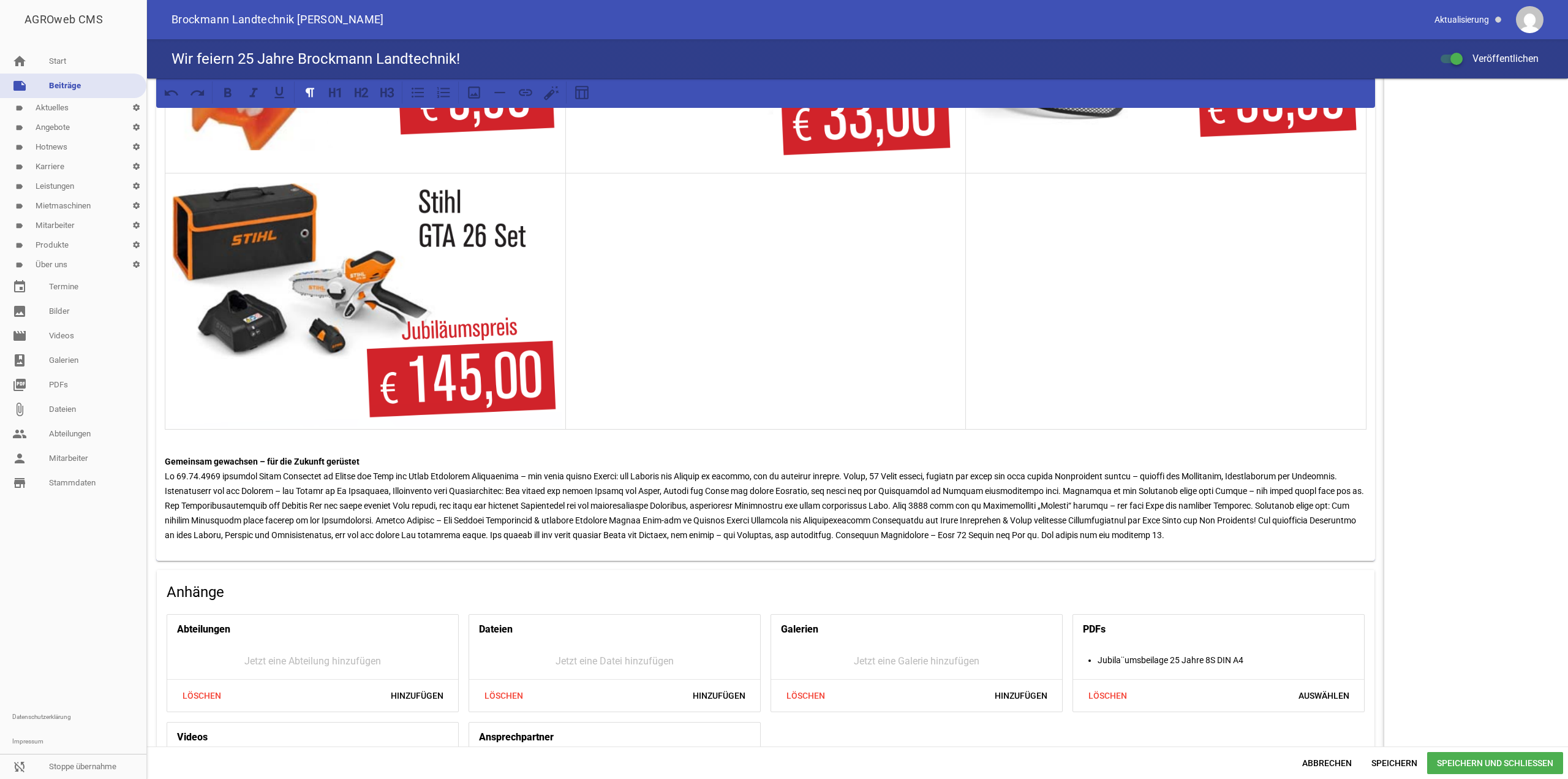
click at [1358, 480] on p "Gemeinsam gewachsen – für die Zukunft gerüstet" at bounding box center [765, 498] width 1202 height 88
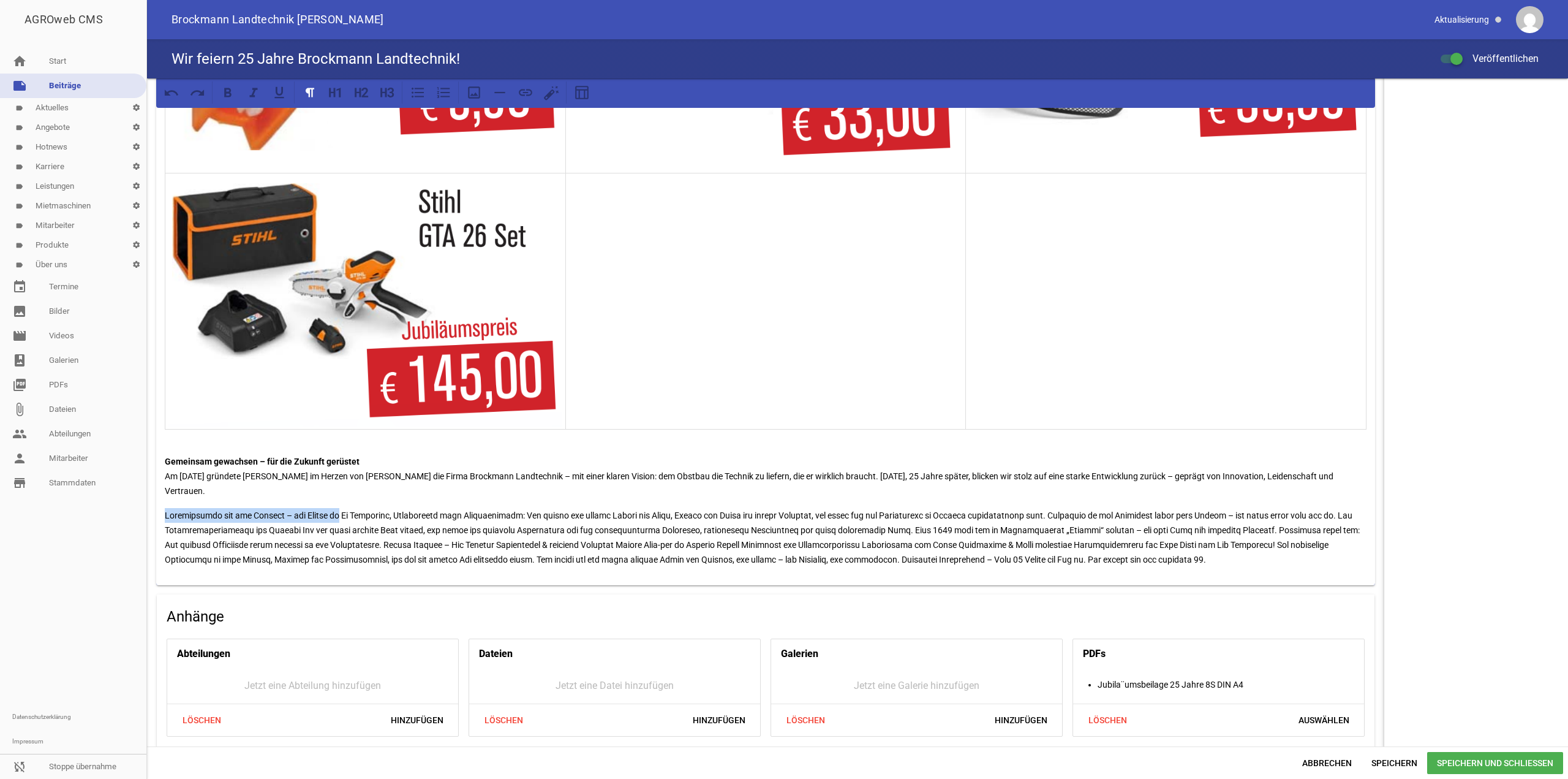
drag, startPoint x: 339, startPoint y: 502, endPoint x: 165, endPoint y: 508, distance: 174.1
click at [165, 508] on p at bounding box center [765, 538] width 1202 height 59
click at [344, 508] on p "Spezialisten für den Obstbau – von Anfang an" at bounding box center [765, 538] width 1202 height 59
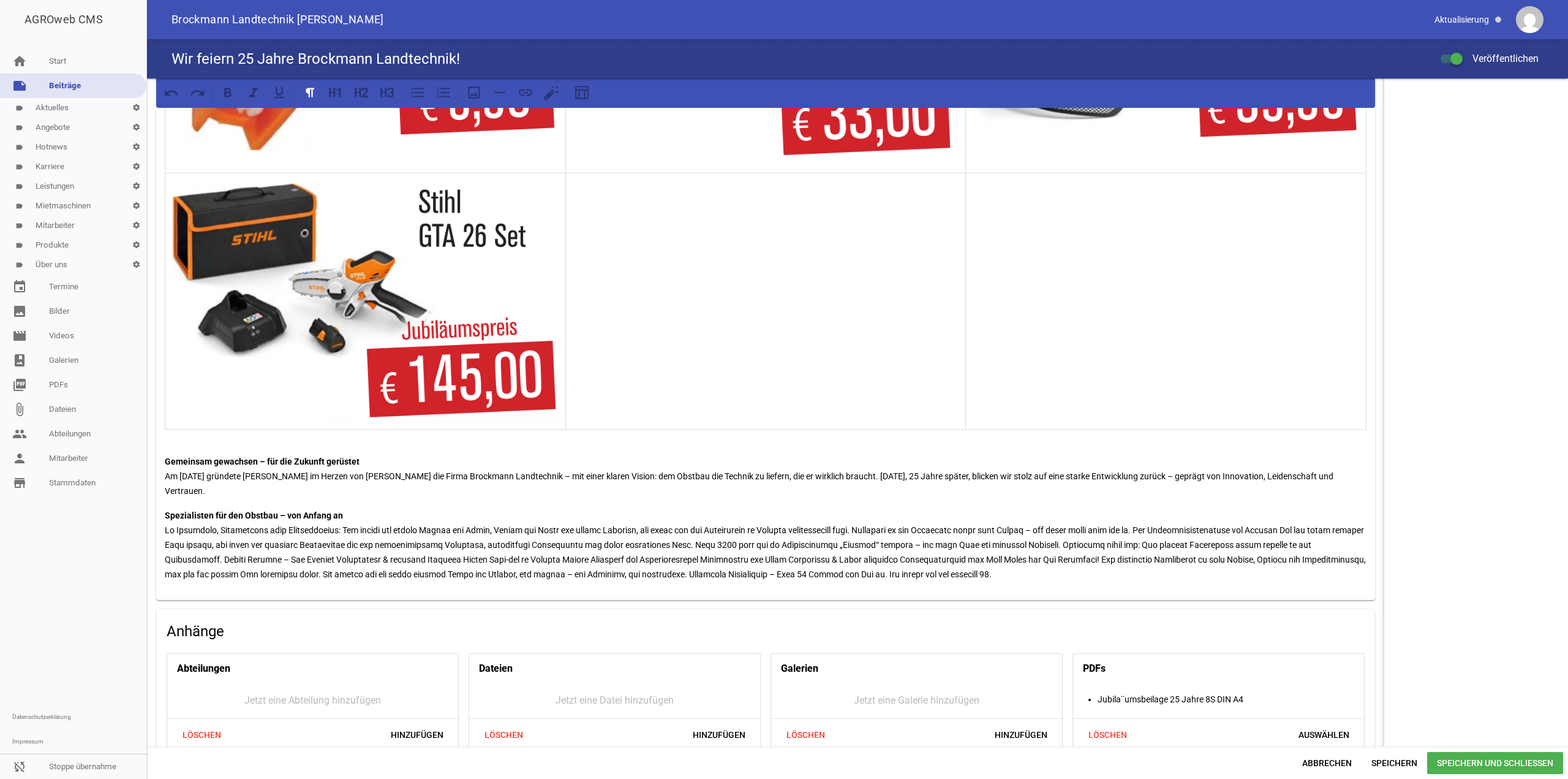
click at [1172, 516] on p "Spezialisten für den Obstbau – von Anfang an" at bounding box center [765, 545] width 1202 height 74
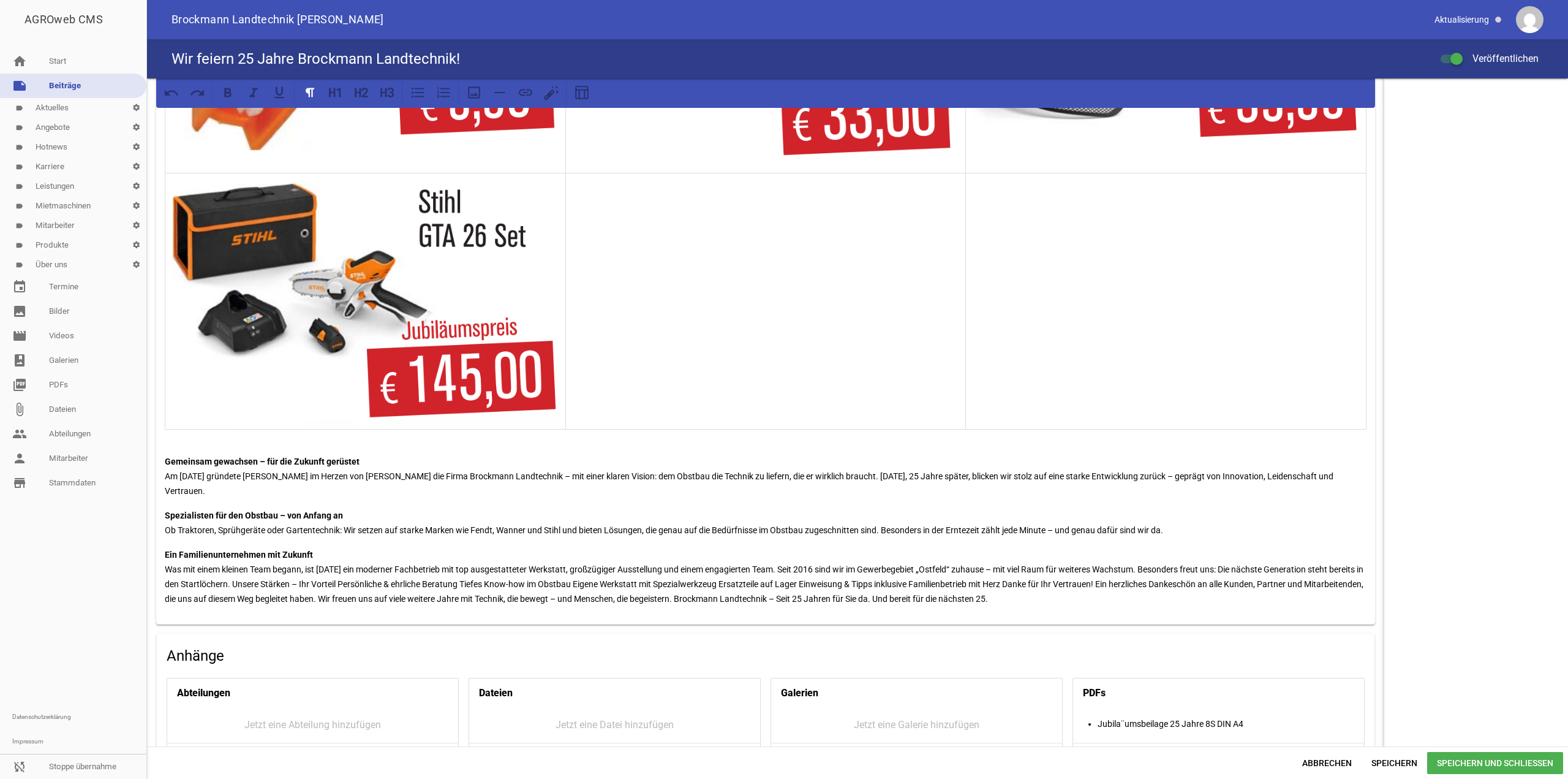
click at [268, 570] on p "Ein Familienunternehmen mit Zukunft Was mit einem kleinen Team begann, ist heut…" at bounding box center [765, 577] width 1202 height 59
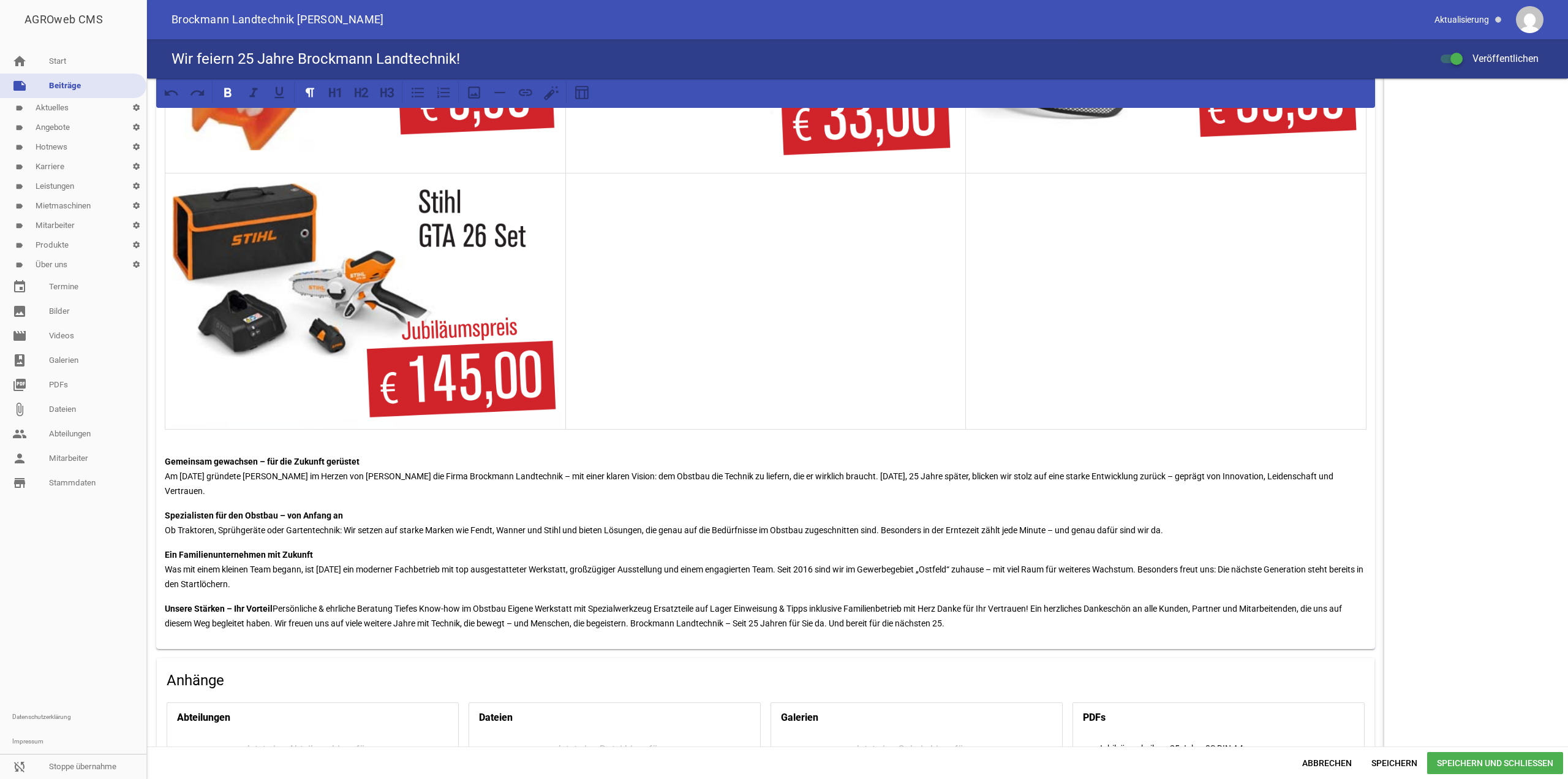
click at [272, 603] on strong "Unsere Stärken – Ihr Vorteil" at bounding box center [219, 608] width 108 height 10
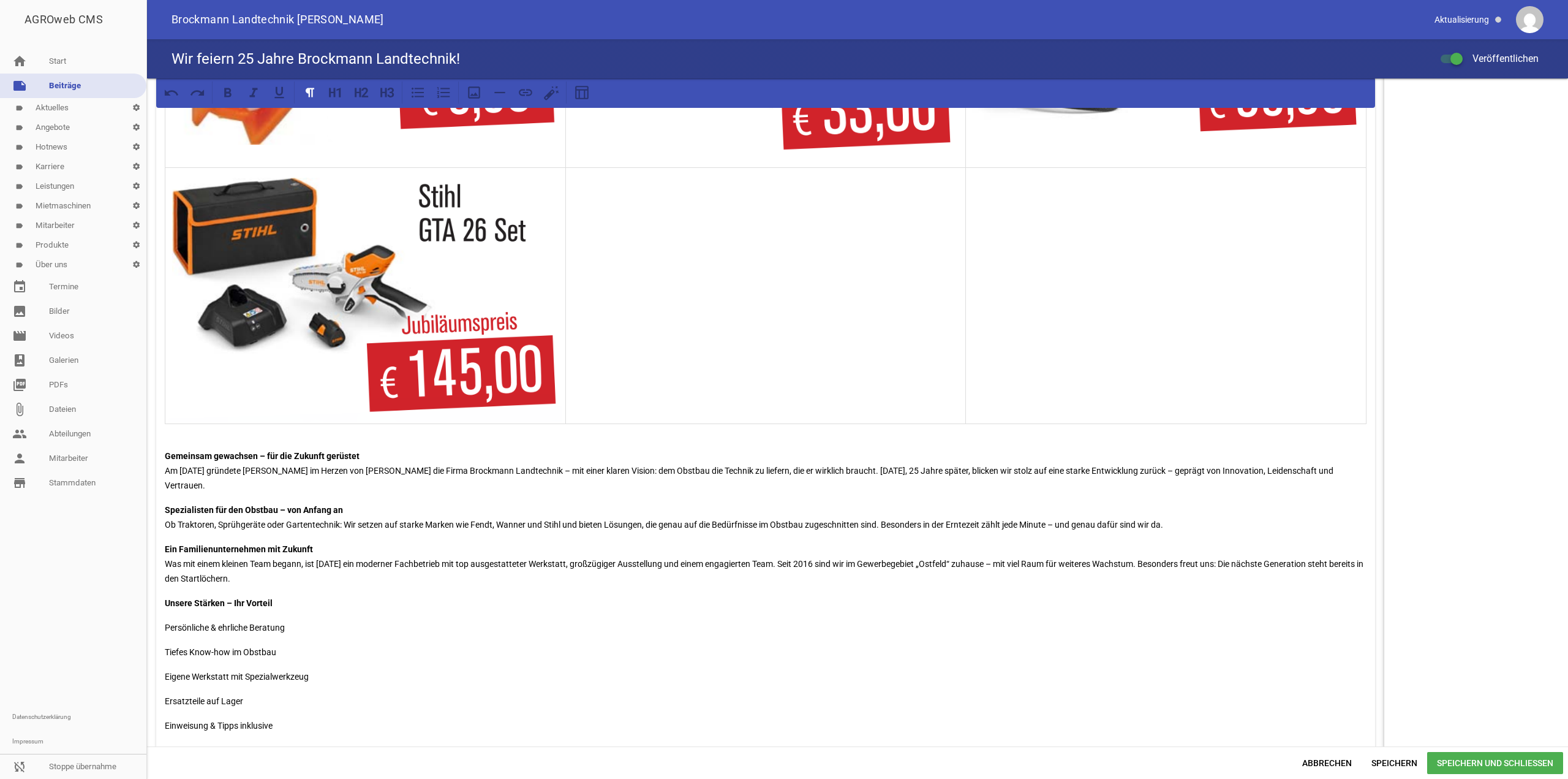
scroll to position [2370, 0]
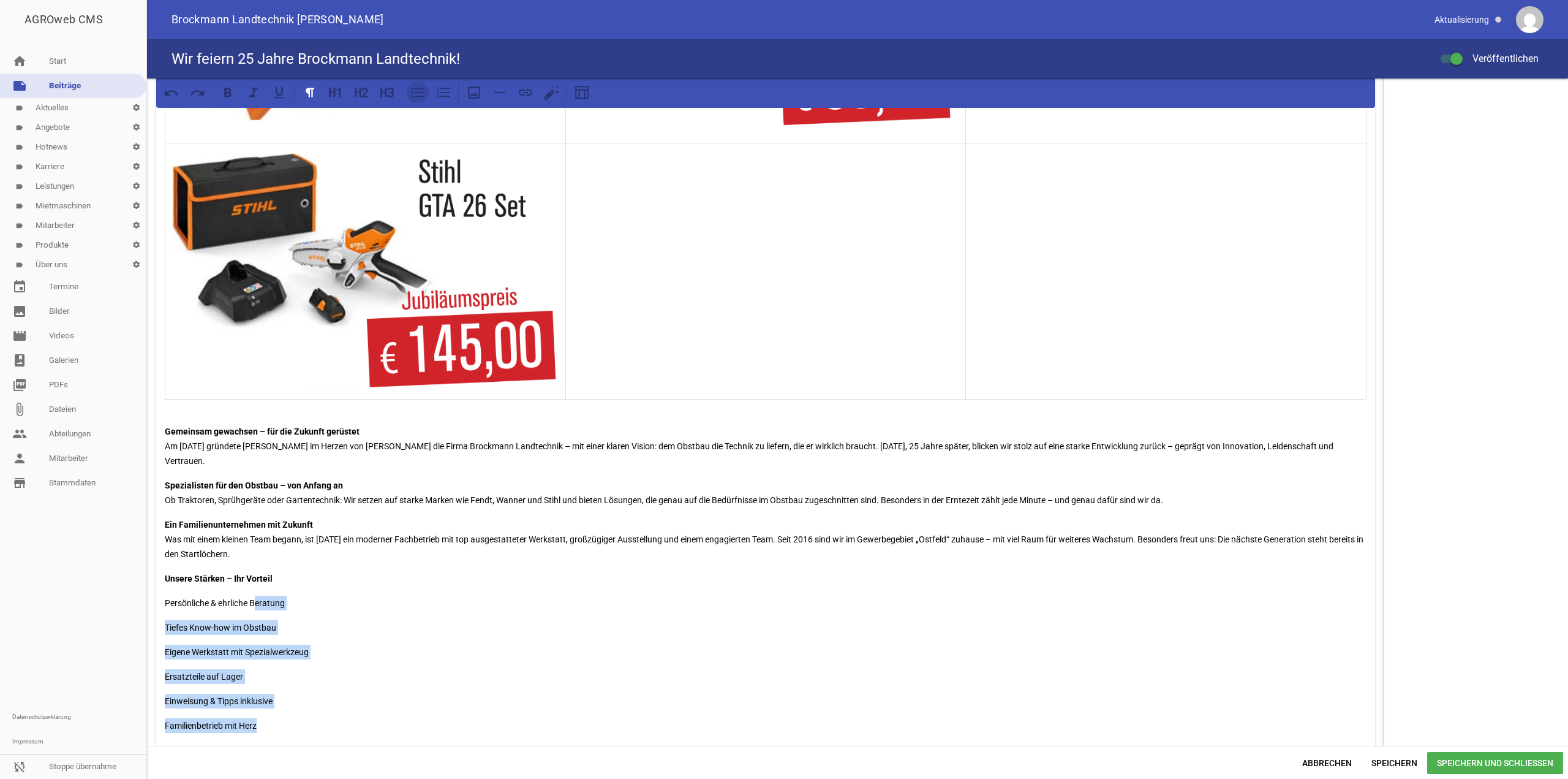
click at [420, 94] on icon at bounding box center [418, 92] width 16 height 16
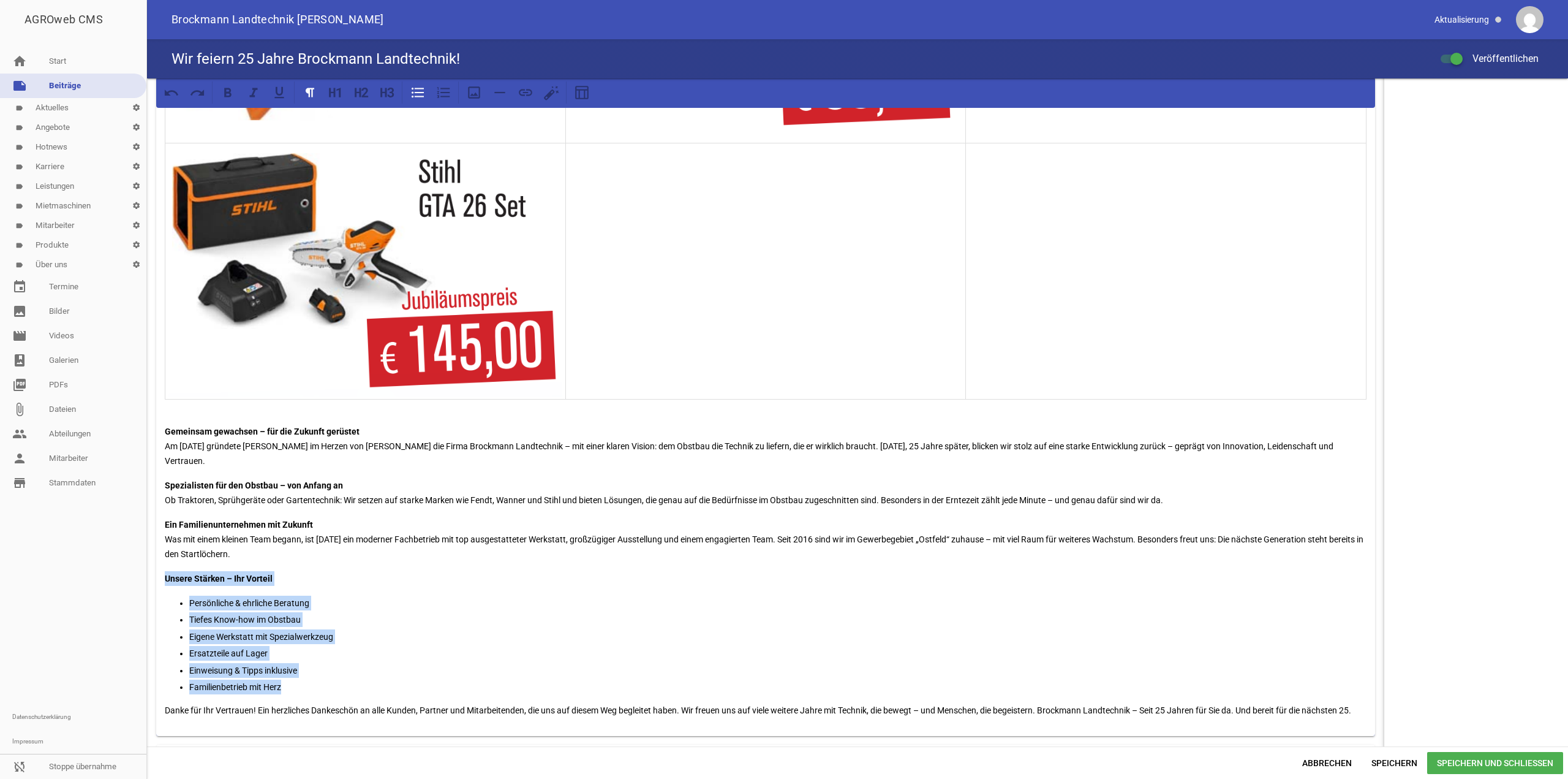
click at [408, 595] on p "Persönliche & ehrliche Beratung" at bounding box center [778, 602] width 1178 height 15
click at [345, 612] on p "Tiefes Know-how im Obstbau" at bounding box center [778, 619] width 1178 height 15
click at [282, 615] on p "Tiefes Know-how im Obstbau" at bounding box center [778, 619] width 1178 height 15
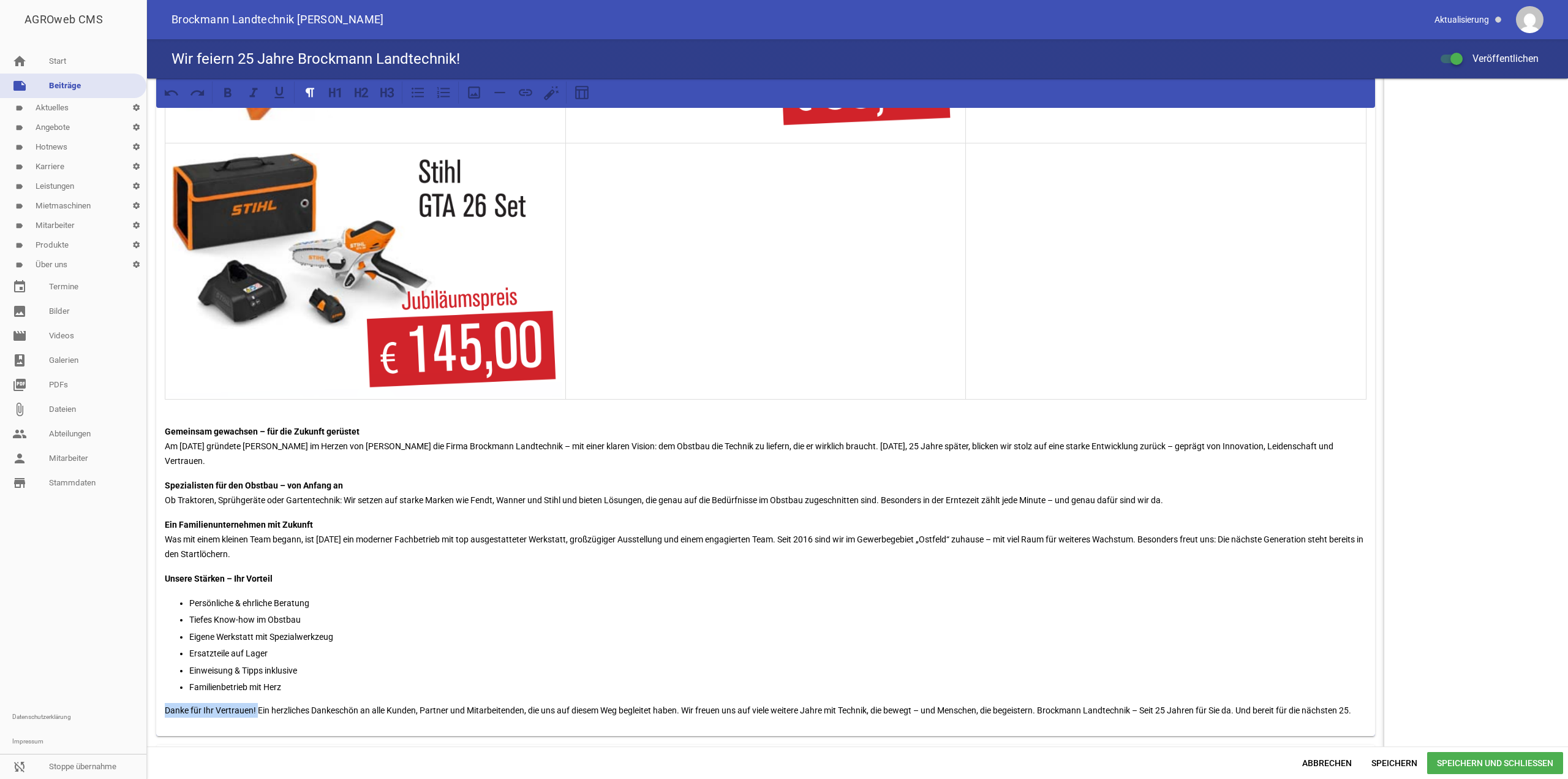
drag, startPoint x: 256, startPoint y: 698, endPoint x: 153, endPoint y: 703, distance: 103.1
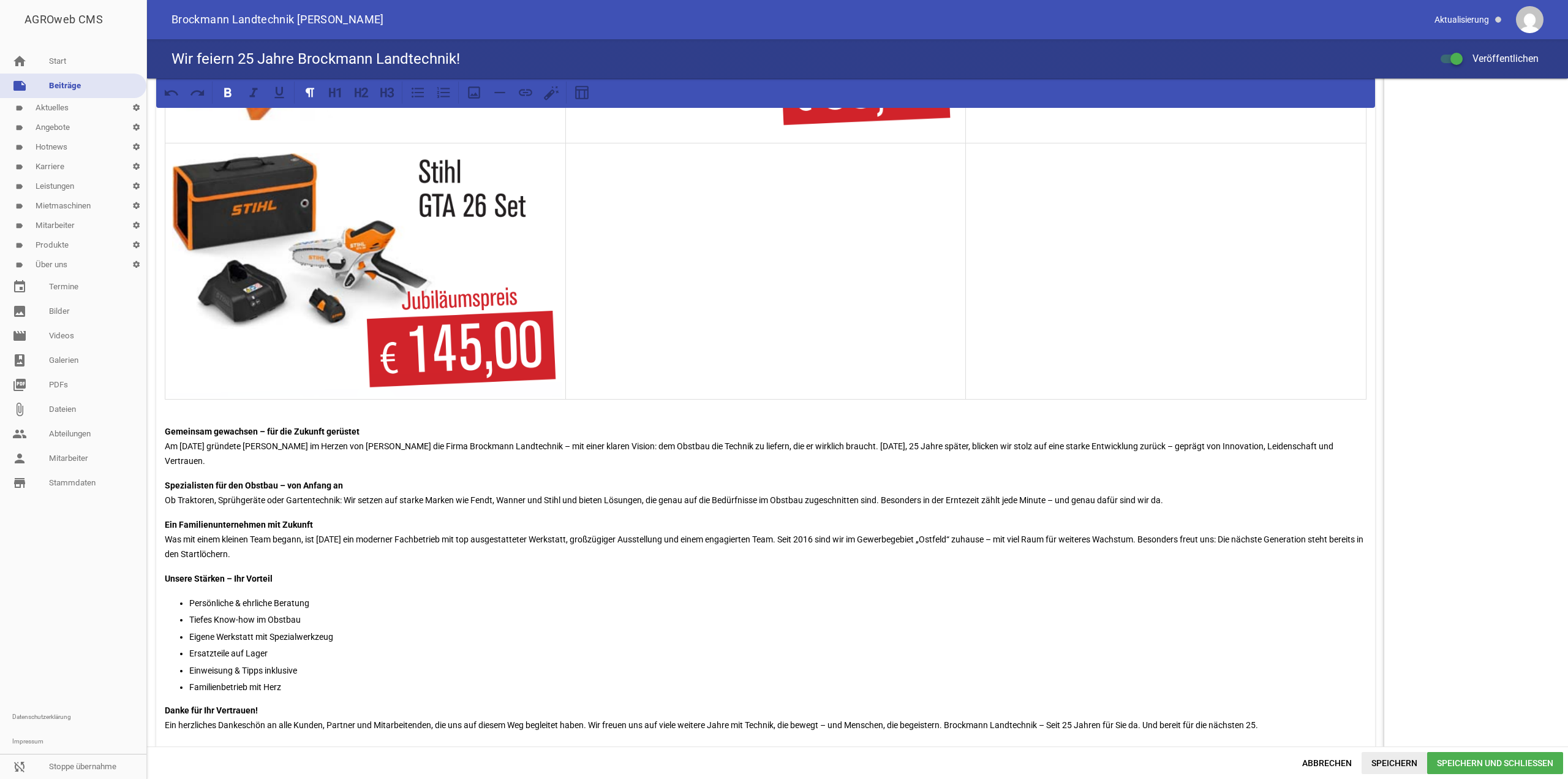
click at [1394, 759] on span "Speichern" at bounding box center [1395, 763] width 66 height 22
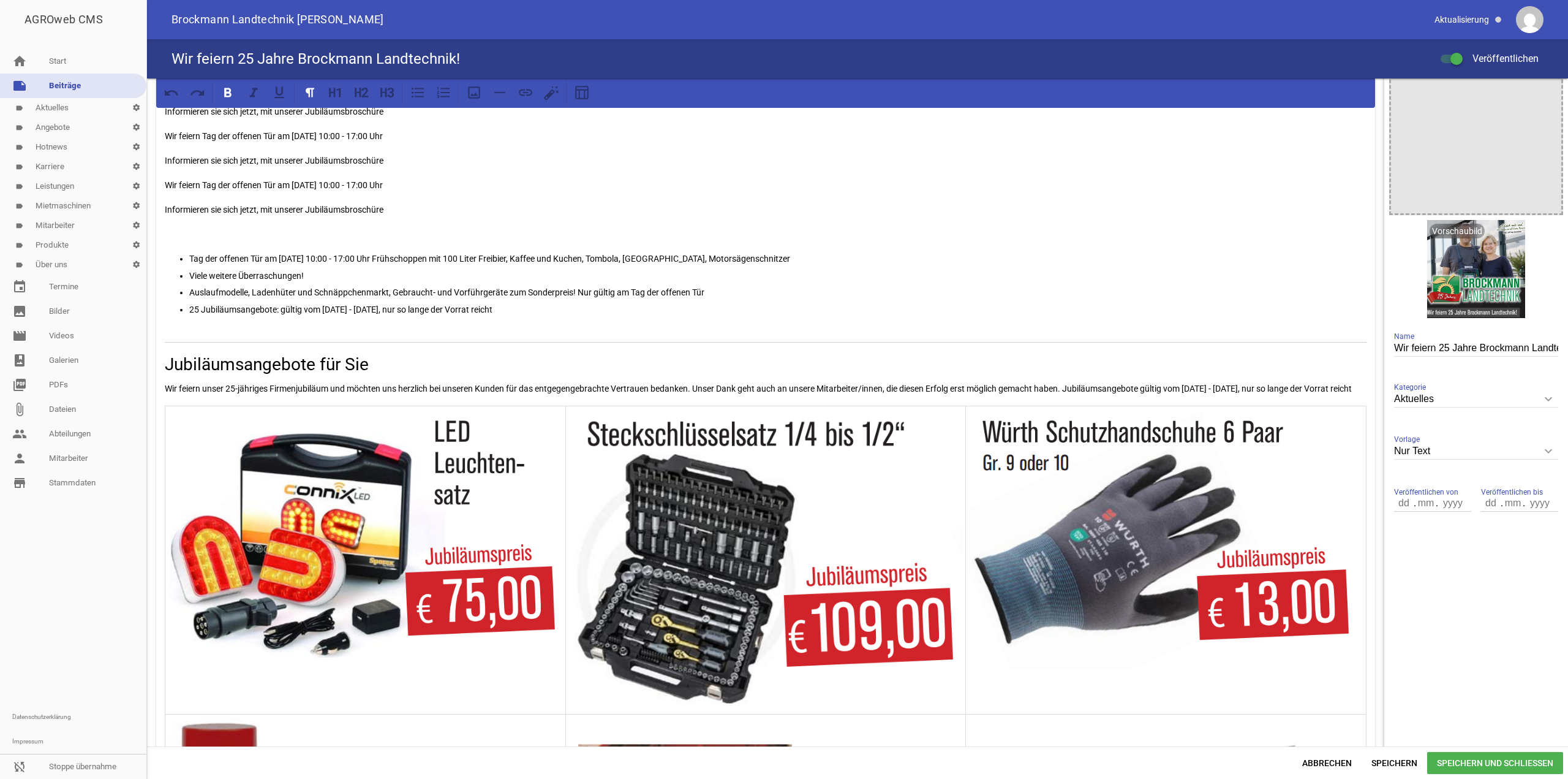
scroll to position [61, 0]
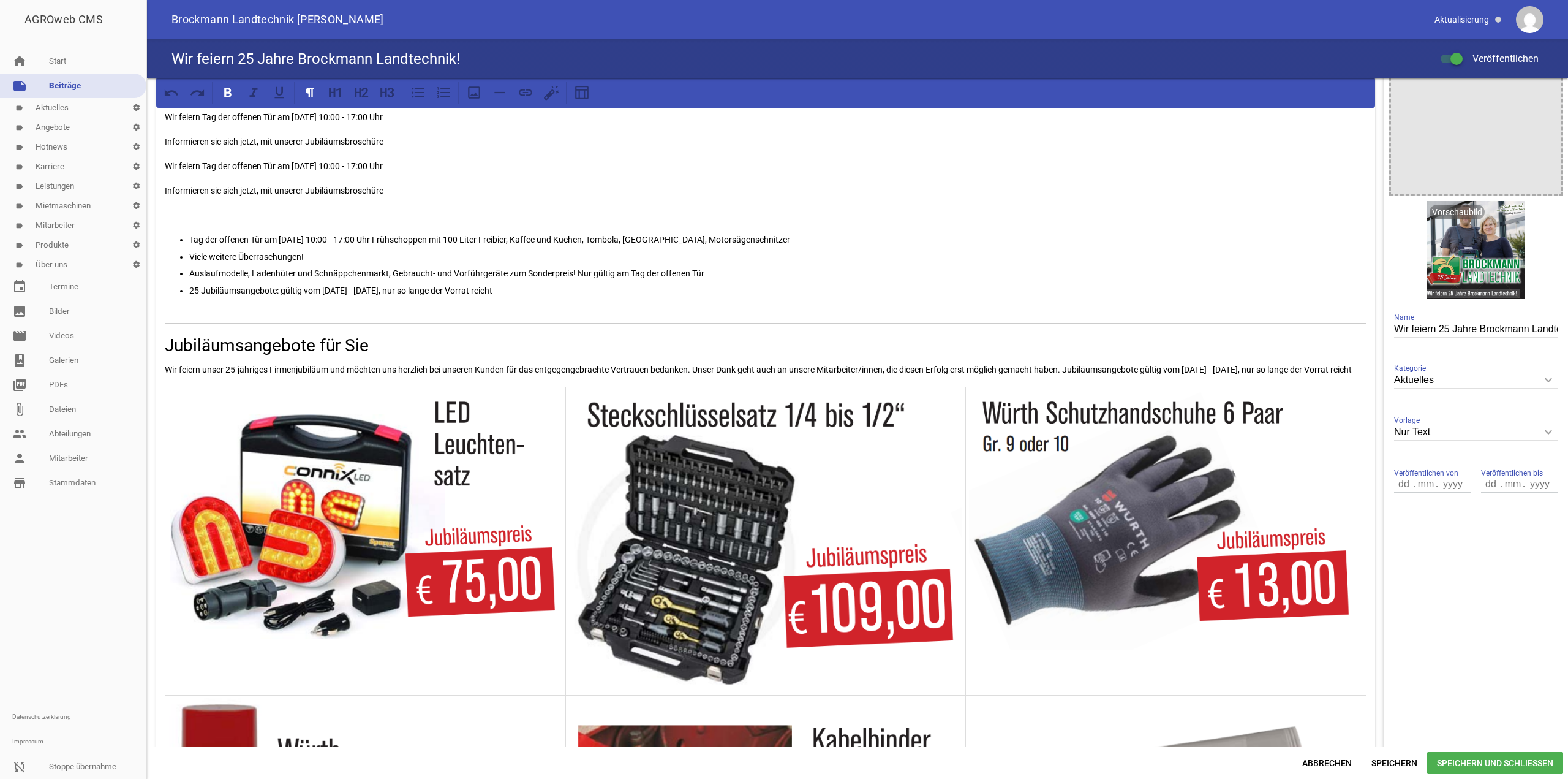
click at [215, 377] on p "Wir feiern unser 25-jähriges Firmenjubiläum und möchten uns herzlich bei unsere…" at bounding box center [765, 369] width 1202 height 15
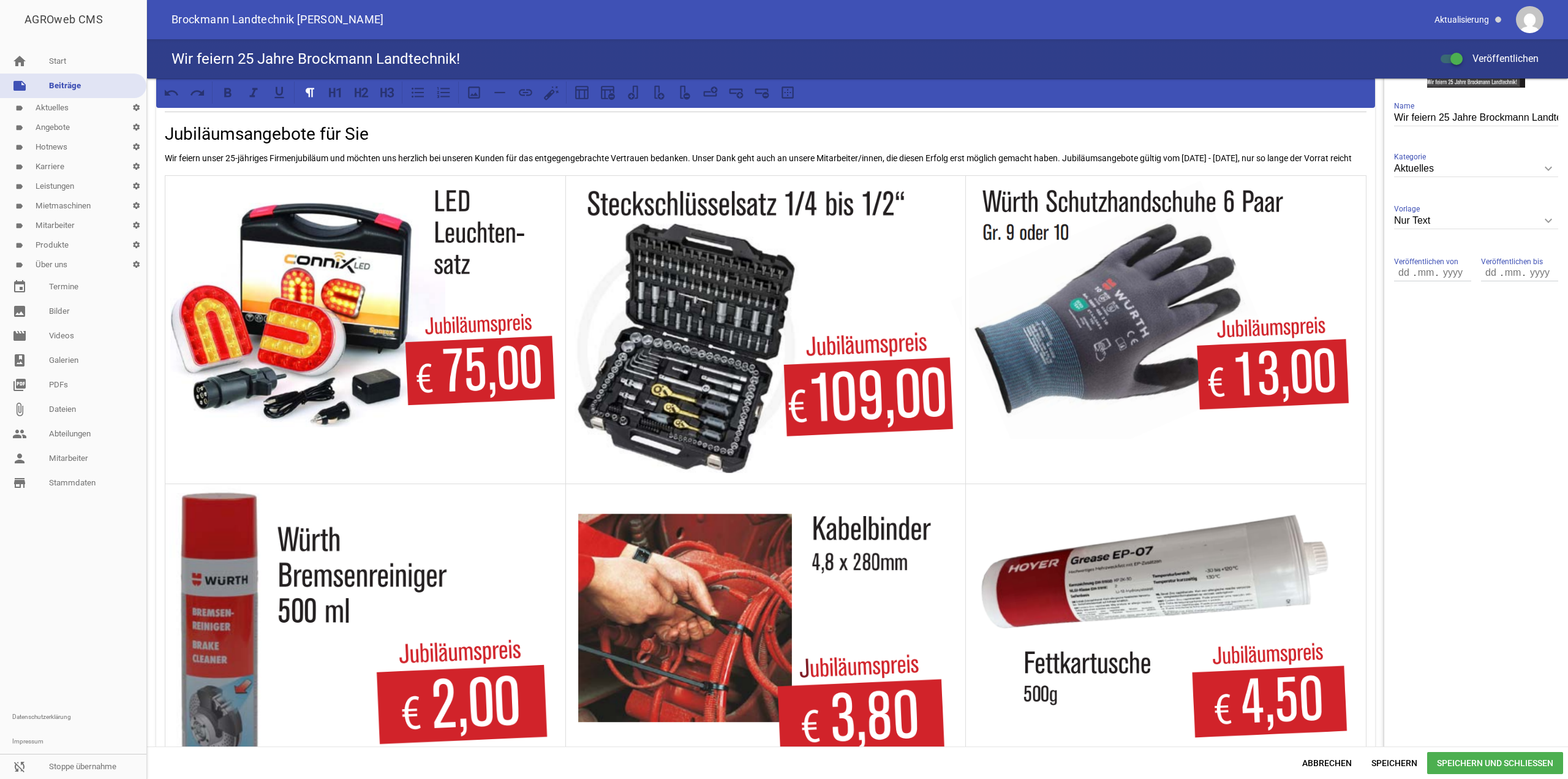
scroll to position [17, 0]
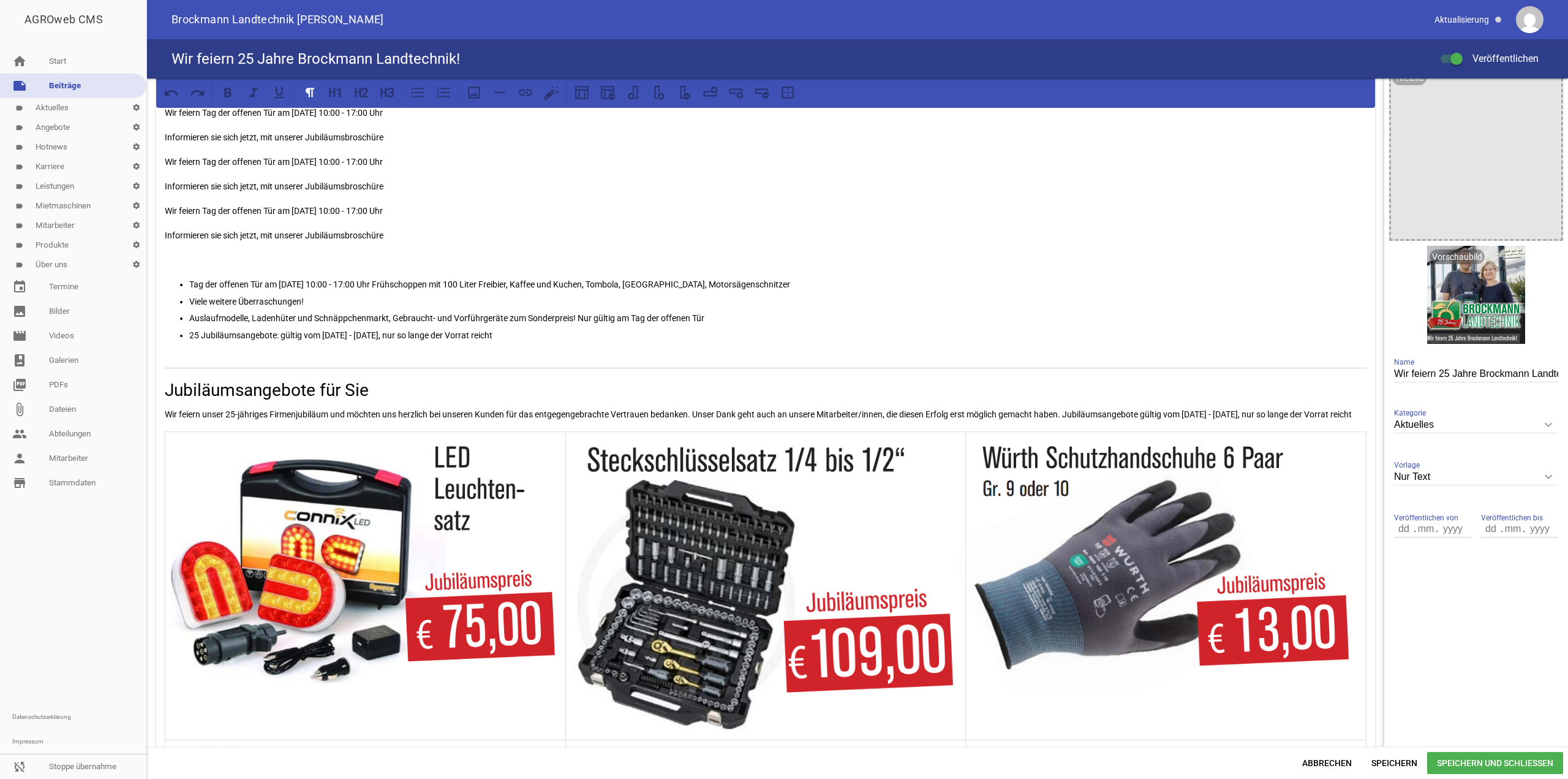
drag, startPoint x: 249, startPoint y: 421, endPoint x: 255, endPoint y: 417, distance: 7.2
click at [250, 421] on p "Wir feiern unser 25-jähriges Firmenjubiläum und möchten uns herzlich bei unsere…" at bounding box center [765, 414] width 1202 height 15
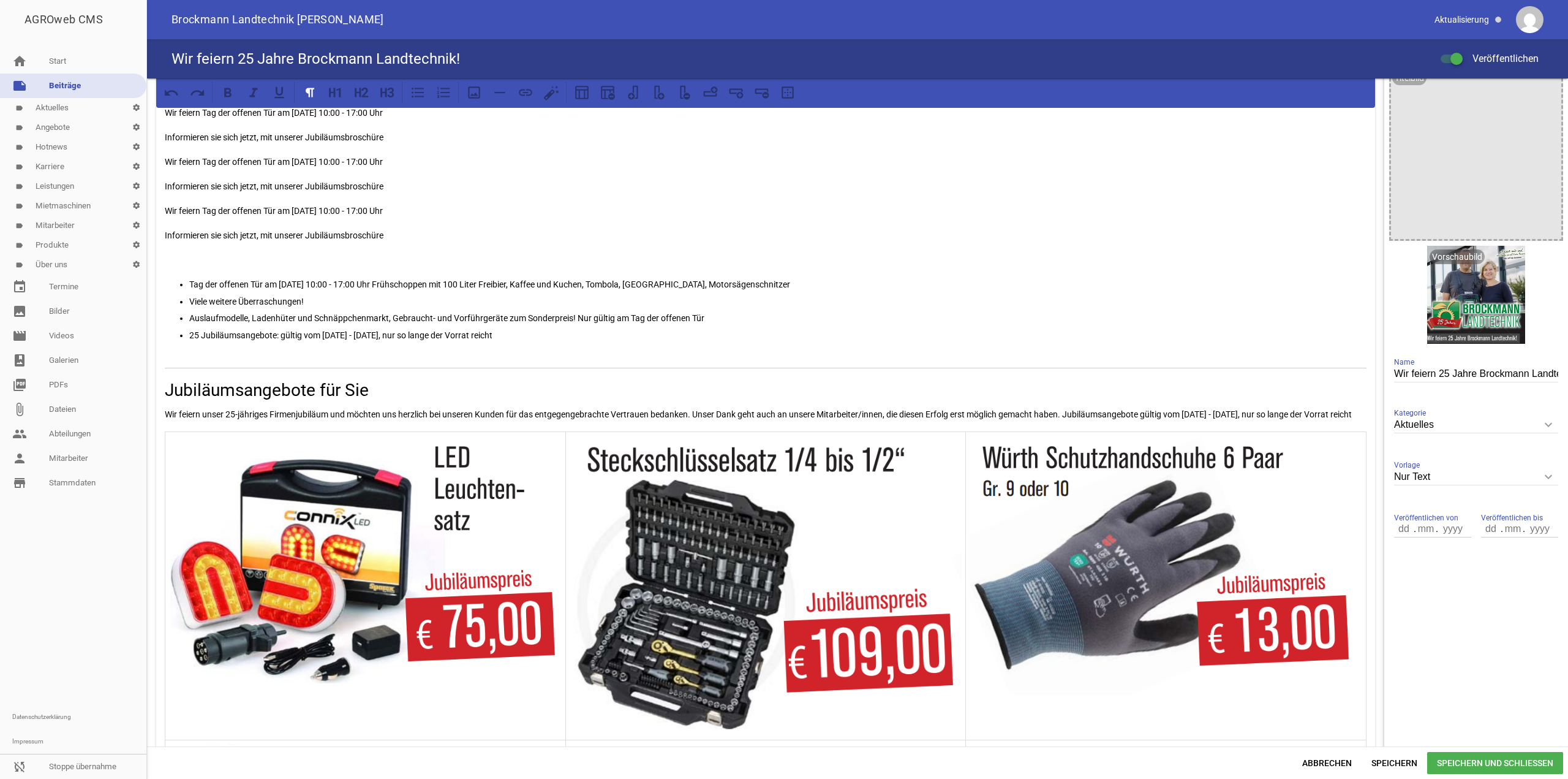
click at [268, 413] on p "Wir feiern unser 25-jähriges Firmenjubiläum und möchten uns herzlich bei unsere…" at bounding box center [765, 414] width 1202 height 15
click at [308, 92] on icon at bounding box center [310, 92] width 9 height 9
click at [317, 100] on icon at bounding box center [310, 92] width 16 height 16
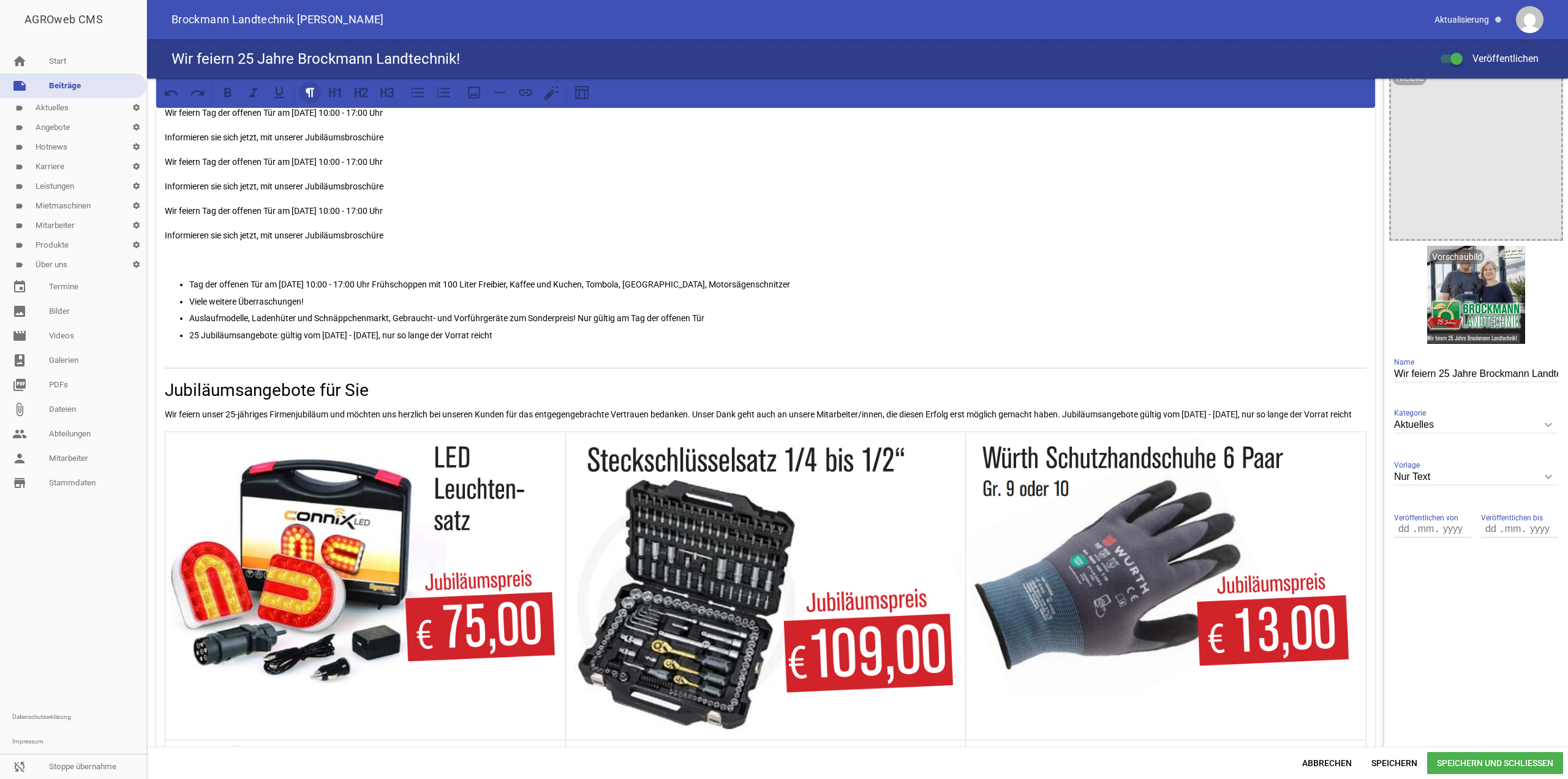
click at [317, 100] on icon at bounding box center [310, 92] width 16 height 16
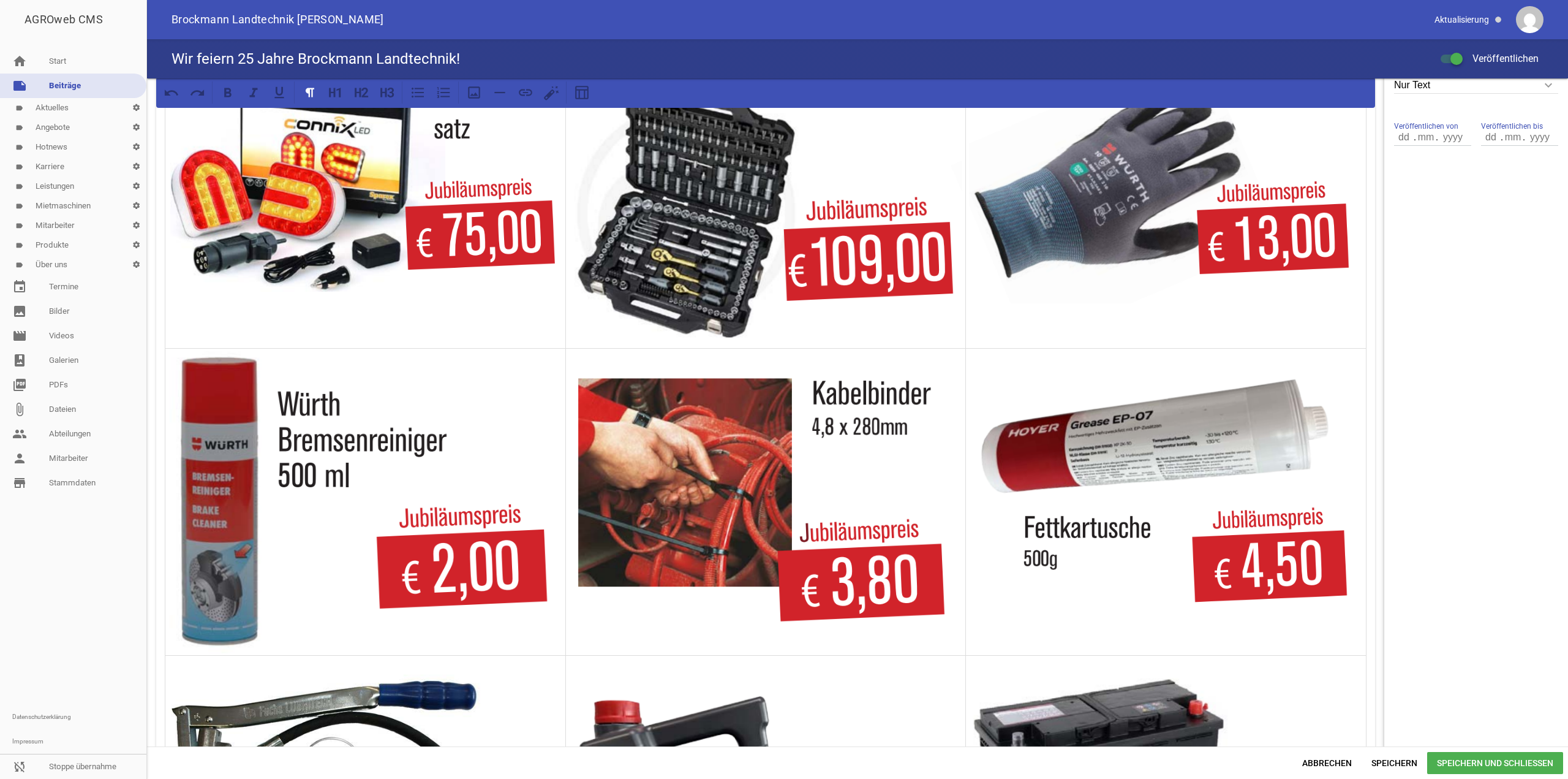
scroll to position [429, 0]
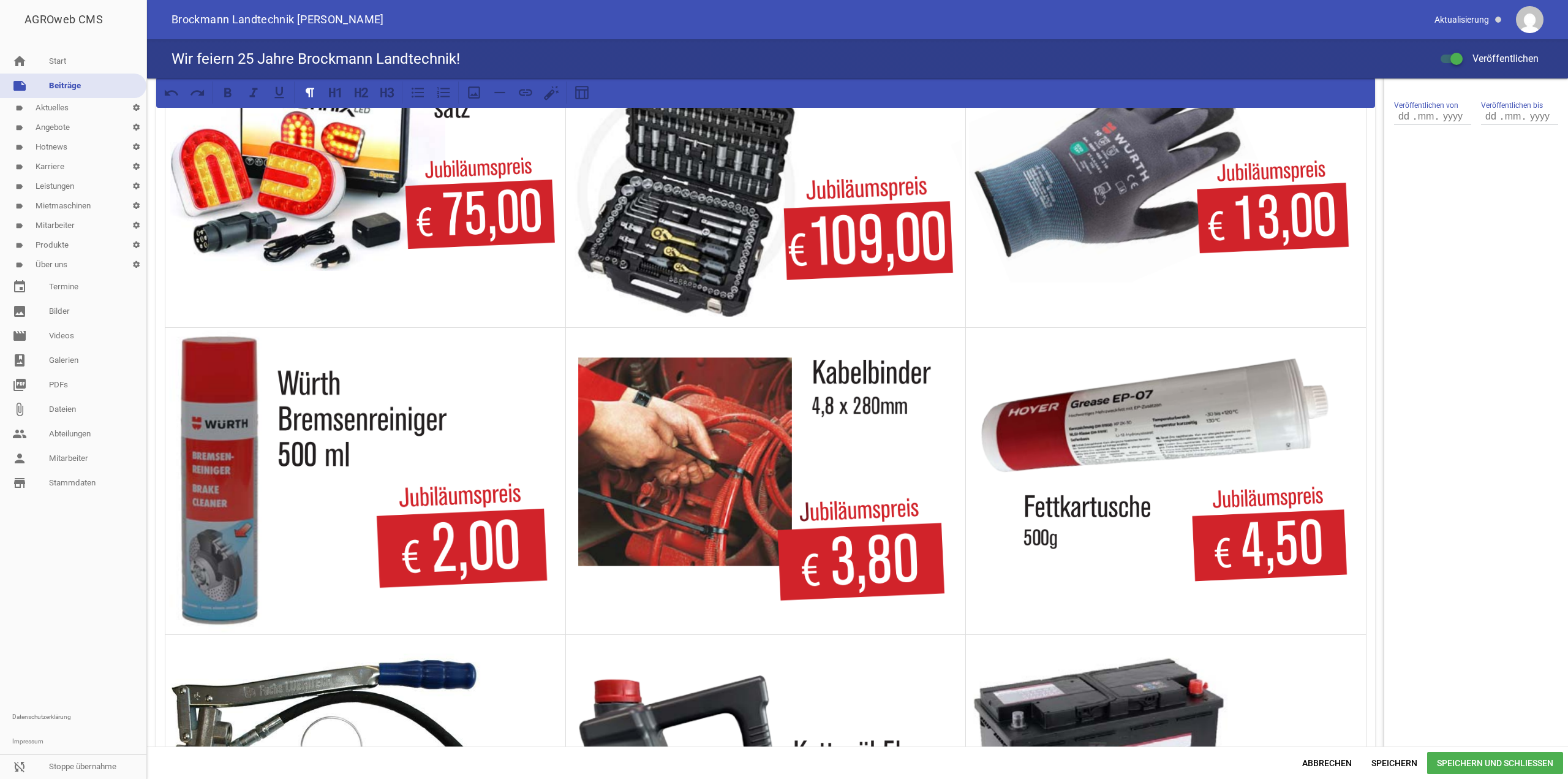
click at [1471, 762] on span "Speichern und Schließen" at bounding box center [1494, 763] width 136 height 22
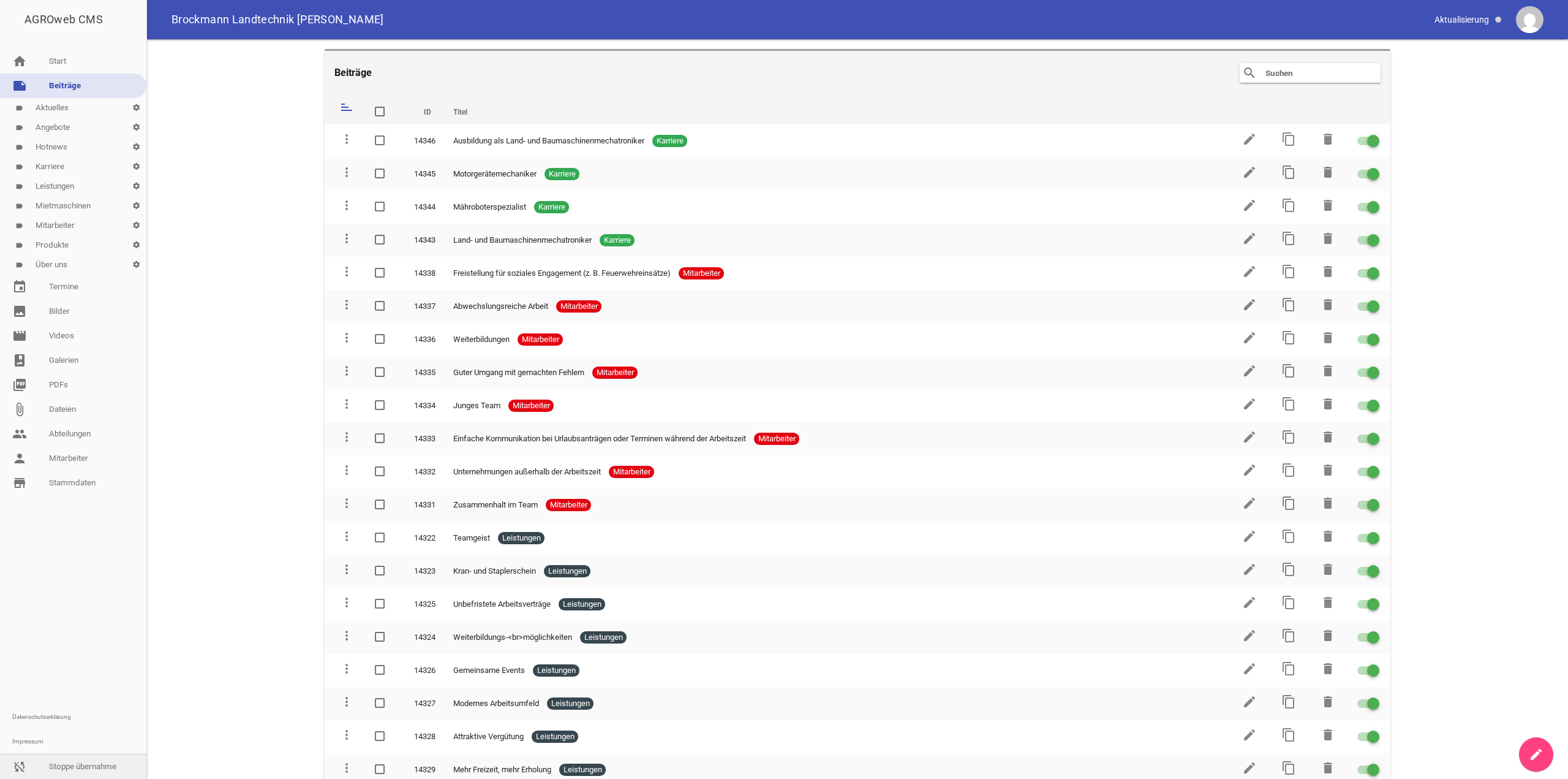
click at [89, 771] on link "sync_disabled Stoppe übernahme" at bounding box center [73, 767] width 146 height 25
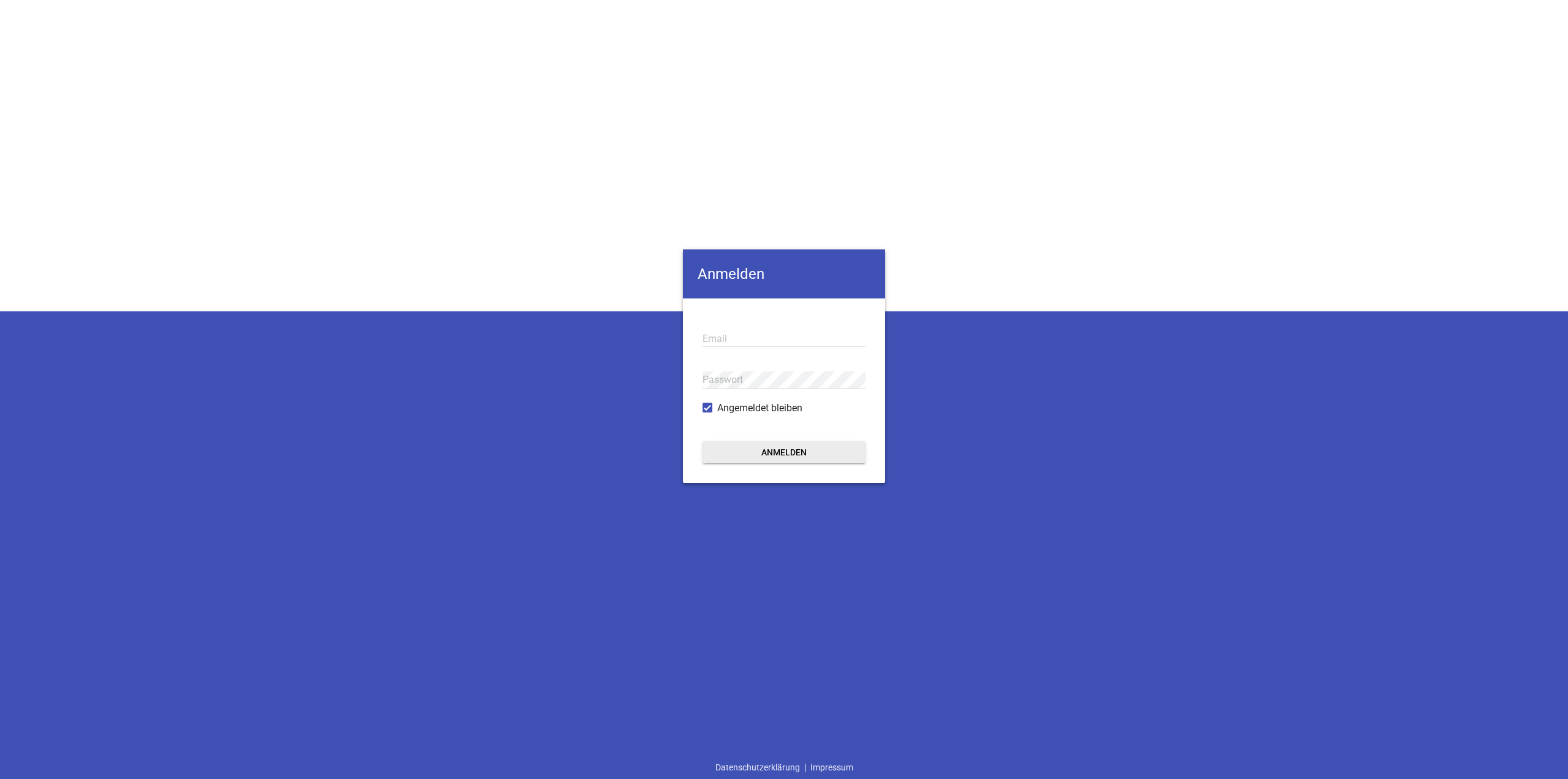
type input "[EMAIL_ADDRESS][DOMAIN_NAME]"
click at [796, 449] on button "Anmelden" at bounding box center [784, 452] width 163 height 22
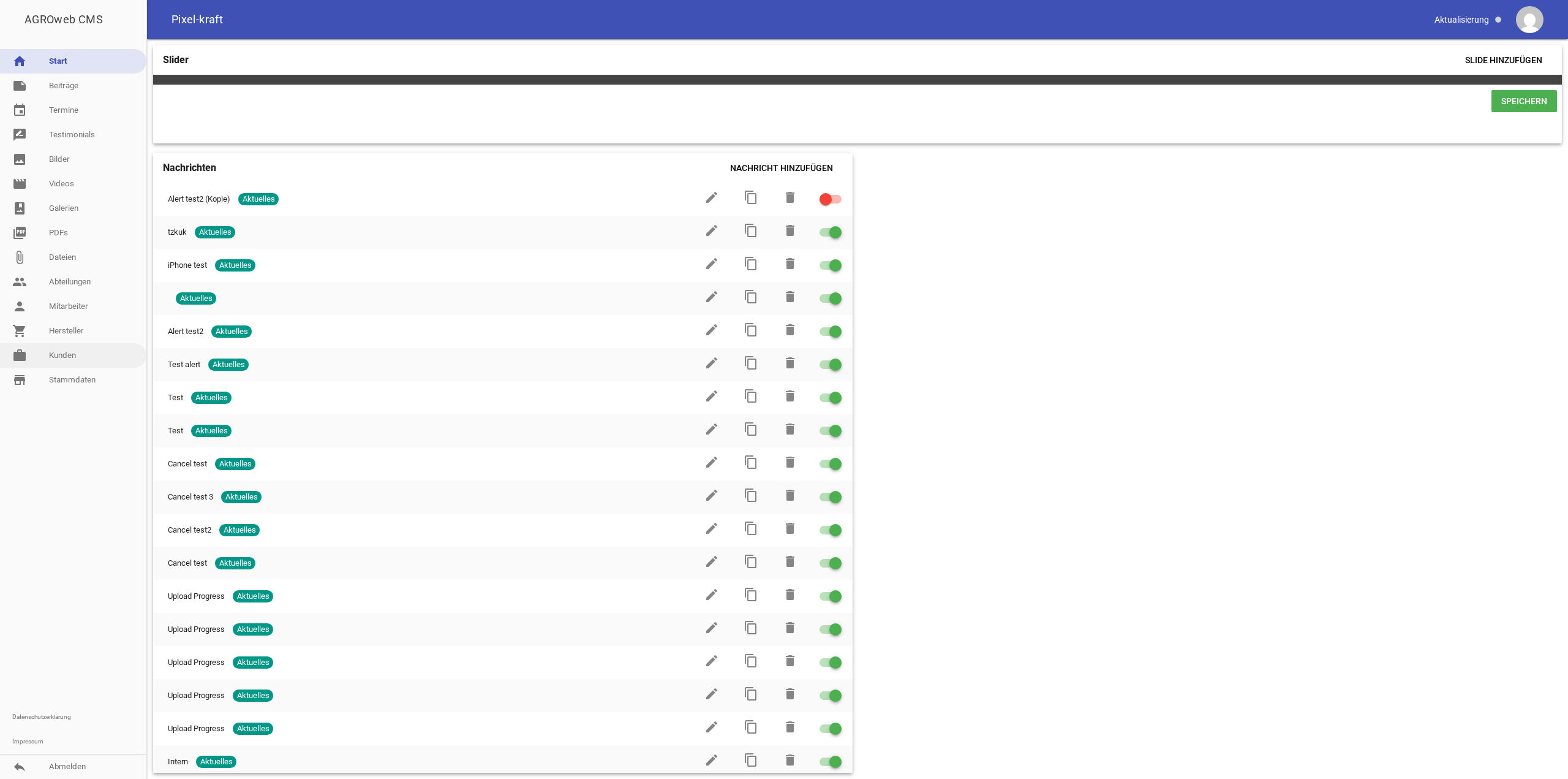
click at [55, 346] on link "work [PERSON_NAME]" at bounding box center [73, 356] width 146 height 25
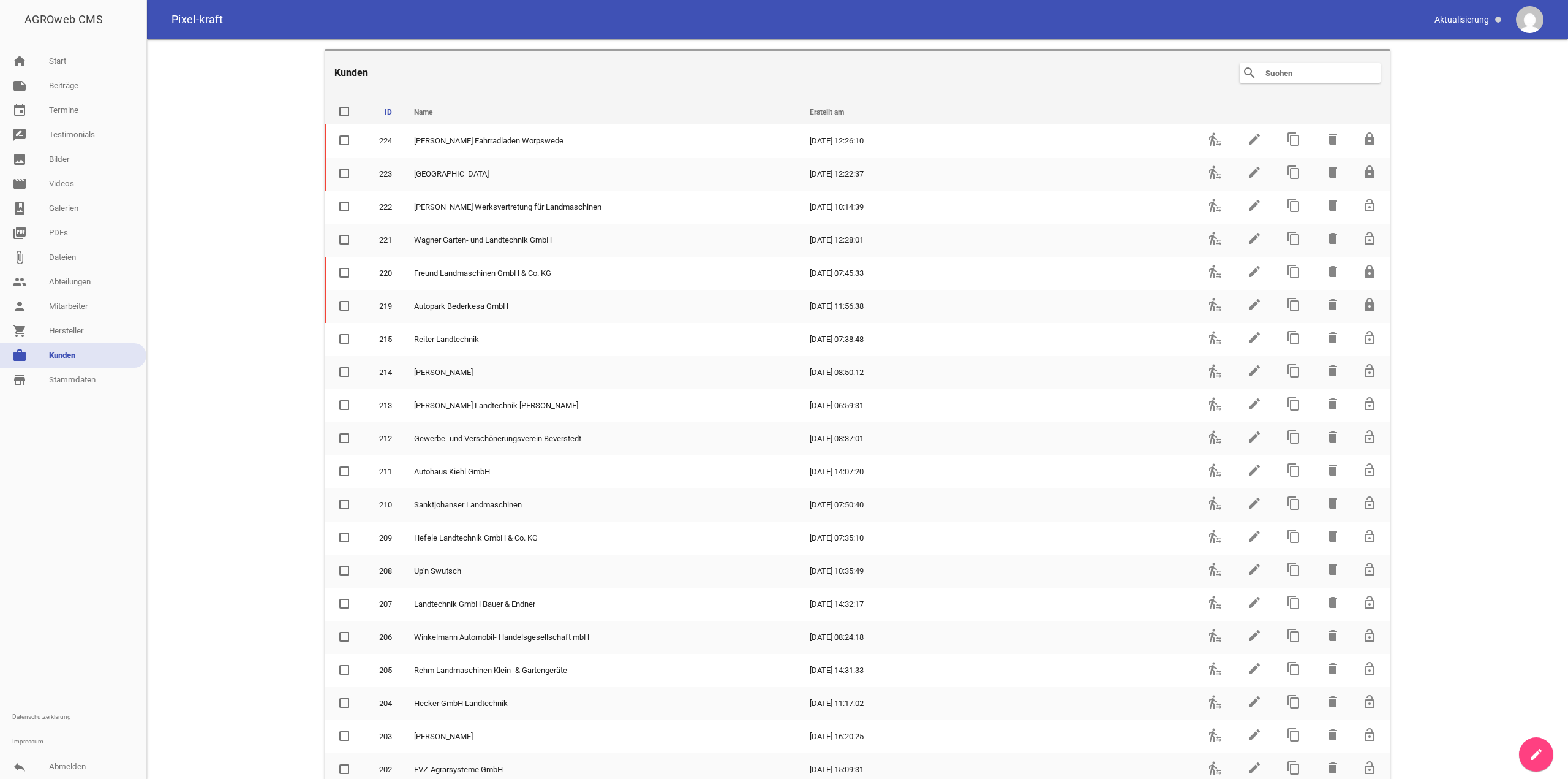
click at [1265, 78] on input "text" at bounding box center [1313, 73] width 98 height 15
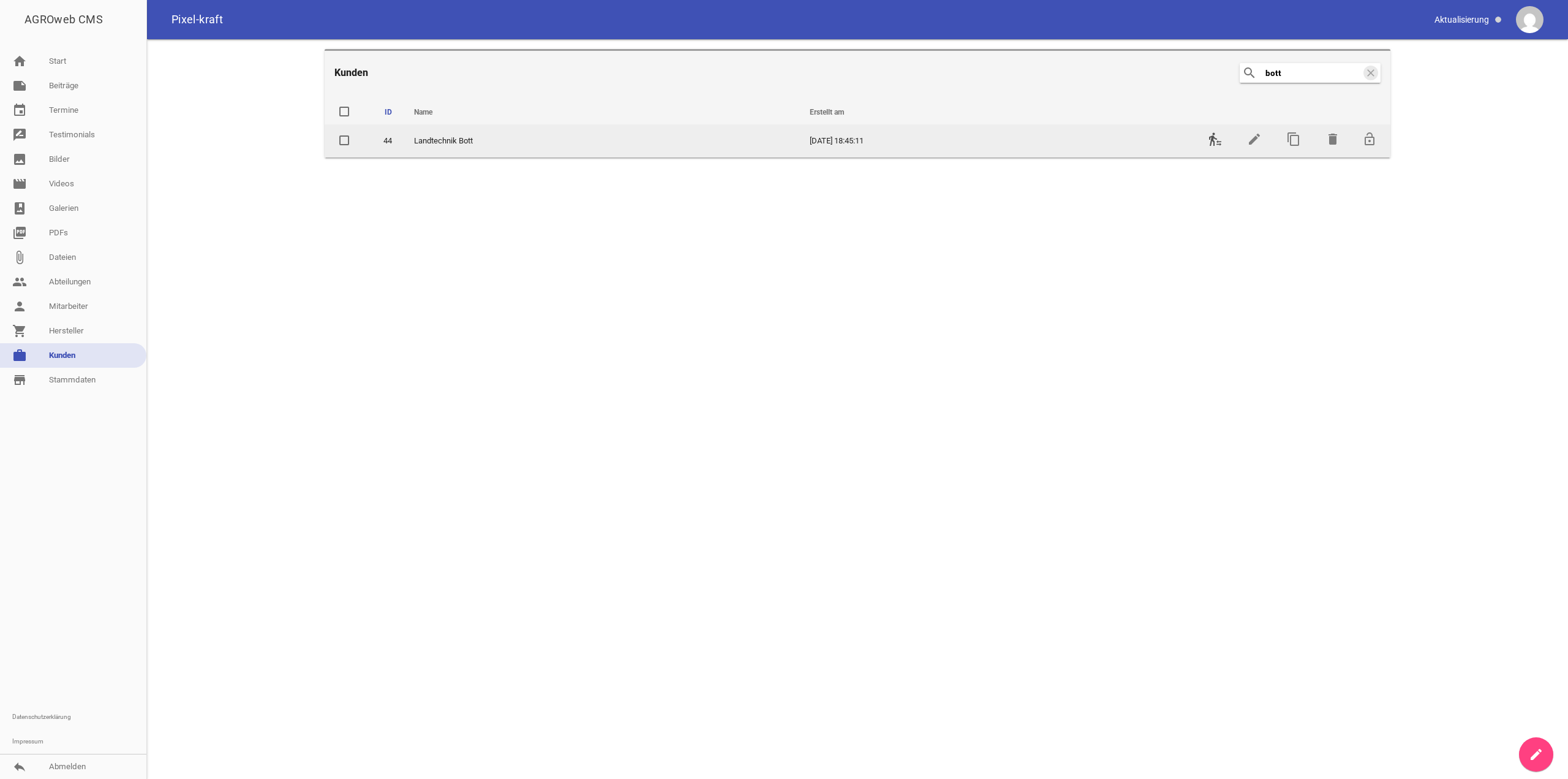
type input "bott"
click at [1210, 139] on icon "transfer_within_a_station" at bounding box center [1215, 139] width 15 height 15
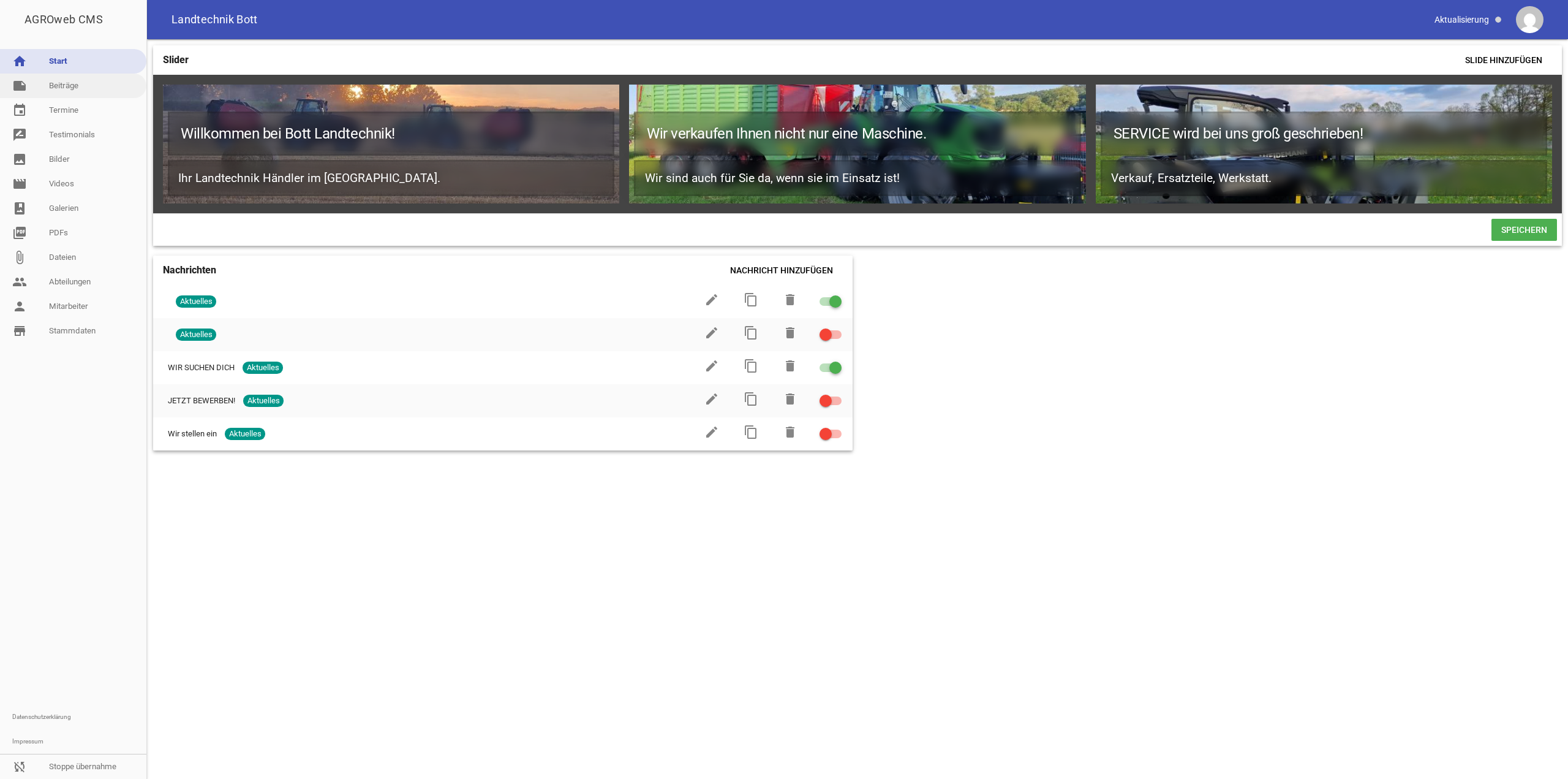
click at [38, 85] on link "note Beiträge" at bounding box center [73, 86] width 146 height 25
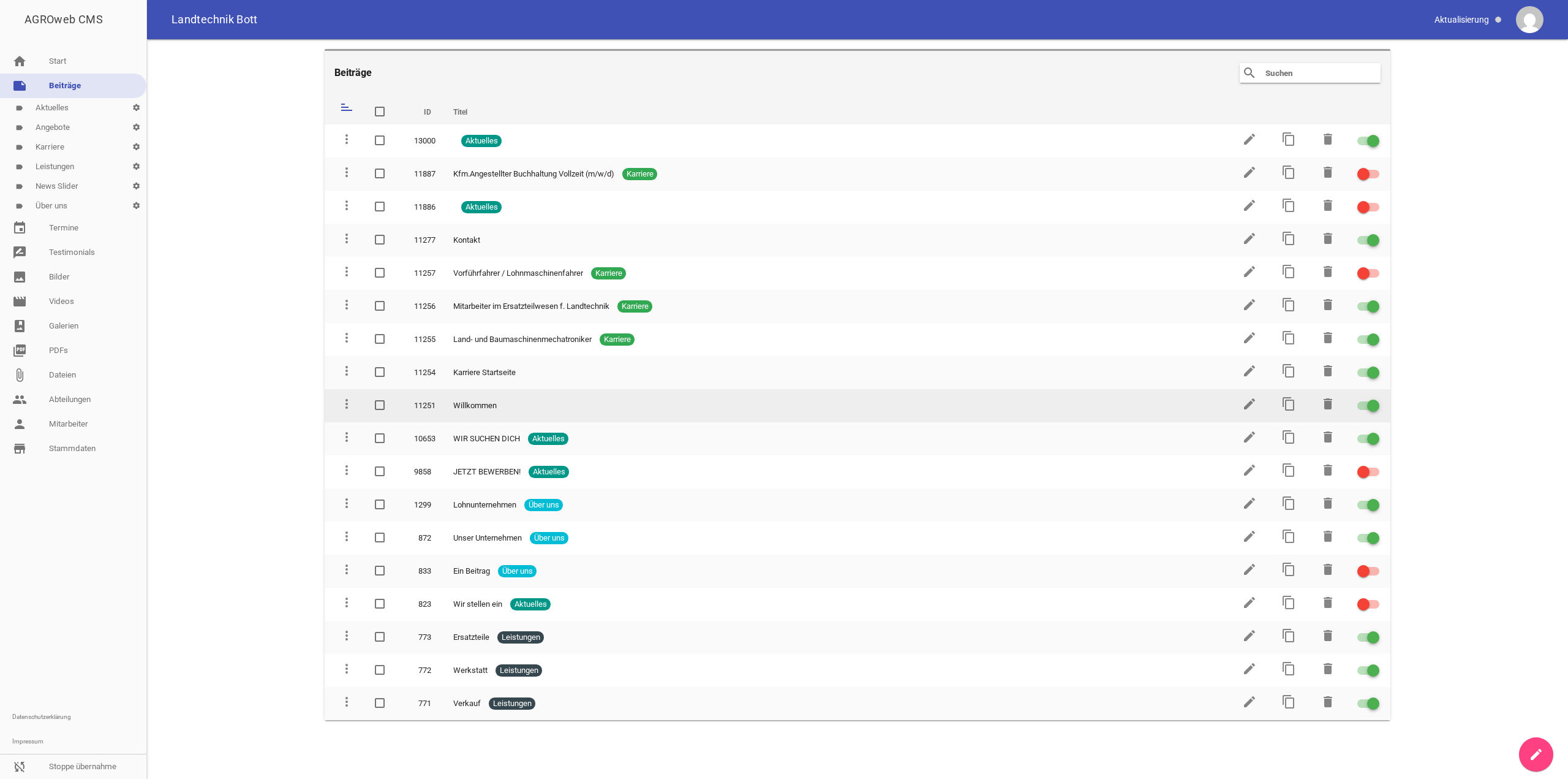
click at [1249, 412] on link "edit" at bounding box center [1250, 408] width 15 height 9
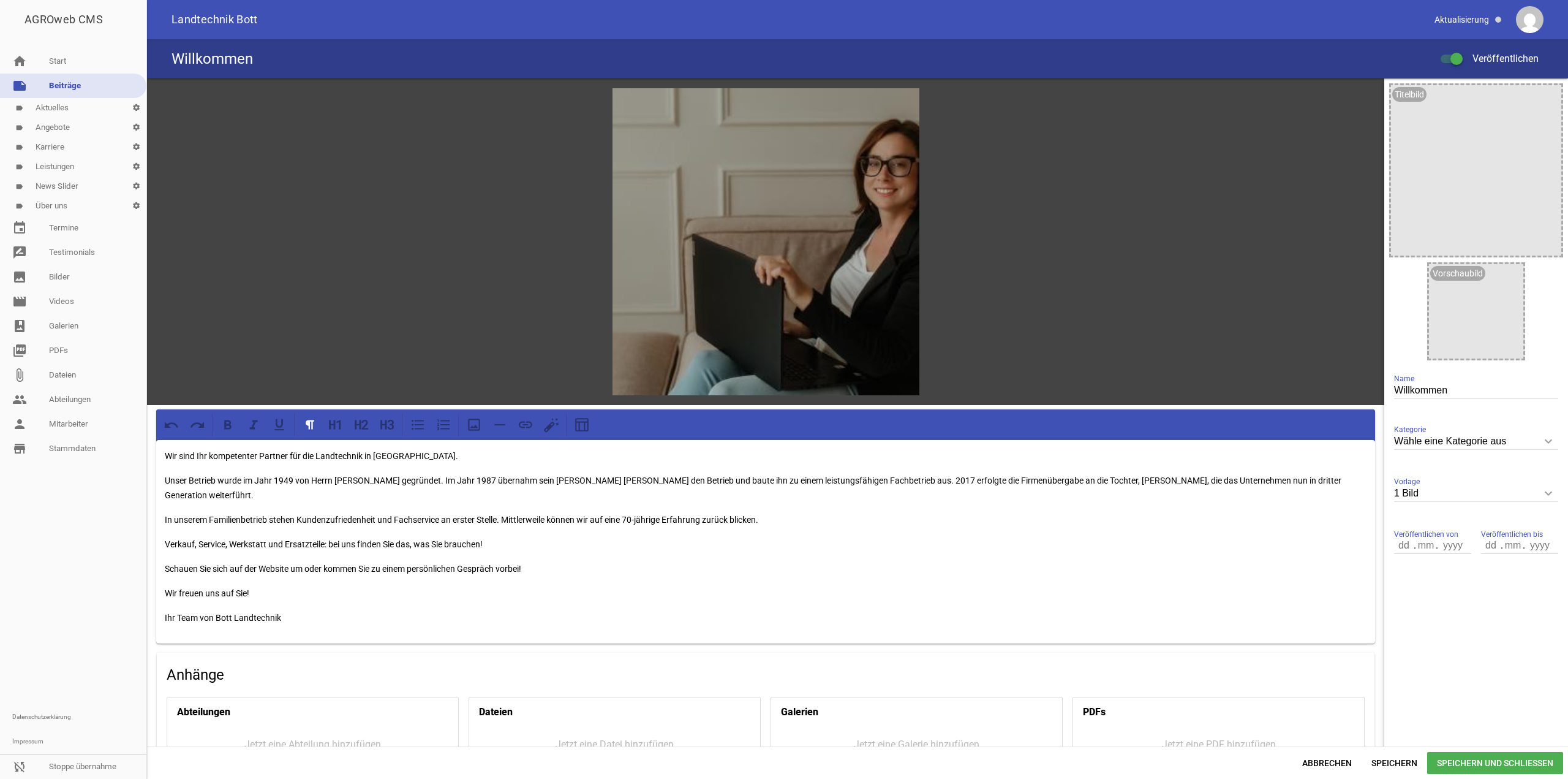
click at [342, 588] on div "Wir sind Ihr kompetenter Partner für die Landtechnik in [GEOGRAPHIC_DATA]. Unse…" at bounding box center [765, 541] width 1219 height 203
click at [465, 429] on button at bounding box center [474, 424] width 22 height 22
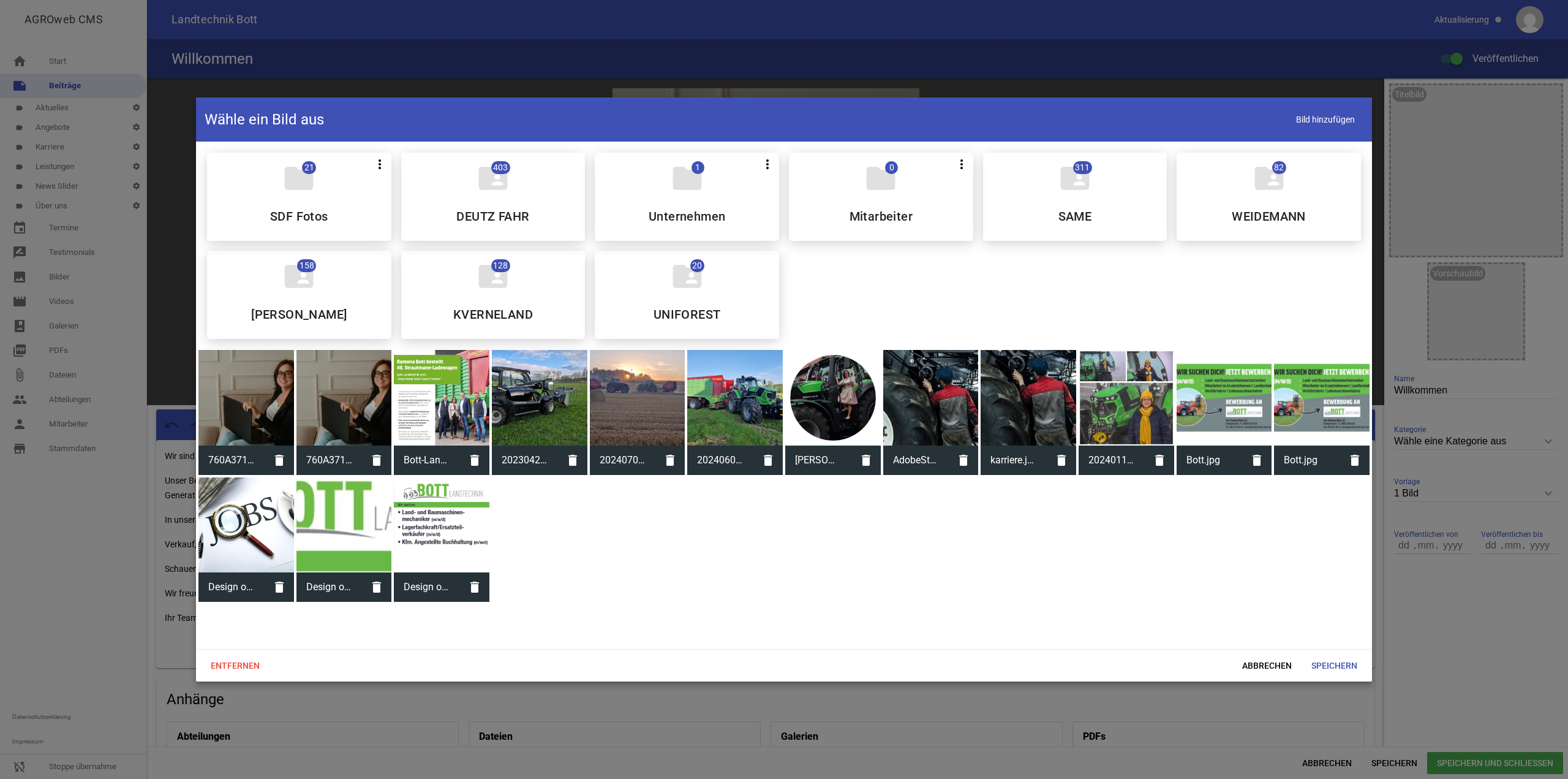
click at [252, 409] on div at bounding box center [247, 397] width 96 height 96
click at [1364, 662] on span "Speichern" at bounding box center [1335, 665] width 66 height 22
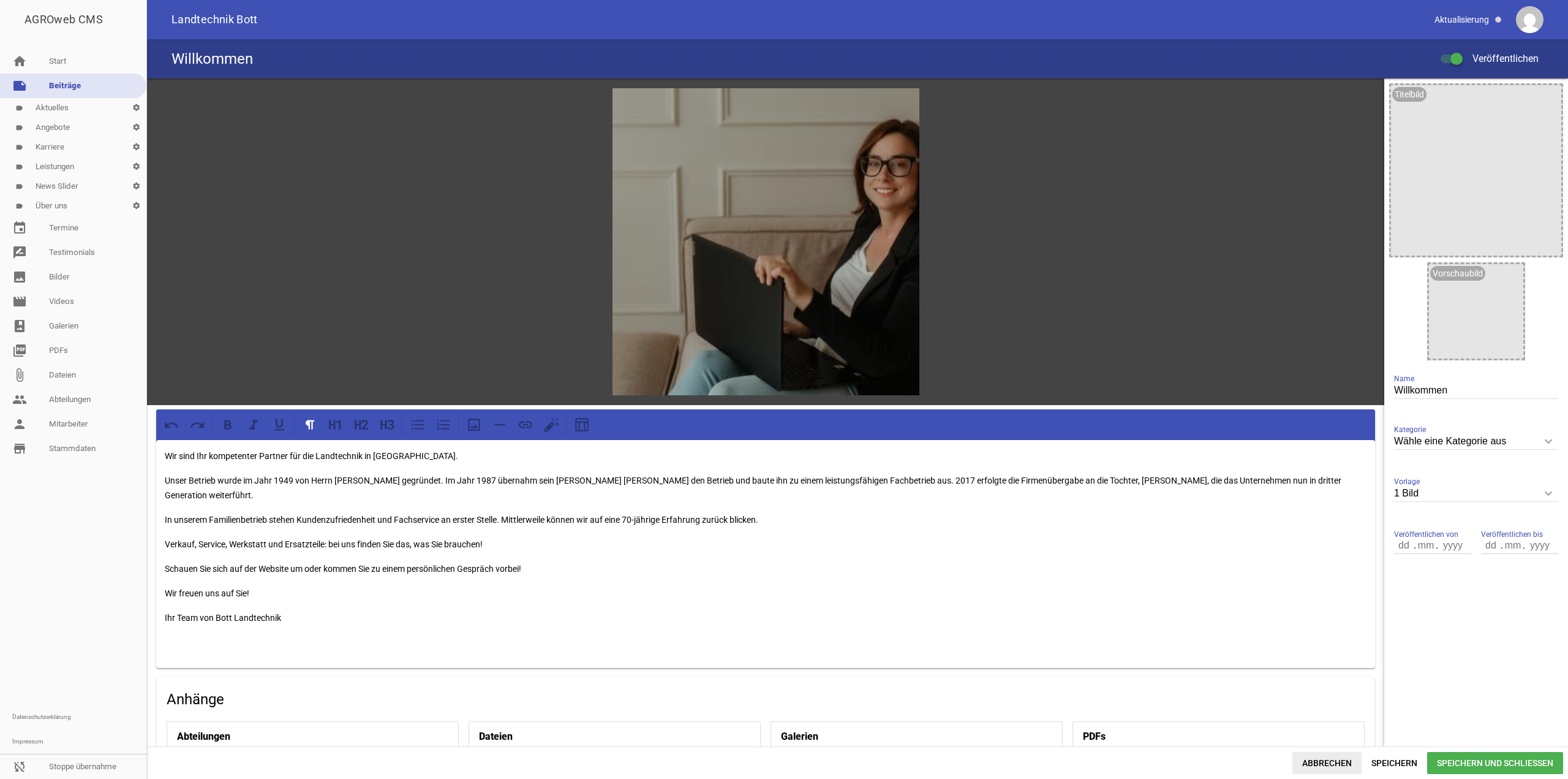
click at [1333, 758] on span "Abbrechen" at bounding box center [1328, 763] width 69 height 22
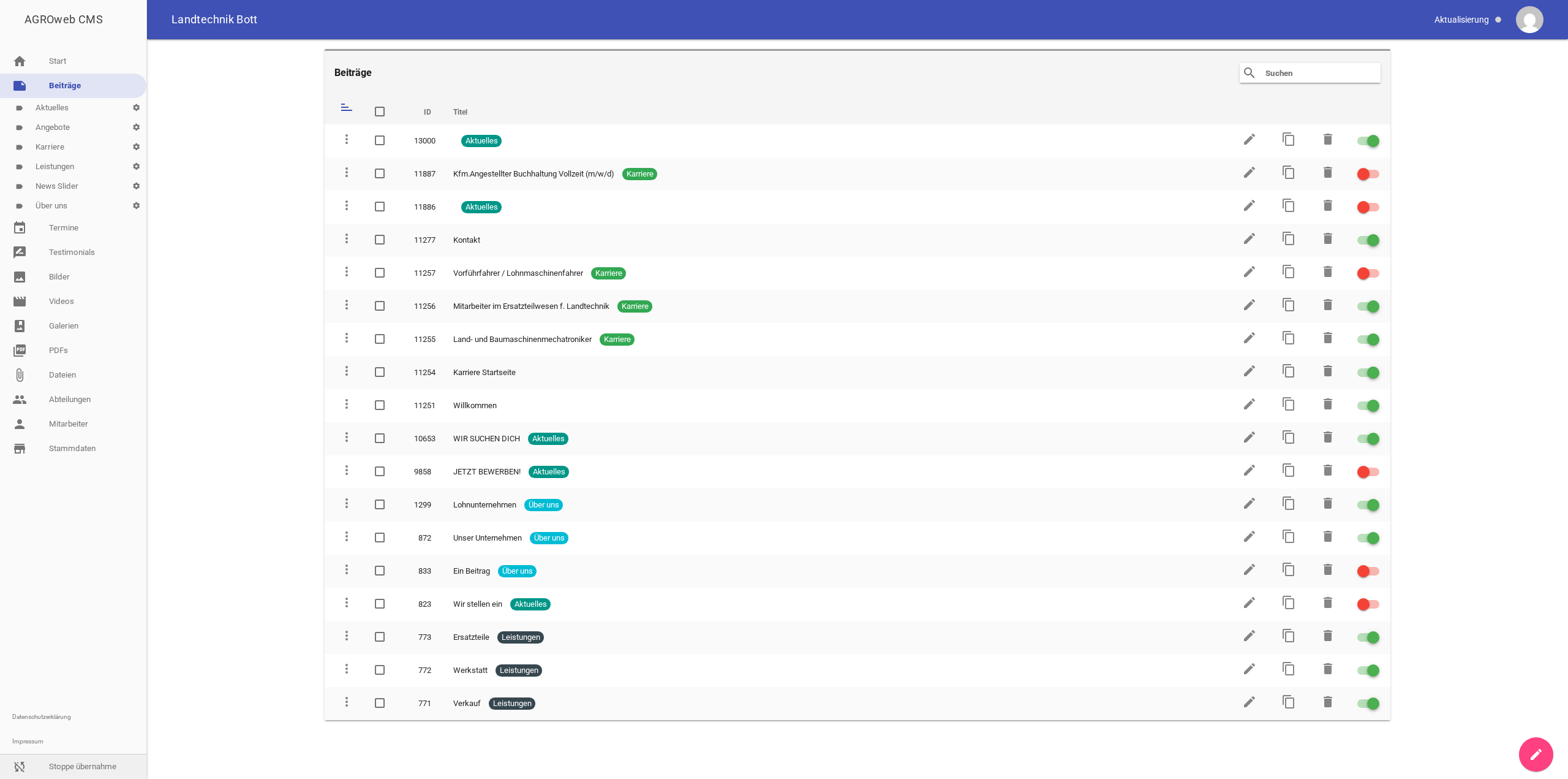
click at [120, 757] on link "sync_disabled Stoppe übernahme" at bounding box center [73, 767] width 146 height 25
